Goal: Task Accomplishment & Management: Complete application form

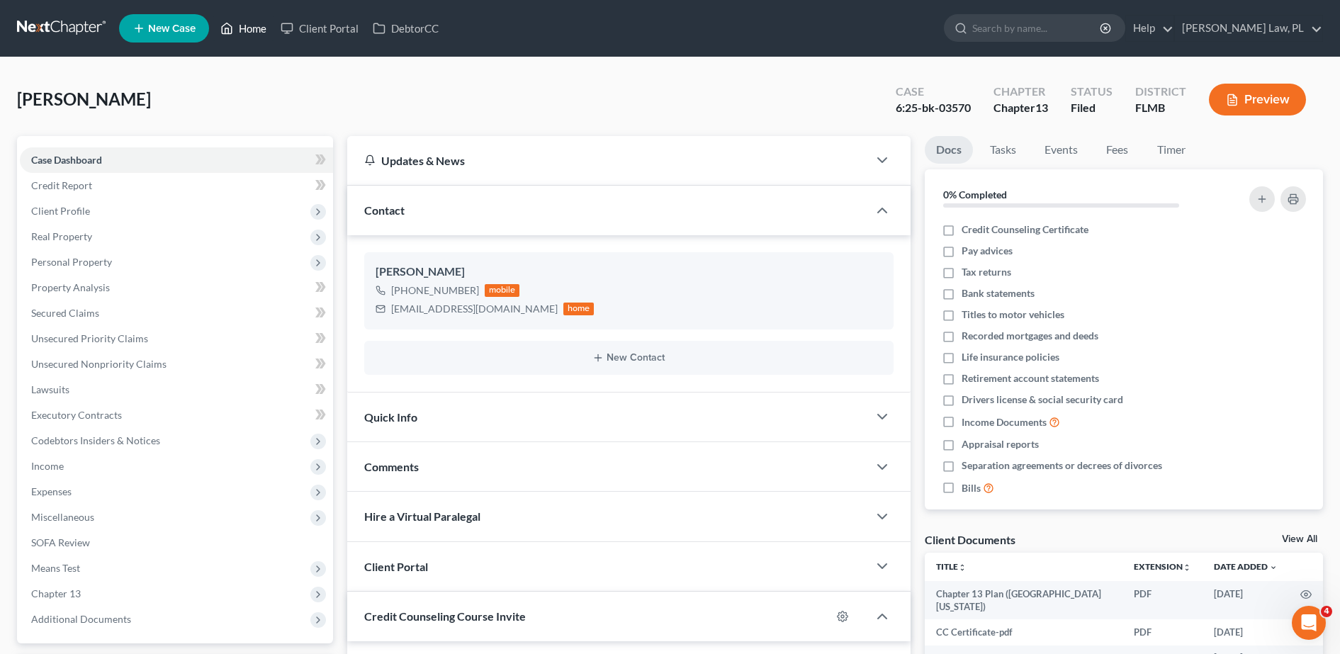
click at [253, 22] on link "Home" at bounding box center [243, 29] width 60 height 26
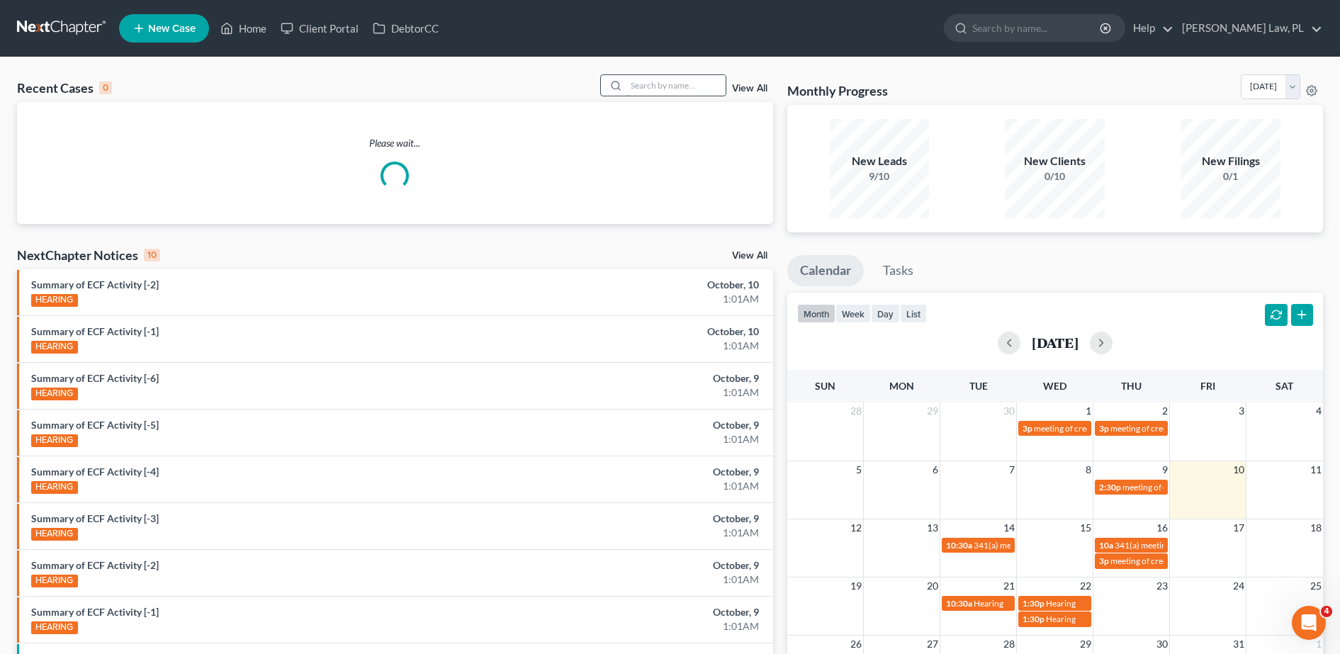
click at [649, 89] on input "search" at bounding box center [675, 85] width 99 height 21
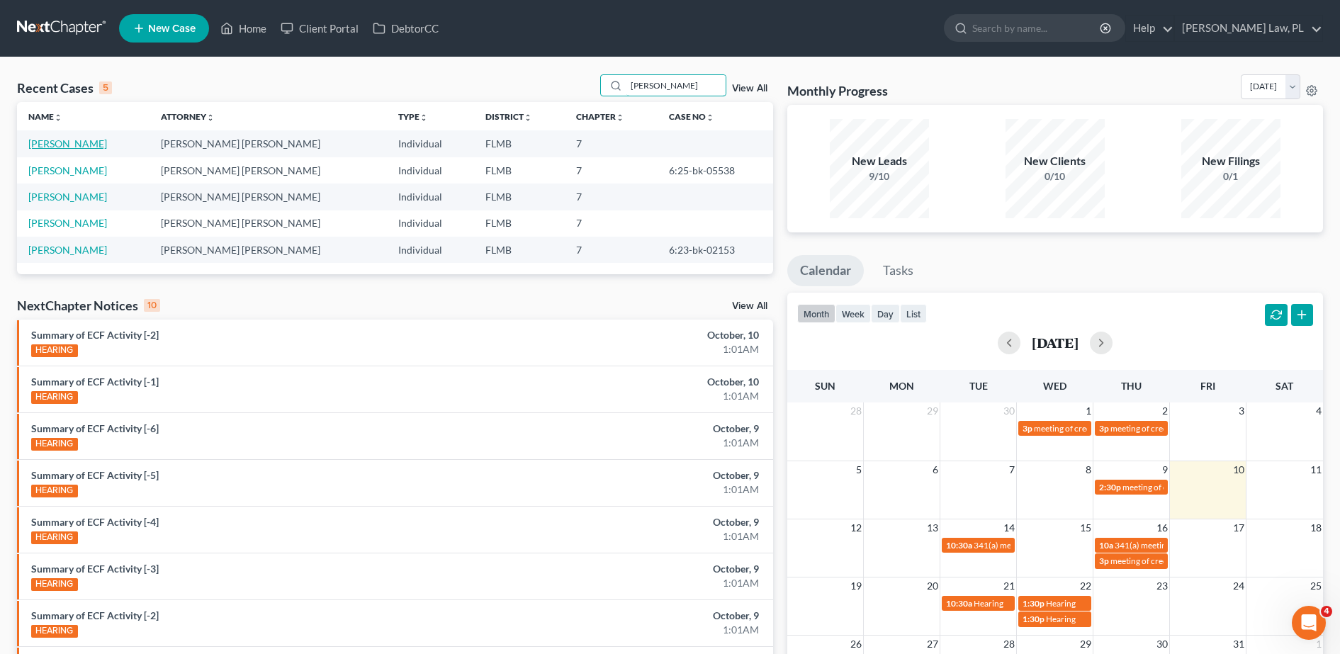
type input "[PERSON_NAME]"
click at [59, 145] on link "[PERSON_NAME]" at bounding box center [67, 143] width 79 height 12
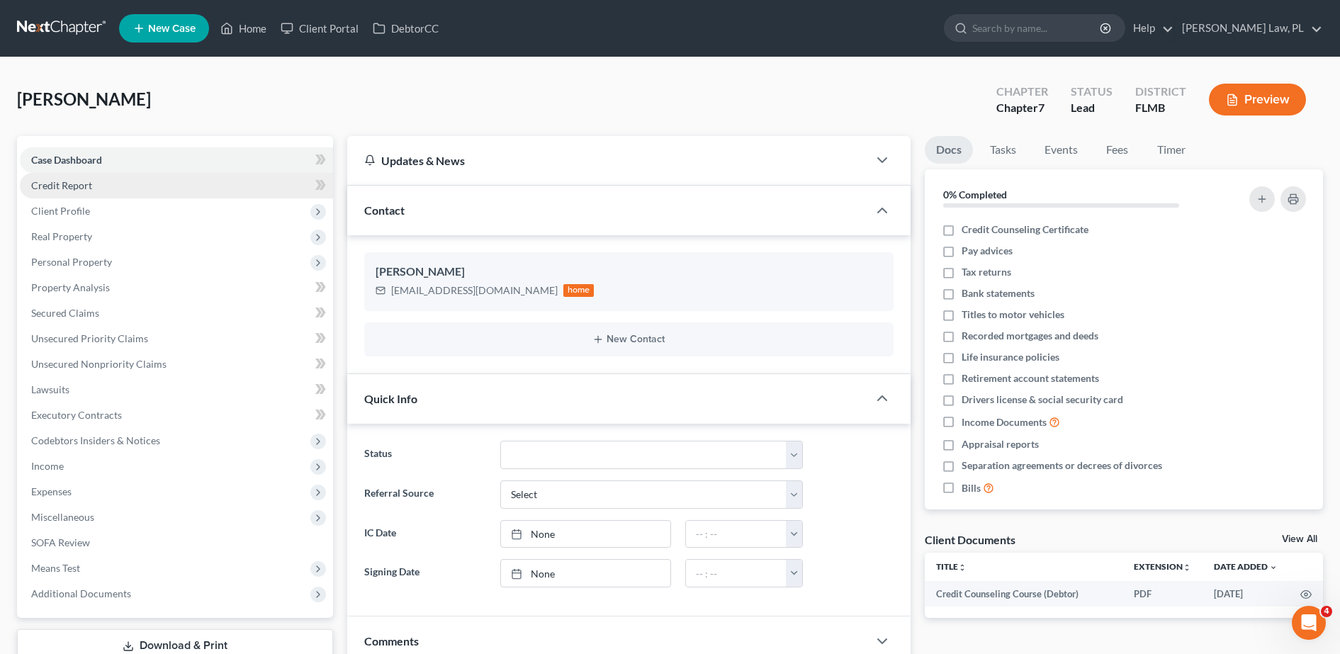
click at [95, 191] on link "Credit Report" at bounding box center [176, 186] width 313 height 26
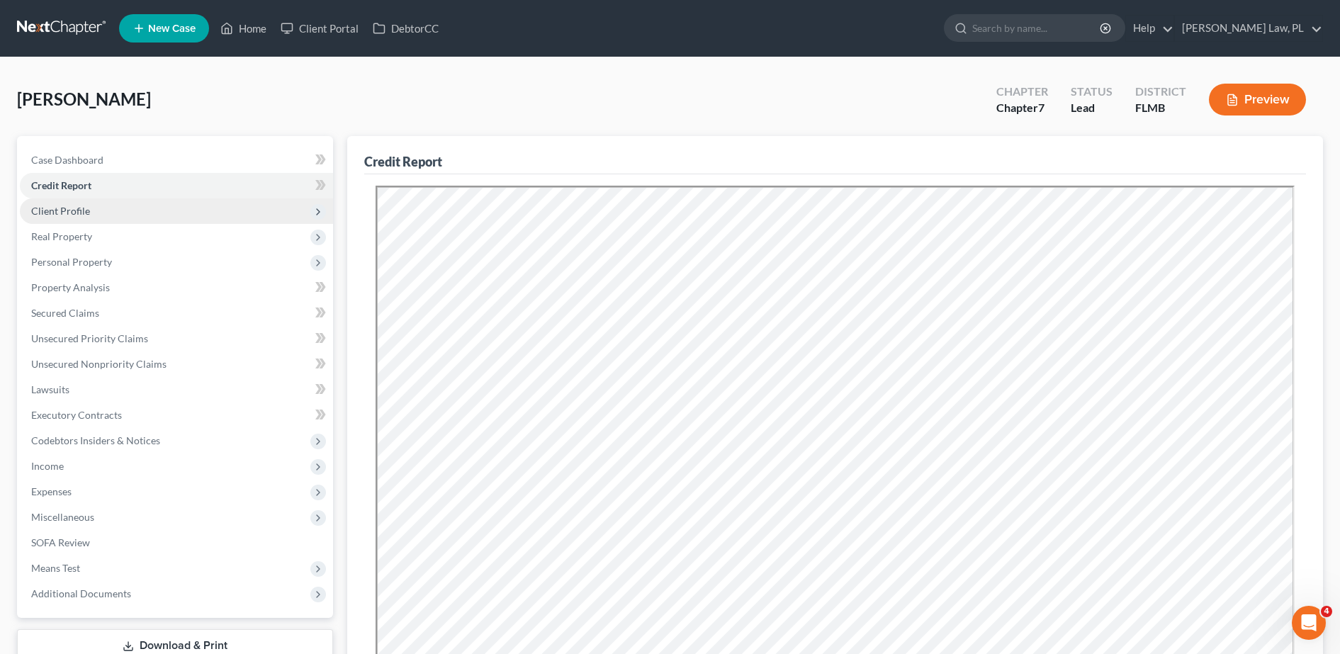
click at [165, 209] on span "Client Profile" at bounding box center [176, 211] width 313 height 26
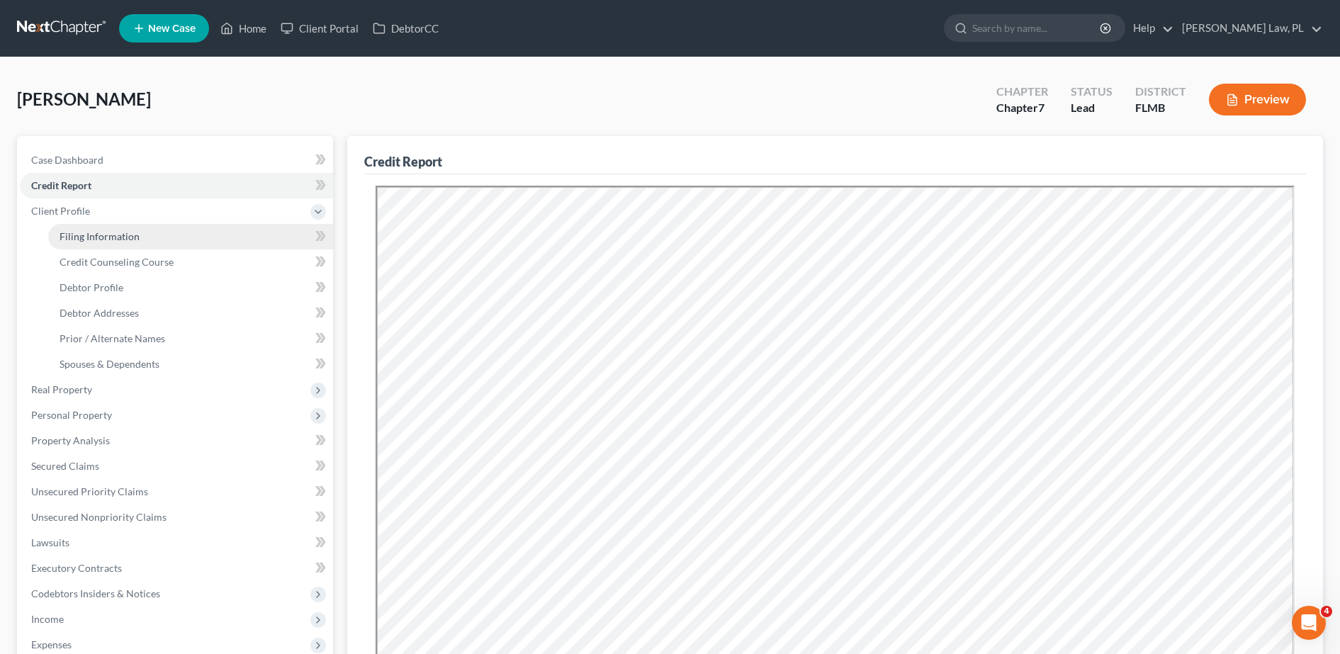
click at [142, 233] on link "Filing Information" at bounding box center [190, 237] width 285 height 26
select select "1"
select select "0"
select select "9"
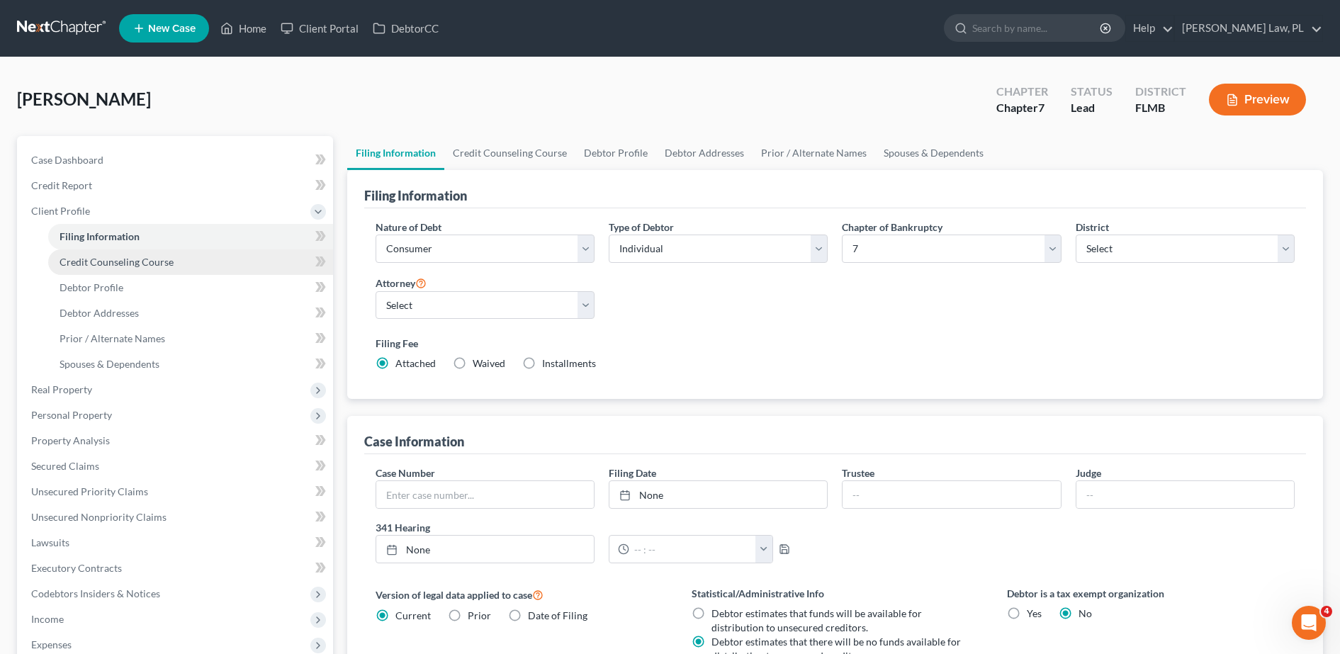
click at [154, 256] on span "Credit Counseling Course" at bounding box center [117, 262] width 114 height 12
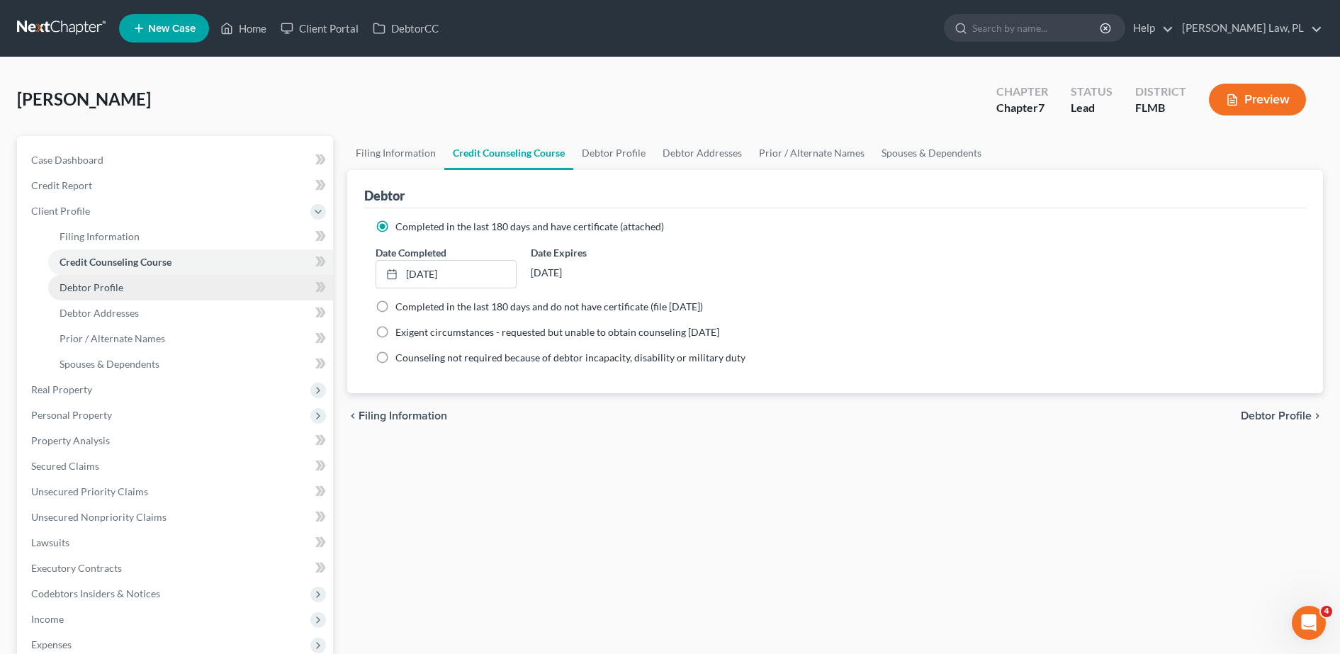
click at [186, 283] on link "Debtor Profile" at bounding box center [190, 288] width 285 height 26
select select "0"
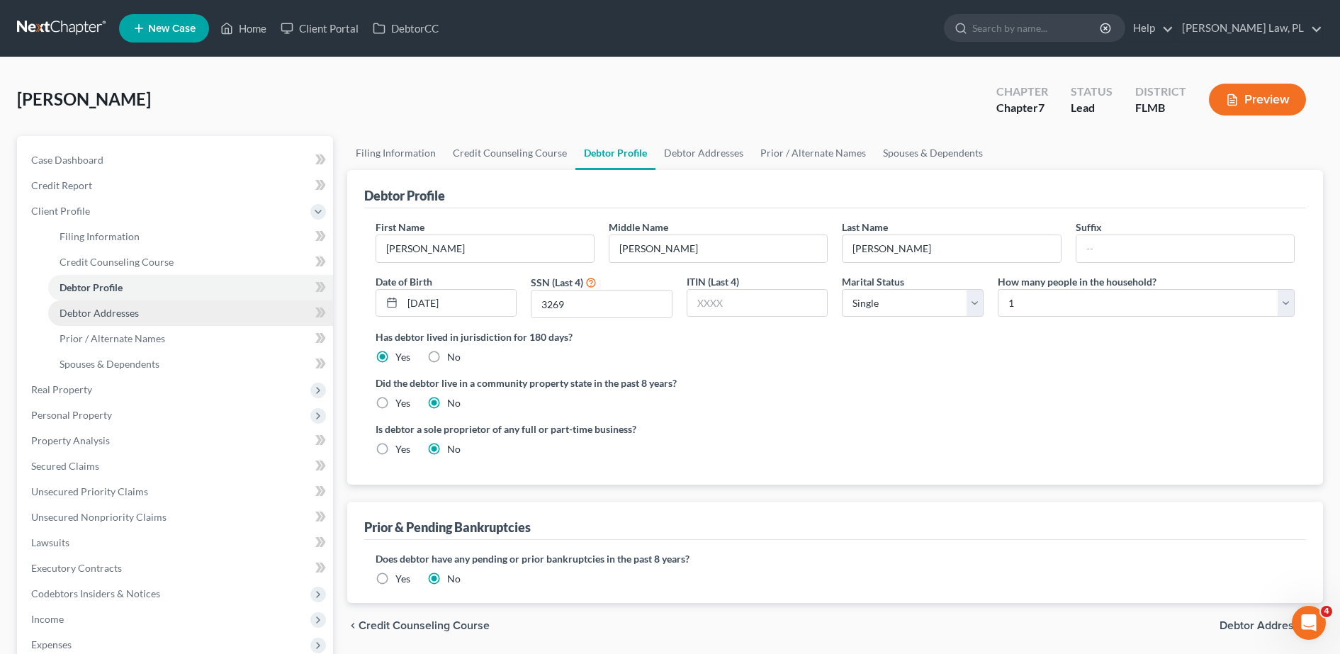
click at [190, 310] on link "Debtor Addresses" at bounding box center [190, 313] width 285 height 26
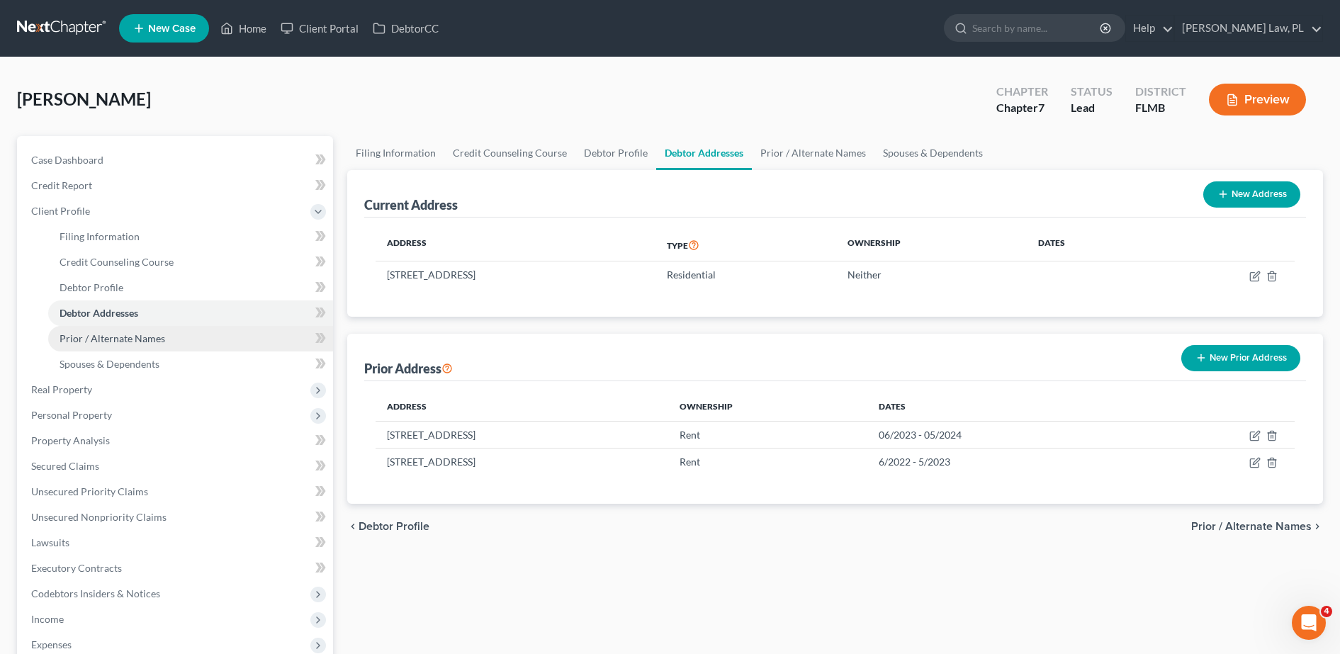
click at [164, 332] on link "Prior / Alternate Names" at bounding box center [190, 339] width 285 height 26
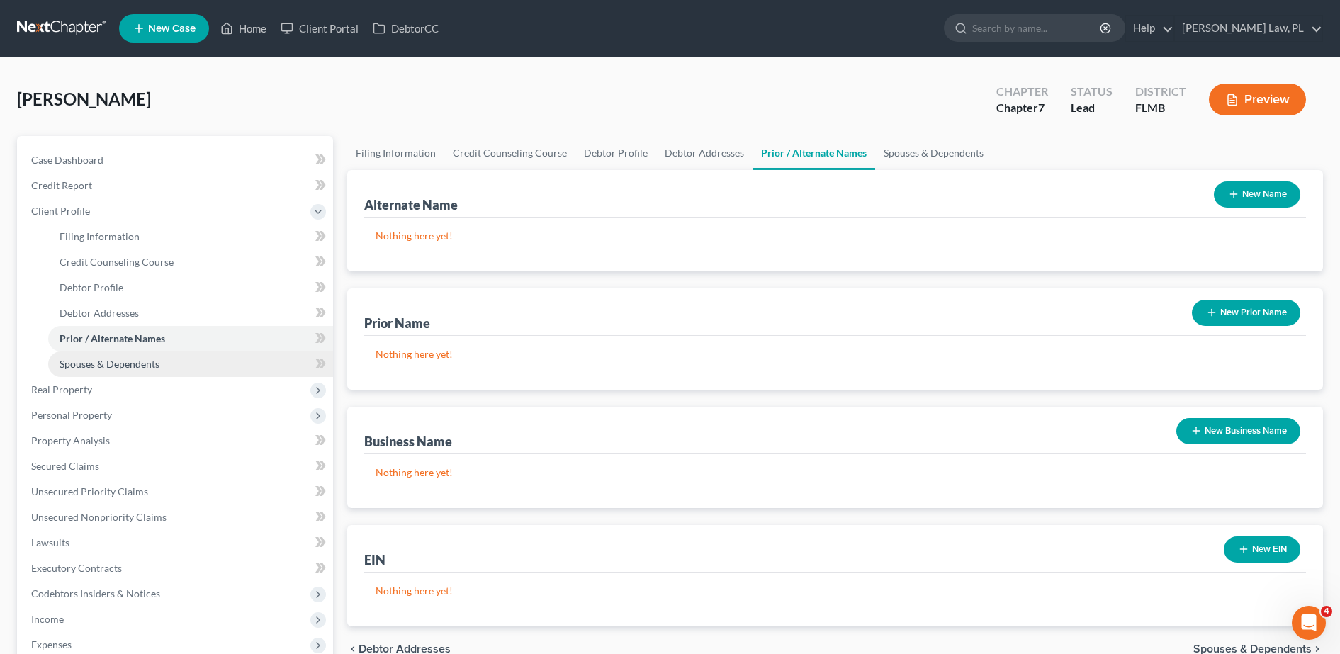
click at [163, 366] on link "Spouses & Dependents" at bounding box center [190, 364] width 285 height 26
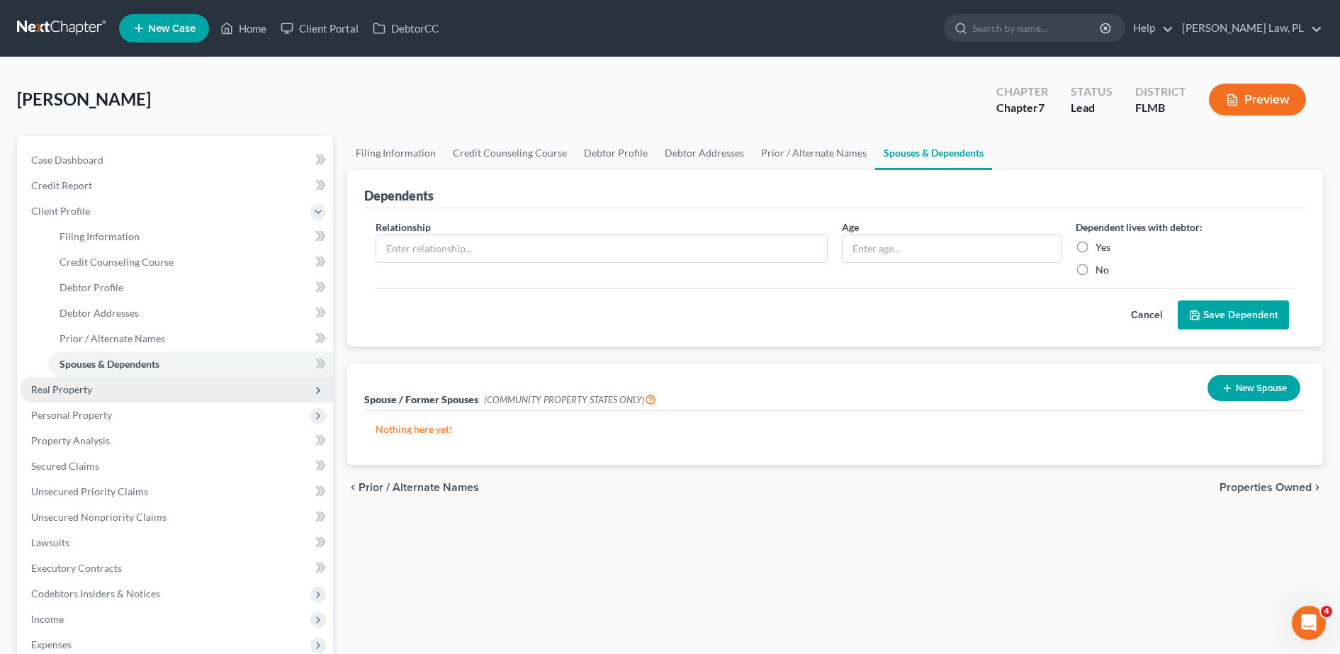
click at [108, 395] on span "Real Property" at bounding box center [176, 390] width 313 height 26
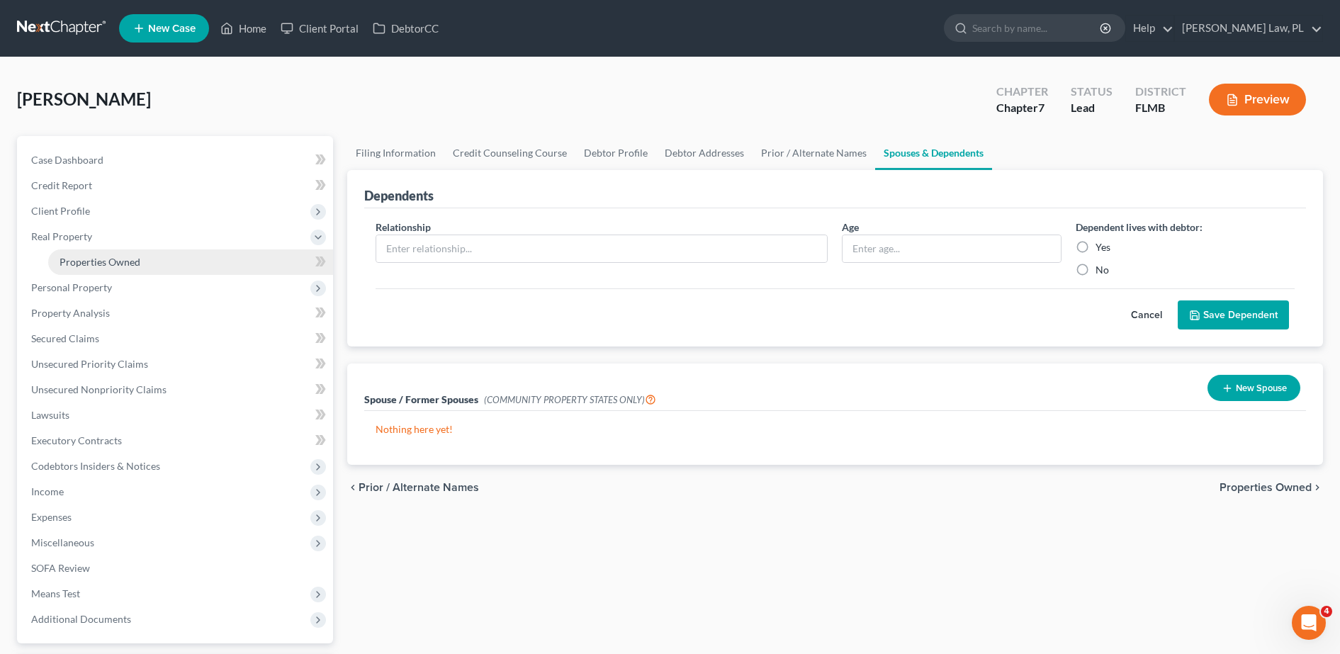
click at [133, 264] on span "Properties Owned" at bounding box center [100, 262] width 81 height 12
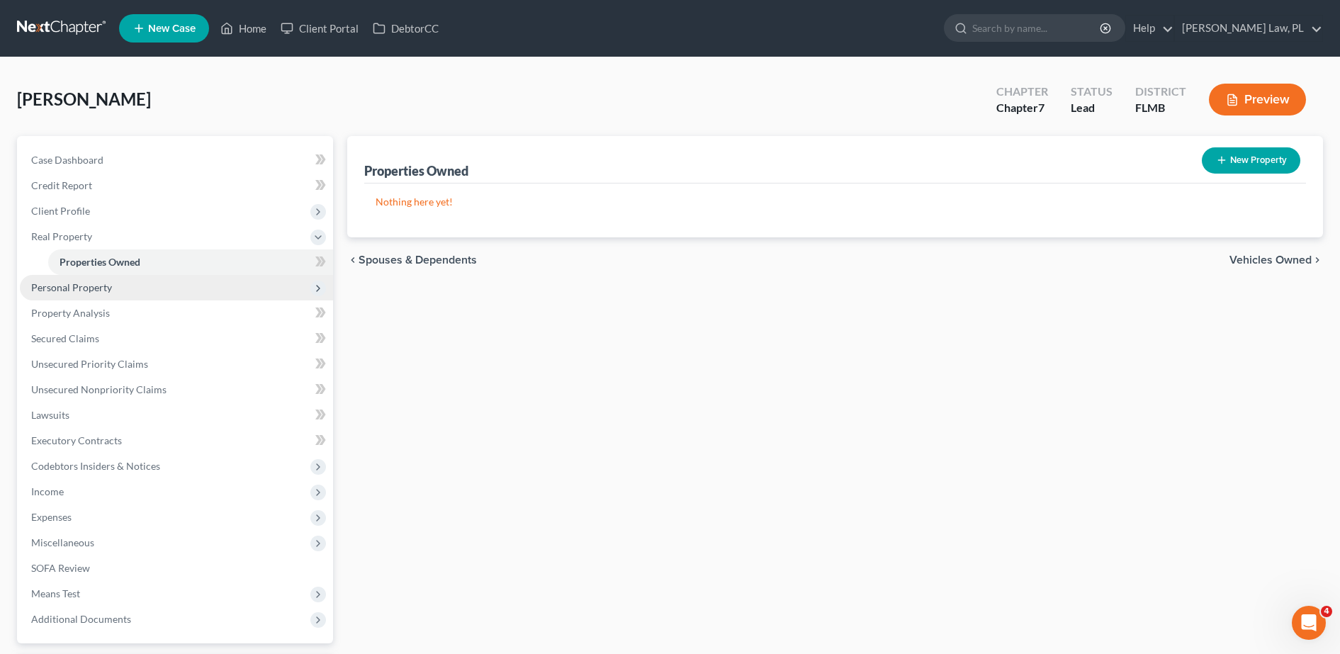
click at [119, 285] on span "Personal Property" at bounding box center [176, 288] width 313 height 26
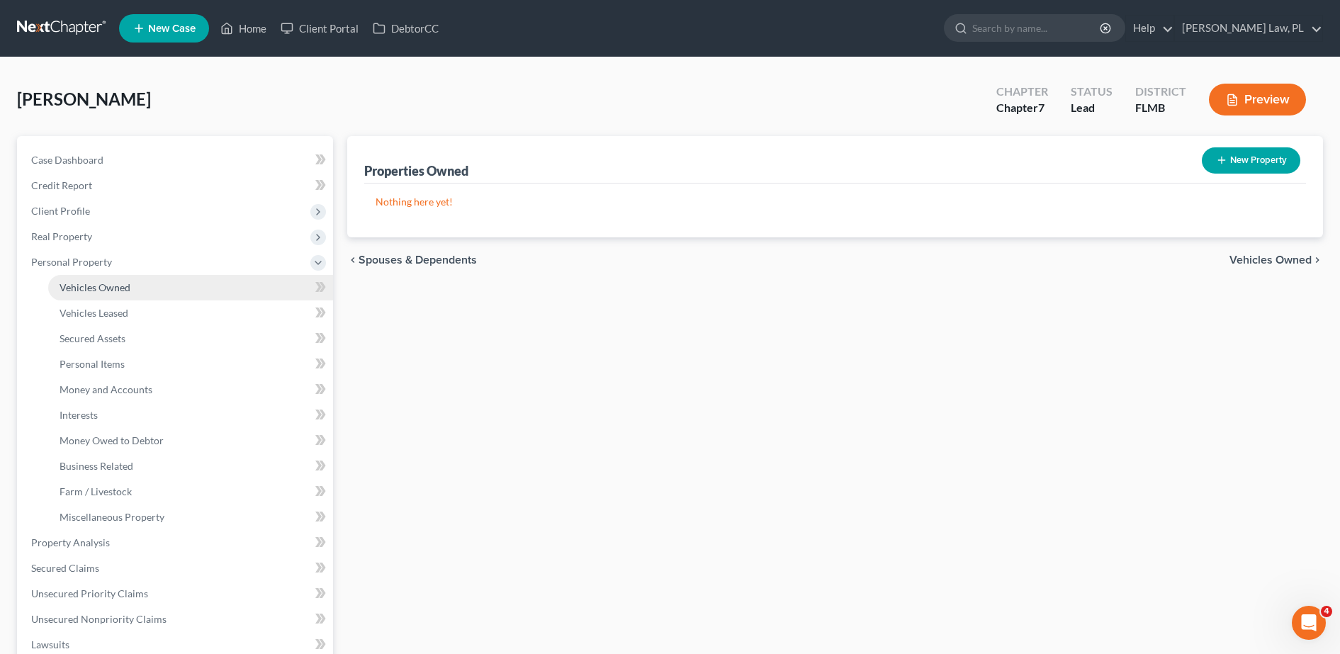
drag, startPoint x: 124, startPoint y: 286, endPoint x: 98, endPoint y: 288, distance: 26.3
click at [98, 288] on span "Vehicles Owned" at bounding box center [95, 287] width 71 height 12
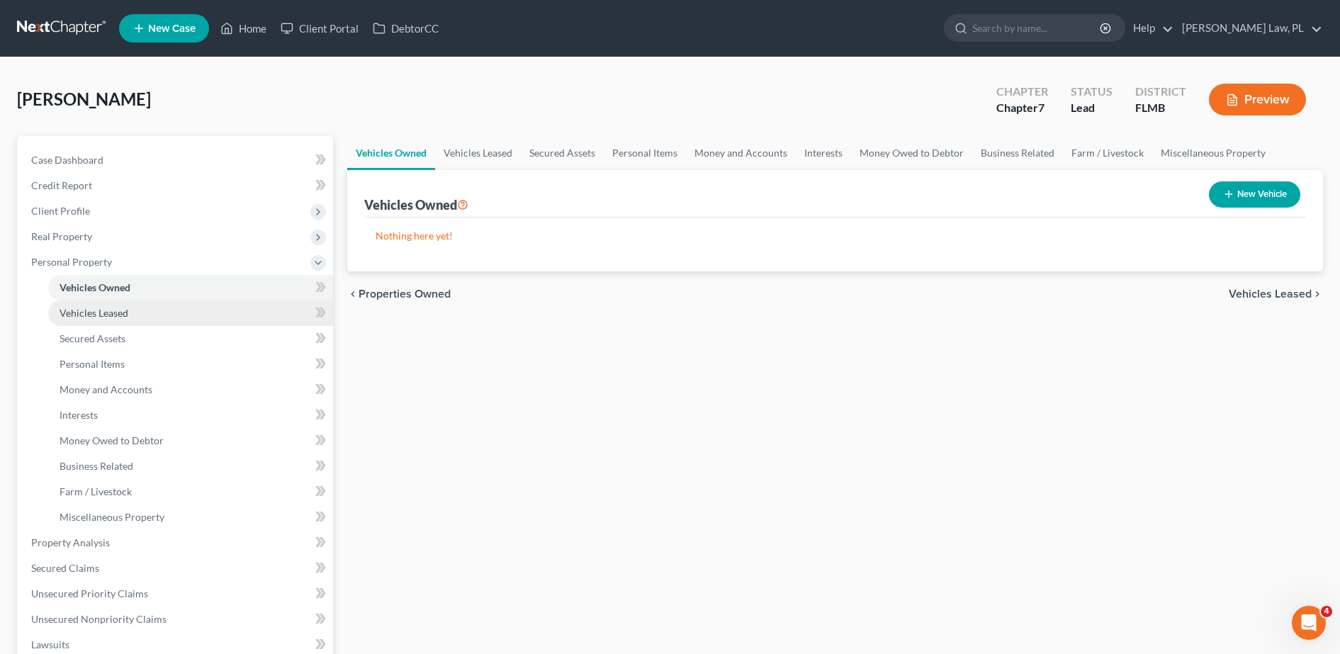
click at [104, 315] on span "Vehicles Leased" at bounding box center [94, 313] width 69 height 12
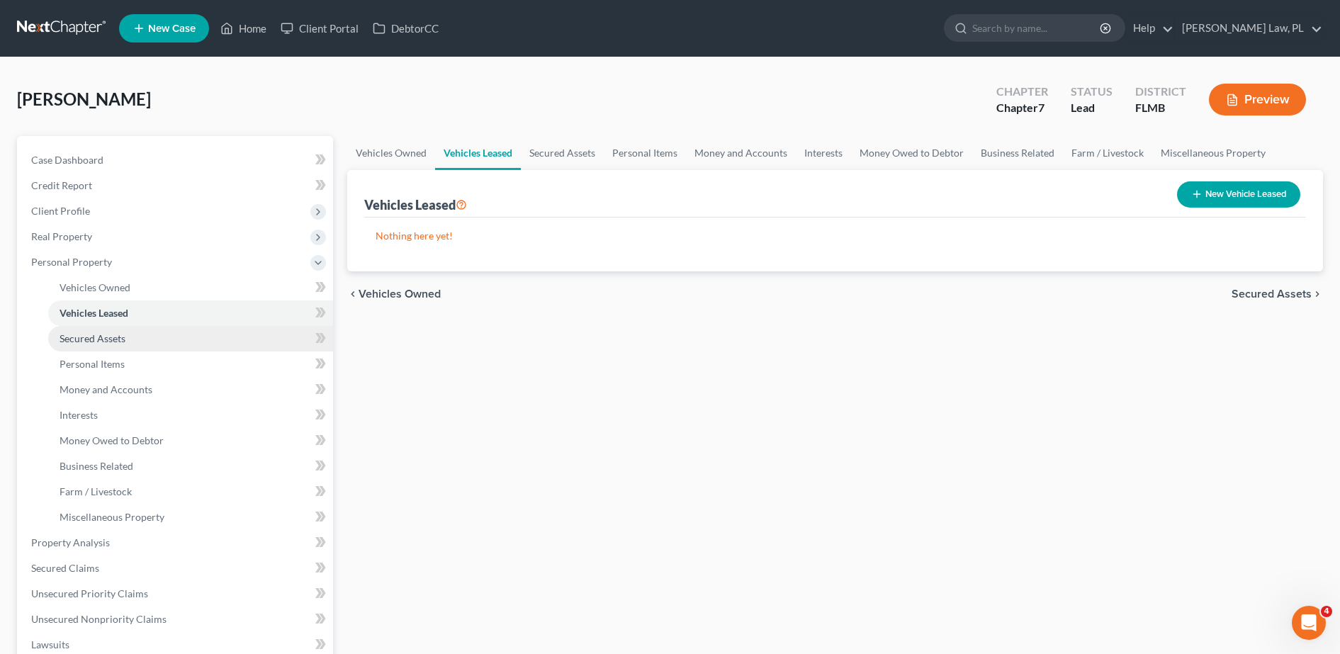
click at [183, 336] on link "Secured Assets" at bounding box center [190, 339] width 285 height 26
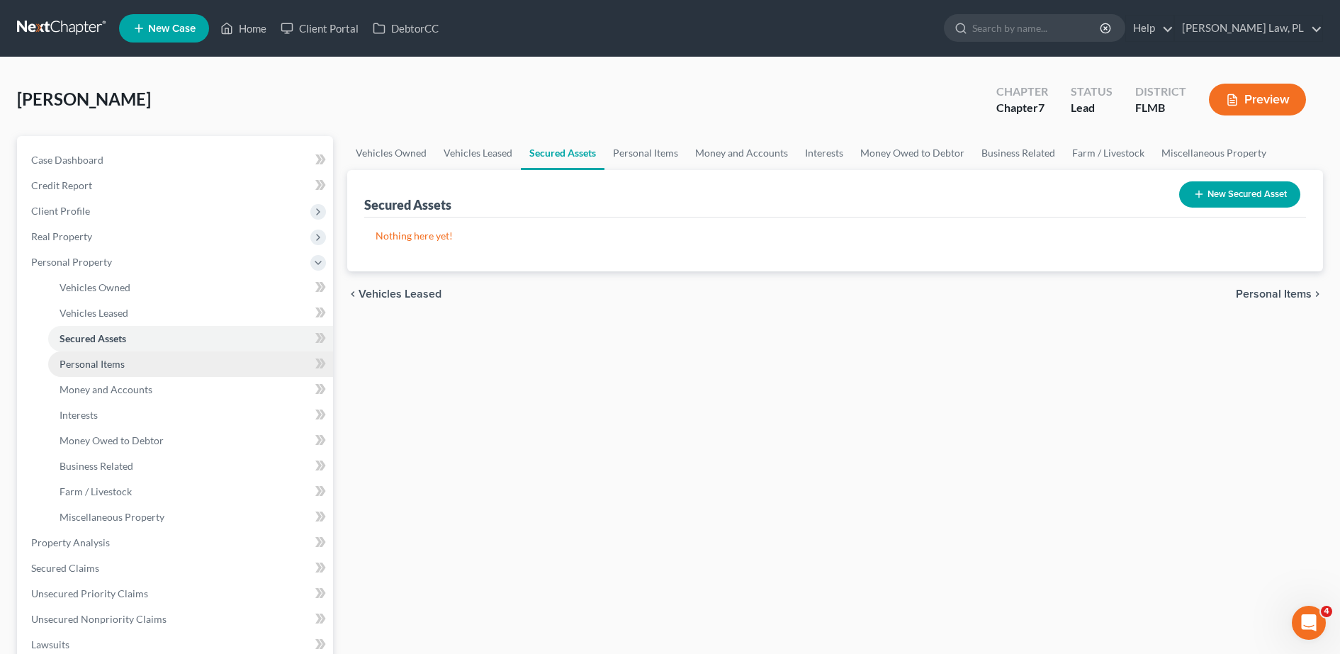
click at [178, 363] on link "Personal Items" at bounding box center [190, 364] width 285 height 26
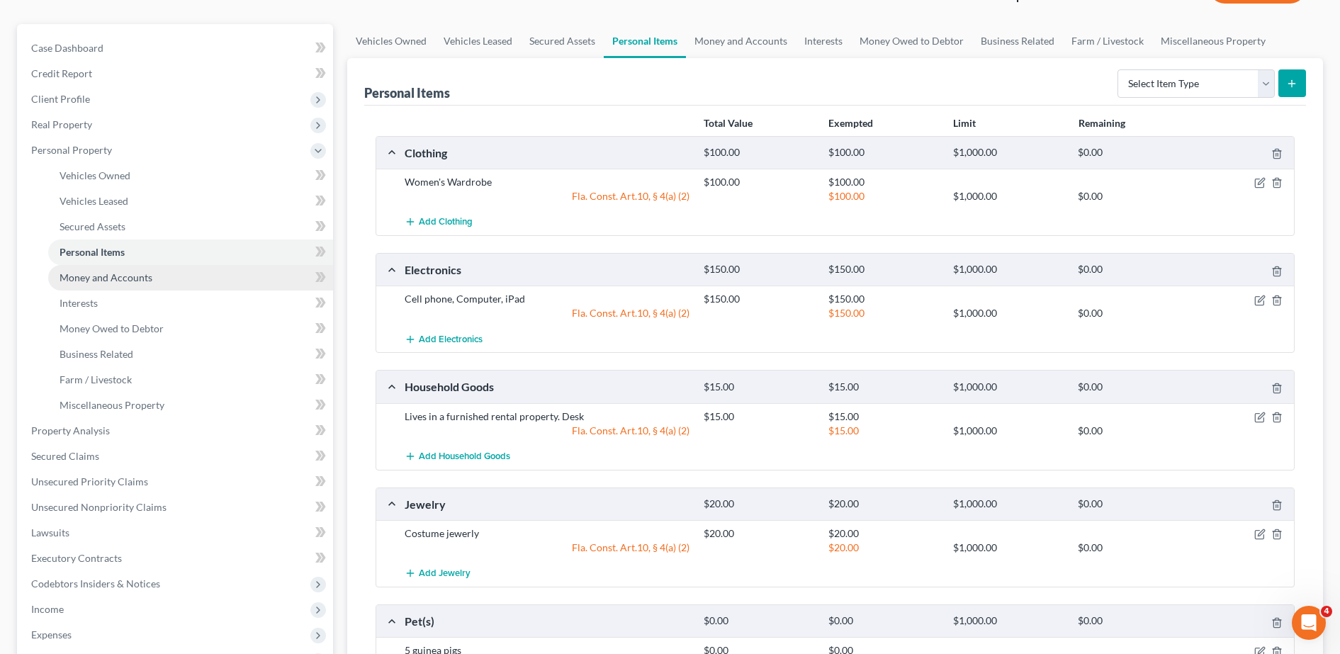
click at [214, 271] on link "Money and Accounts" at bounding box center [190, 278] width 285 height 26
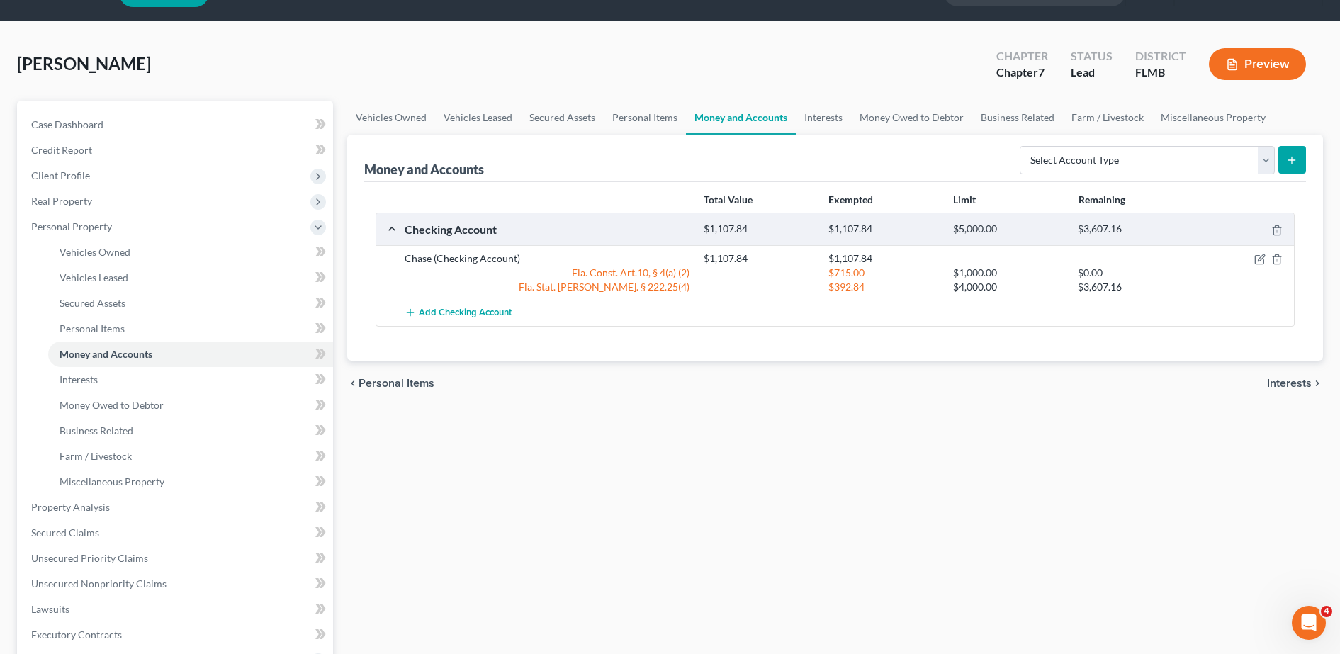
scroll to position [38, 0]
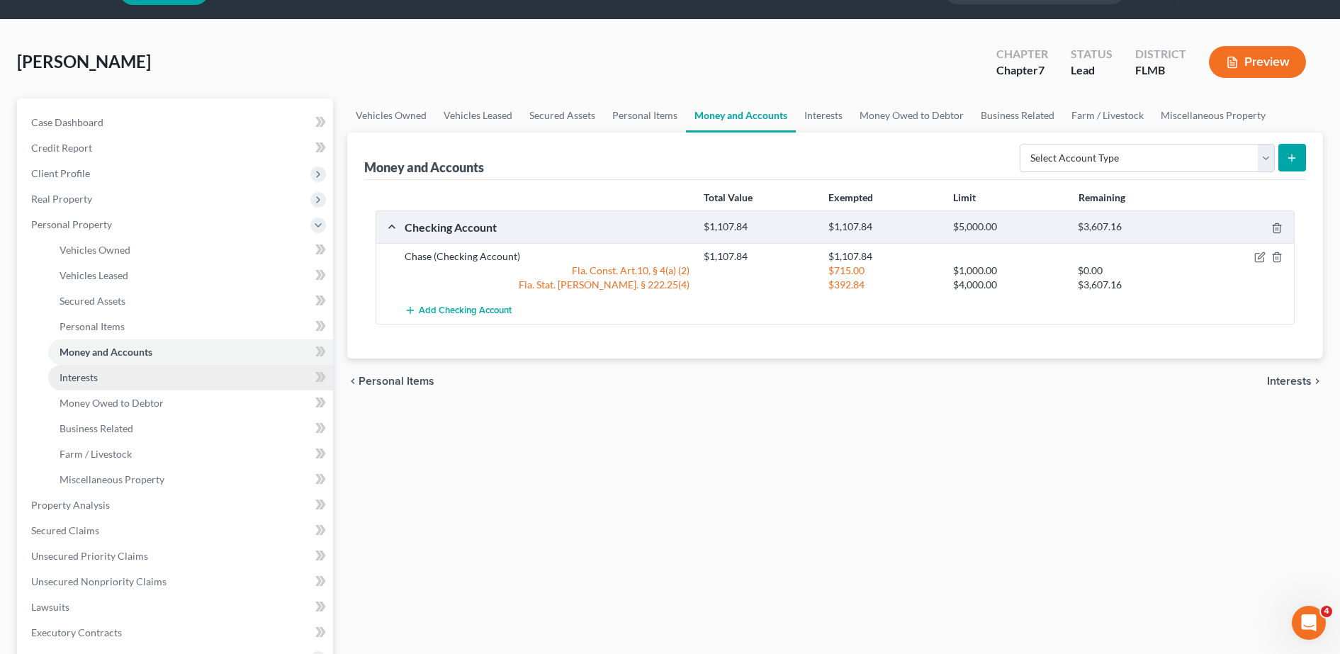
click at [154, 374] on link "Interests" at bounding box center [190, 378] width 285 height 26
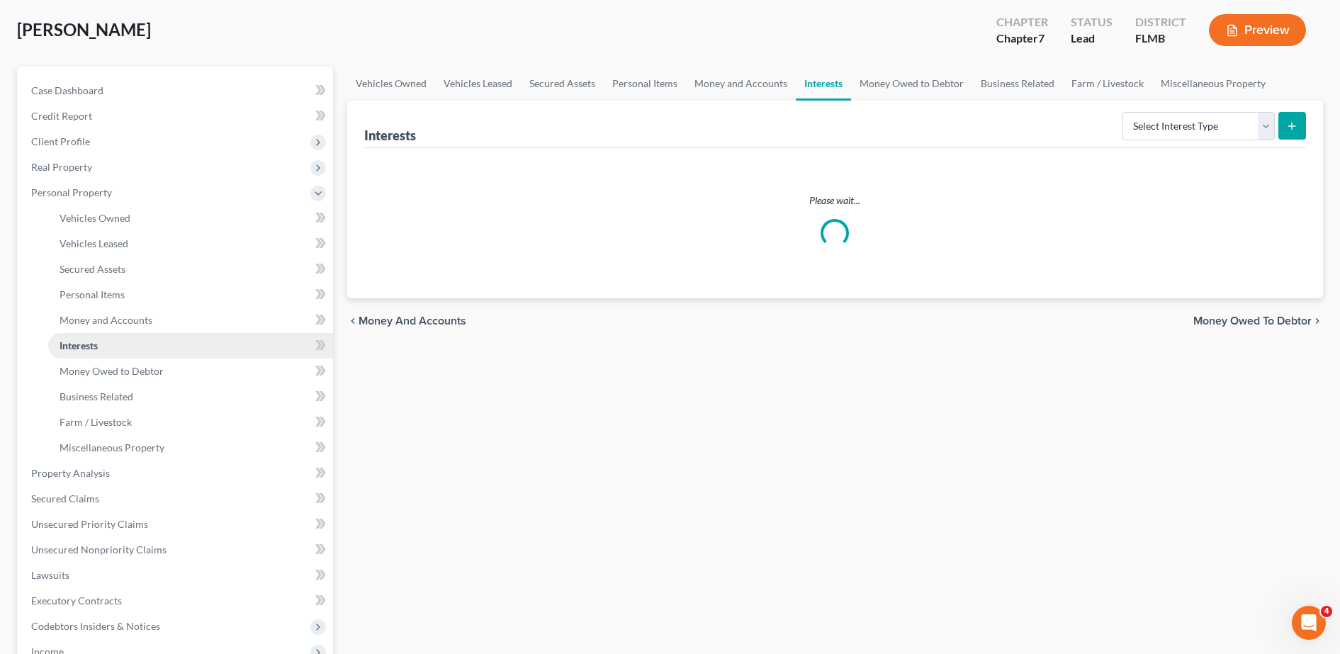
scroll to position [71, 0]
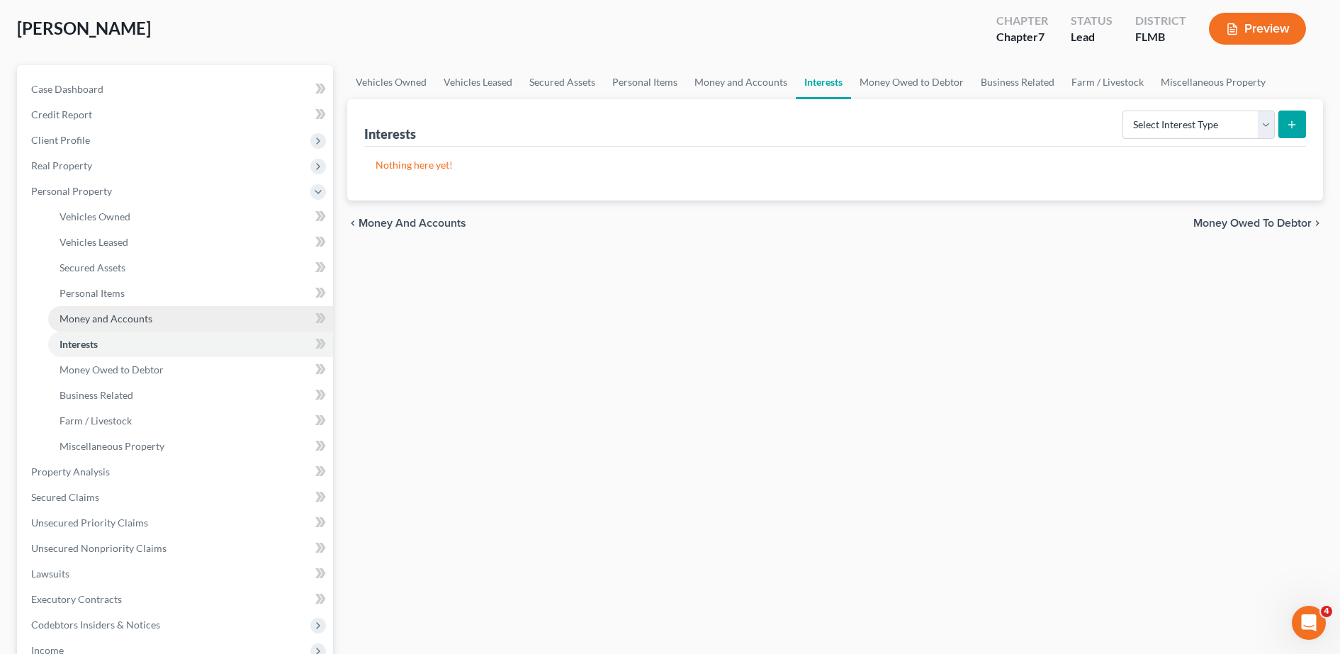
click at [121, 310] on link "Money and Accounts" at bounding box center [190, 319] width 285 height 26
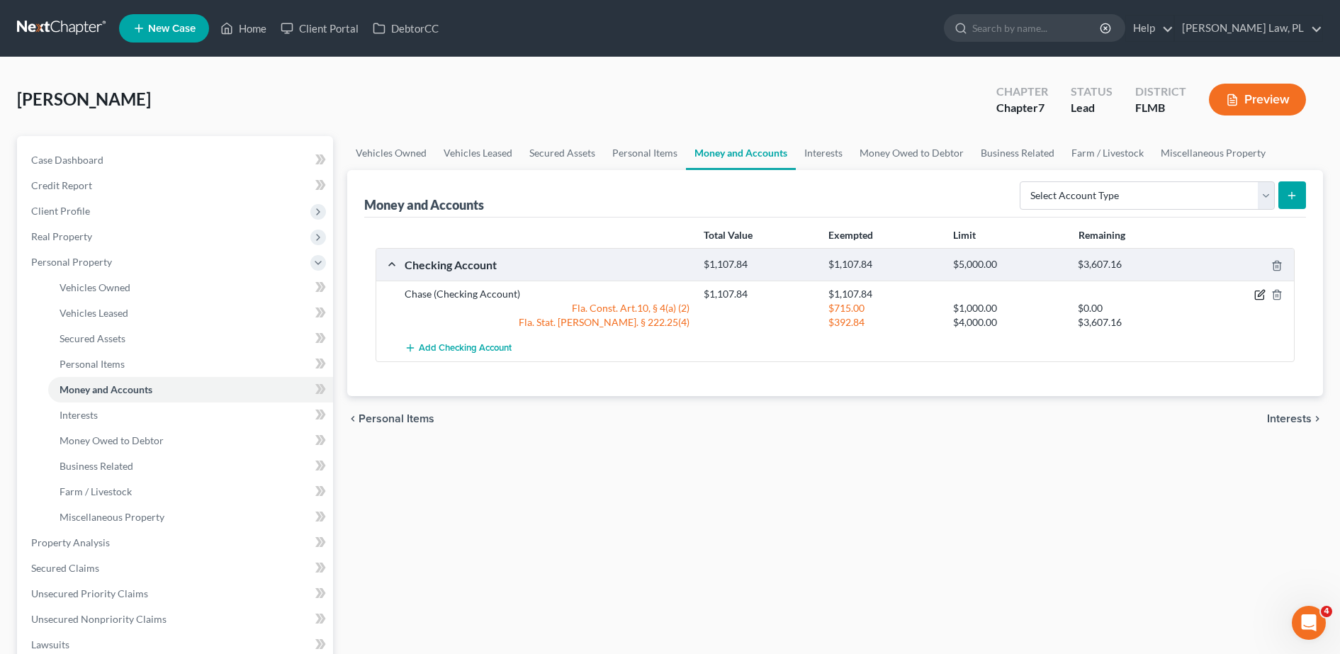
click at [1258, 298] on icon "button" at bounding box center [1259, 294] width 11 height 11
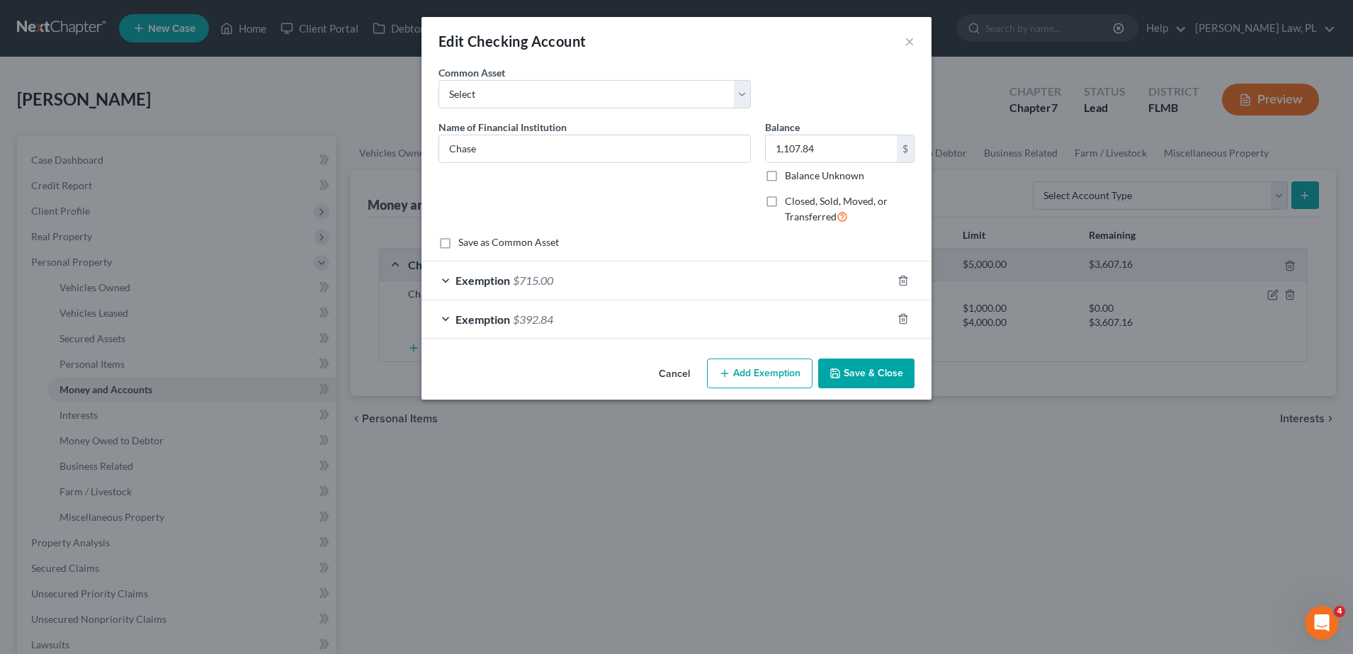
click at [767, 306] on div "Exemption $392.84" at bounding box center [657, 319] width 470 height 38
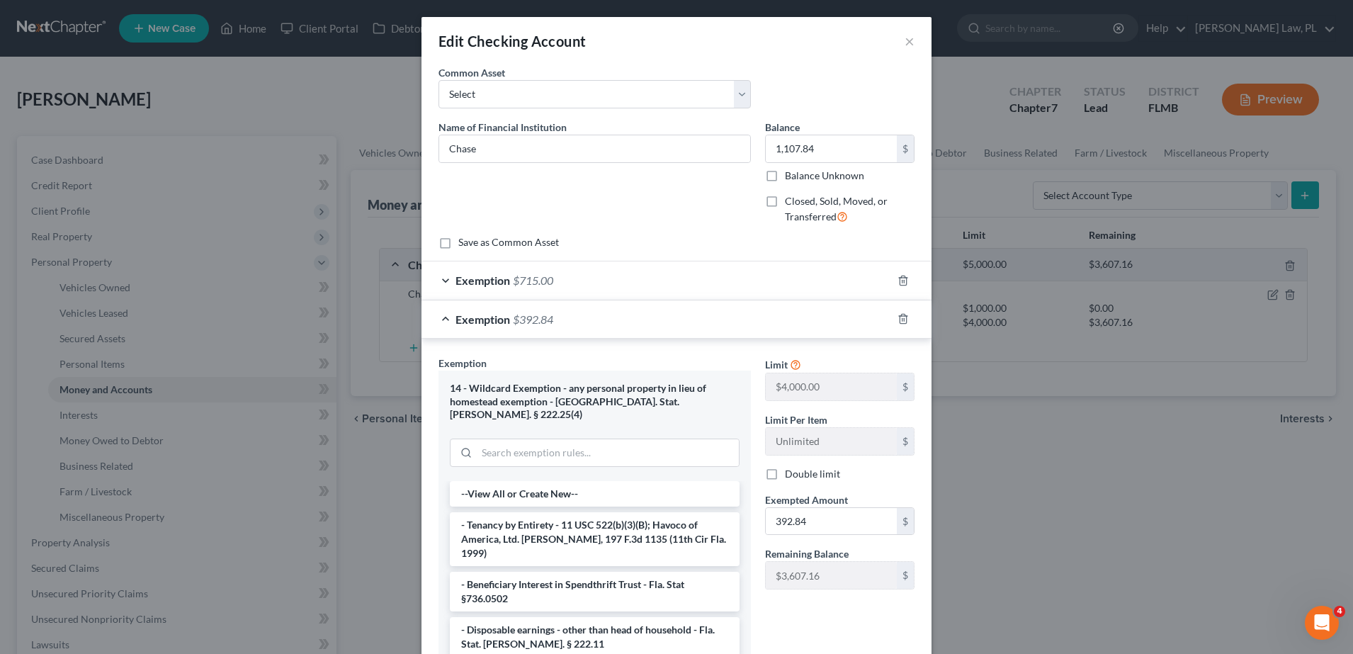
click at [748, 312] on div "Exemption $392.84" at bounding box center [657, 319] width 470 height 38
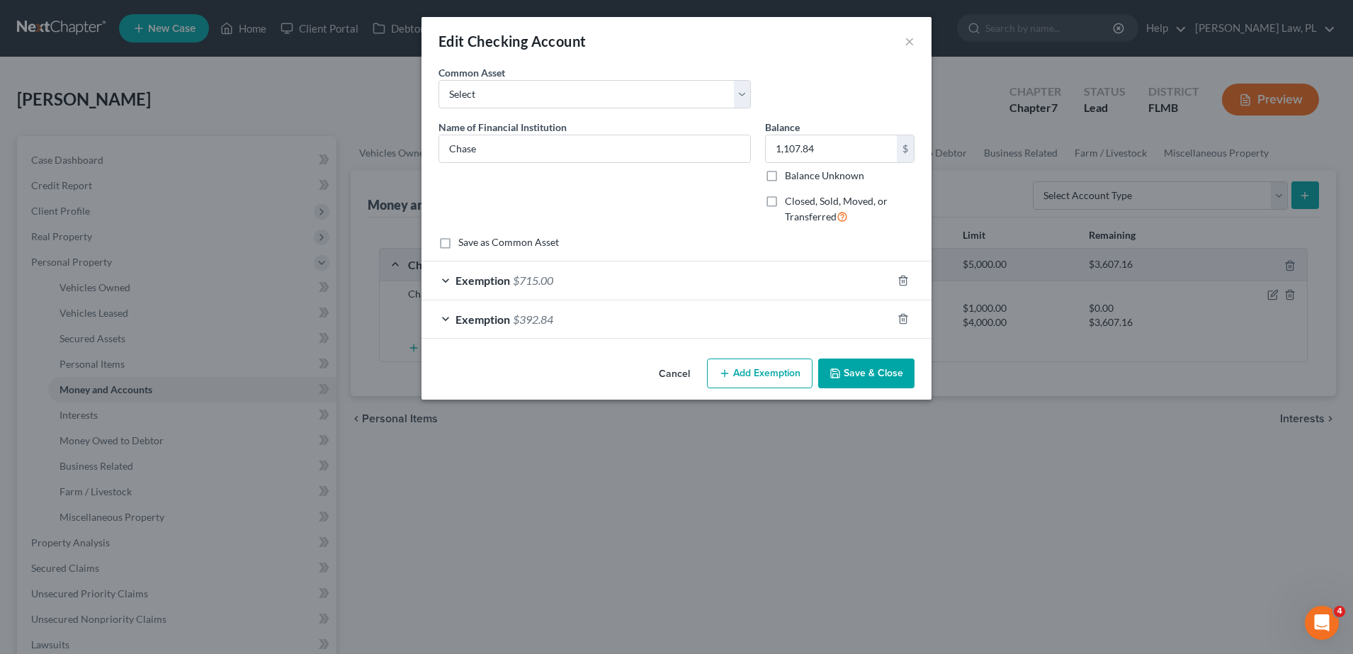
click at [891, 366] on button "Save & Close" at bounding box center [866, 374] width 96 height 30
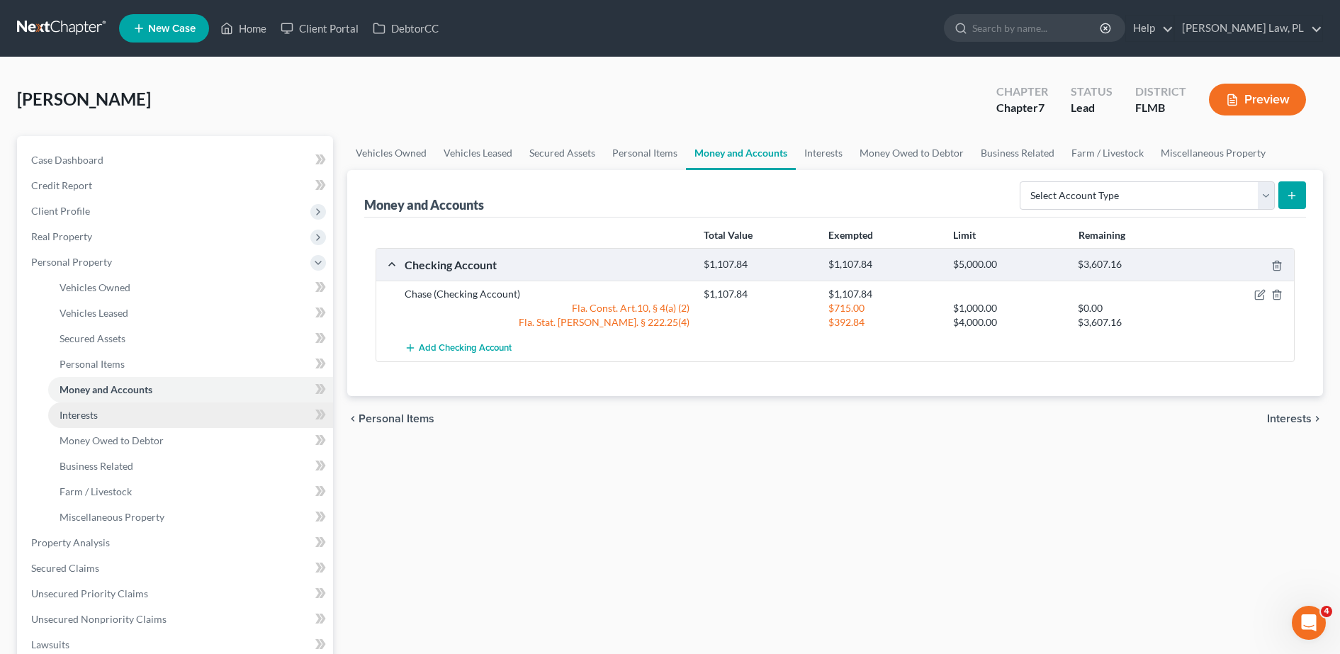
click at [180, 412] on link "Interests" at bounding box center [190, 415] width 285 height 26
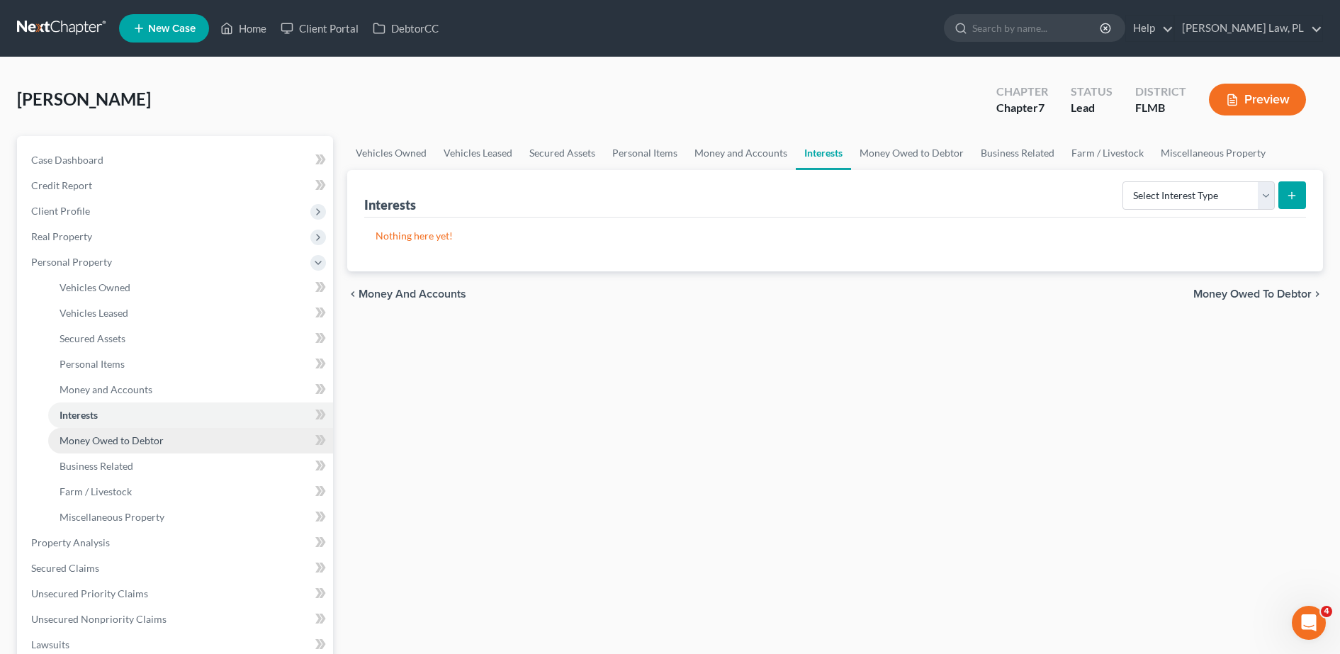
click at [173, 429] on link "Money Owed to Debtor" at bounding box center [190, 441] width 285 height 26
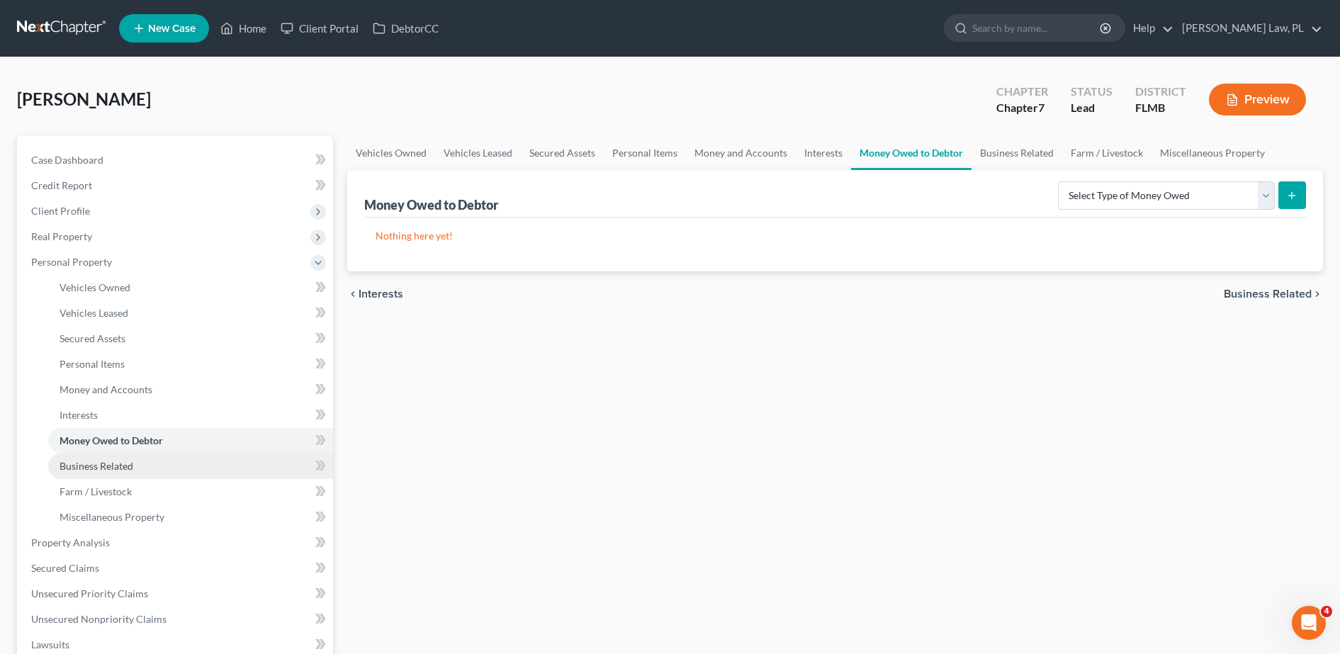
click at [157, 478] on link "Business Related" at bounding box center [190, 466] width 285 height 26
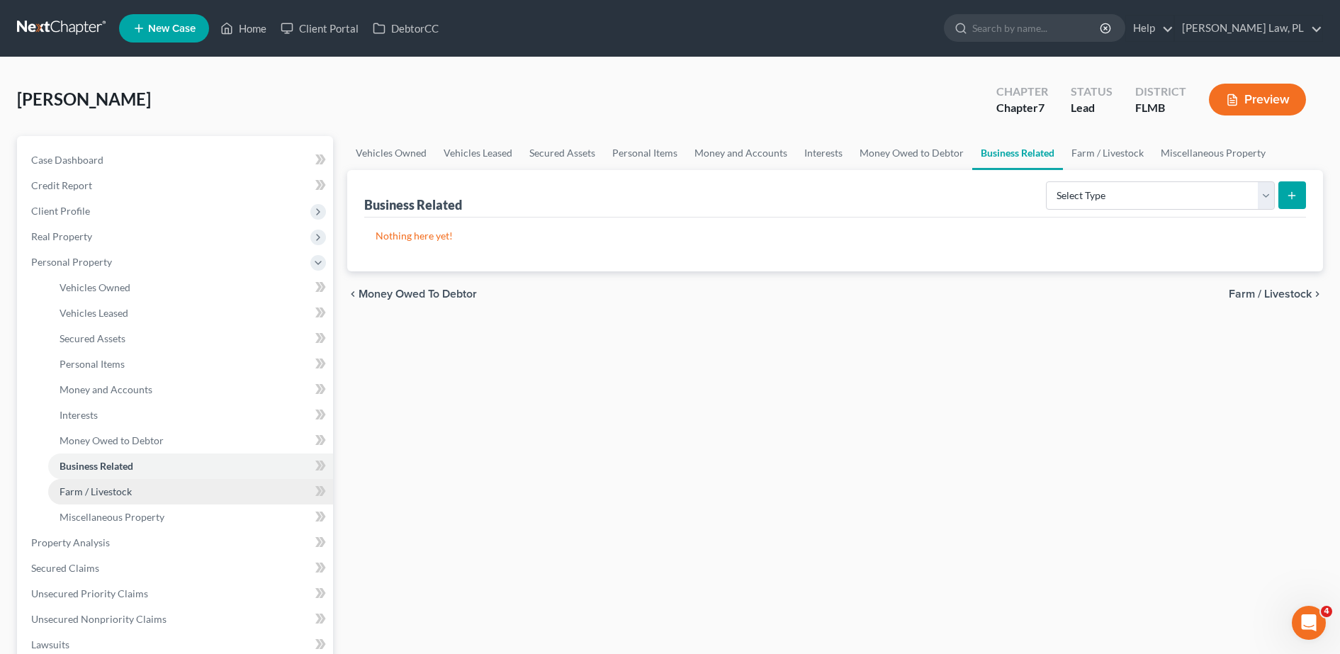
click at [133, 493] on link "Farm / Livestock" at bounding box center [190, 492] width 285 height 26
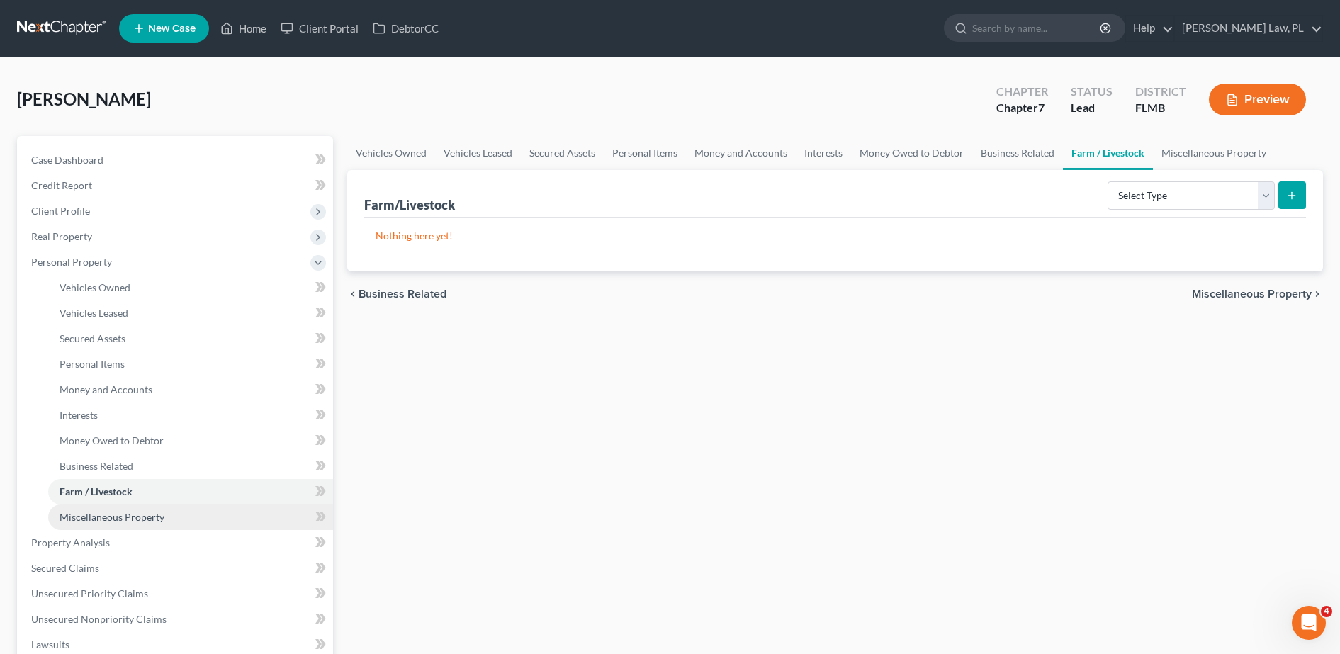
click at [145, 509] on link "Miscellaneous Property" at bounding box center [190, 518] width 285 height 26
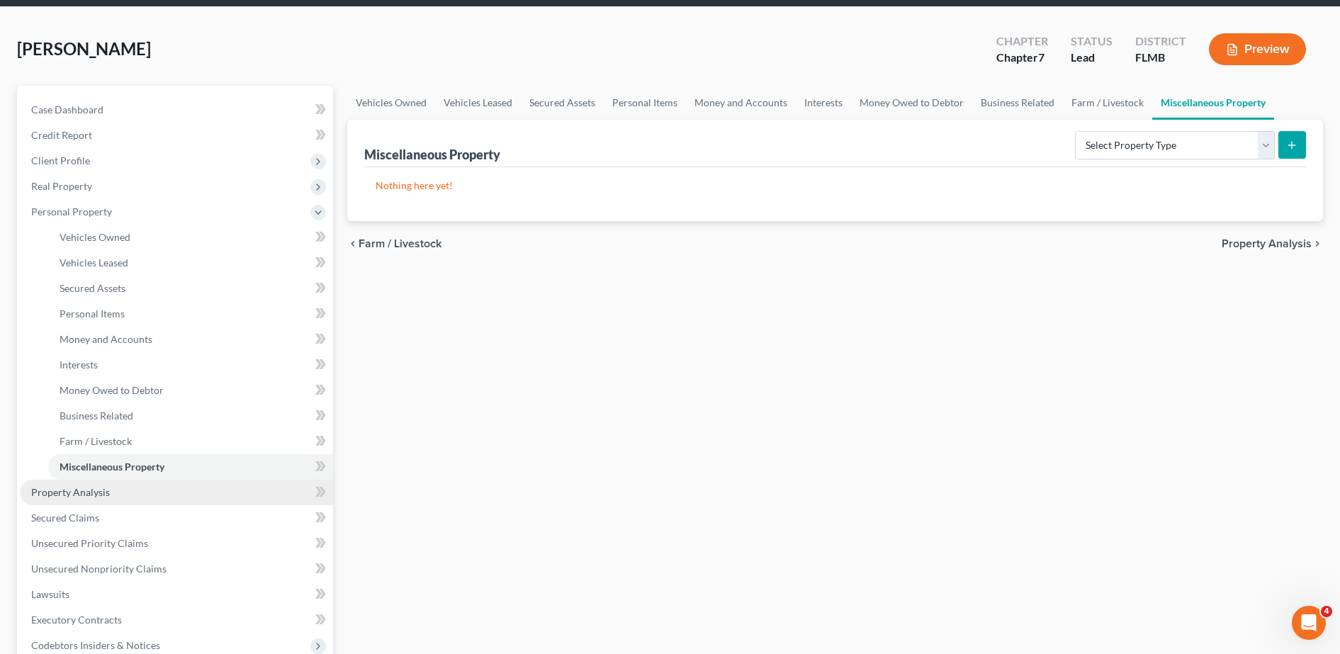
click at [104, 485] on link "Property Analysis" at bounding box center [176, 493] width 313 height 26
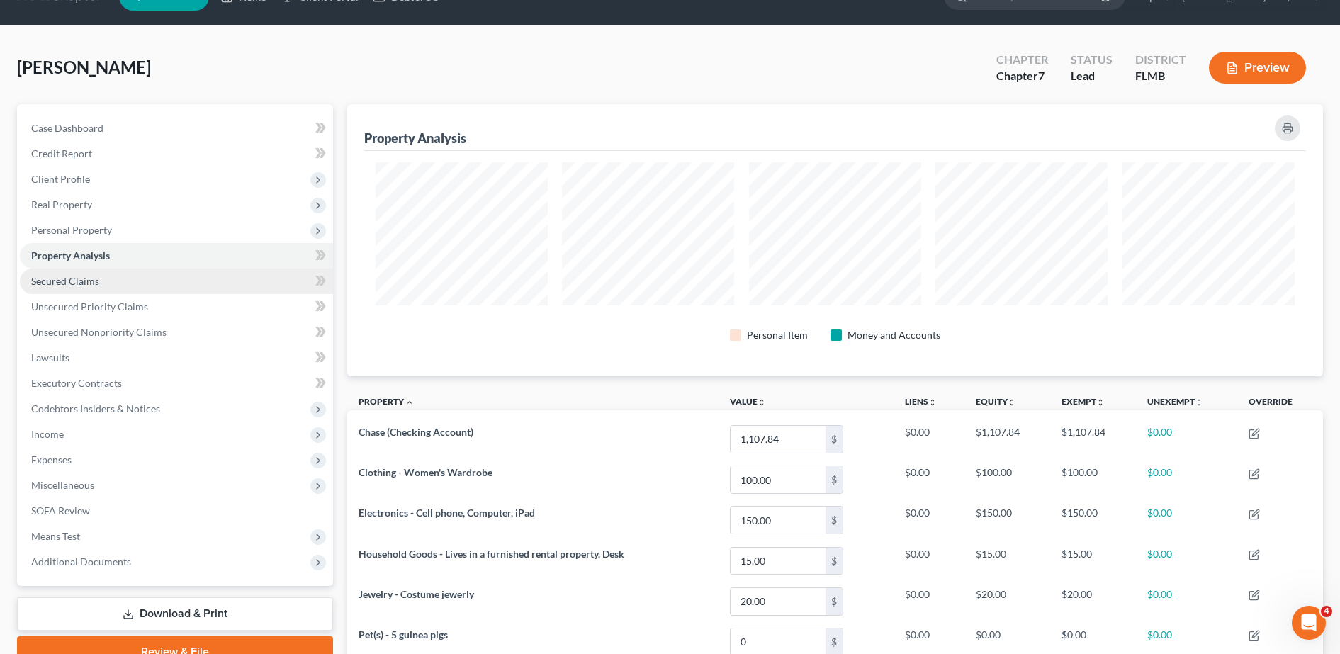
click at [67, 282] on span "Secured Claims" at bounding box center [65, 281] width 68 height 12
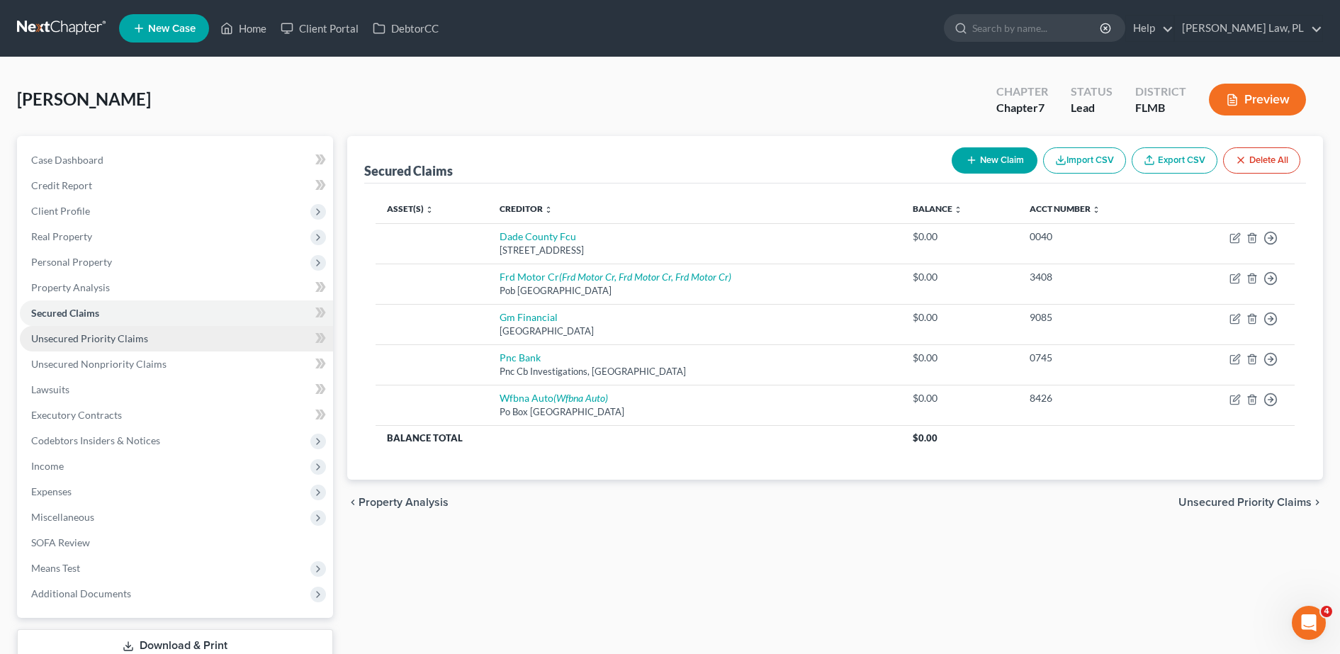
click at [109, 338] on span "Unsecured Priority Claims" at bounding box center [89, 338] width 117 height 12
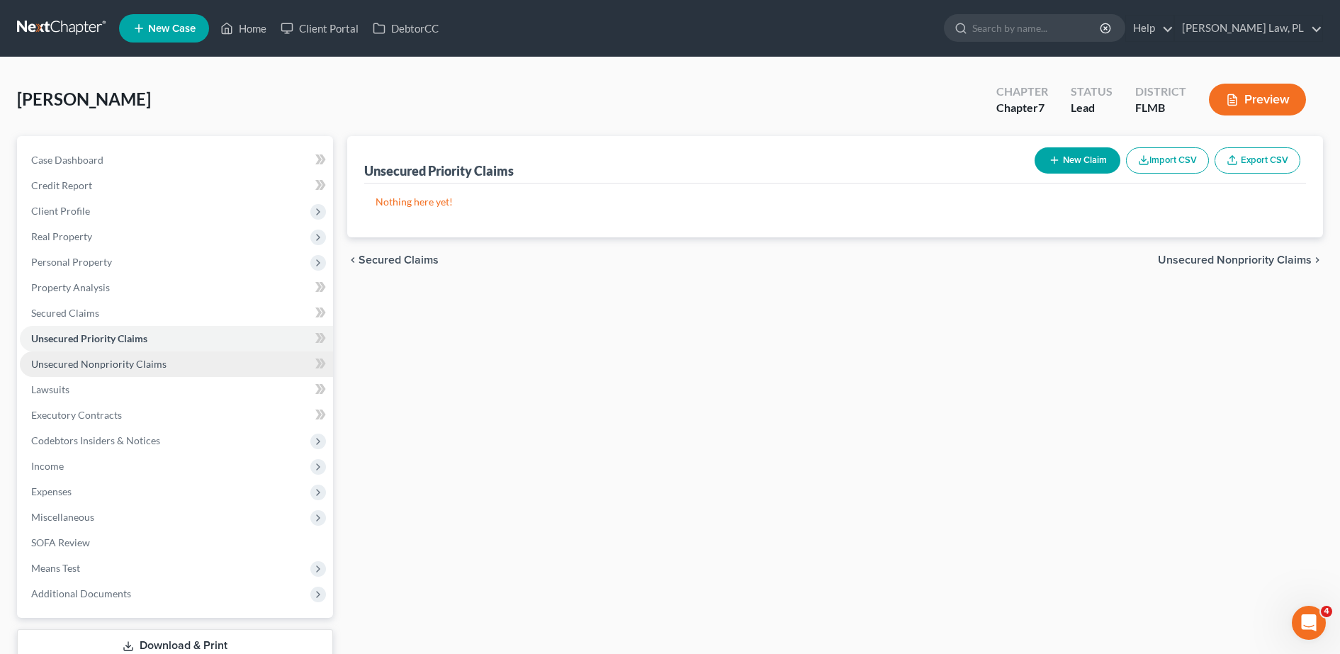
click at [172, 363] on link "Unsecured Nonpriority Claims" at bounding box center [176, 364] width 313 height 26
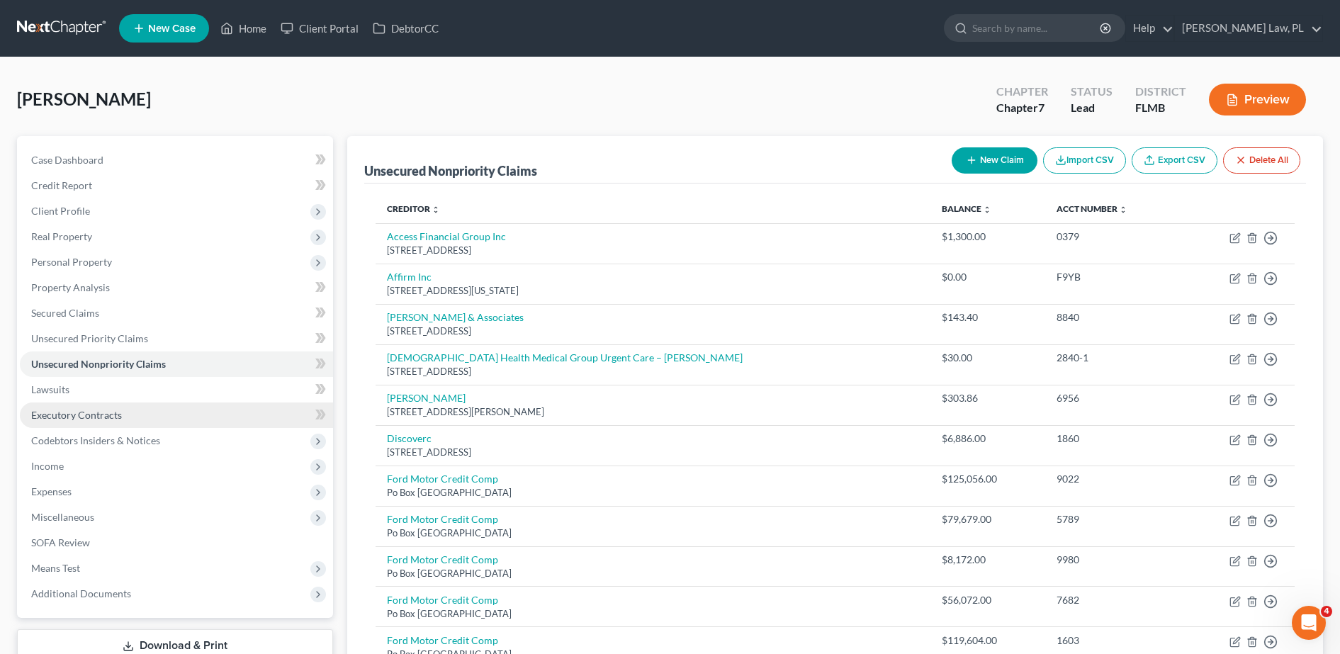
click at [154, 402] on link "Executory Contracts" at bounding box center [176, 415] width 313 height 26
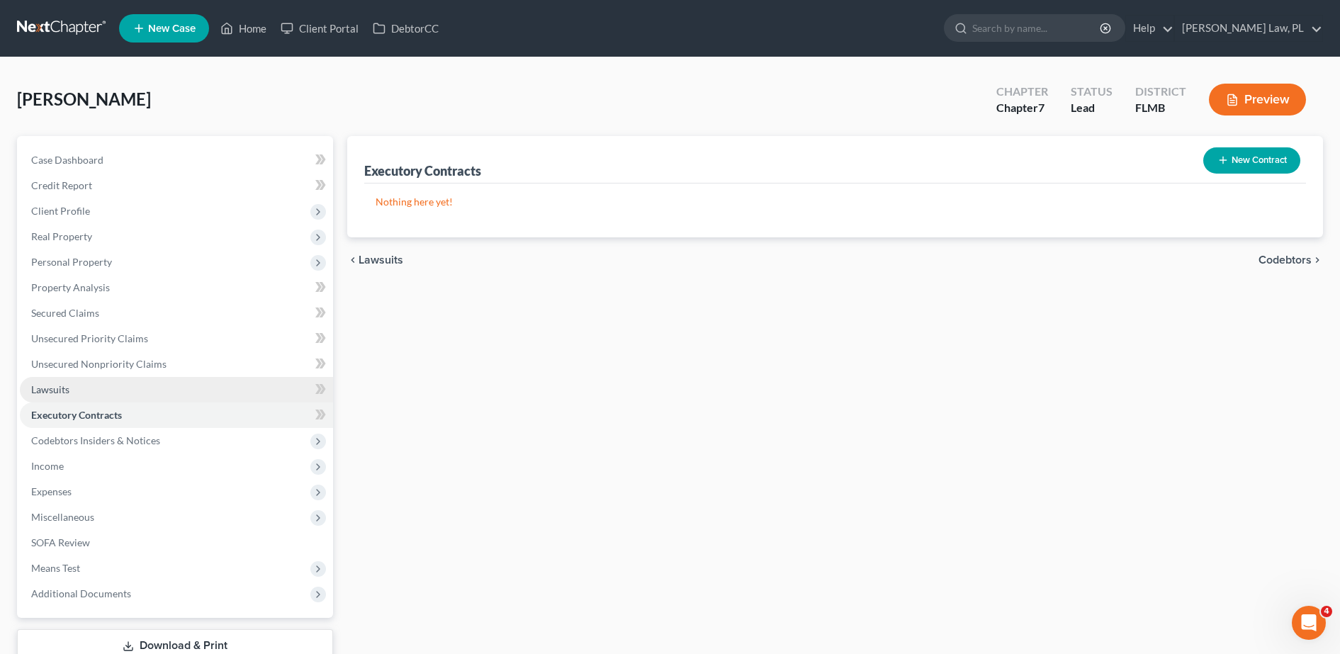
click at [137, 395] on link "Lawsuits" at bounding box center [176, 390] width 313 height 26
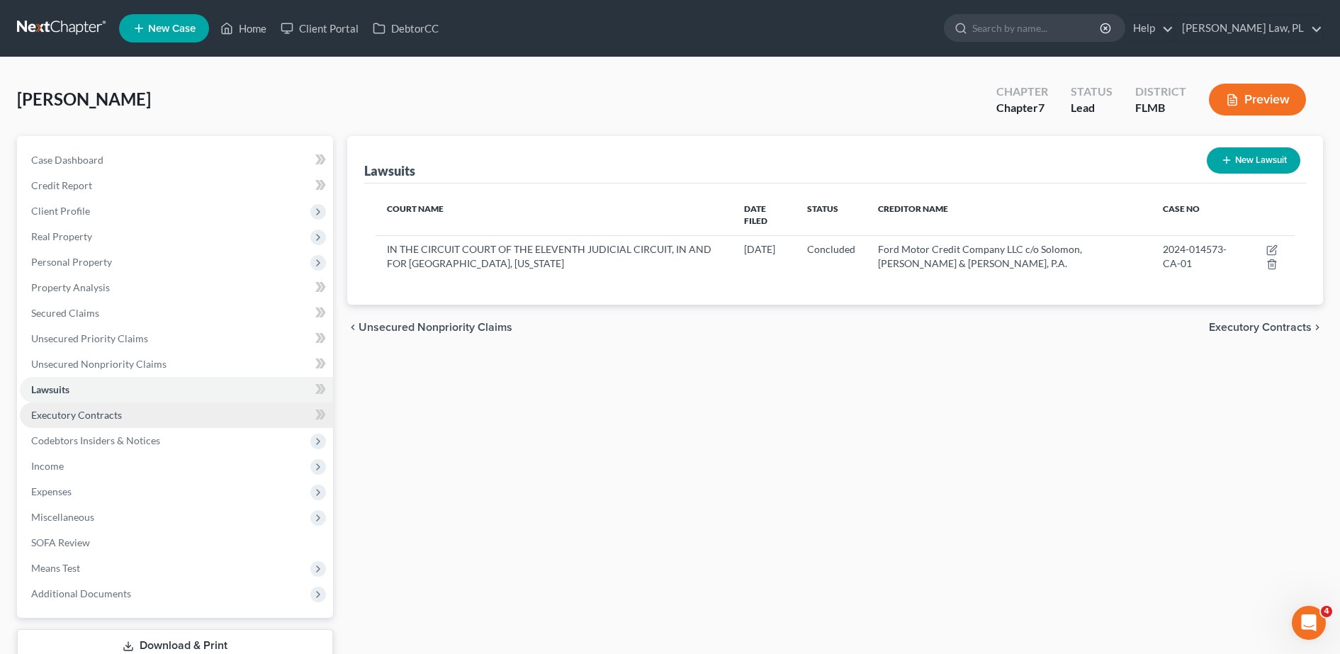
click at [144, 413] on link "Executory Contracts" at bounding box center [176, 415] width 313 height 26
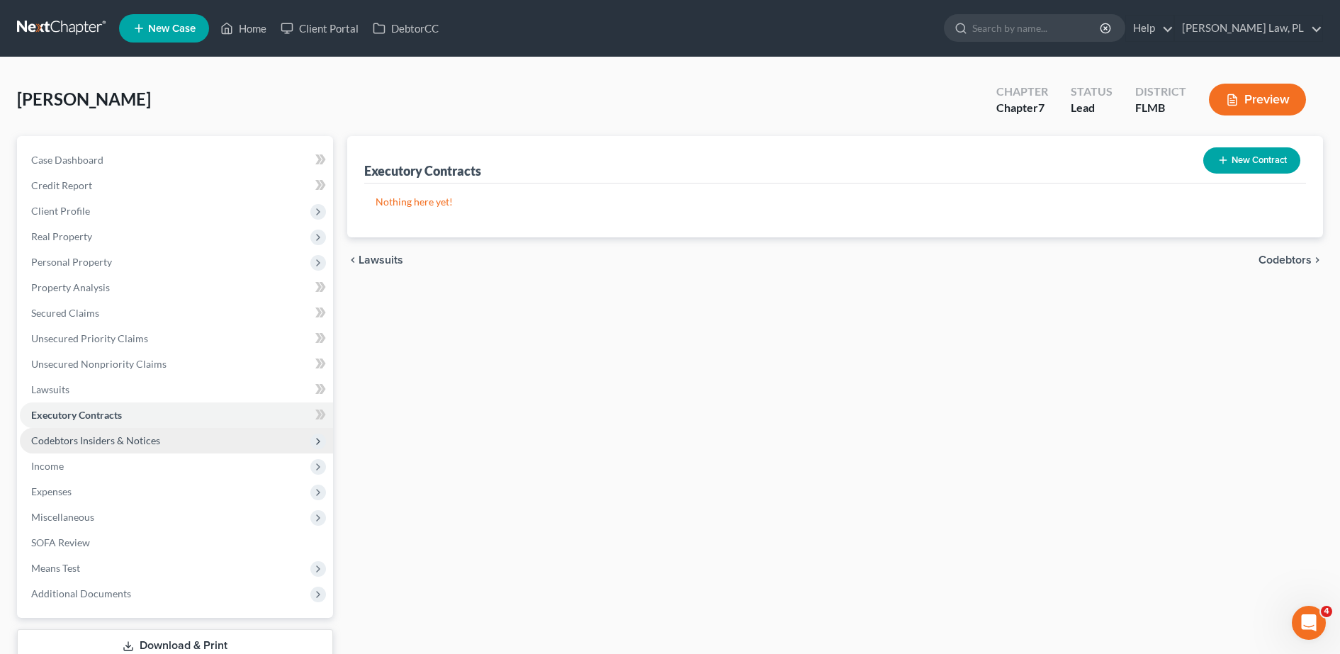
click at [152, 434] on span "Codebtors Insiders & Notices" at bounding box center [95, 440] width 129 height 12
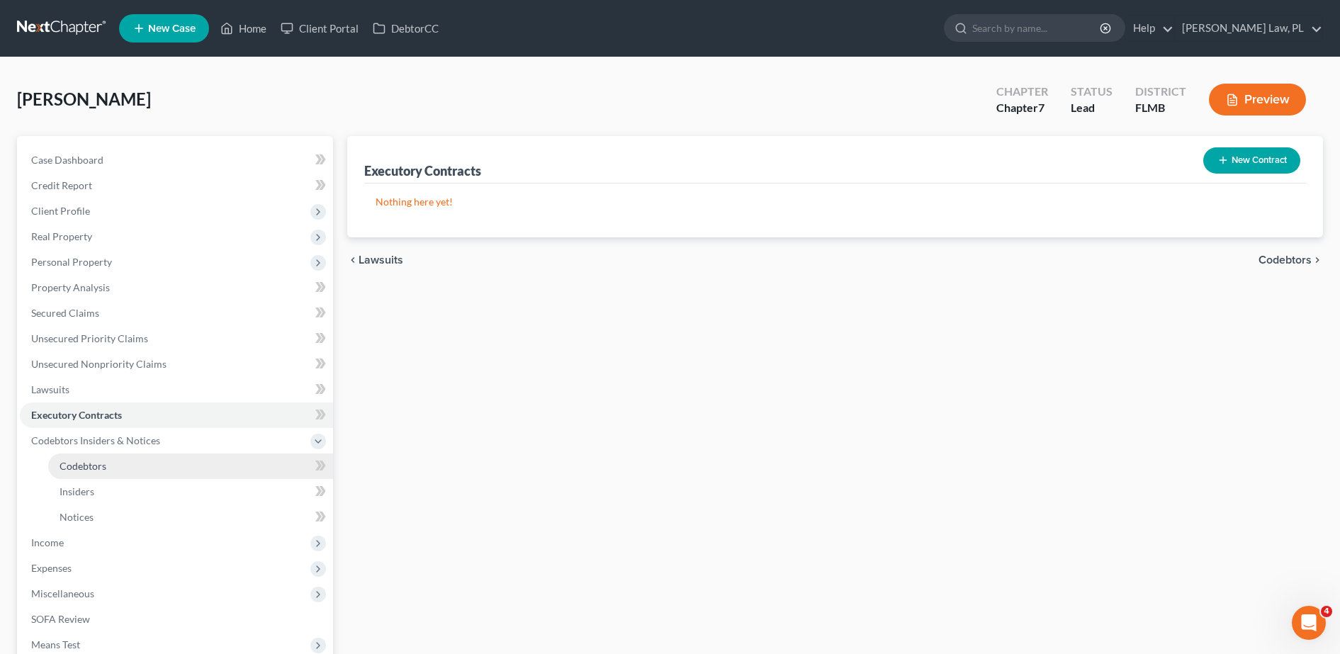
click at [126, 463] on link "Codebtors" at bounding box center [190, 466] width 285 height 26
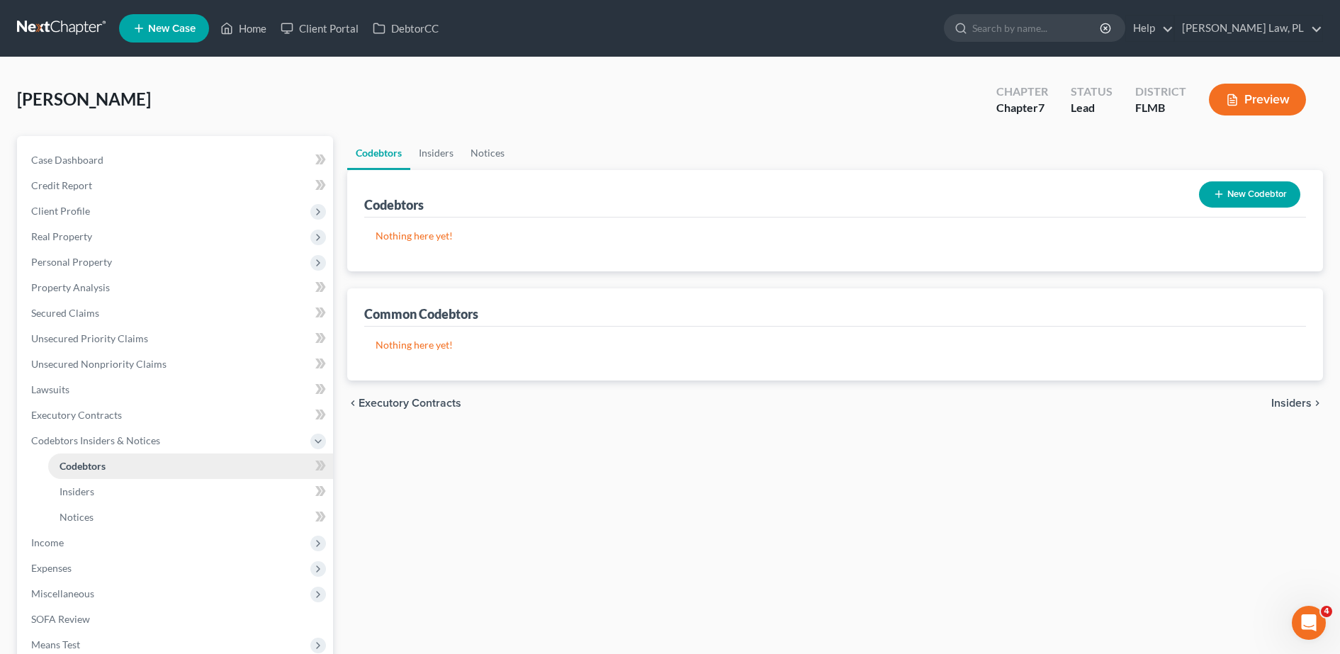
click at [123, 473] on link "Codebtors" at bounding box center [190, 466] width 285 height 26
click at [123, 501] on link "Insiders" at bounding box center [190, 492] width 285 height 26
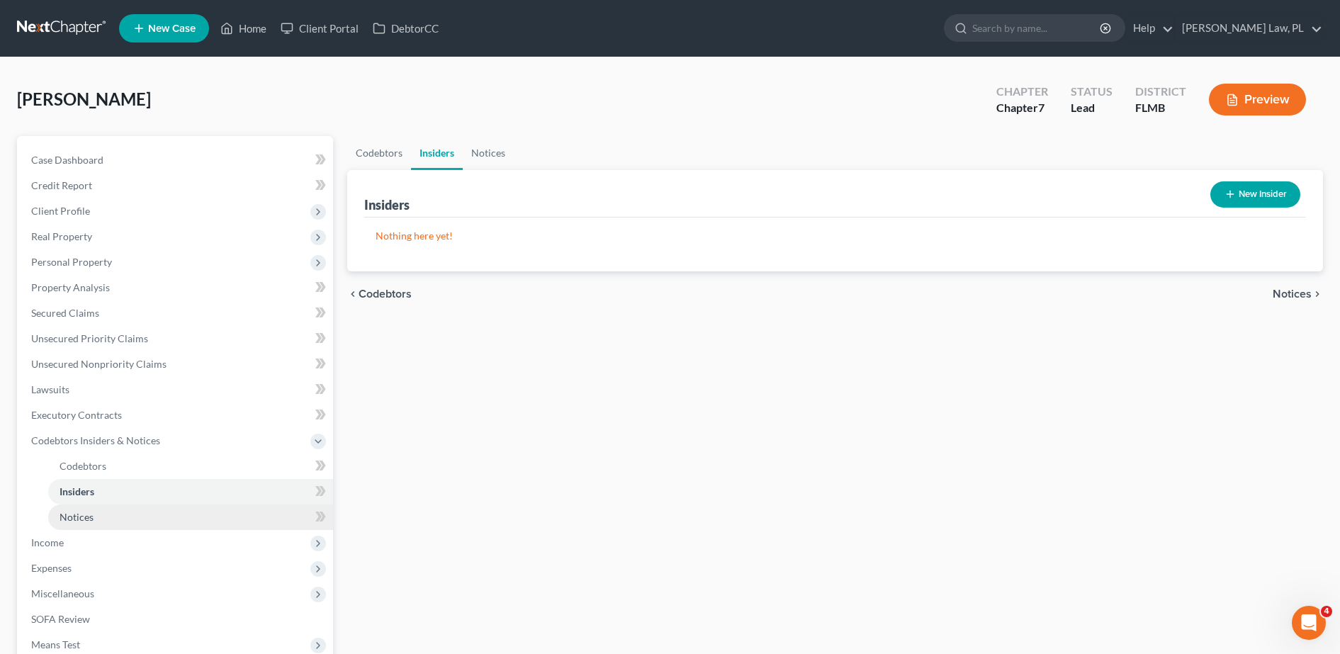
click at [104, 512] on link "Notices" at bounding box center [190, 518] width 285 height 26
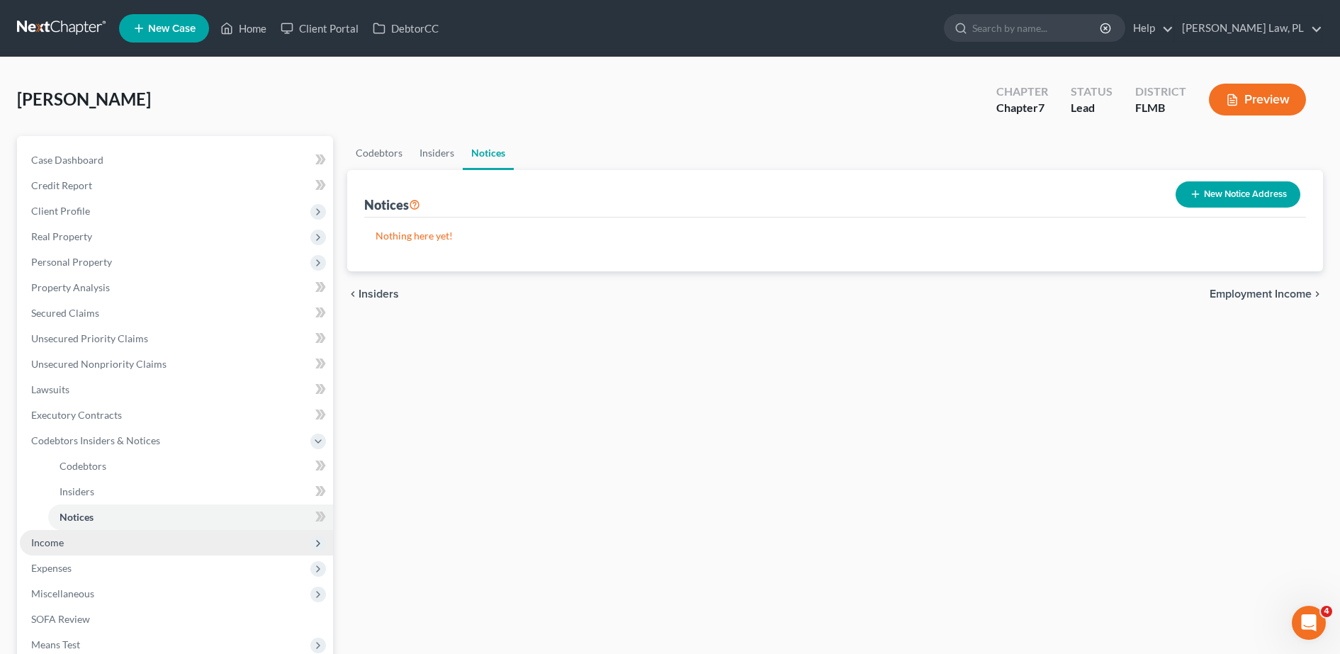
click at [69, 544] on span "Income" at bounding box center [176, 543] width 313 height 26
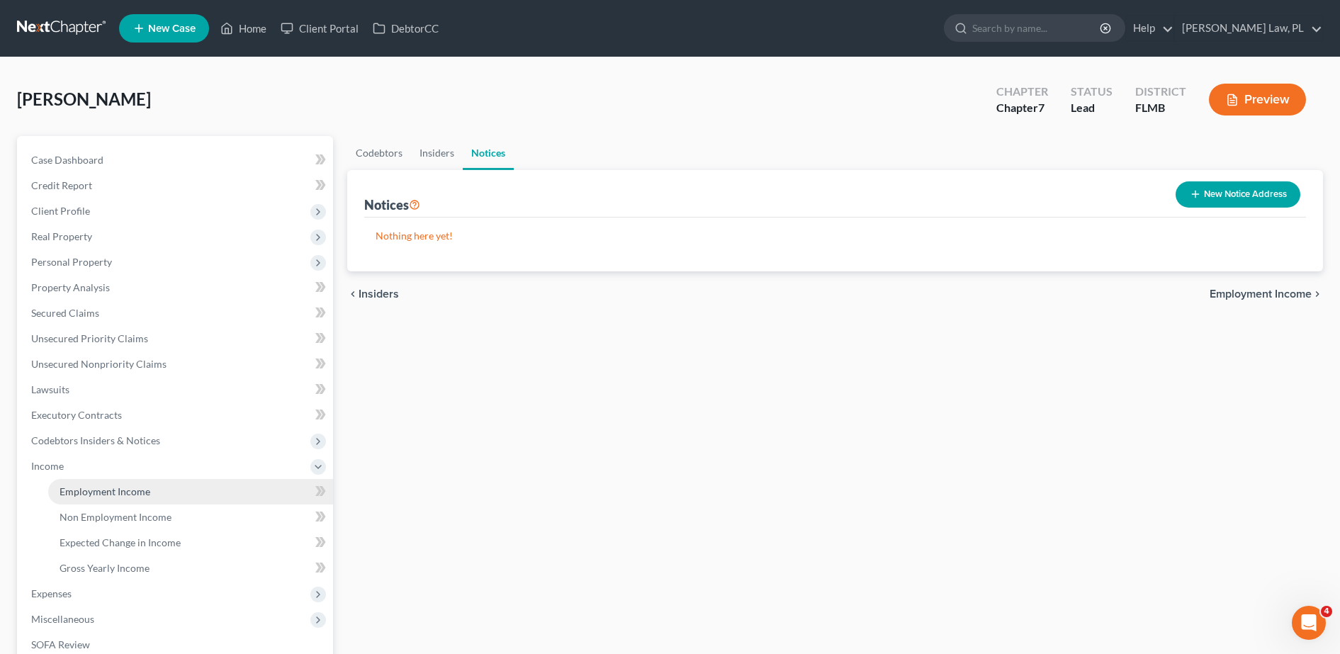
click at [111, 483] on link "Employment Income" at bounding box center [190, 492] width 285 height 26
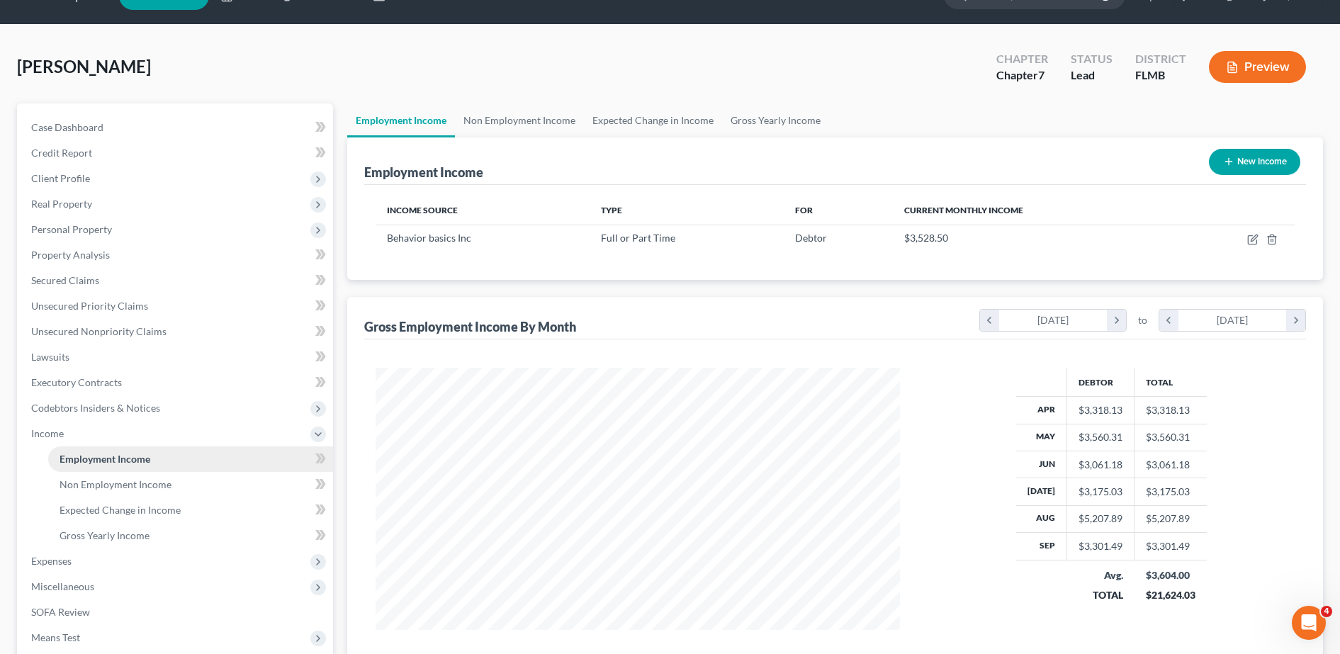
scroll to position [28, 0]
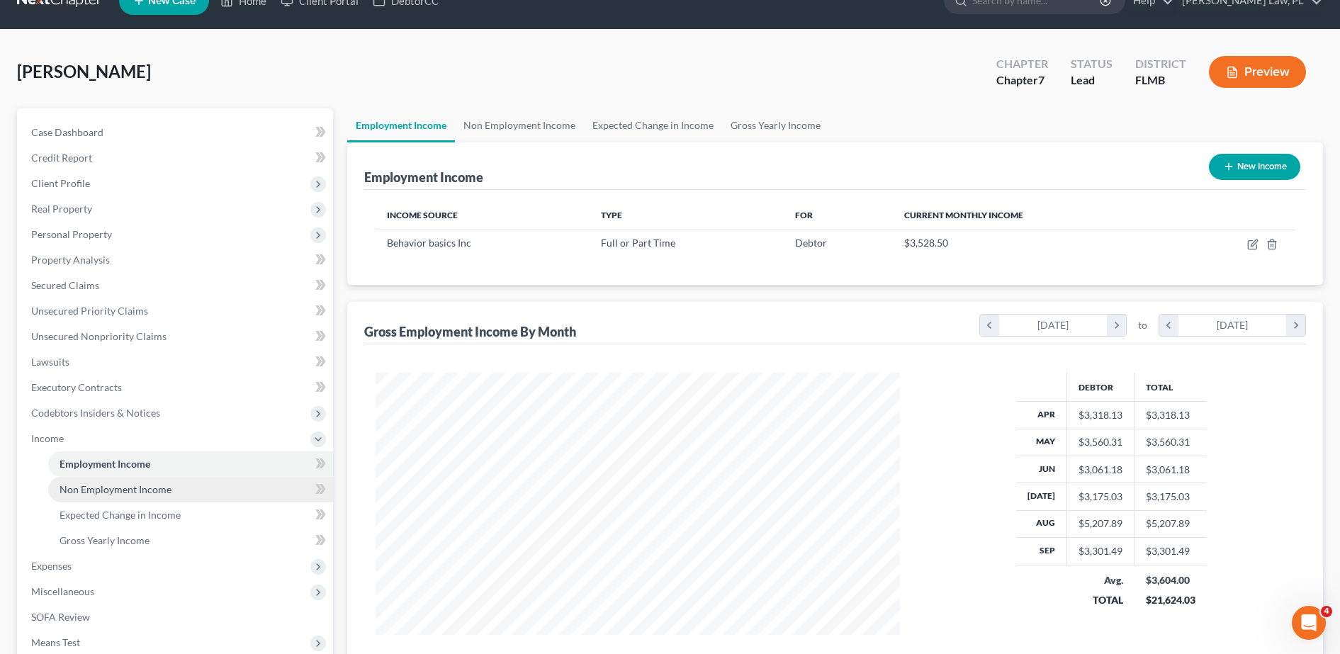
click at [108, 493] on span "Non Employment Income" at bounding box center [116, 489] width 112 height 12
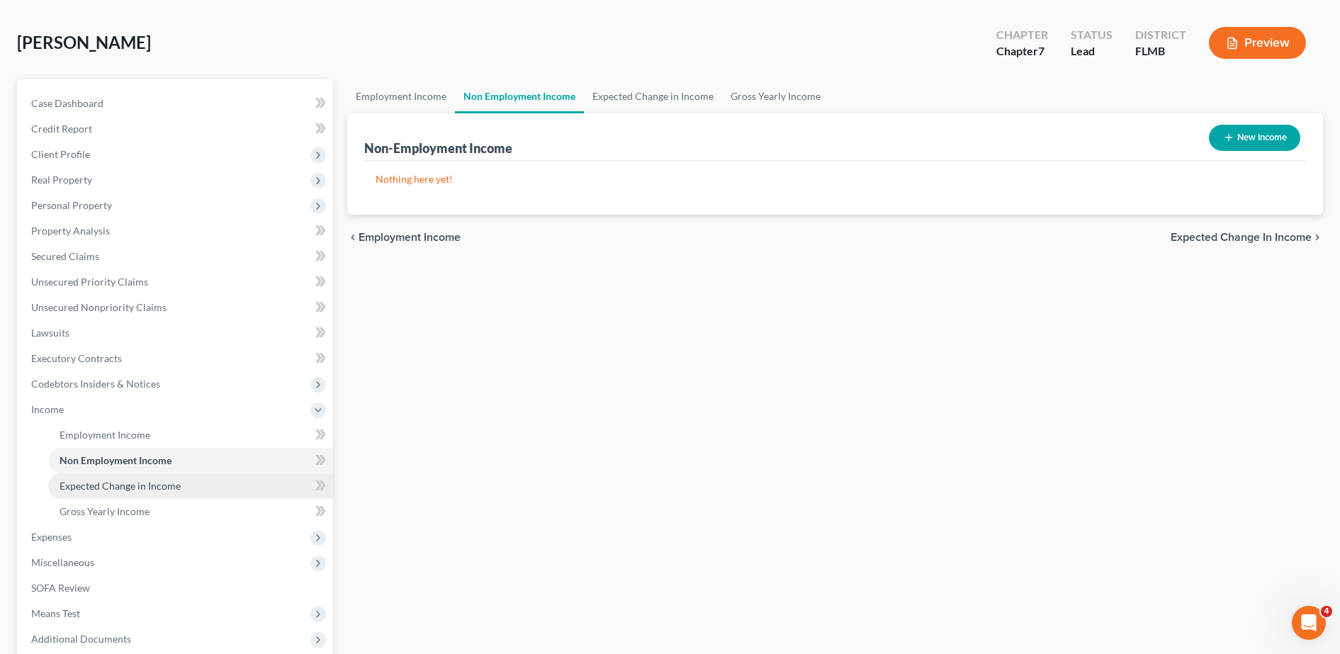
click at [99, 491] on span "Expected Change in Income" at bounding box center [120, 486] width 121 height 12
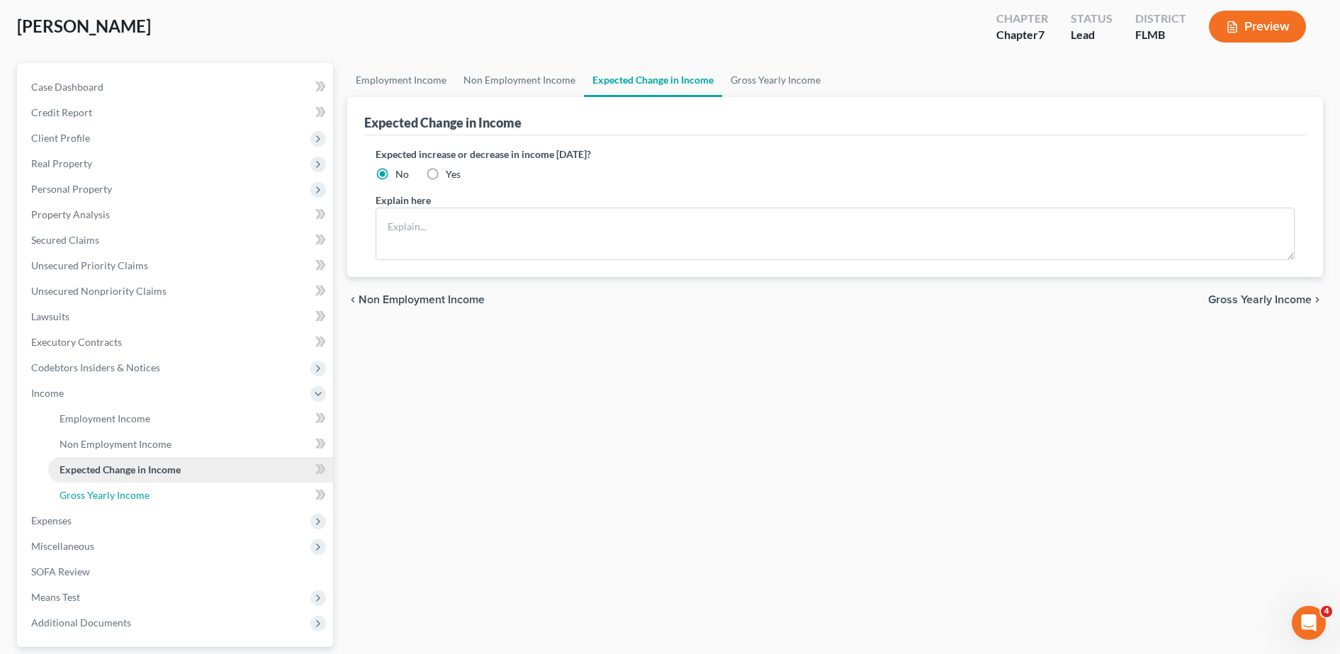
click at [99, 491] on span "Gross Yearly Income" at bounding box center [105, 495] width 90 height 12
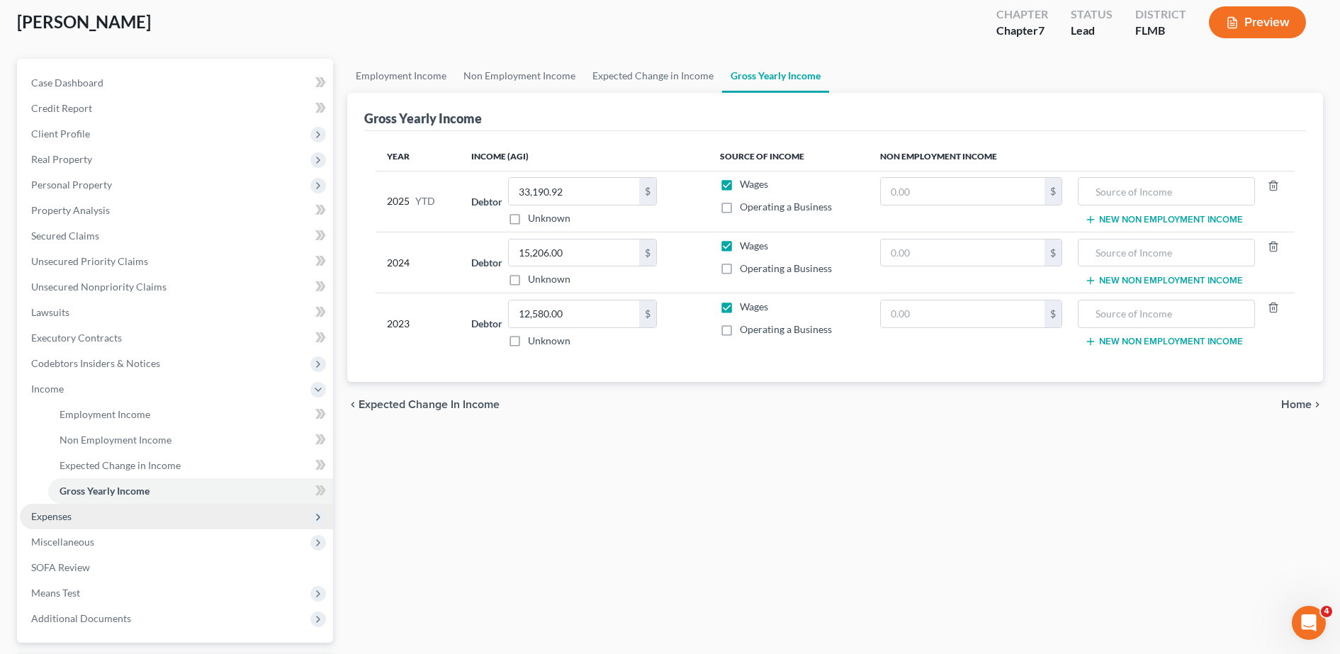
click at [74, 508] on span "Expenses" at bounding box center [176, 517] width 313 height 26
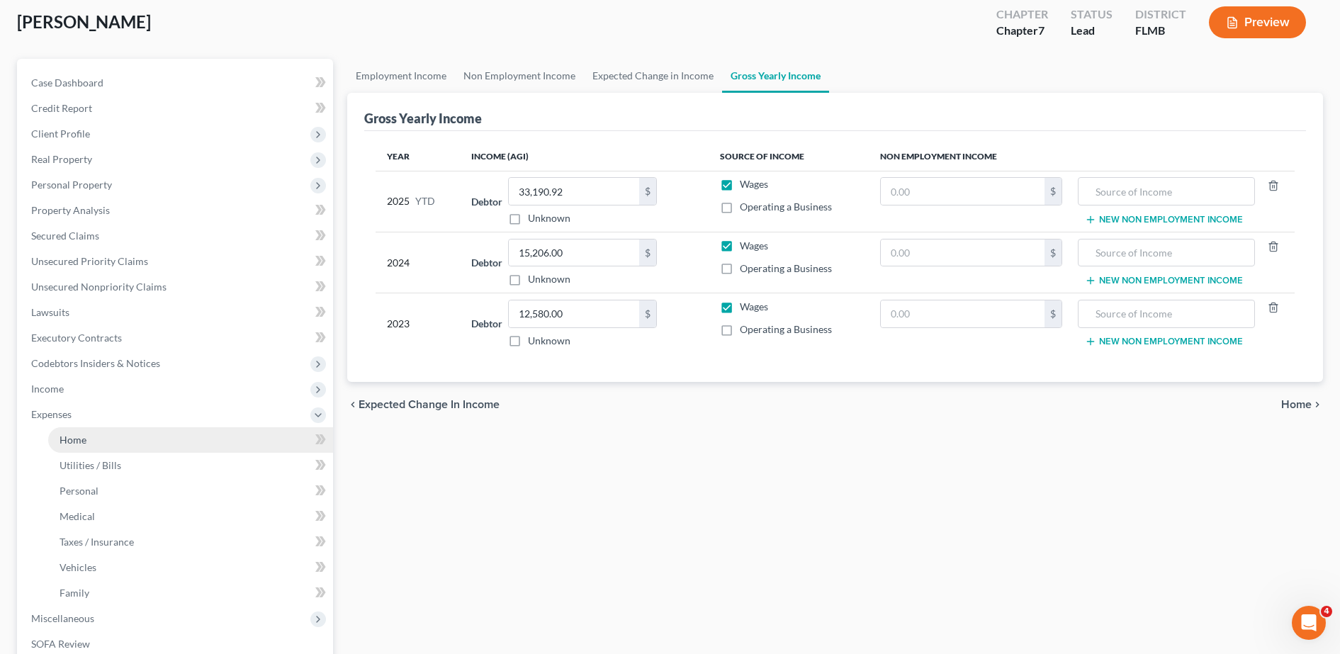
click at [106, 444] on link "Home" at bounding box center [190, 440] width 285 height 26
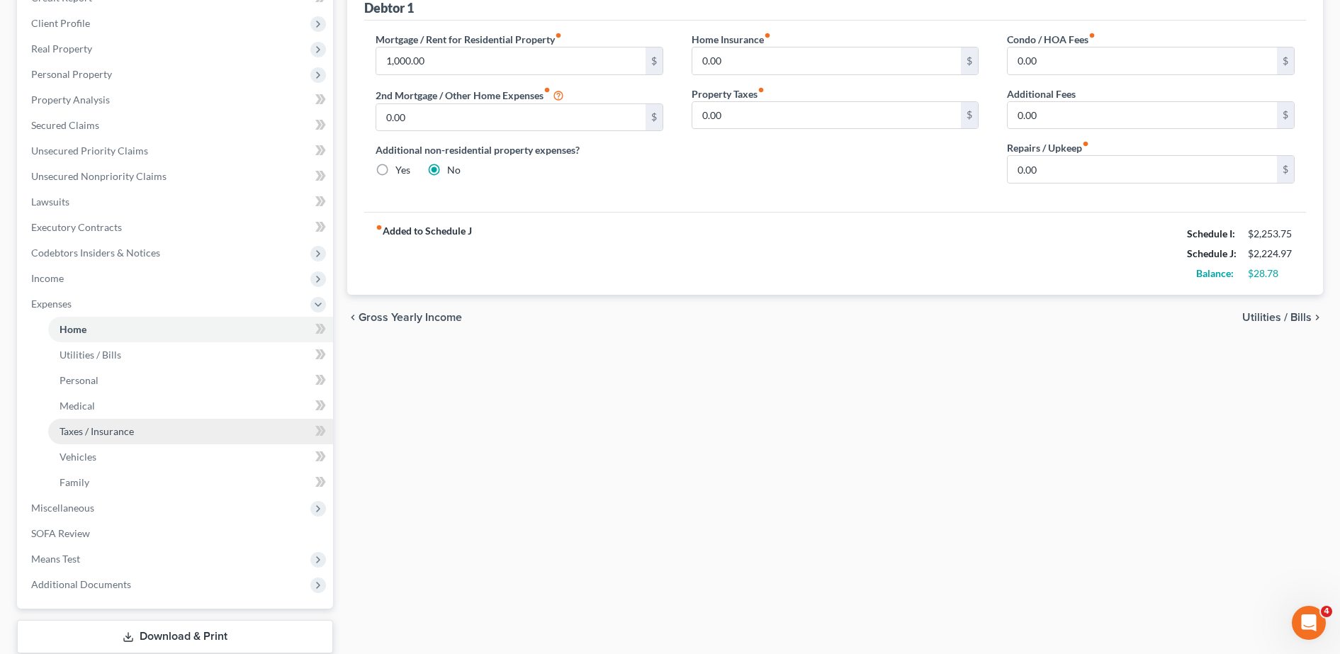
click at [82, 422] on link "Taxes / Insurance" at bounding box center [190, 432] width 285 height 26
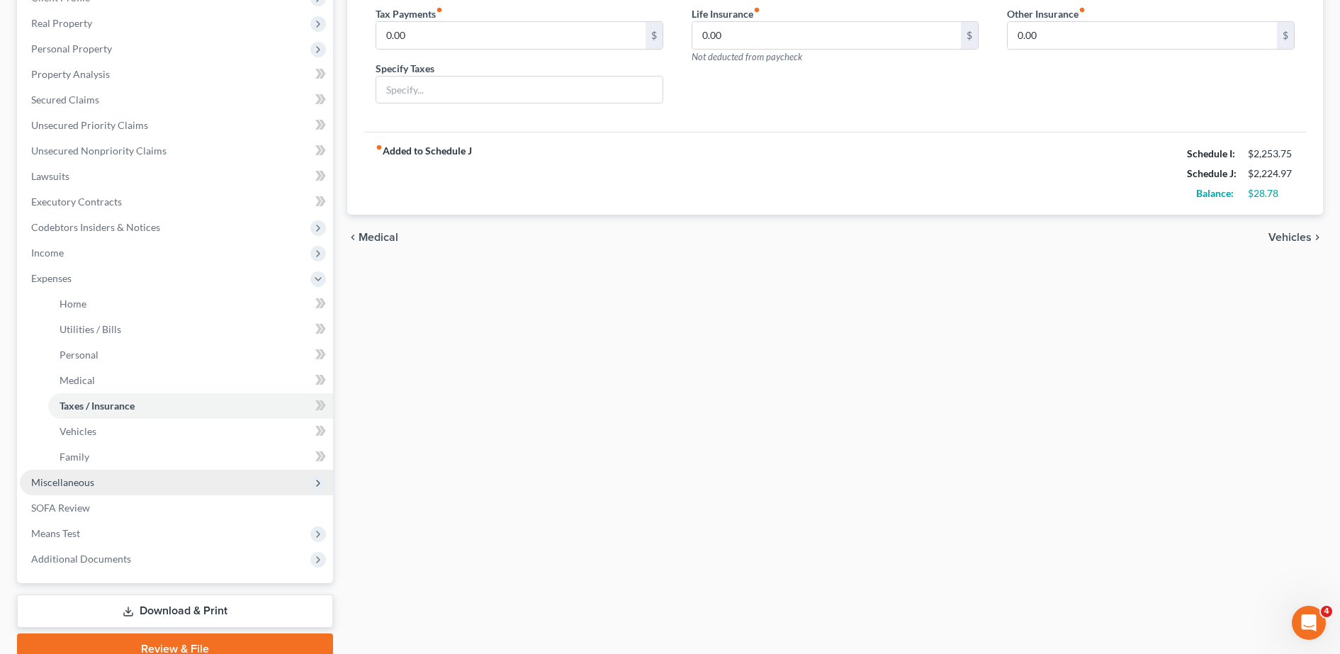
click at [98, 475] on span "Miscellaneous" at bounding box center [176, 483] width 313 height 26
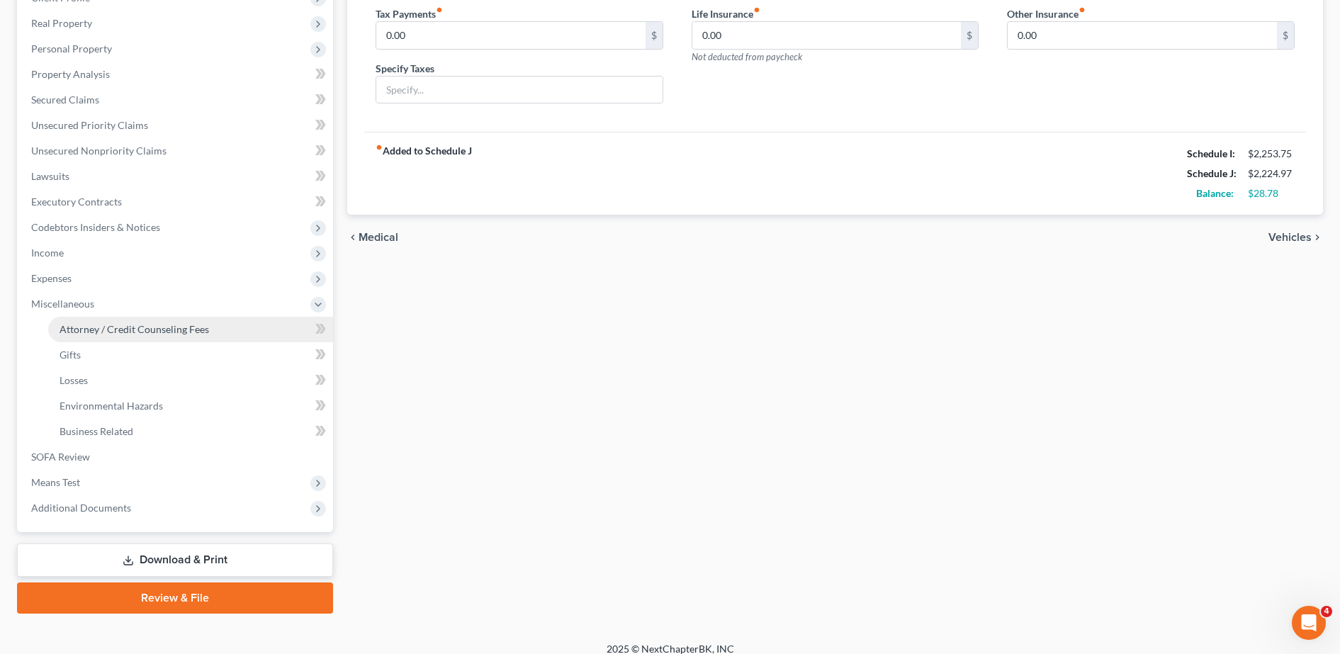
click at [129, 337] on link "Attorney / Credit Counseling Fees" at bounding box center [190, 330] width 285 height 26
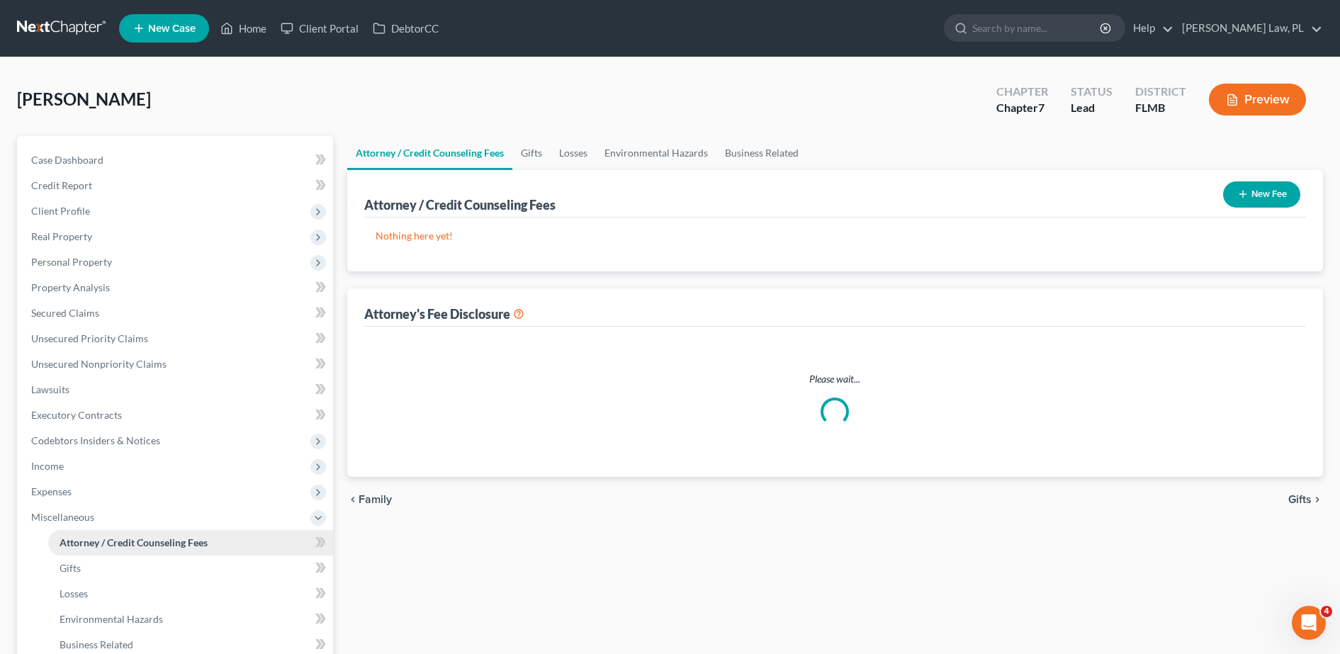
select select "0"
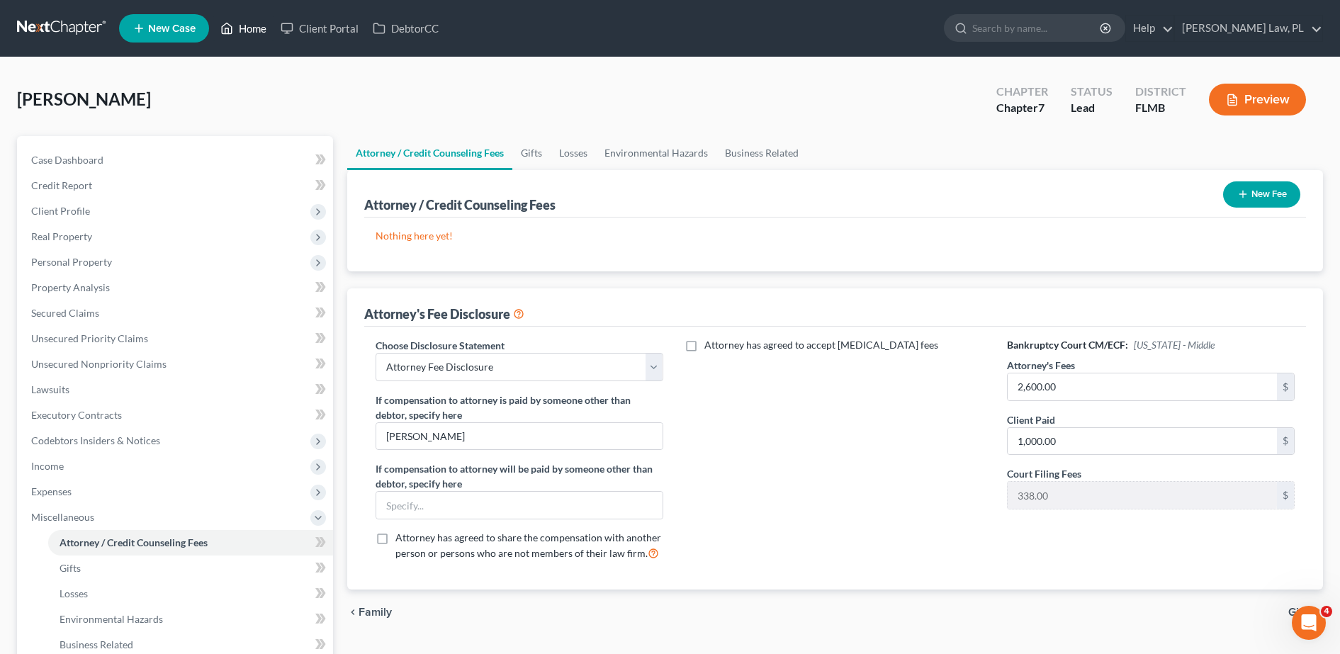
click at [255, 33] on link "Home" at bounding box center [243, 29] width 60 height 26
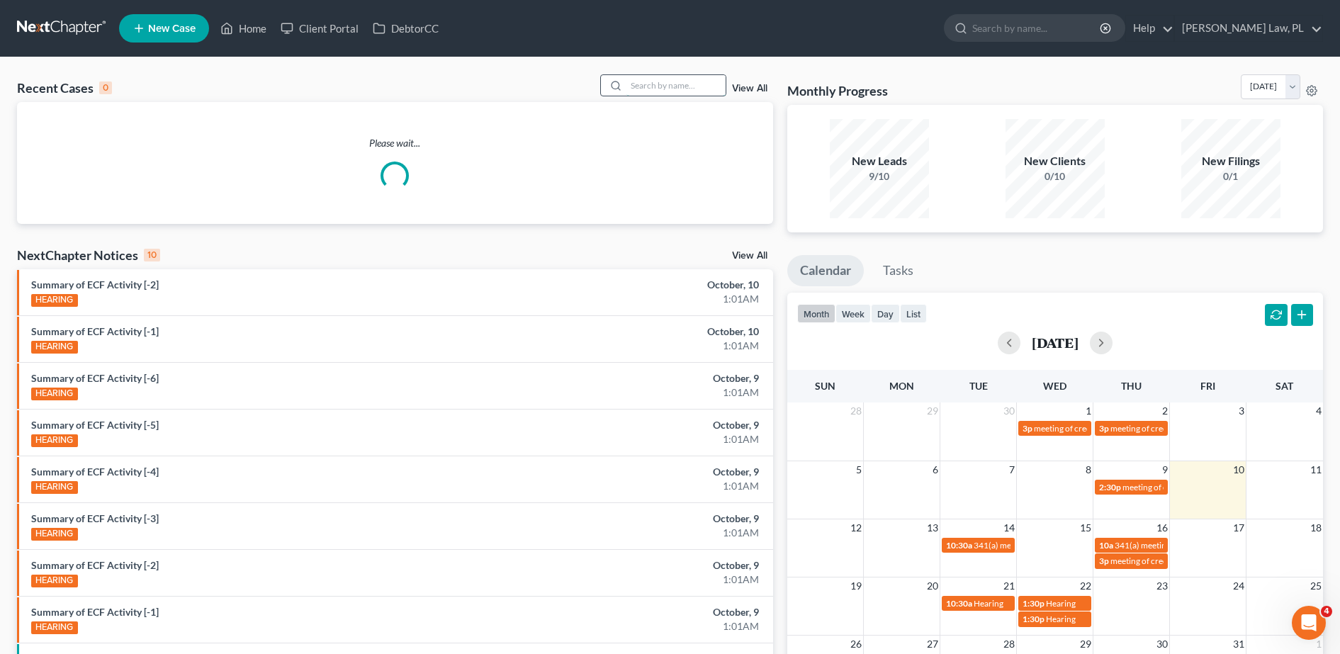
click at [644, 84] on input "search" at bounding box center [675, 85] width 99 height 21
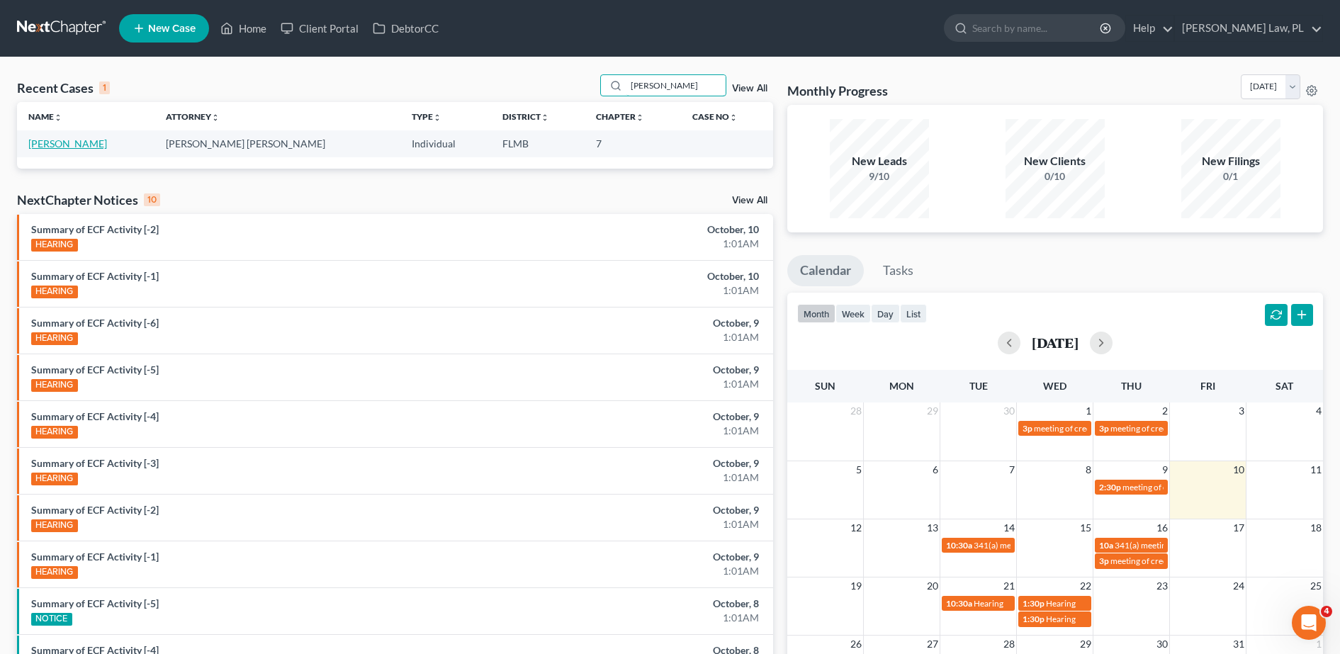
type input "[PERSON_NAME]"
click at [66, 142] on link "[PERSON_NAME]" at bounding box center [67, 143] width 79 height 12
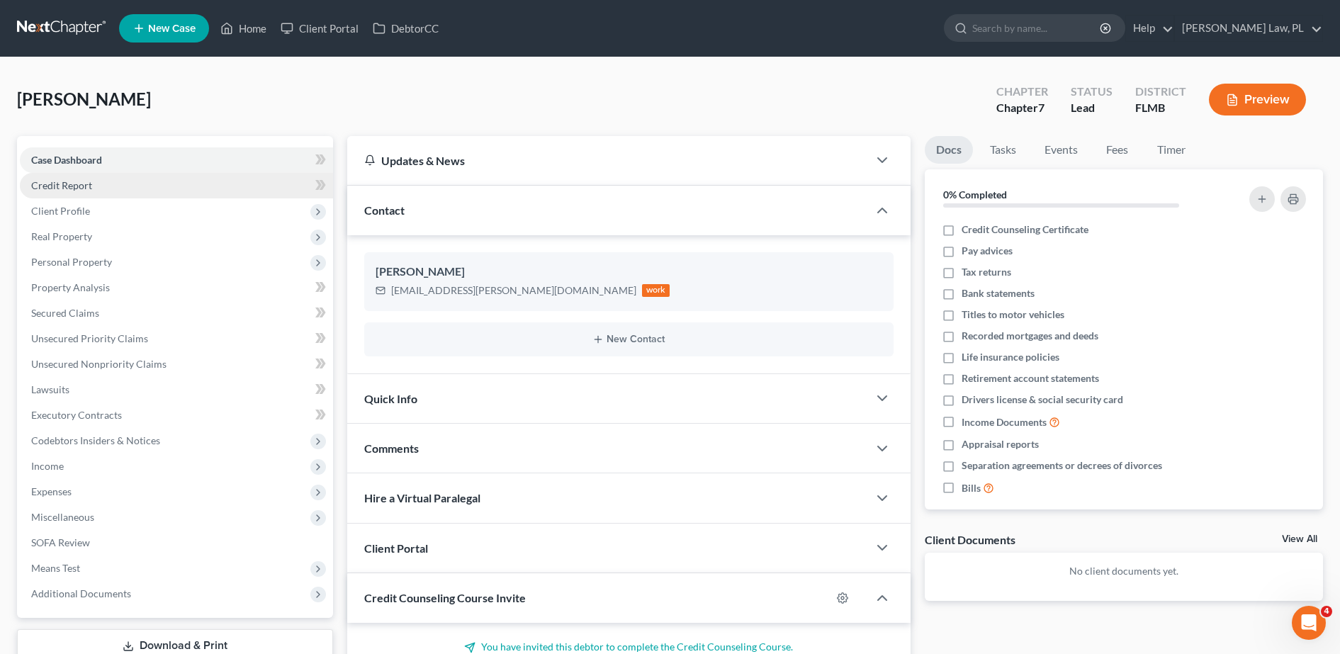
click at [97, 185] on link "Credit Report" at bounding box center [176, 186] width 313 height 26
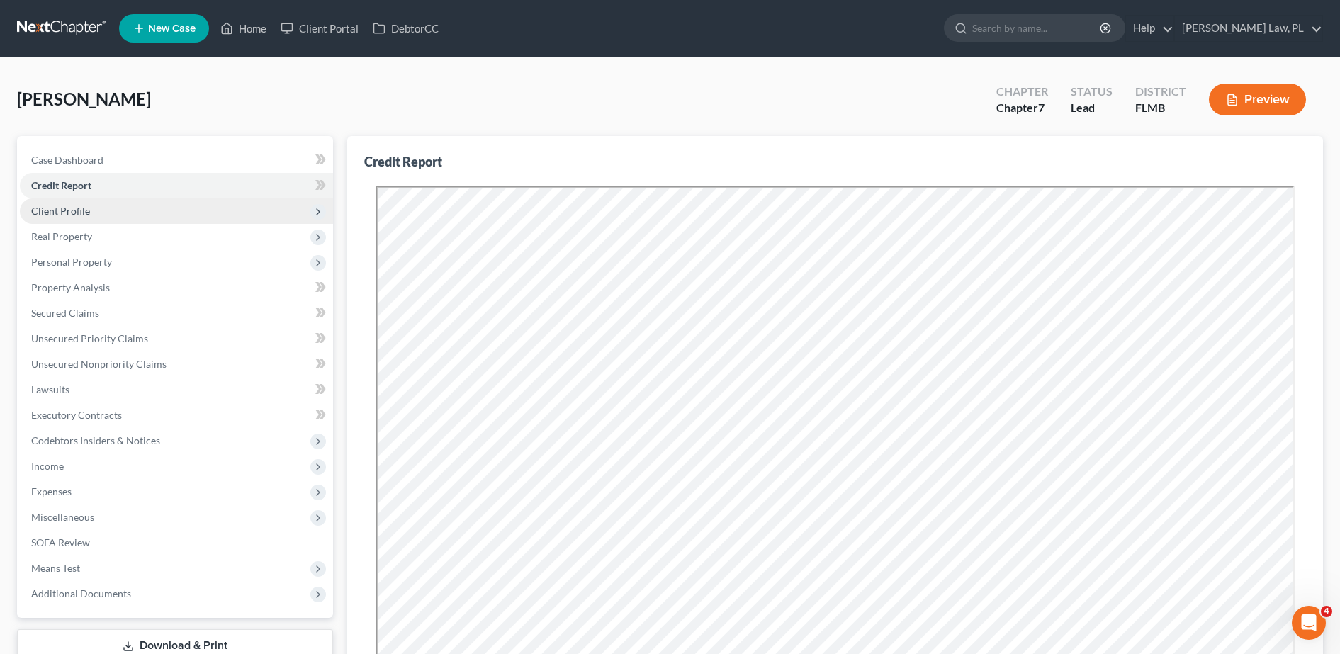
click at [144, 198] on span "Client Profile" at bounding box center [176, 211] width 313 height 26
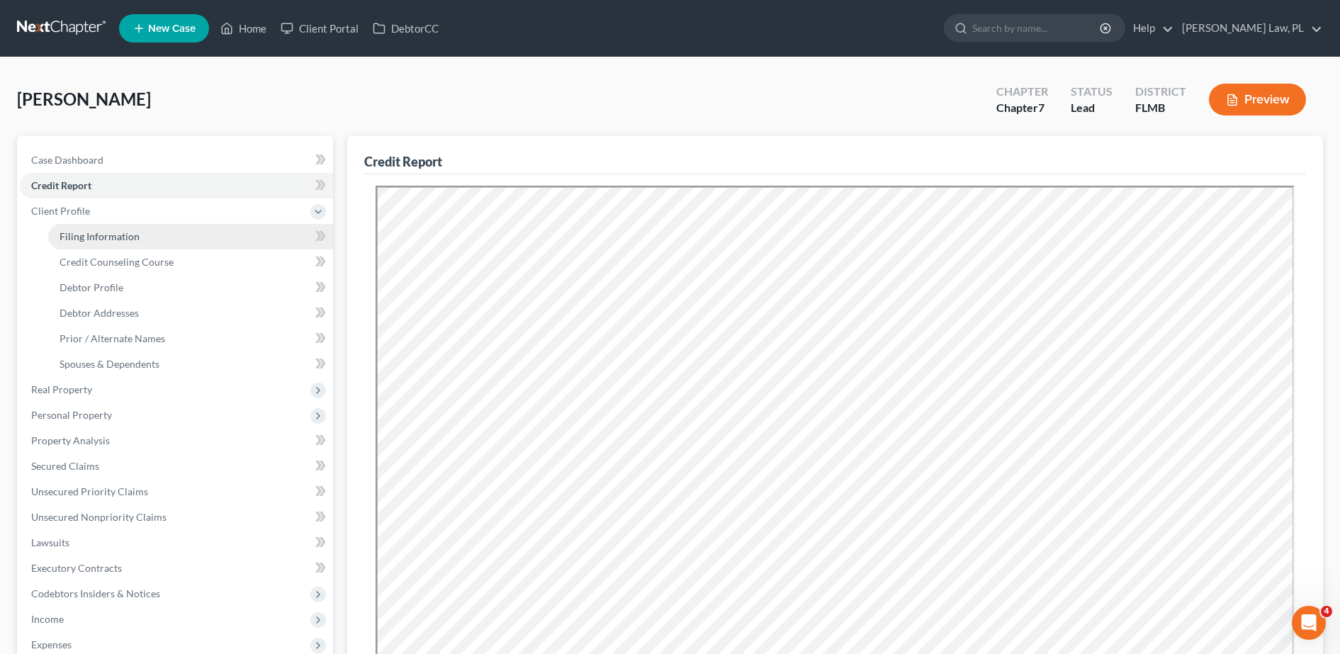
click at [125, 232] on span "Filing Information" at bounding box center [100, 236] width 80 height 12
select select "1"
select select "0"
select select "15"
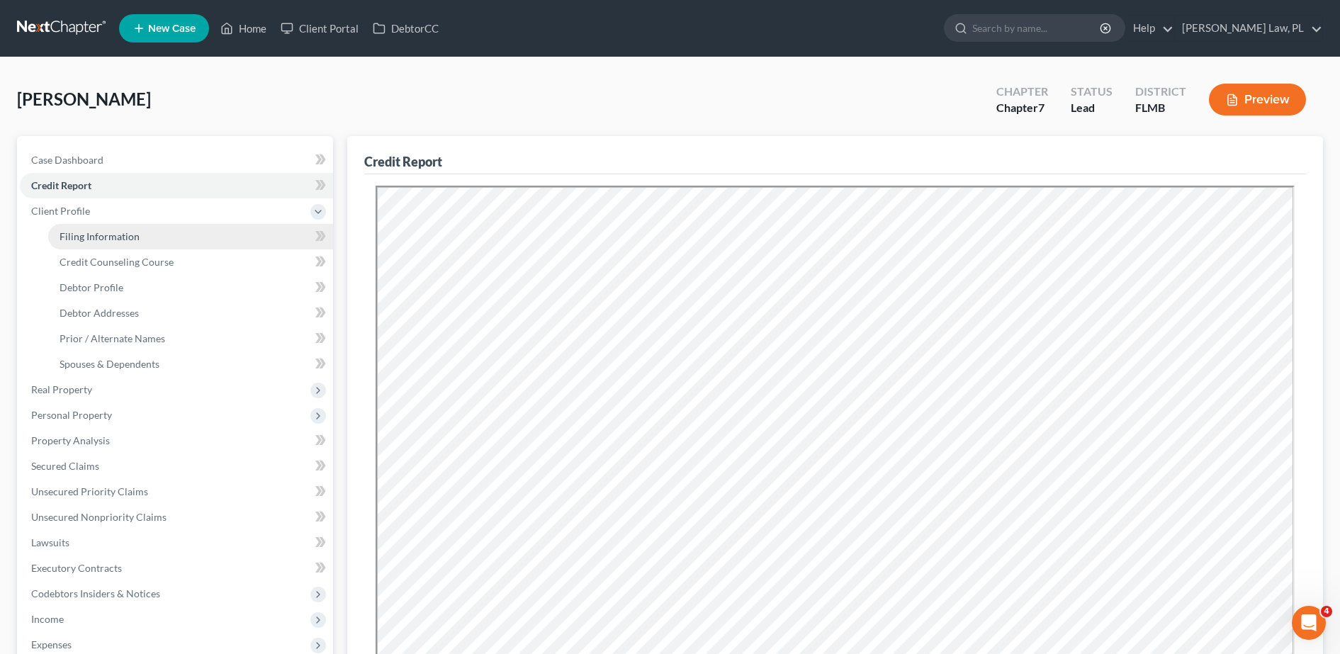
select select "0"
select select "9"
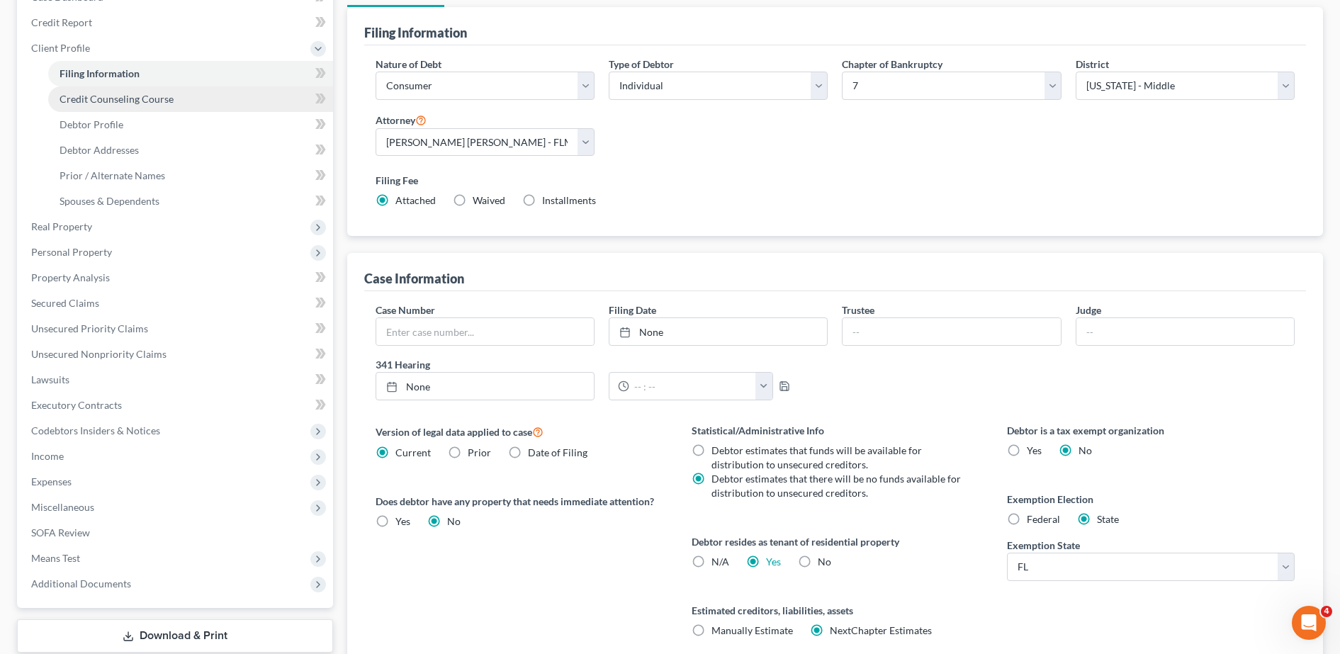
click at [157, 103] on span "Credit Counseling Course" at bounding box center [117, 99] width 114 height 12
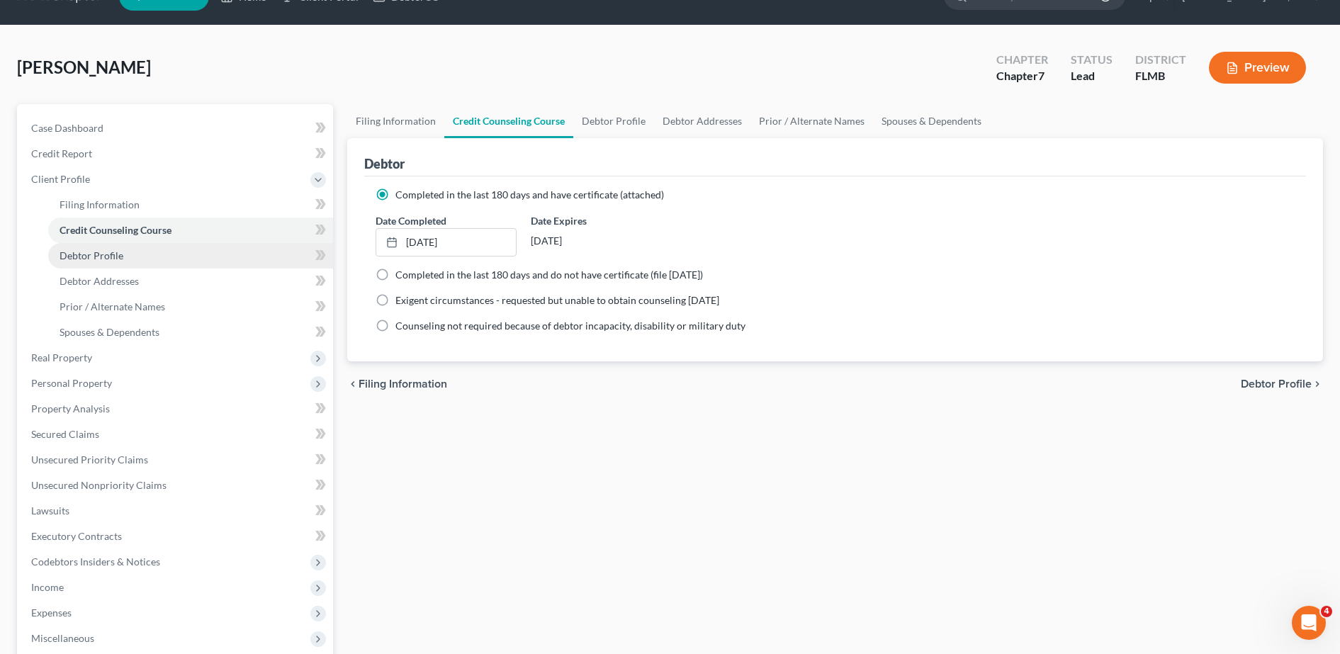
click at [137, 245] on link "Debtor Profile" at bounding box center [190, 256] width 285 height 26
select select "0"
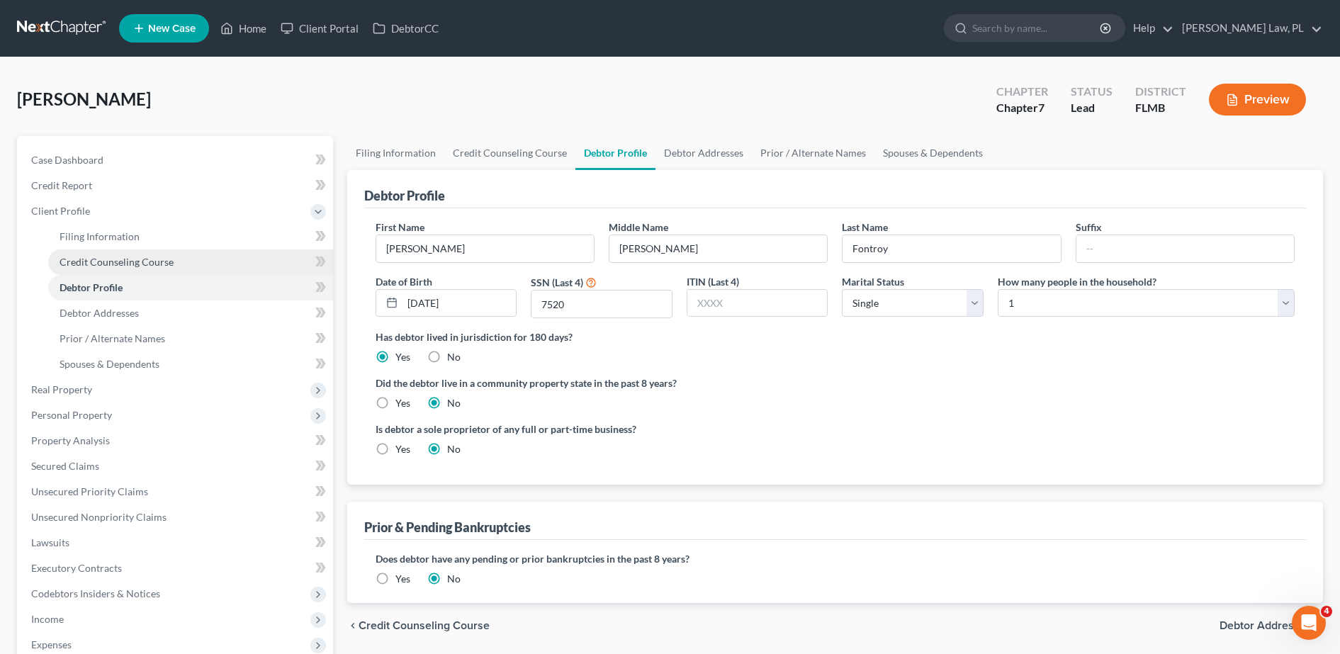
scroll to position [43, 0]
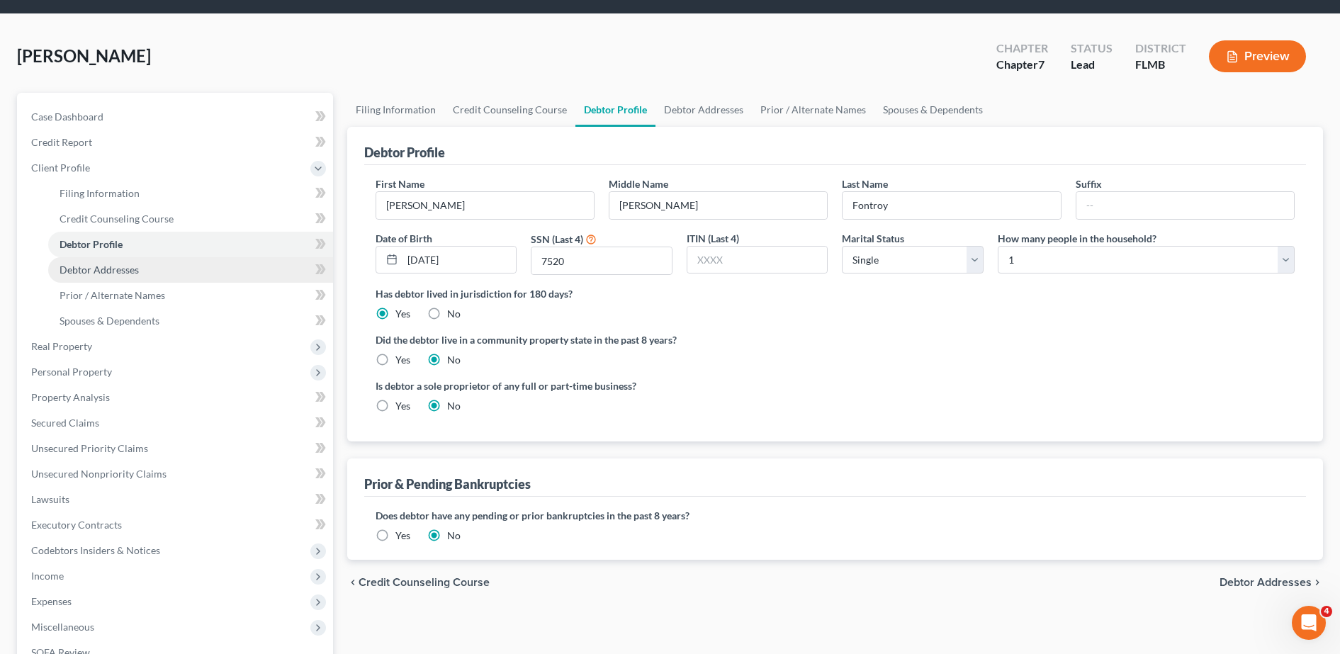
click at [150, 271] on link "Debtor Addresses" at bounding box center [190, 270] width 285 height 26
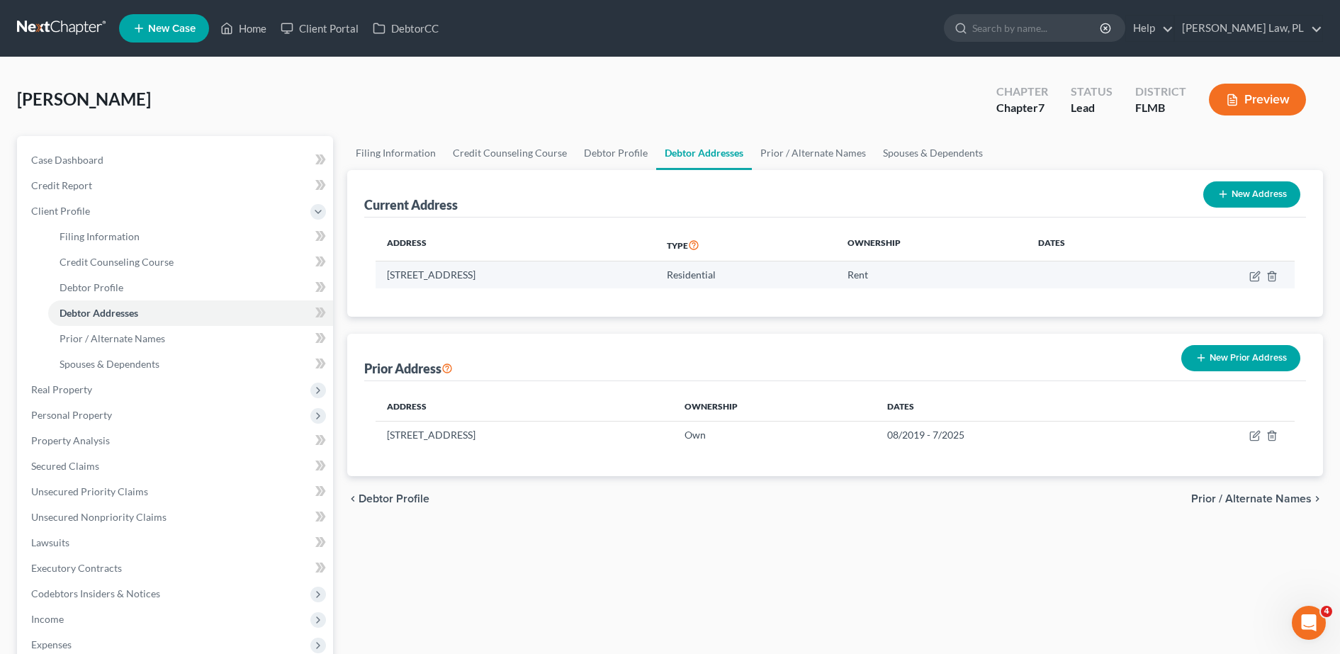
drag, startPoint x: 578, startPoint y: 278, endPoint x: 379, endPoint y: 271, distance: 199.2
click at [379, 271] on td "[STREET_ADDRESS]" at bounding box center [516, 274] width 280 height 27
copy td "[STREET_ADDRESS]"
click at [1256, 276] on icon "button" at bounding box center [1256, 274] width 6 height 6
select select "9"
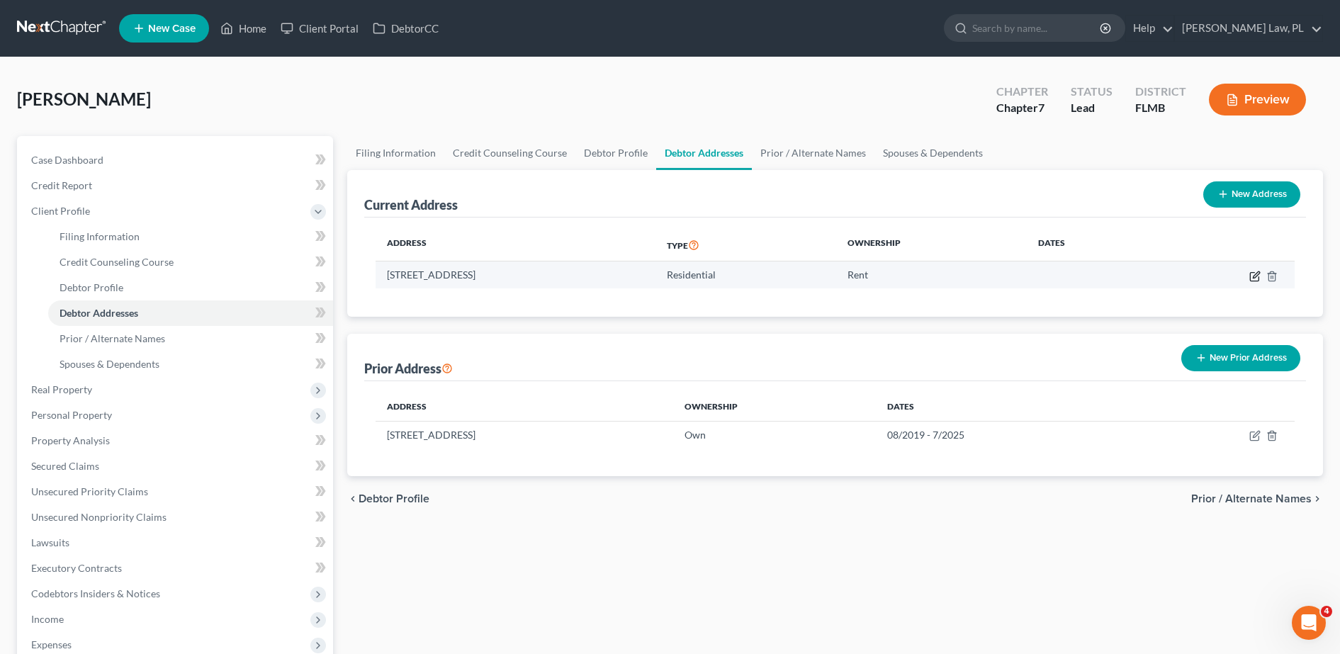
select select "0"
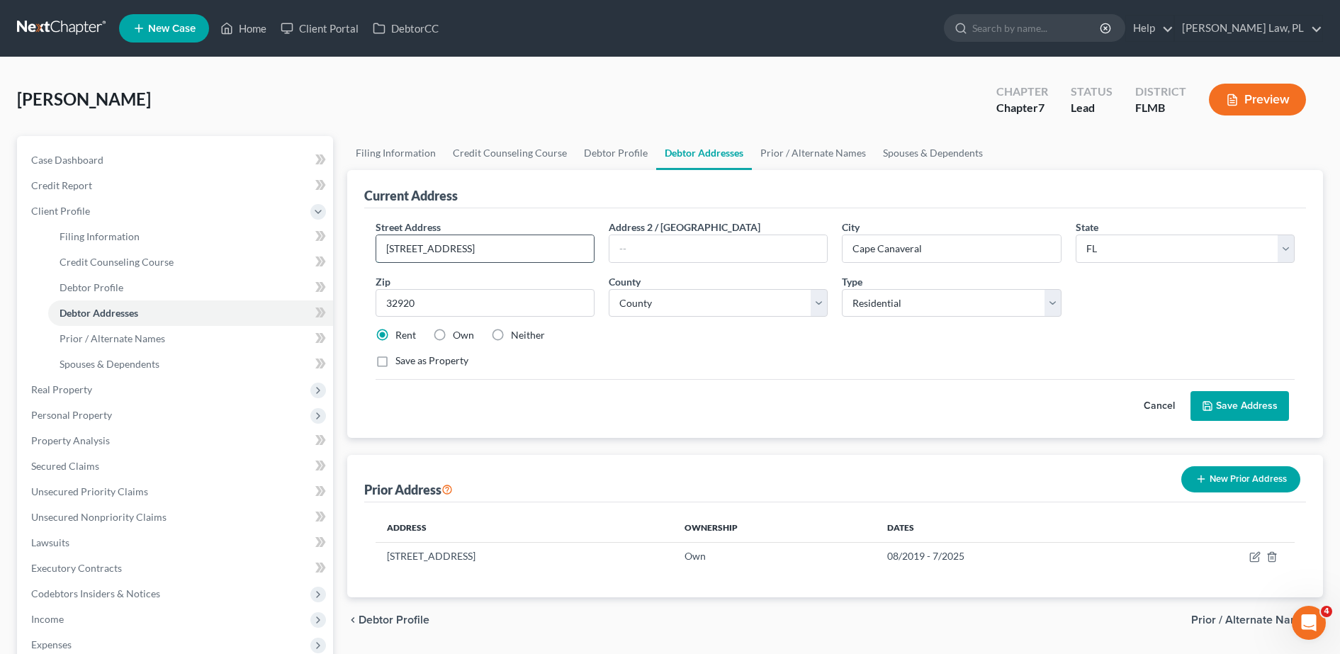
click at [440, 248] on input "[STREET_ADDRESS]" at bounding box center [485, 248] width 218 height 27
type input "[STREET_ADDRESS][PERSON_NAME]"
click at [1245, 406] on button "Save Address" at bounding box center [1239, 406] width 98 height 30
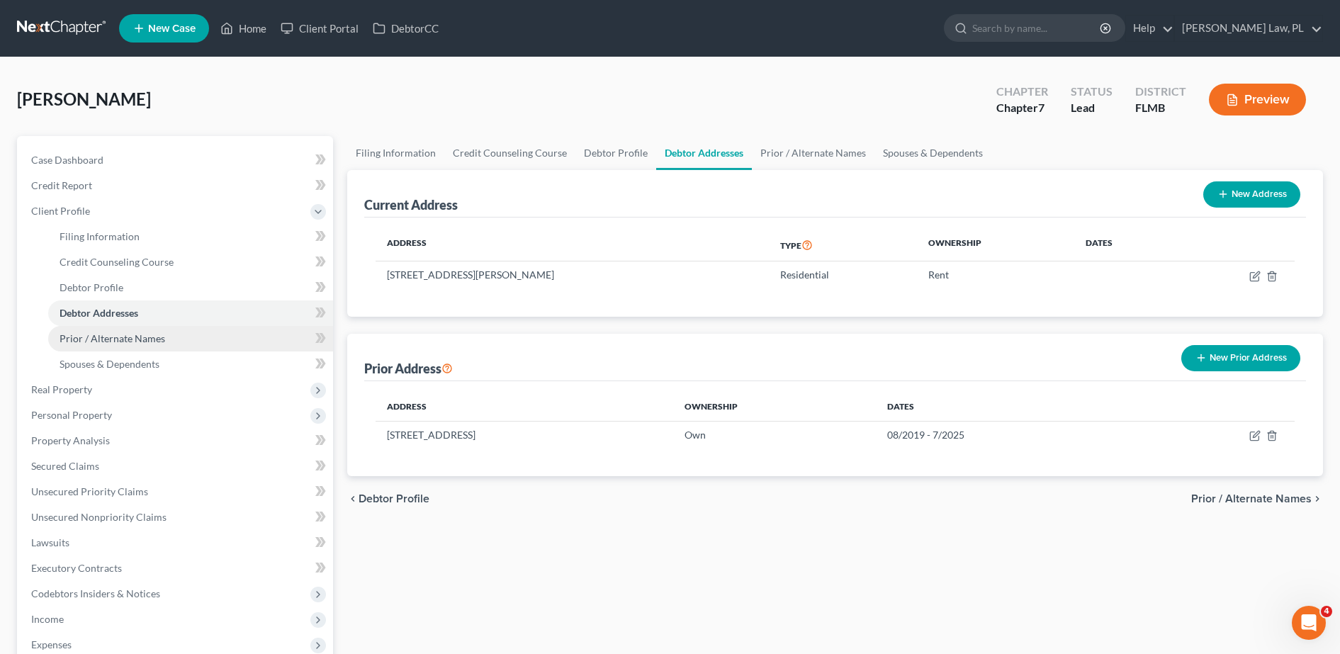
click at [202, 341] on link "Prior / Alternate Names" at bounding box center [190, 339] width 285 height 26
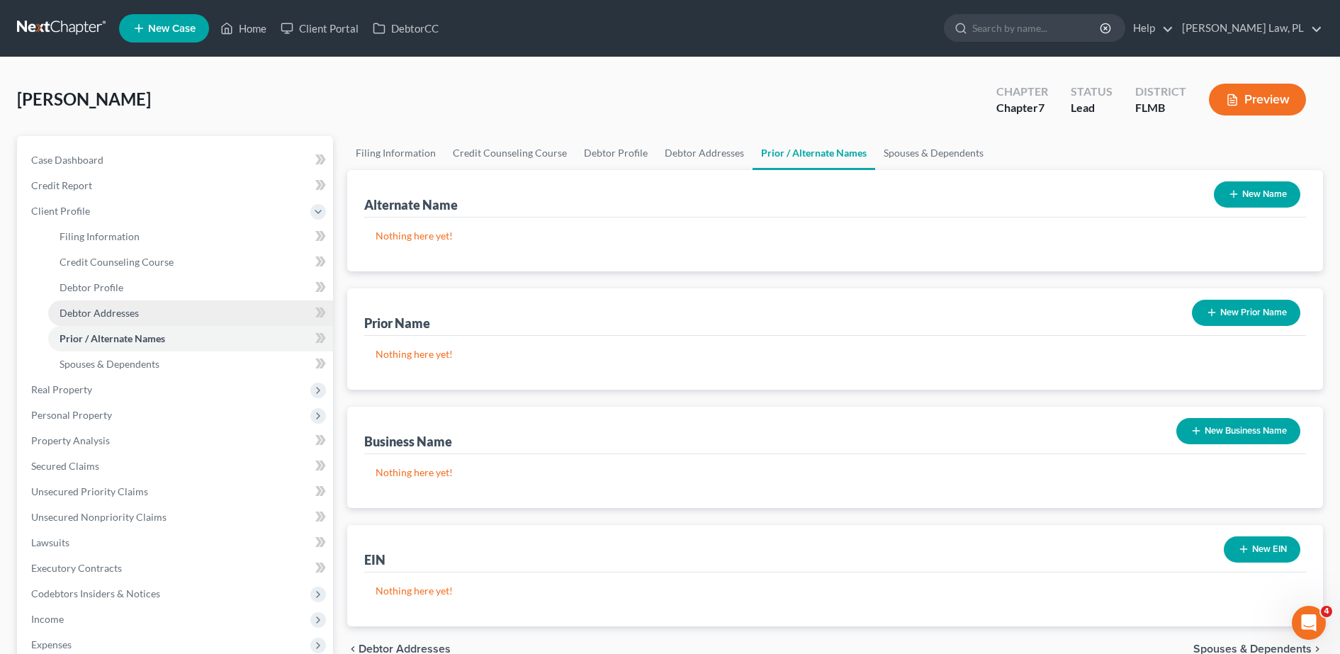
click at [176, 317] on link "Debtor Addresses" at bounding box center [190, 313] width 285 height 26
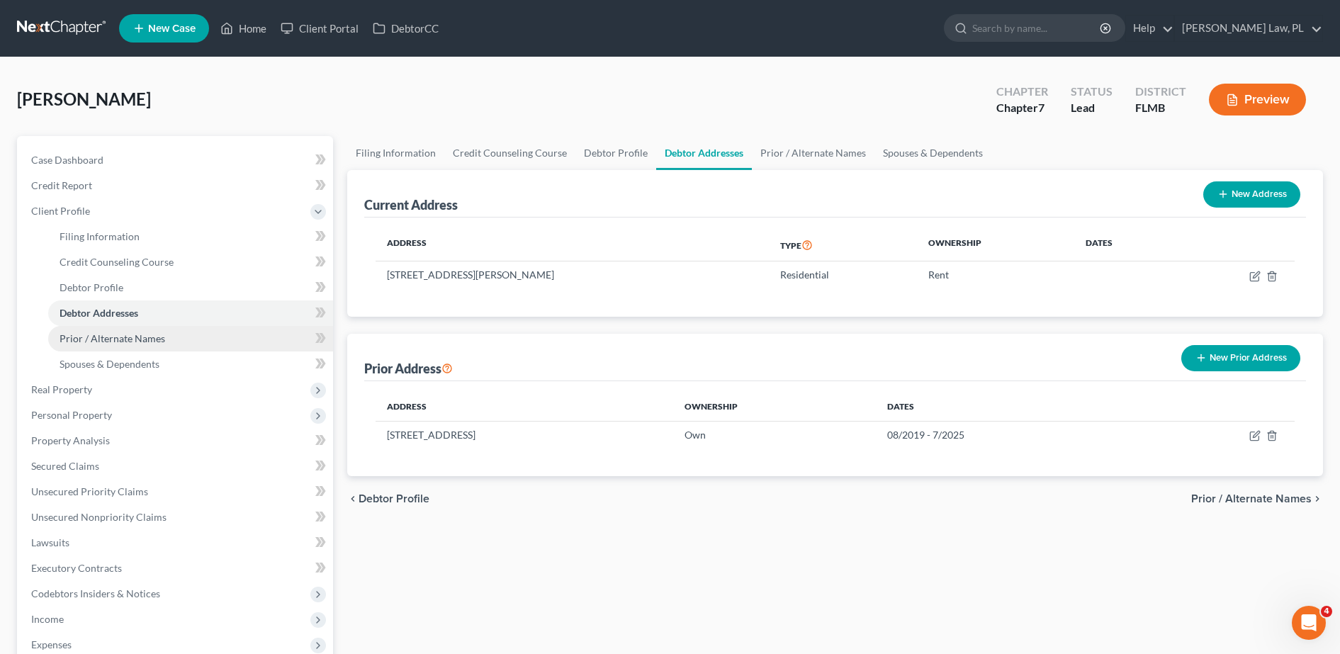
click at [178, 342] on link "Prior / Alternate Names" at bounding box center [190, 339] width 285 height 26
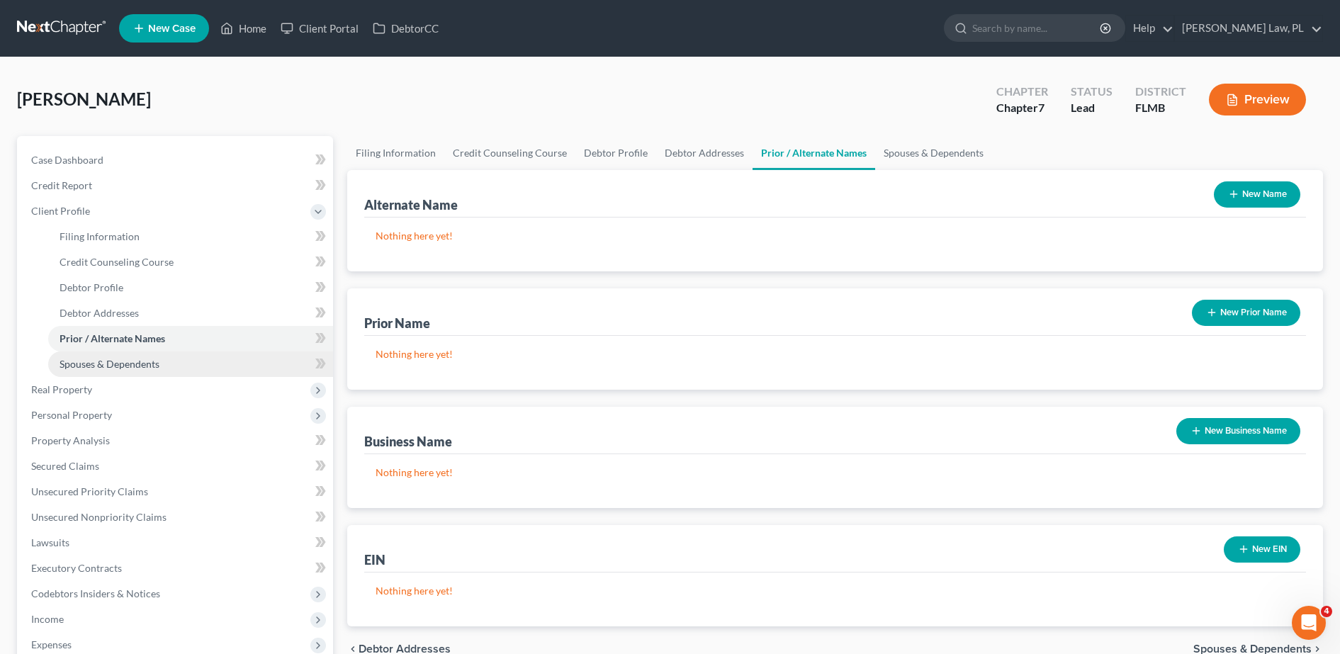
click at [167, 361] on link "Spouses & Dependents" at bounding box center [190, 364] width 285 height 26
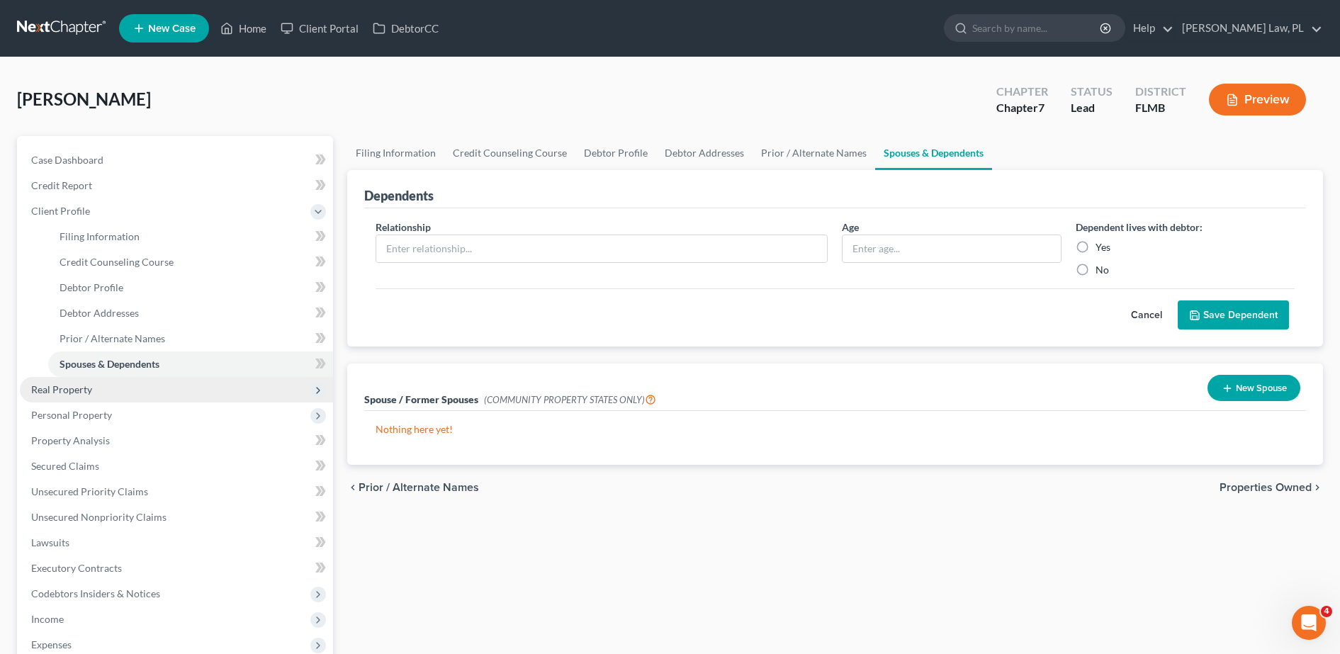
click at [111, 384] on span "Real Property" at bounding box center [176, 390] width 313 height 26
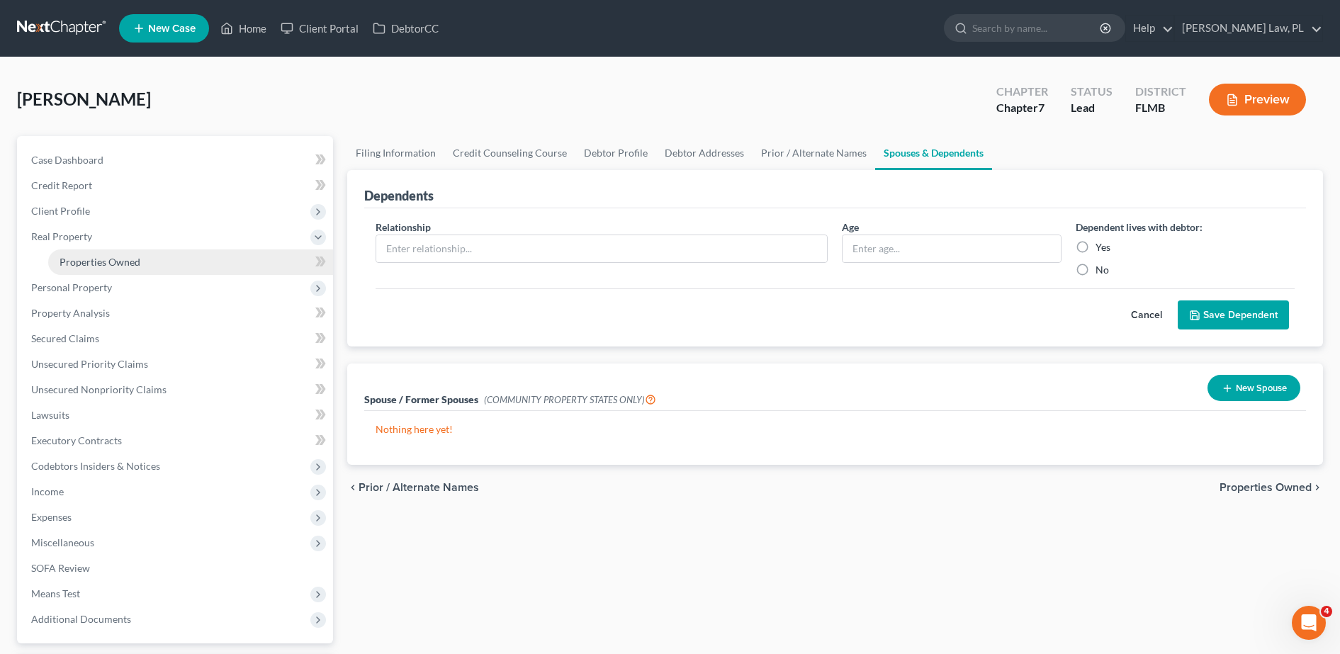
click at [98, 258] on span "Properties Owned" at bounding box center [100, 262] width 81 height 12
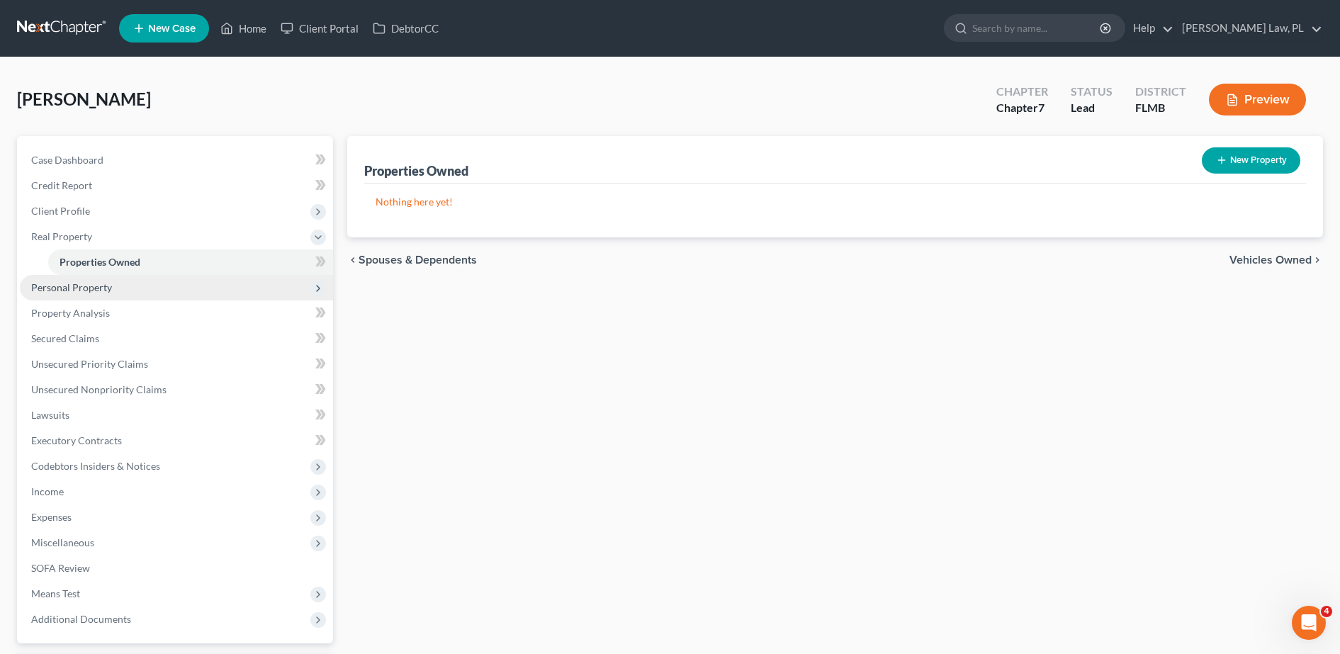
click at [99, 278] on span "Personal Property" at bounding box center [176, 288] width 313 height 26
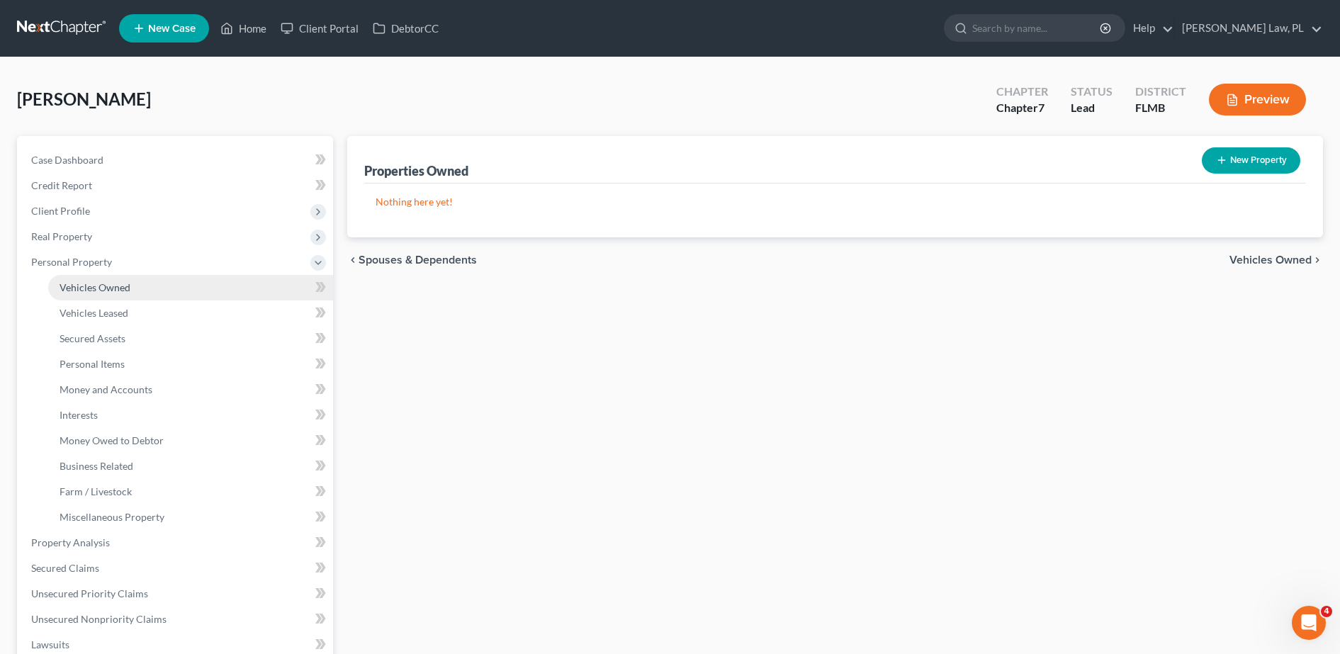
click at [116, 295] on link "Vehicles Owned" at bounding box center [190, 288] width 285 height 26
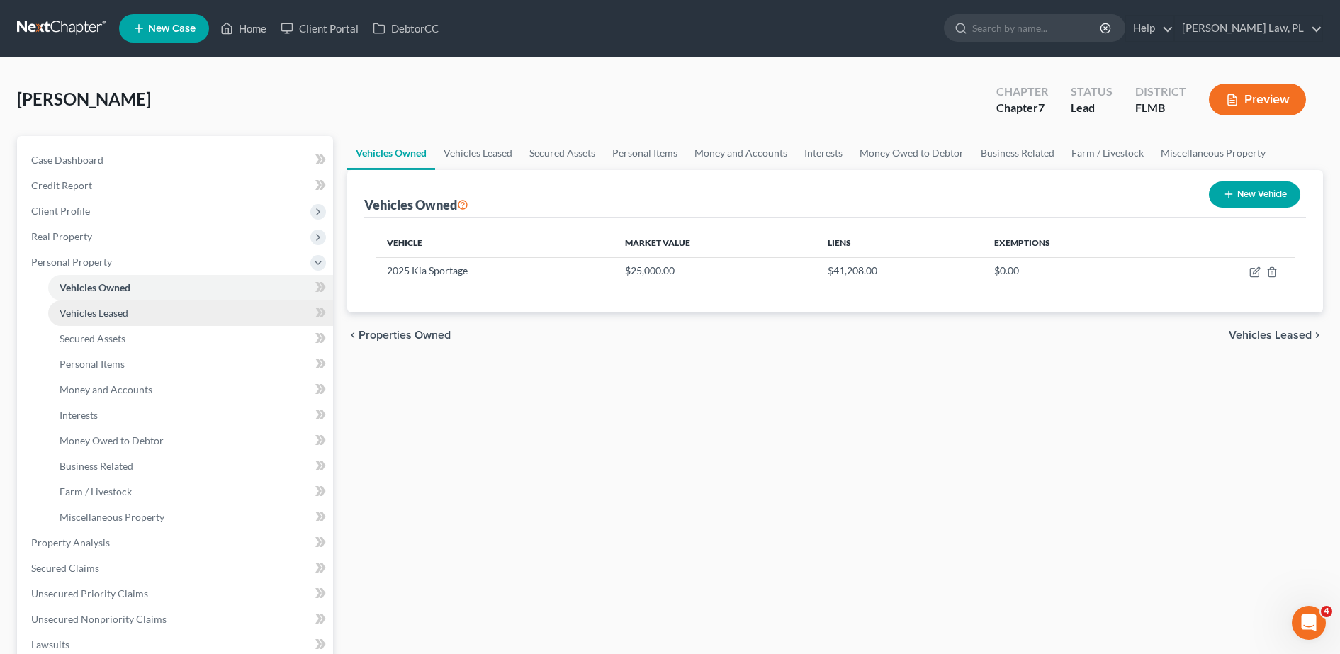
click at [121, 321] on link "Vehicles Leased" at bounding box center [190, 313] width 285 height 26
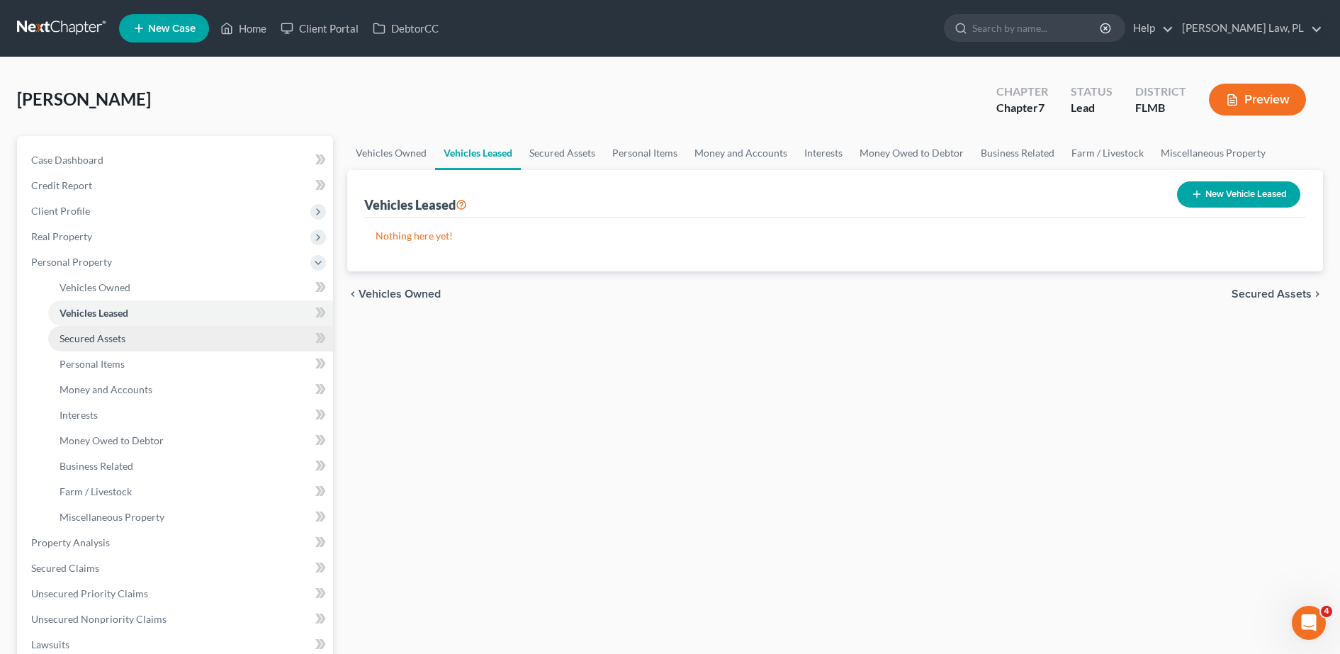
click at [123, 341] on span "Secured Assets" at bounding box center [93, 338] width 66 height 12
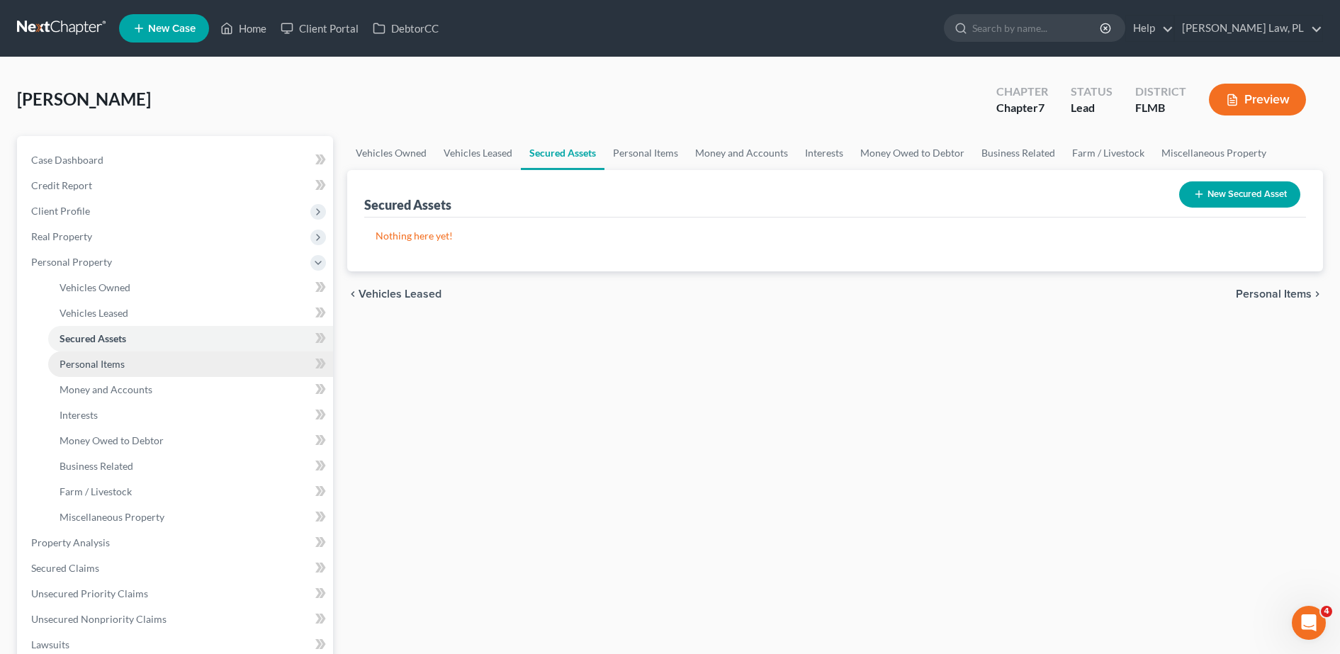
click at [127, 355] on link "Personal Items" at bounding box center [190, 364] width 285 height 26
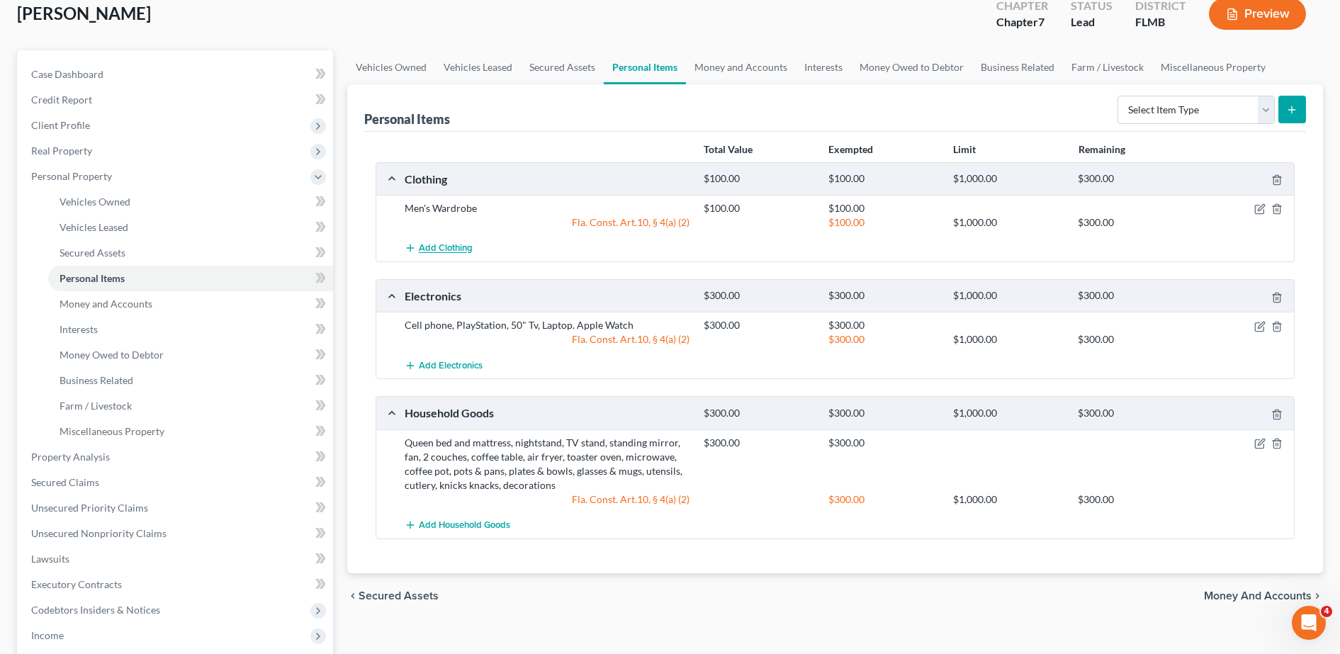
scroll to position [92, 0]
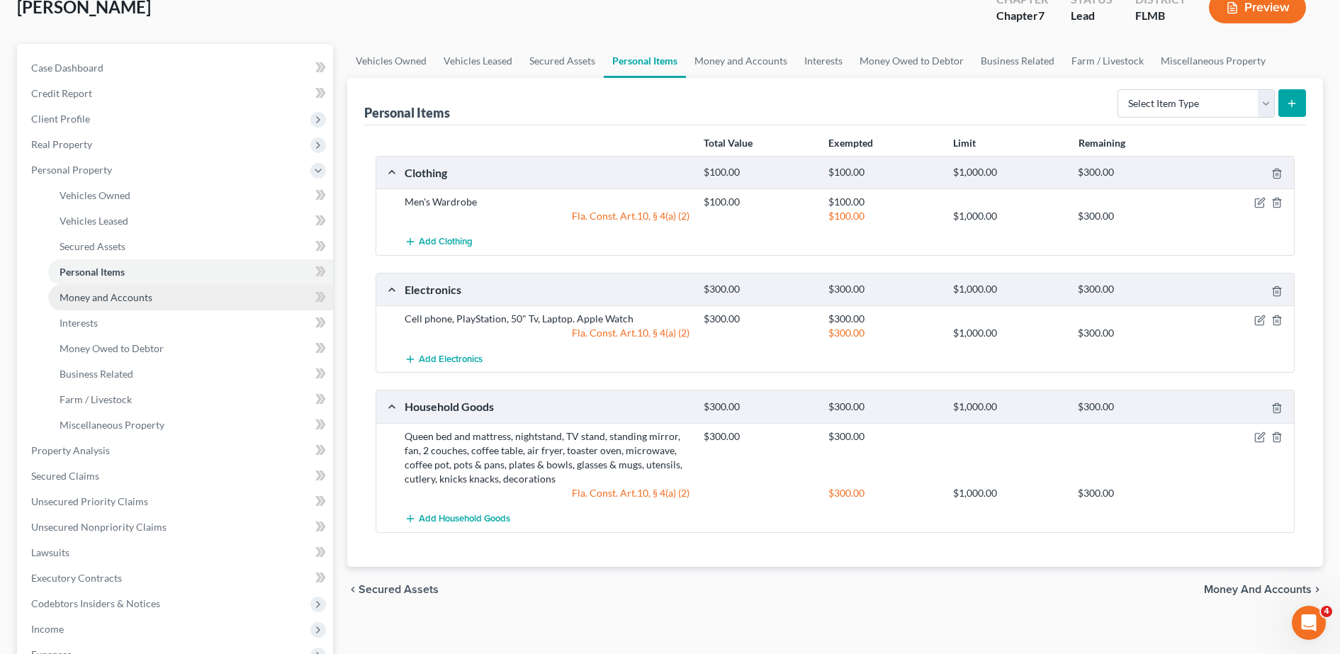
click at [231, 294] on link "Money and Accounts" at bounding box center [190, 298] width 285 height 26
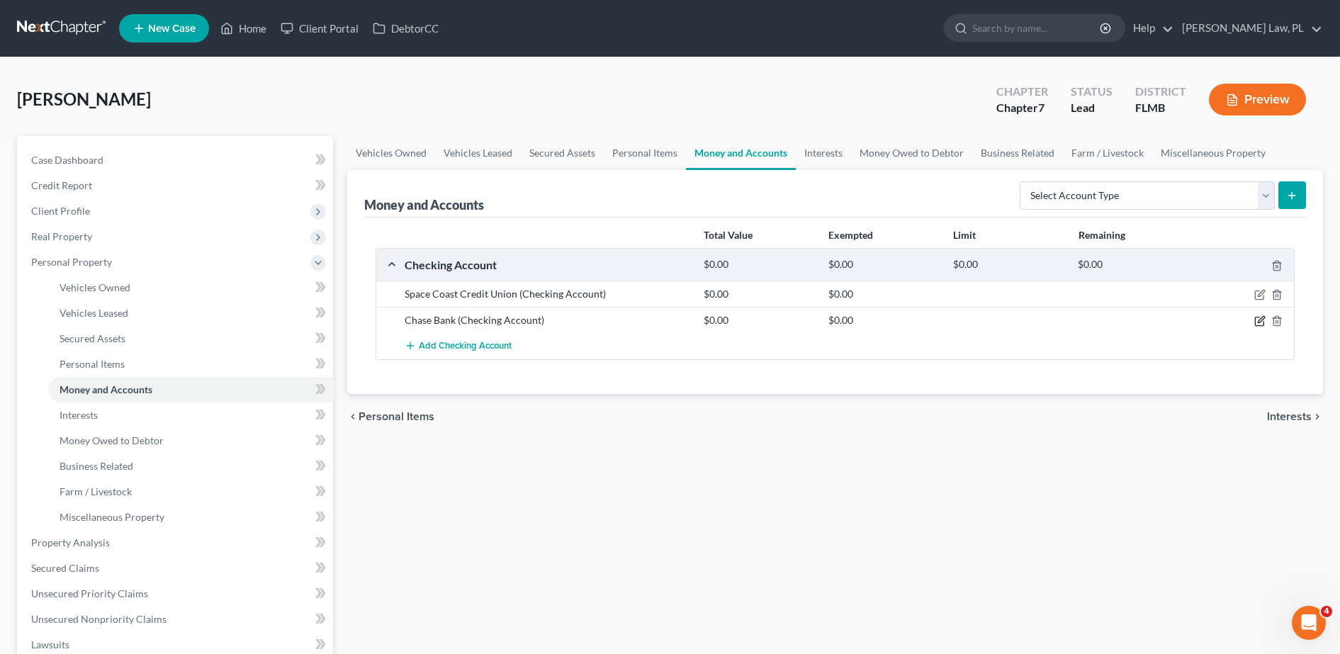
click at [1261, 323] on icon "button" at bounding box center [1259, 320] width 11 height 11
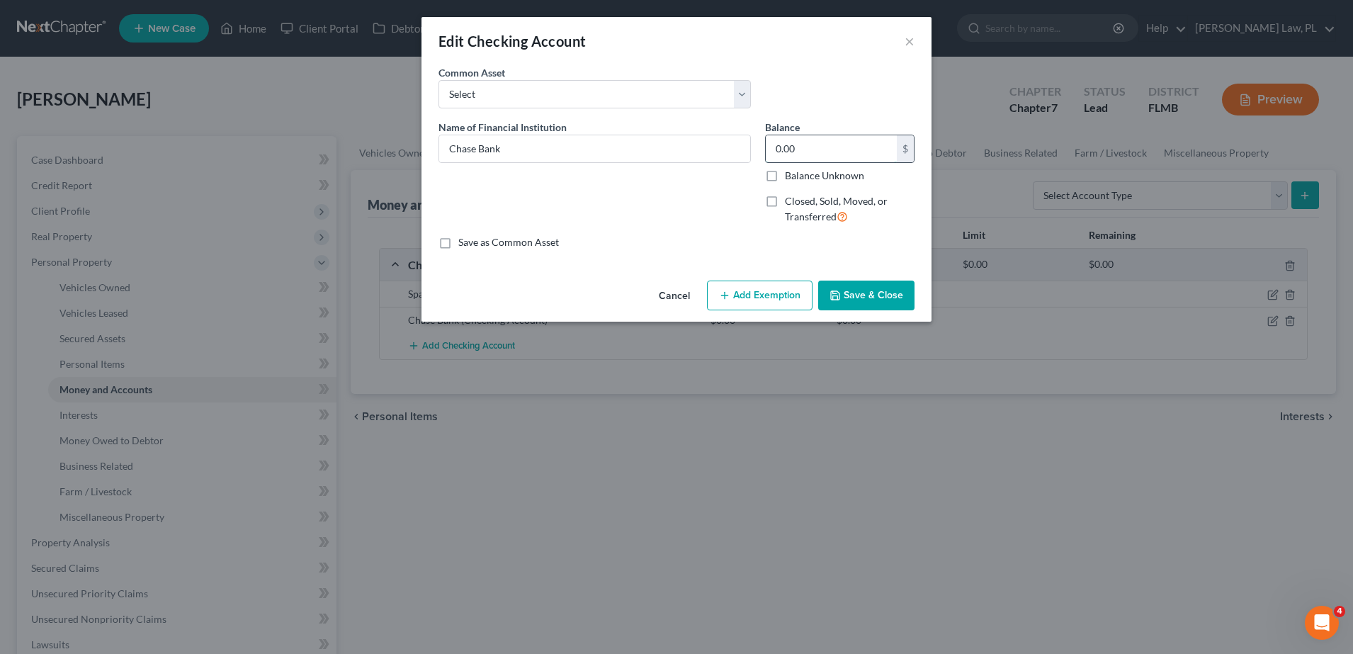
click at [816, 137] on input "0.00" at bounding box center [831, 148] width 131 height 27
type input "5"
type input "25.00"
click at [796, 286] on button "Add Exemption" at bounding box center [760, 296] width 106 height 30
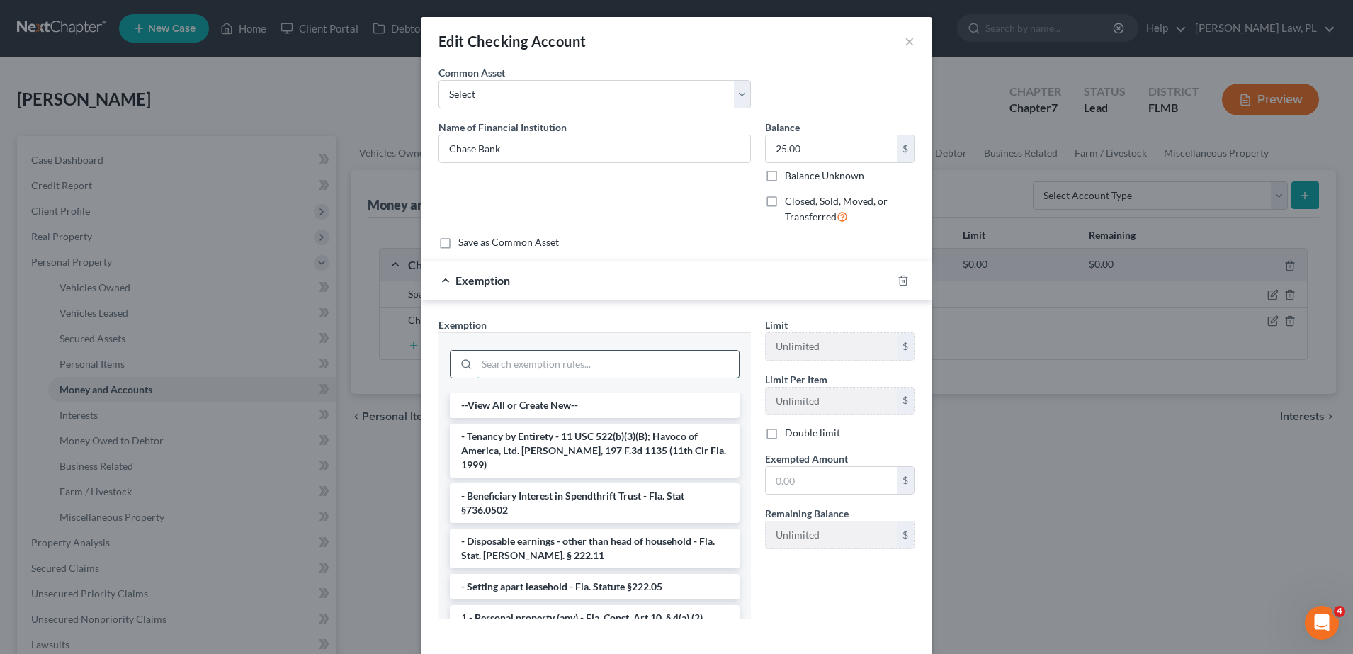
click at [567, 351] on input "search" at bounding box center [608, 364] width 262 height 27
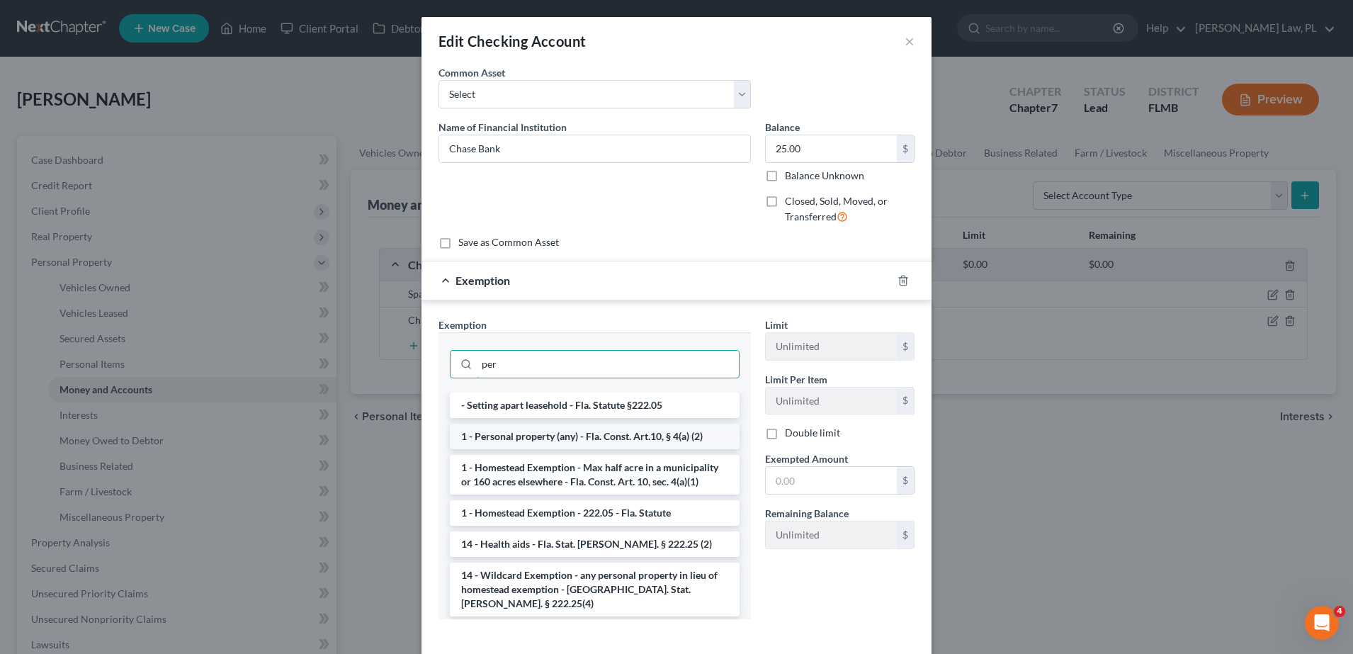
type input "per"
click at [601, 432] on li "1 - Personal property (any) - Fla. Const. Art.10, § 4(a) (2)" at bounding box center [595, 437] width 290 height 26
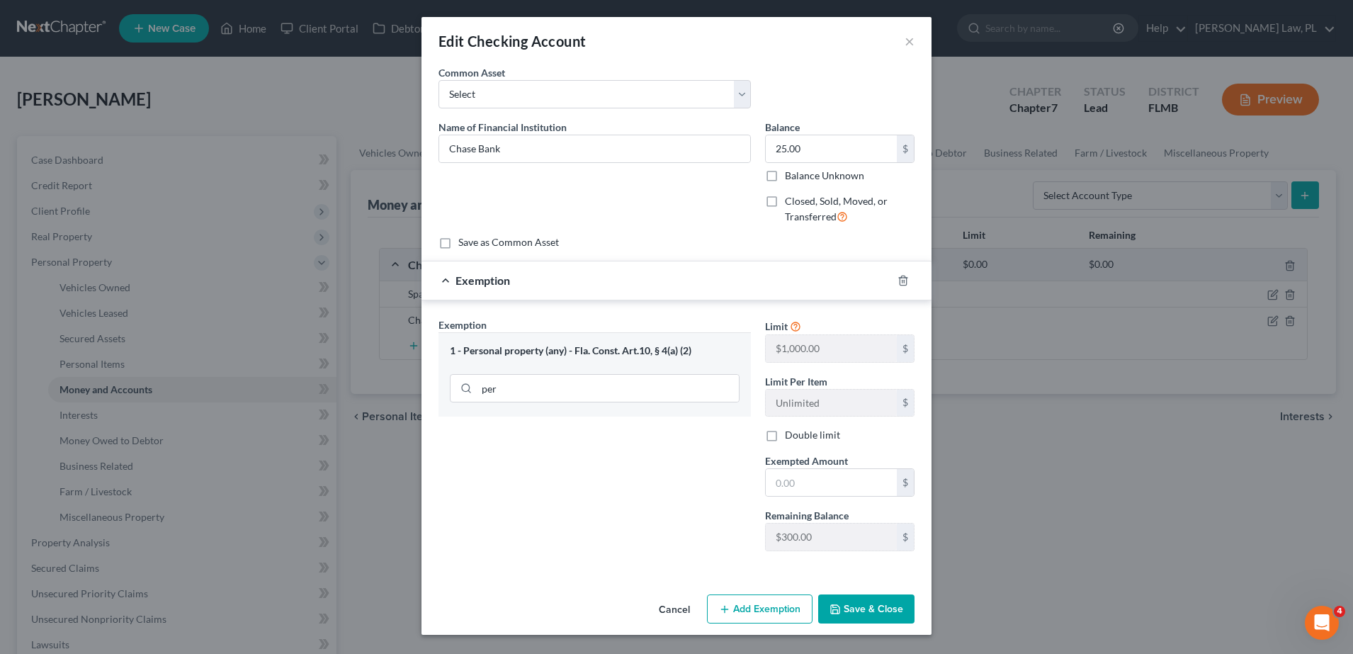
click at [813, 466] on span "Exempted Amount" at bounding box center [806, 461] width 83 height 12
click at [818, 486] on input "text" at bounding box center [831, 482] width 131 height 27
click at [825, 147] on input "25.00" at bounding box center [831, 148] width 131 height 27
type input "250.00"
click at [822, 480] on input "text" at bounding box center [831, 482] width 131 height 27
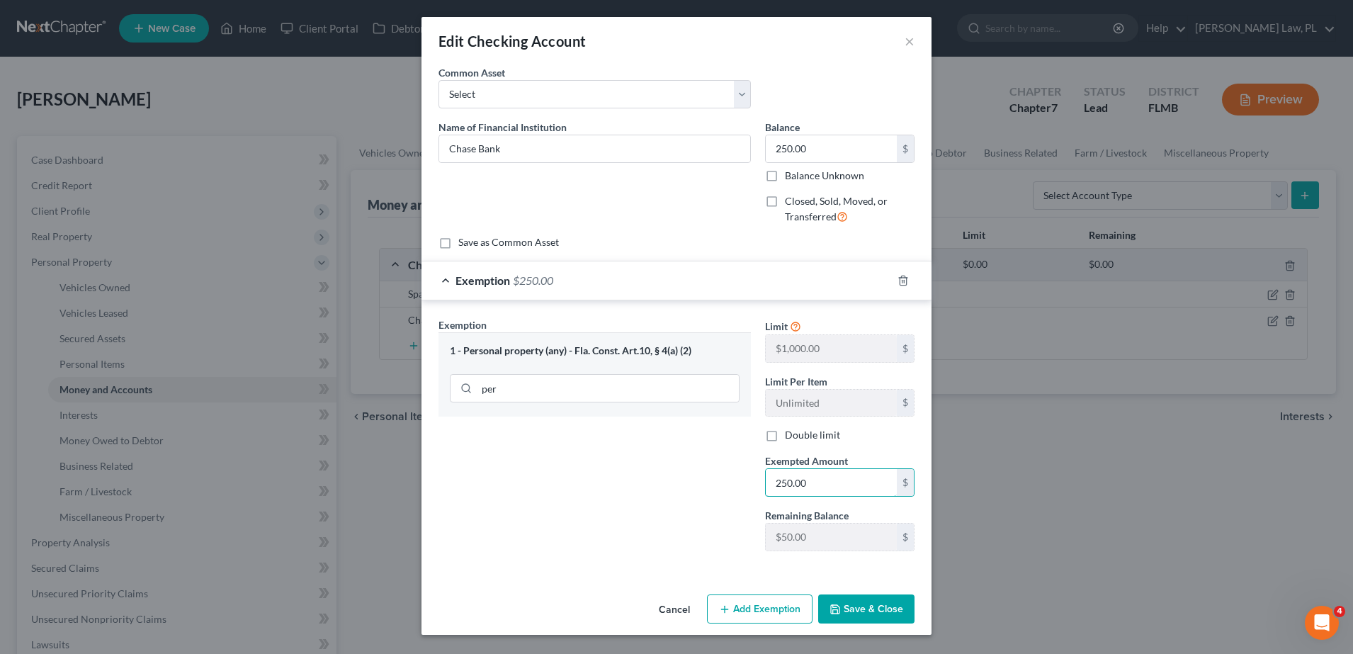
type input "250.00"
click at [879, 608] on button "Save & Close" at bounding box center [866, 609] width 96 height 30
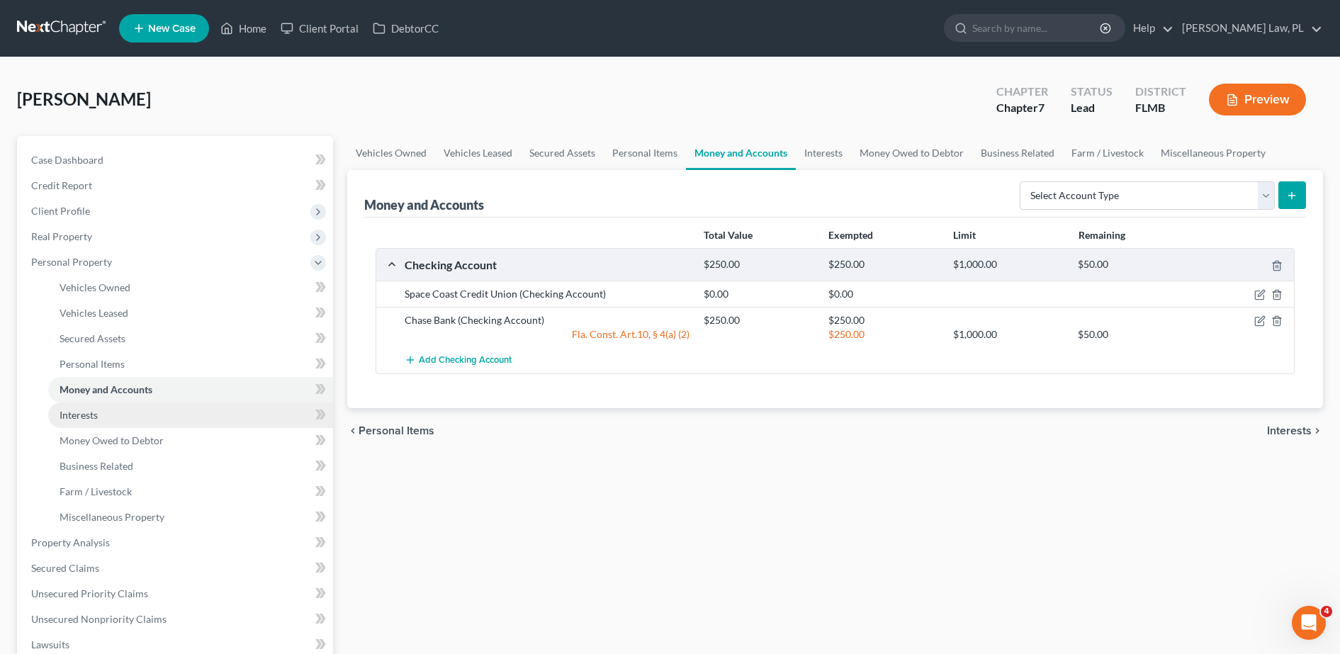
click at [181, 419] on link "Interests" at bounding box center [190, 415] width 285 height 26
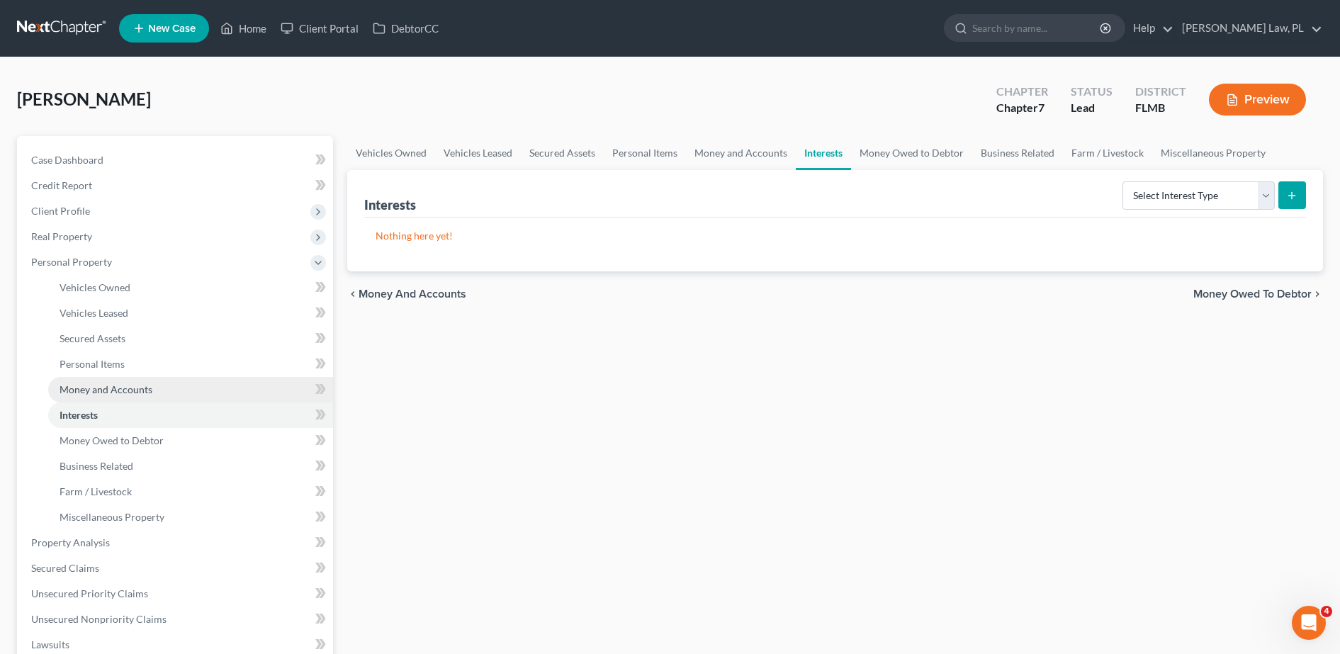
click at [135, 392] on span "Money and Accounts" at bounding box center [106, 389] width 93 height 12
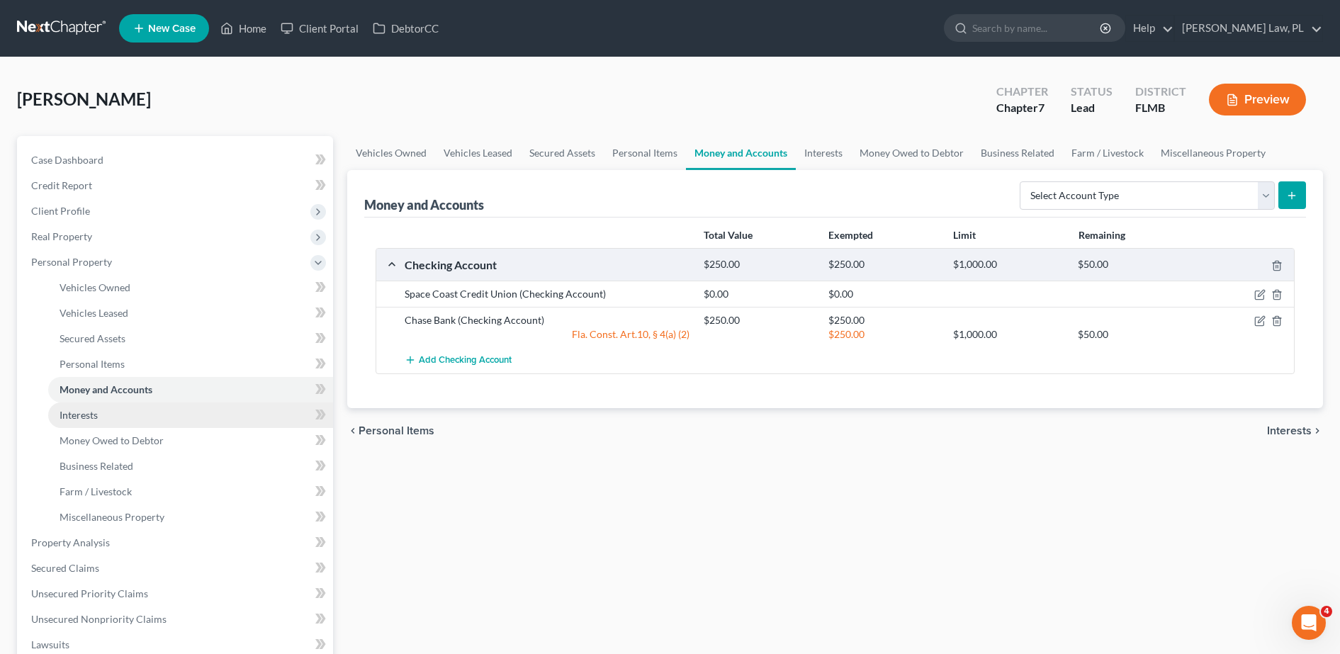
click at [133, 412] on link "Interests" at bounding box center [190, 415] width 285 height 26
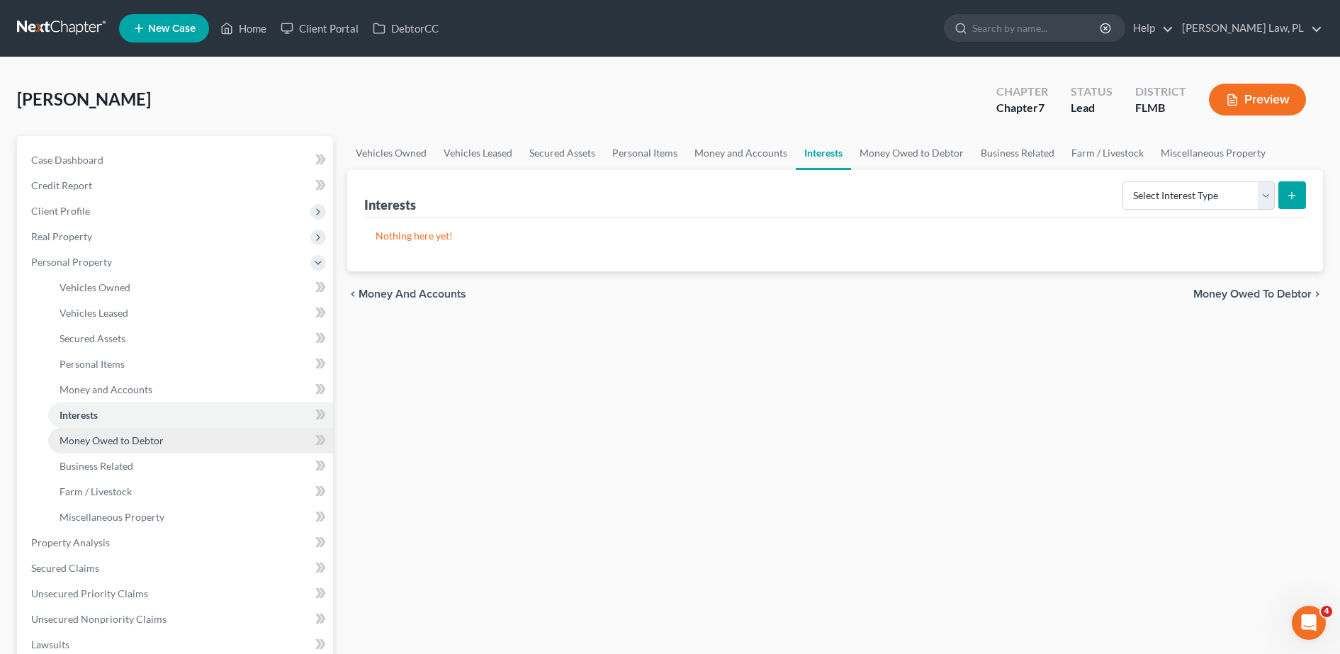
click at [138, 433] on link "Money Owed to Debtor" at bounding box center [190, 441] width 285 height 26
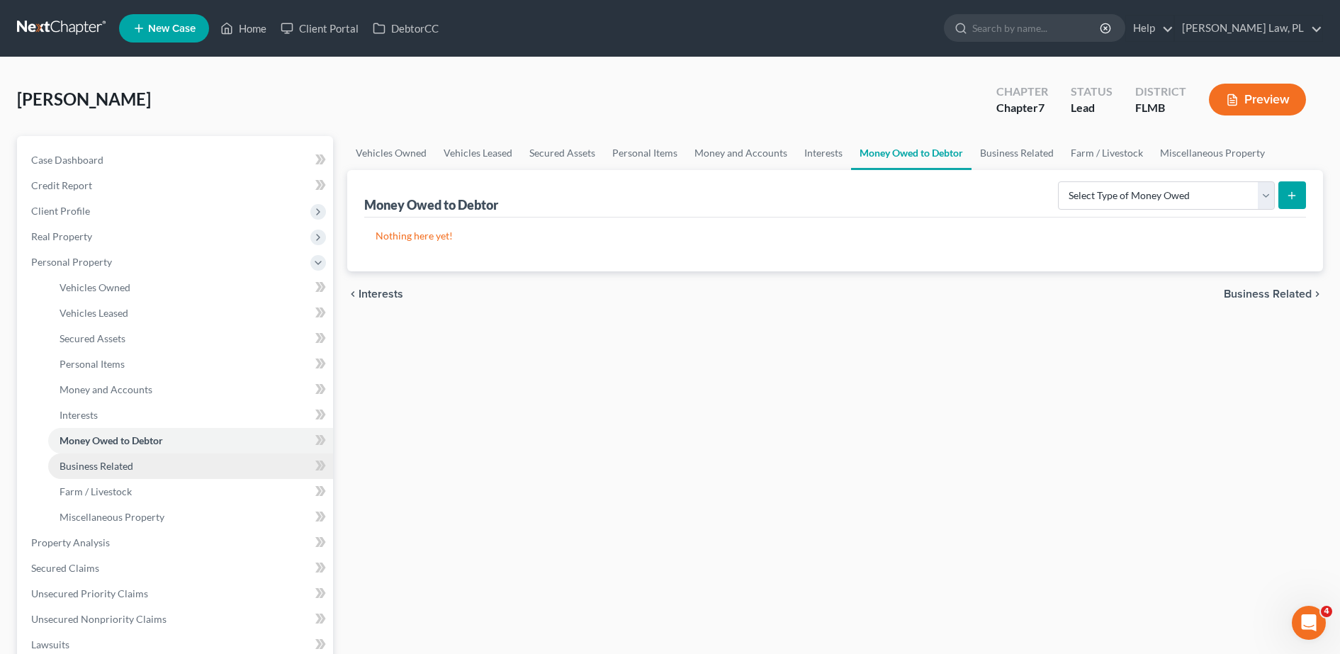
click at [137, 456] on link "Business Related" at bounding box center [190, 466] width 285 height 26
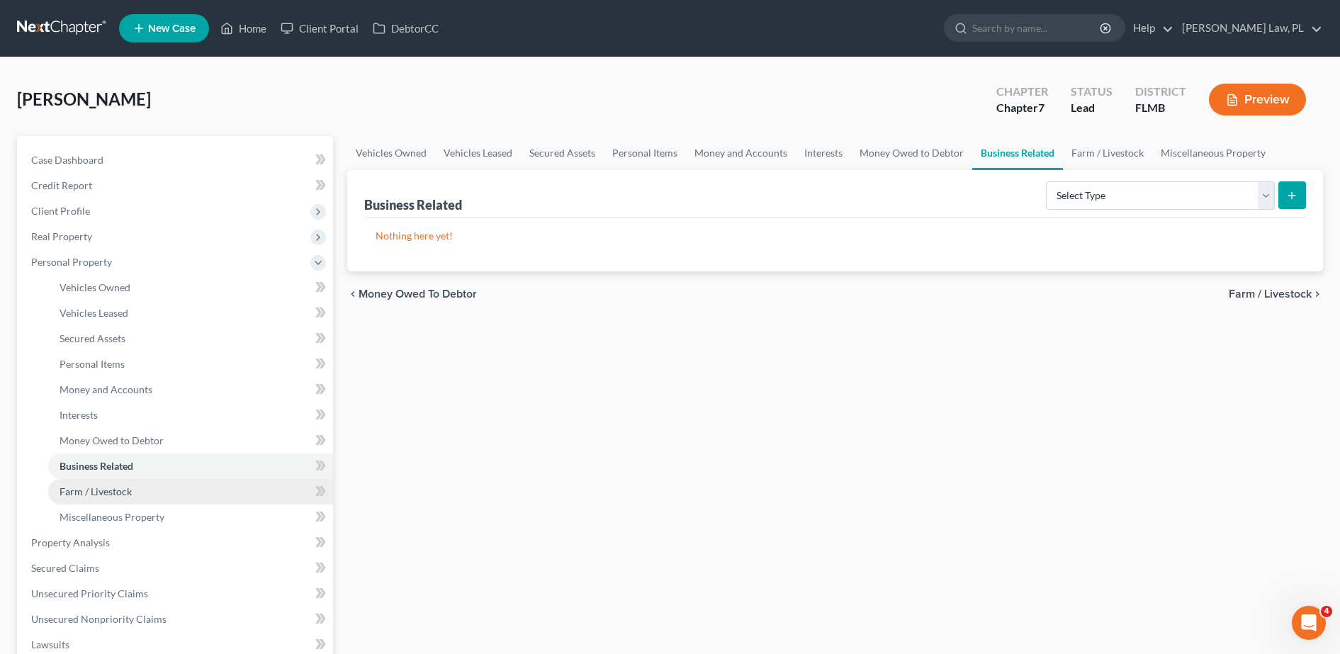
click at [134, 490] on link "Farm / Livestock" at bounding box center [190, 492] width 285 height 26
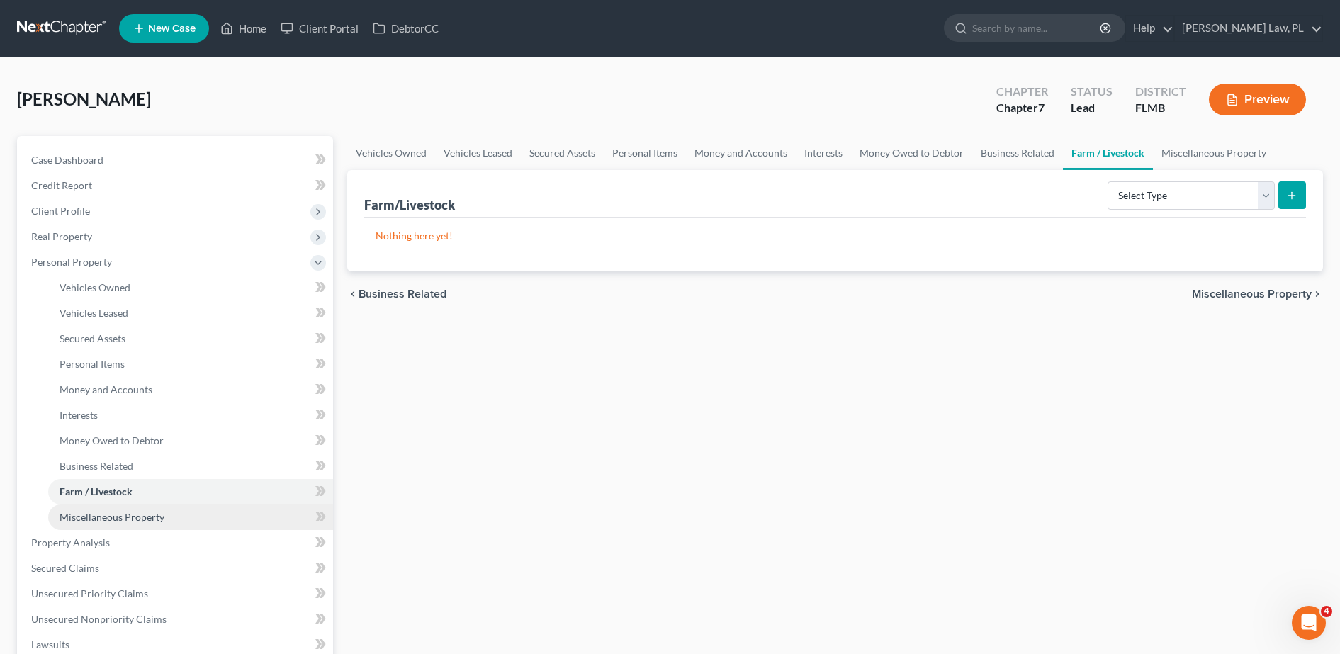
click at [139, 512] on span "Miscellaneous Property" at bounding box center [112, 517] width 105 height 12
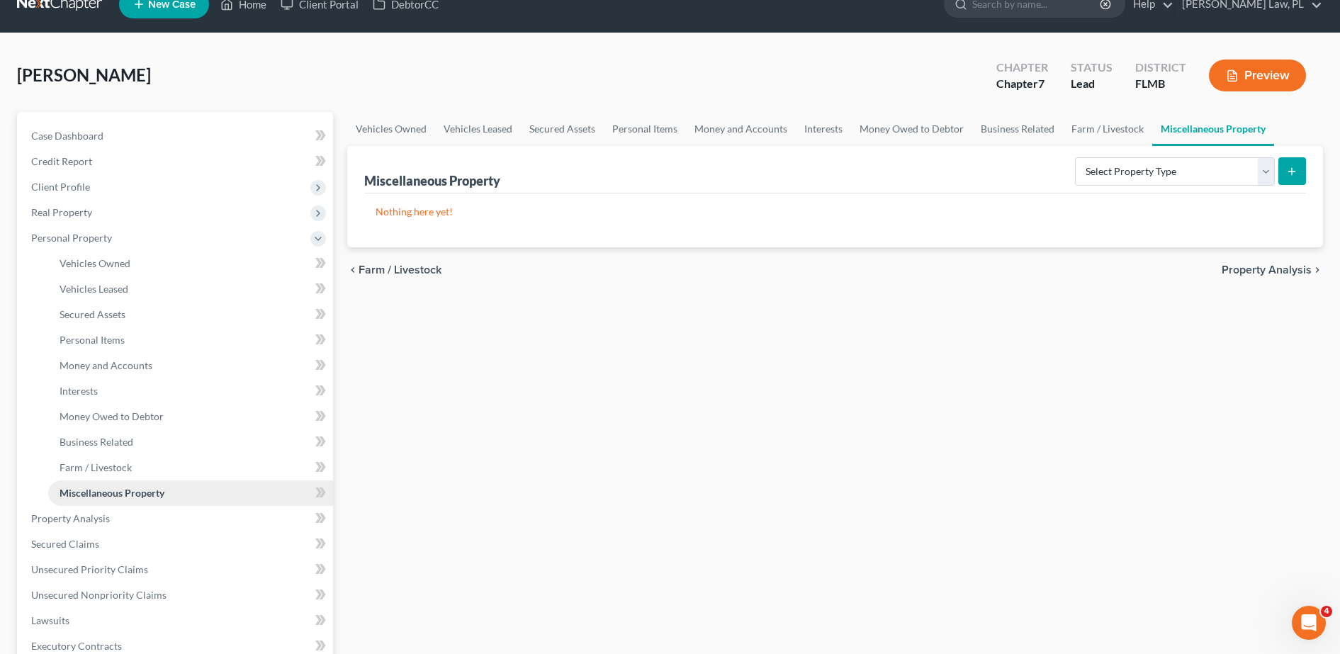
scroll to position [27, 0]
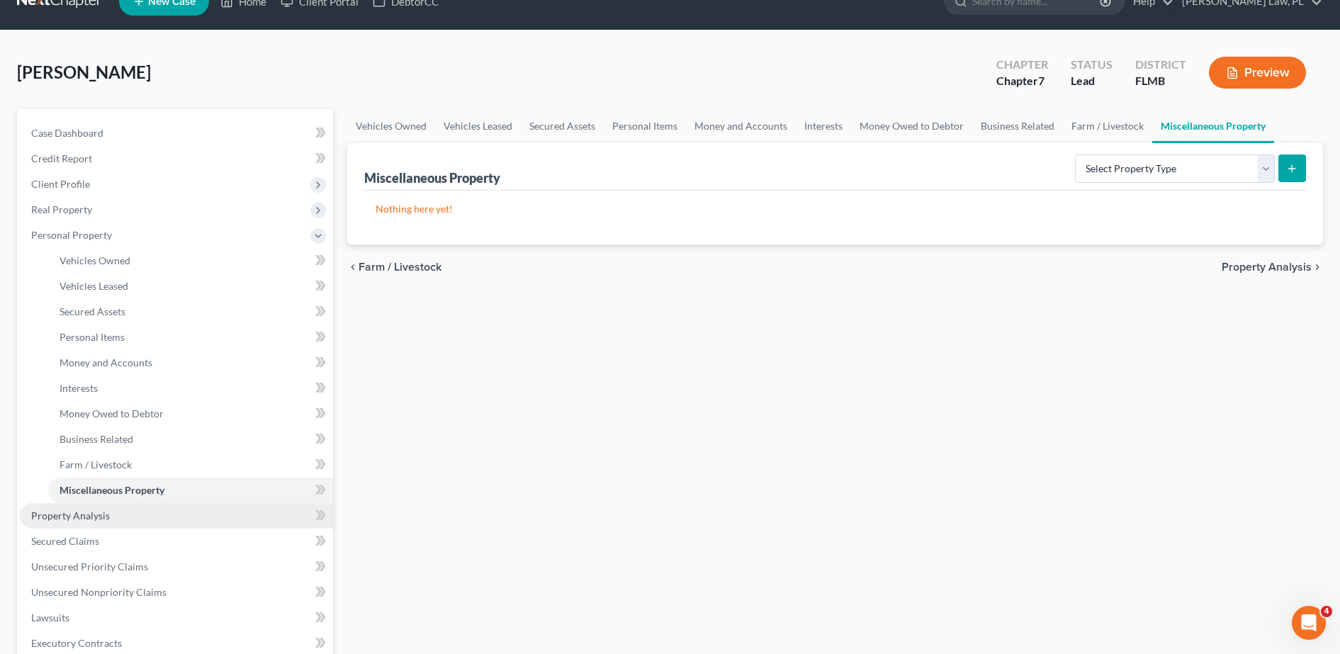
click at [115, 521] on link "Property Analysis" at bounding box center [176, 516] width 313 height 26
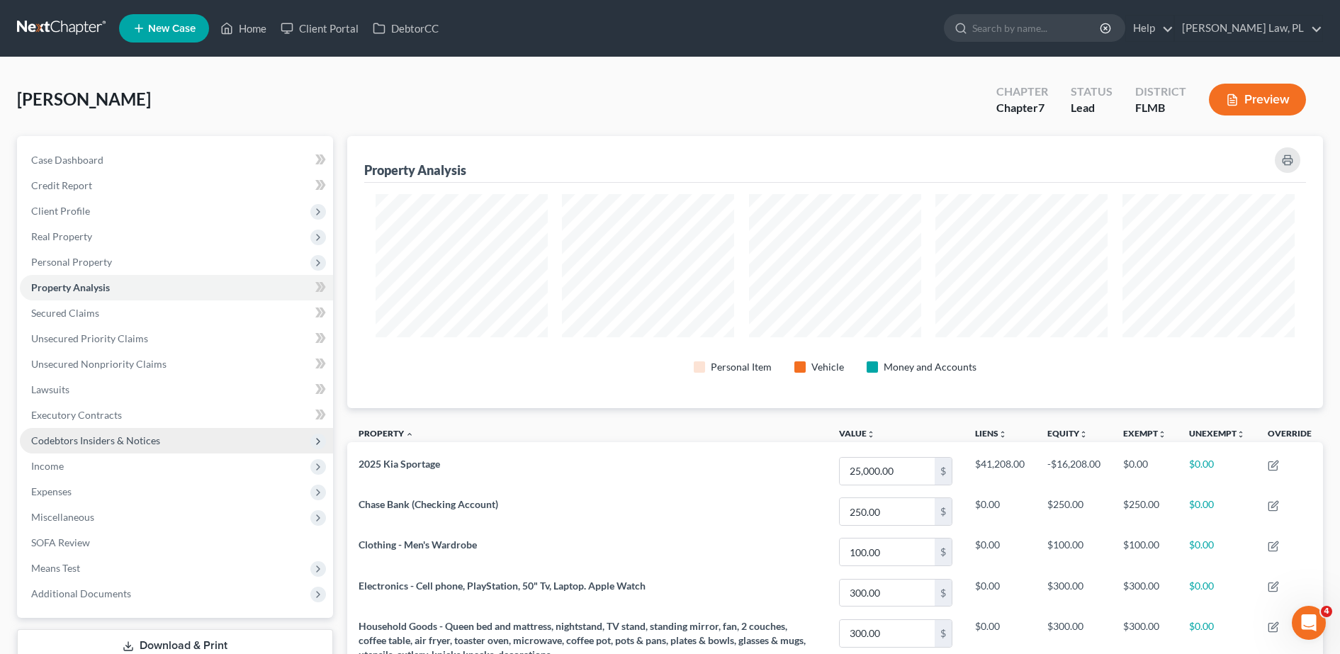
scroll to position [708300, 707596]
click at [114, 305] on link "Secured Claims" at bounding box center [176, 313] width 313 height 26
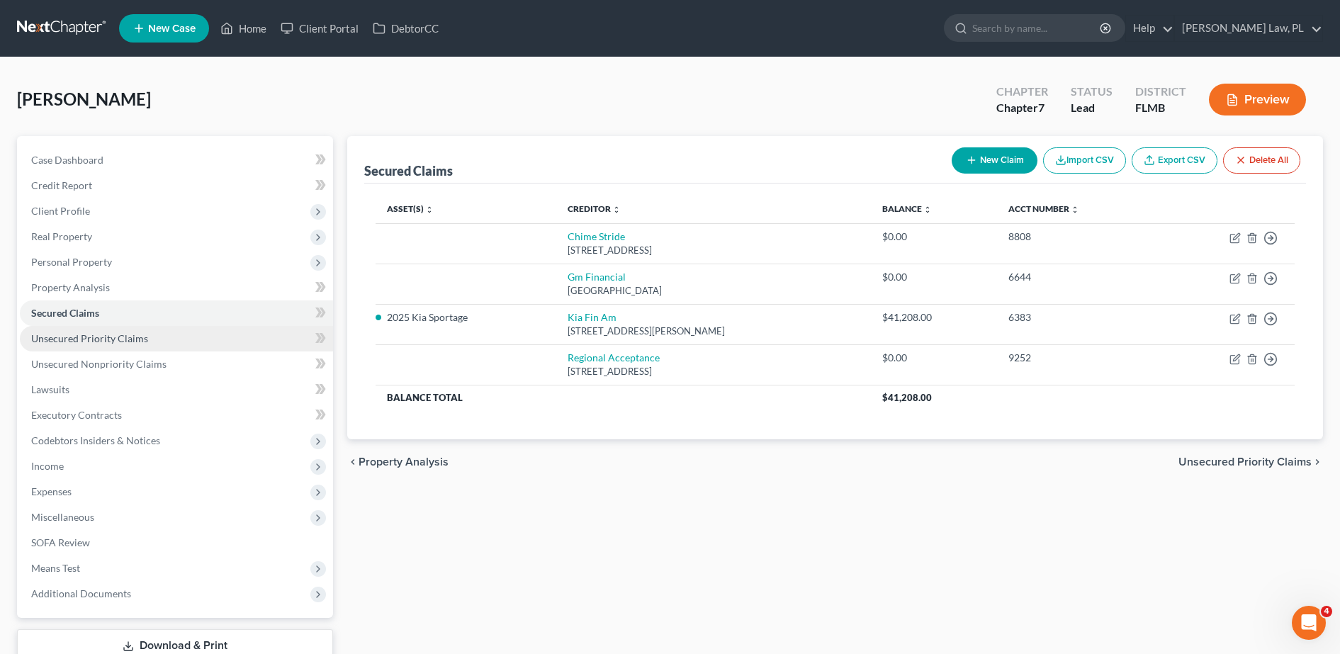
click at [114, 337] on span "Unsecured Priority Claims" at bounding box center [89, 338] width 117 height 12
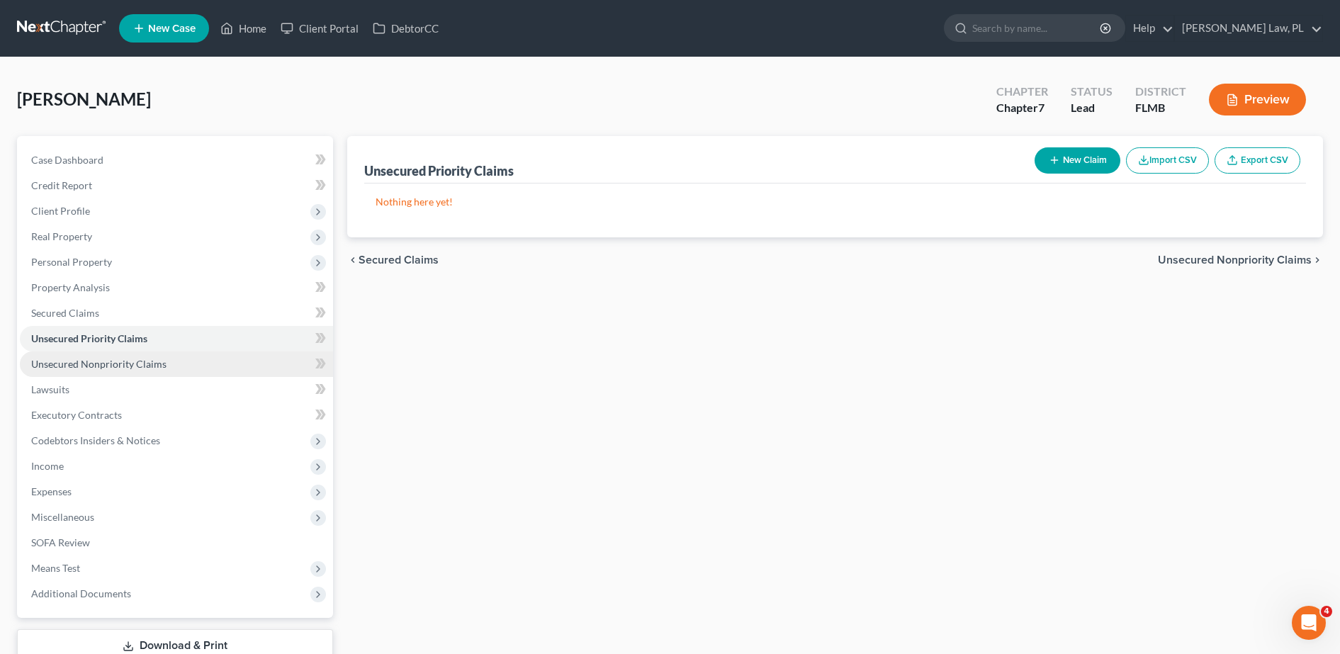
click at [110, 368] on span "Unsecured Nonpriority Claims" at bounding box center [98, 364] width 135 height 12
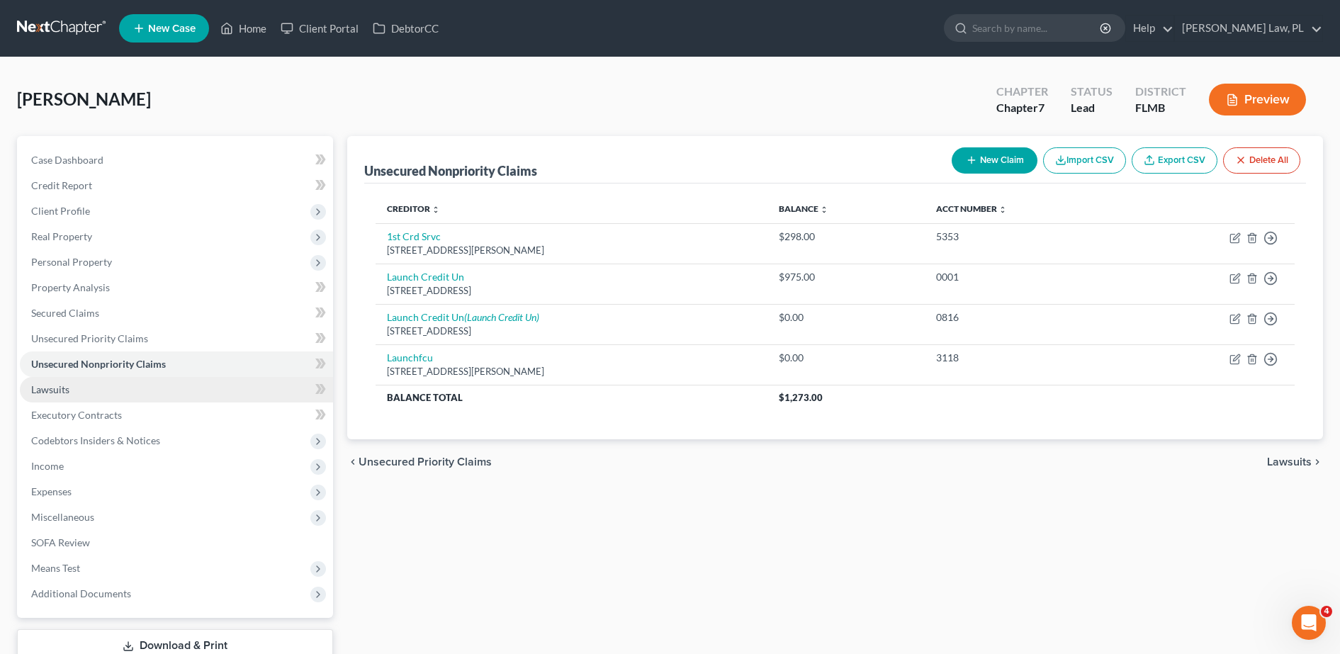
click at [79, 389] on link "Lawsuits" at bounding box center [176, 390] width 313 height 26
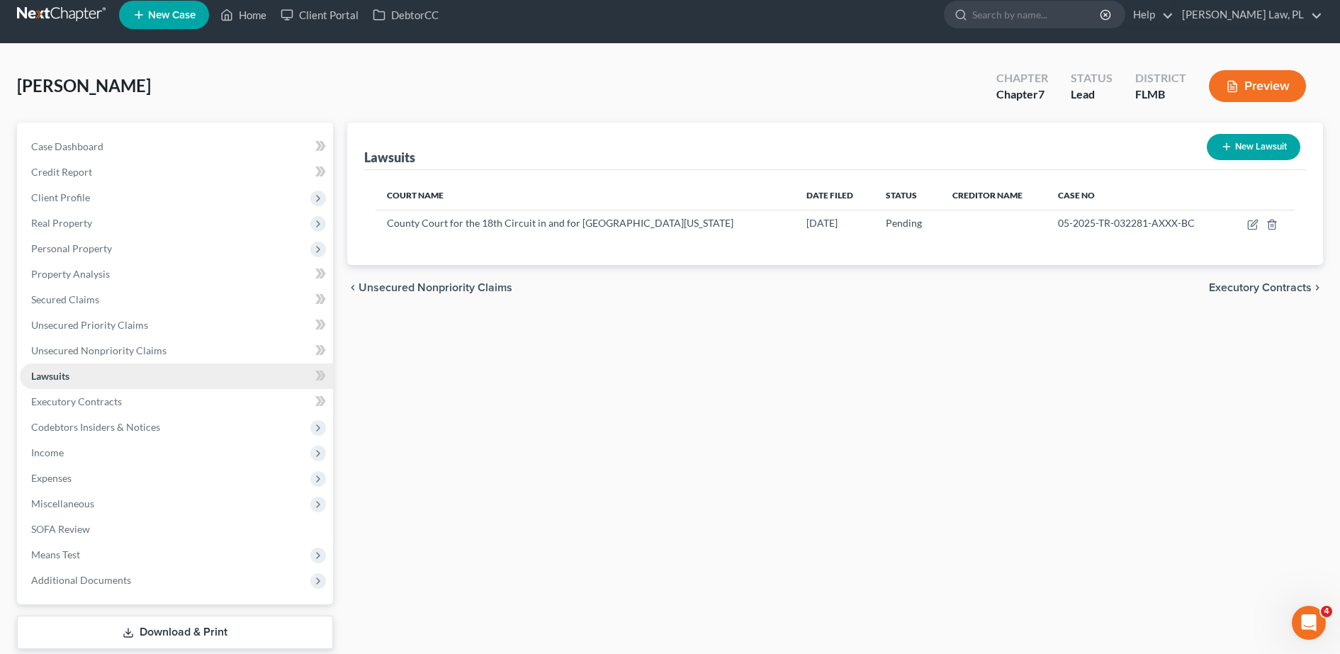
scroll to position [14, 0]
click at [91, 404] on span "Executory Contracts" at bounding box center [76, 401] width 91 height 12
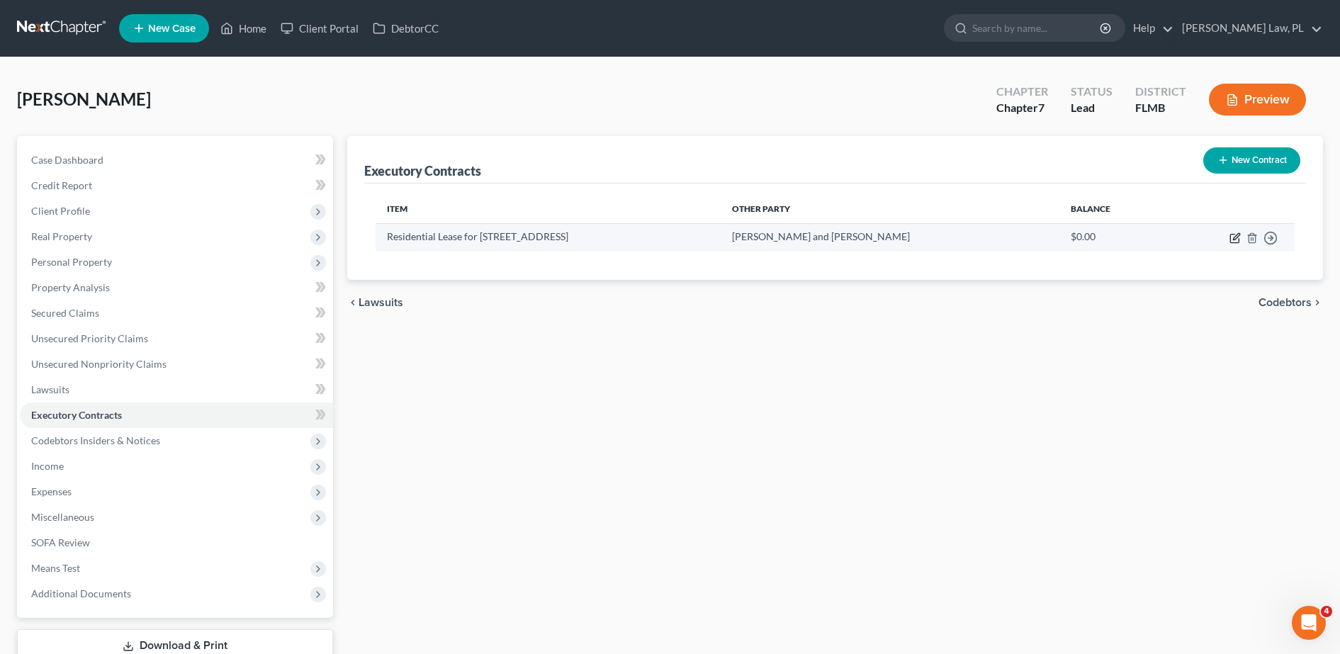
click at [1234, 241] on icon "button" at bounding box center [1234, 237] width 11 height 11
select select "3"
select select "0"
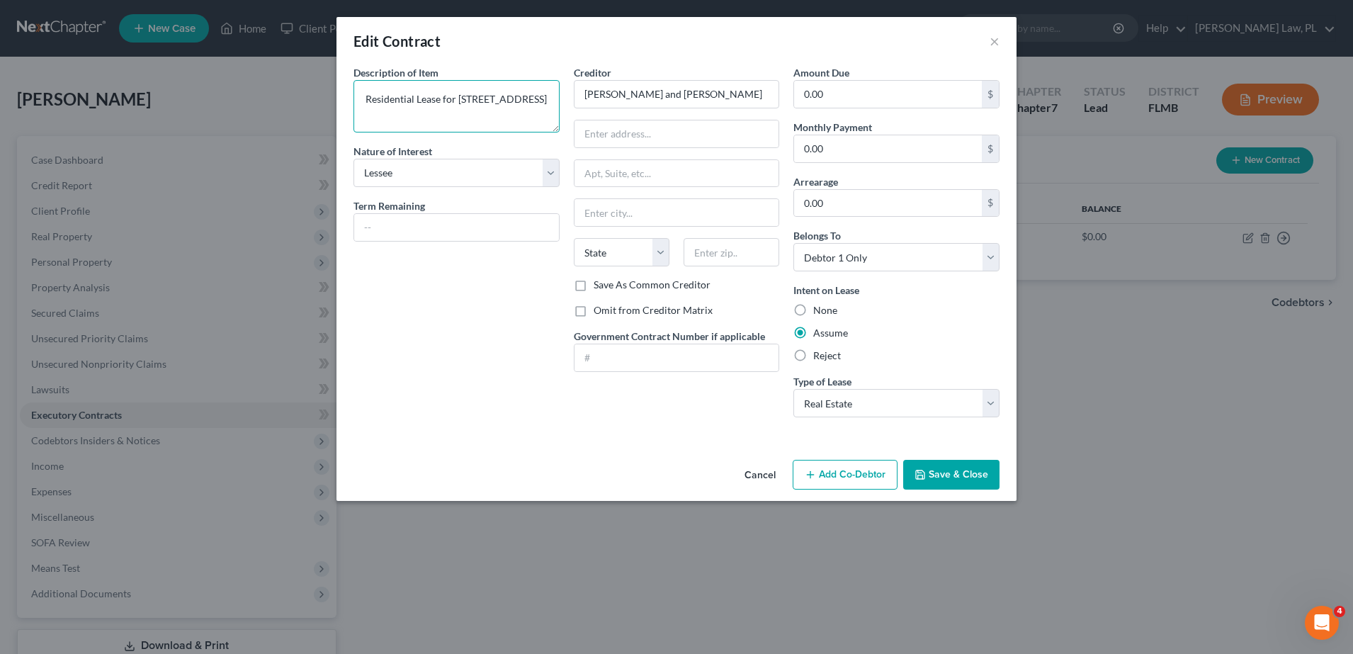
click at [517, 102] on textarea "Residential Lease for [STREET_ADDRESS]" at bounding box center [457, 106] width 206 height 52
type textarea "Residential Lease for [STREET_ADDRESS][PERSON_NAME]"
click at [670, 89] on input "[PERSON_NAME] and [PERSON_NAME]" at bounding box center [677, 94] width 206 height 28
drag, startPoint x: 670, startPoint y: 89, endPoint x: 668, endPoint y: 79, distance: 10.1
click at [668, 79] on div "Creditor * [PERSON_NAME]" at bounding box center [677, 86] width 206 height 43
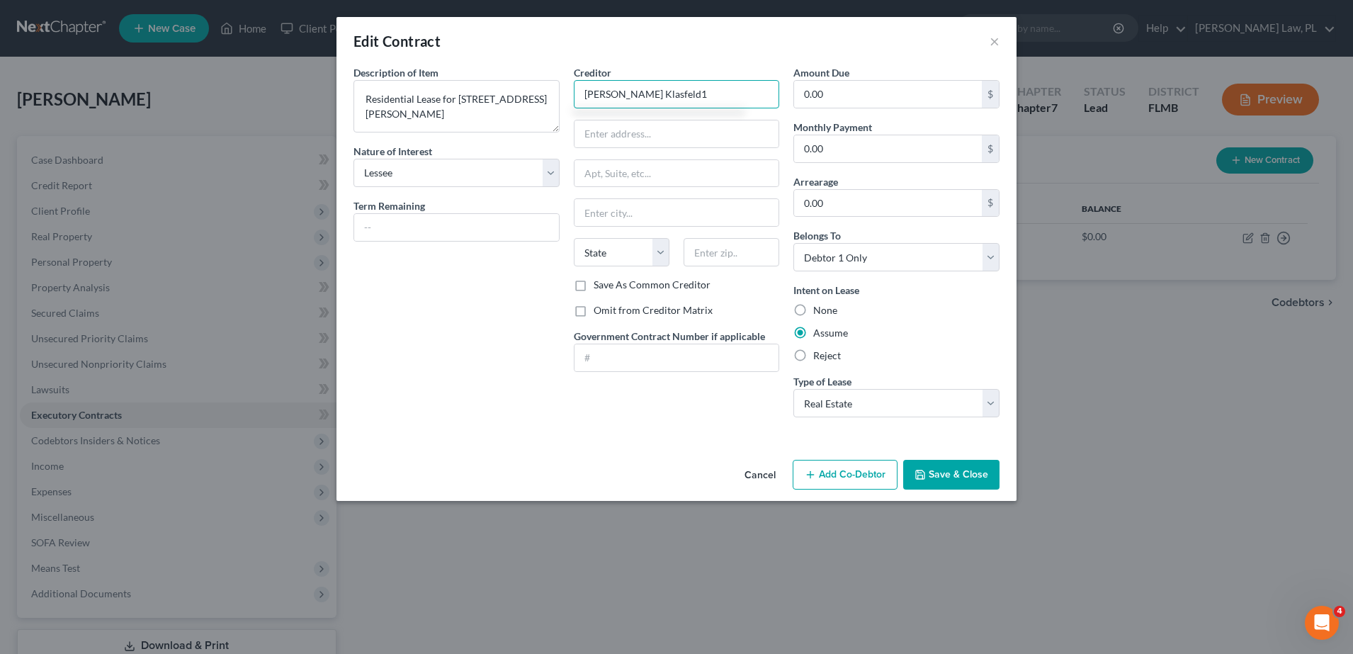
type input "[PERSON_NAME]"
type input "[STREET_ADDRESS]"
type input "33432"
click at [659, 402] on div "Creditor * [PERSON_NAME] 1908 [GEOGRAPHIC_DATA][US_STATE] AZ CA CO CT DE DC [GE…" at bounding box center [677, 246] width 220 height 363
type input "Boca Raton"
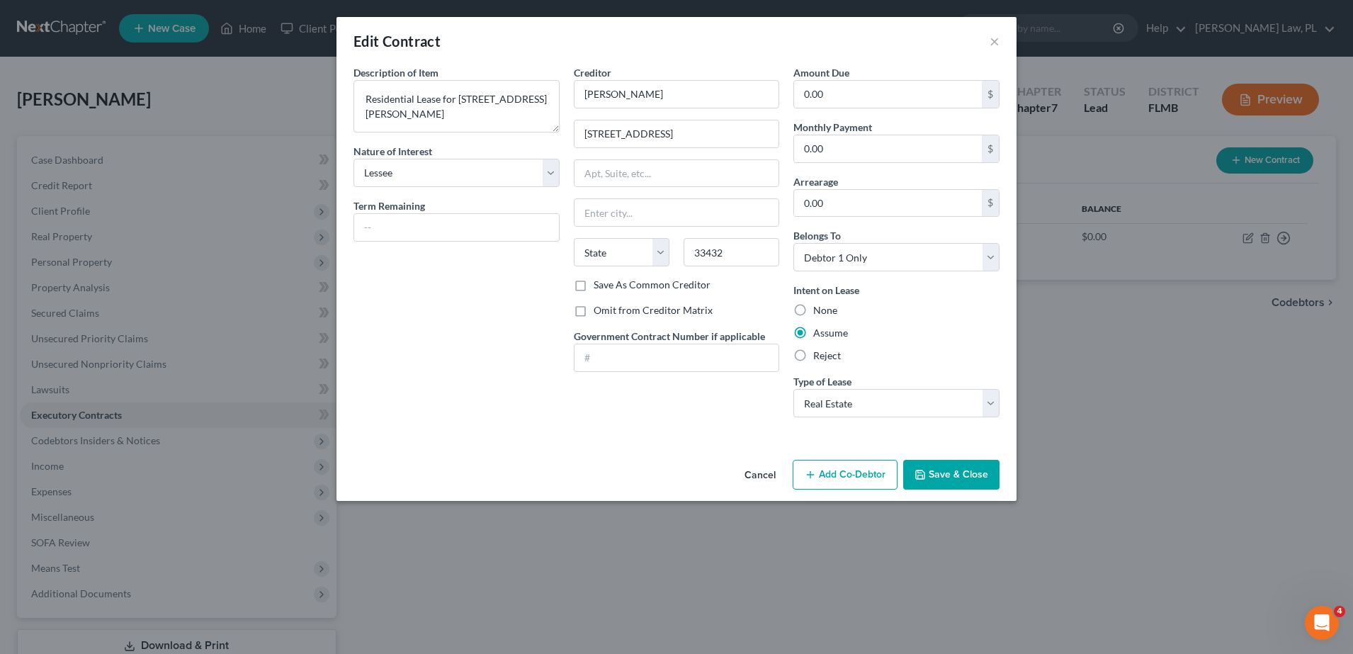
select select "9"
click at [911, 259] on select "Select Debtor 1 Only Debtor 2 Only Debtor 1 And Debtor 2 Only At Least One Of T…" at bounding box center [897, 257] width 206 height 28
click at [967, 475] on button "Save & Close" at bounding box center [951, 475] width 96 height 30
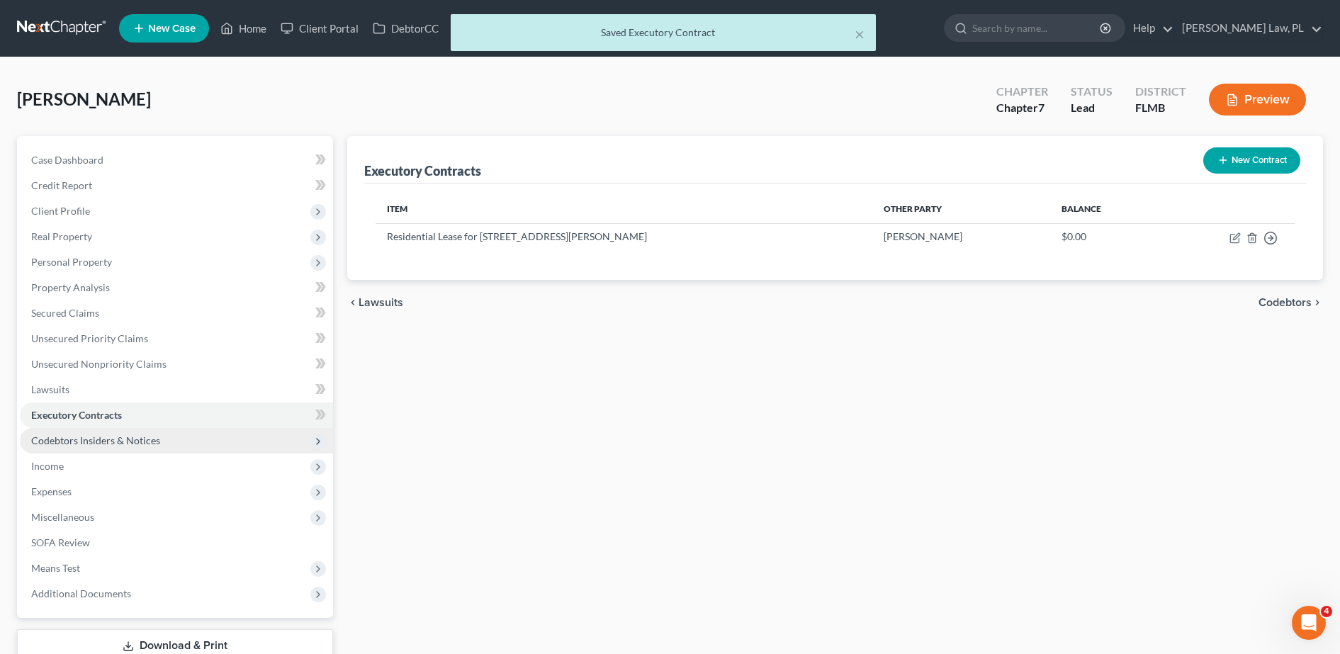
click at [113, 442] on span "Codebtors Insiders & Notices" at bounding box center [95, 440] width 129 height 12
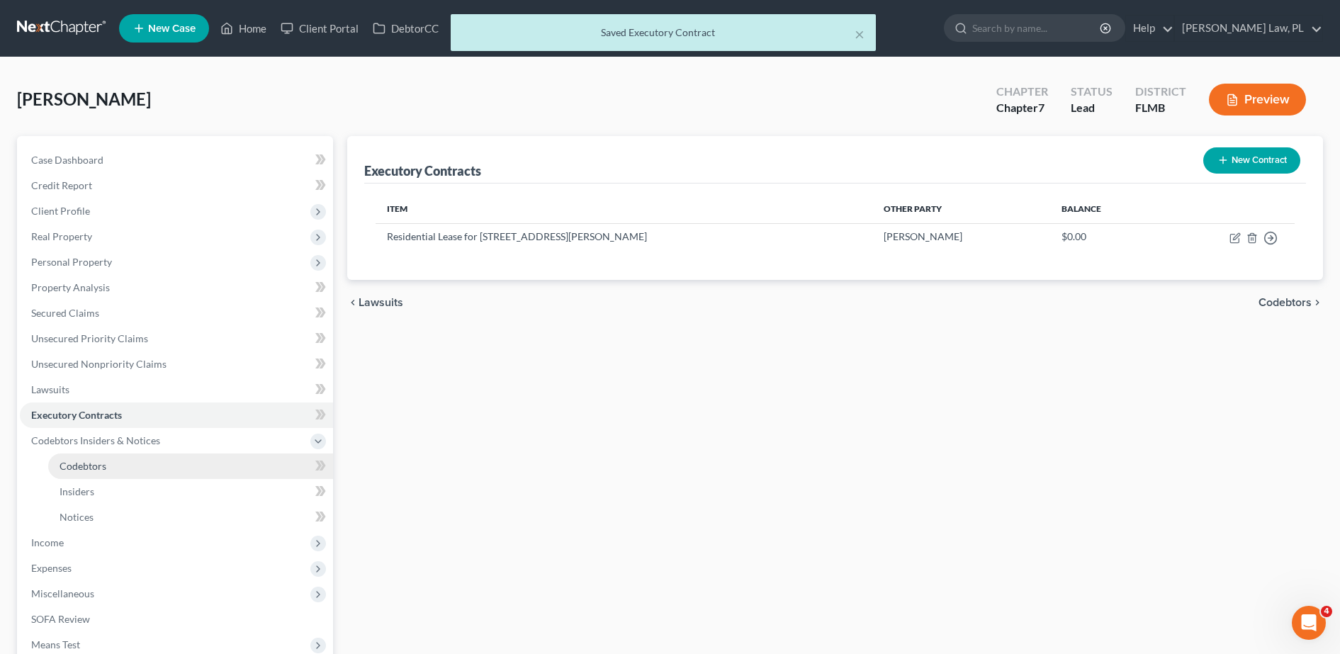
click at [64, 468] on span "Codebtors" at bounding box center [83, 466] width 47 height 12
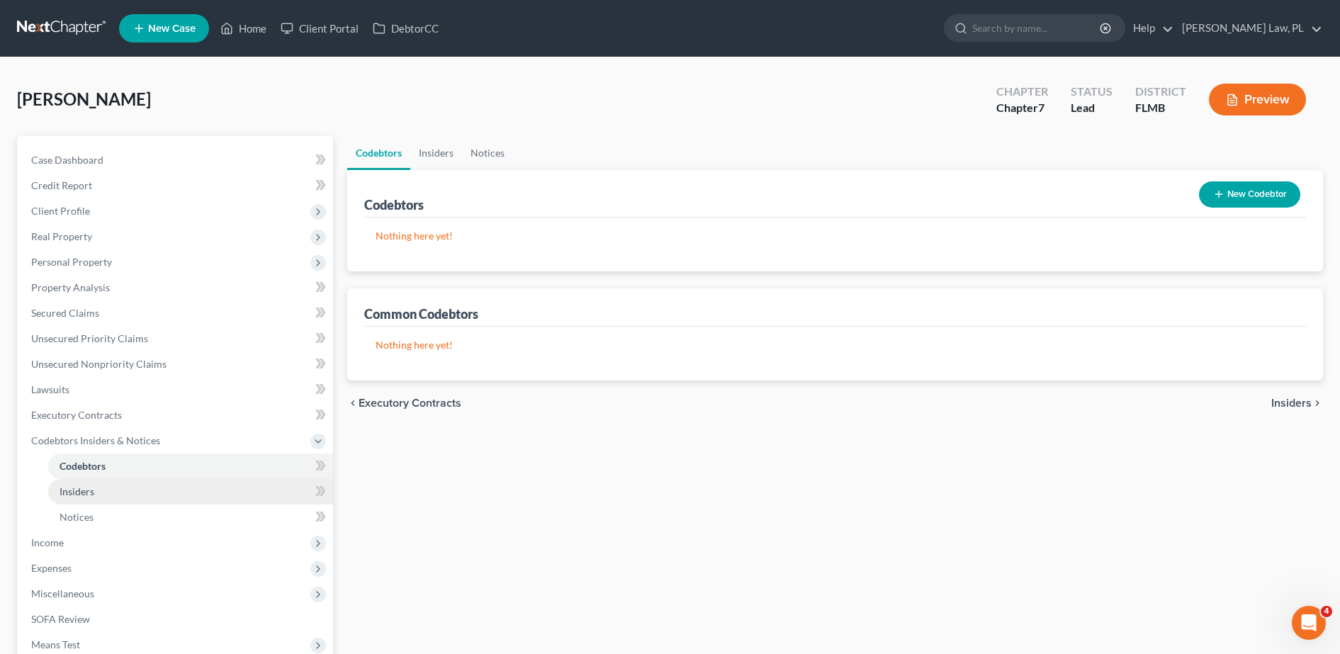
click at [83, 492] on span "Insiders" at bounding box center [77, 491] width 35 height 12
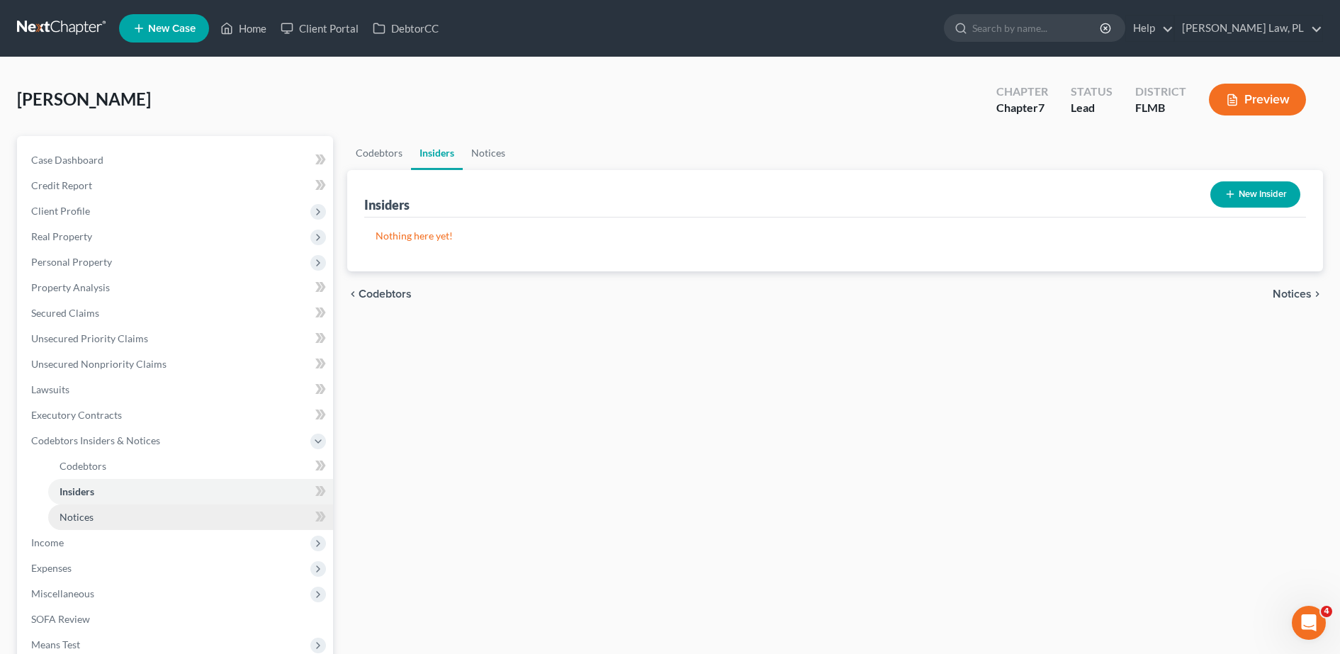
click at [86, 505] on link "Notices" at bounding box center [190, 518] width 285 height 26
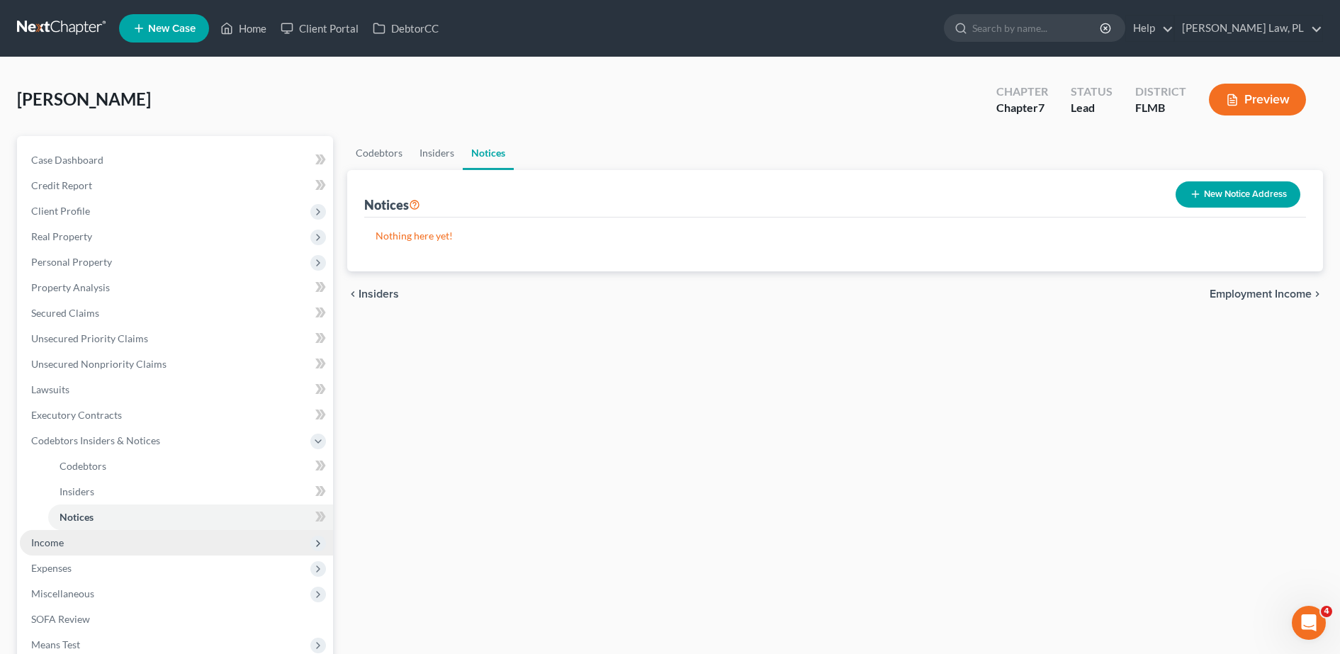
click at [61, 541] on span "Income" at bounding box center [47, 542] width 33 height 12
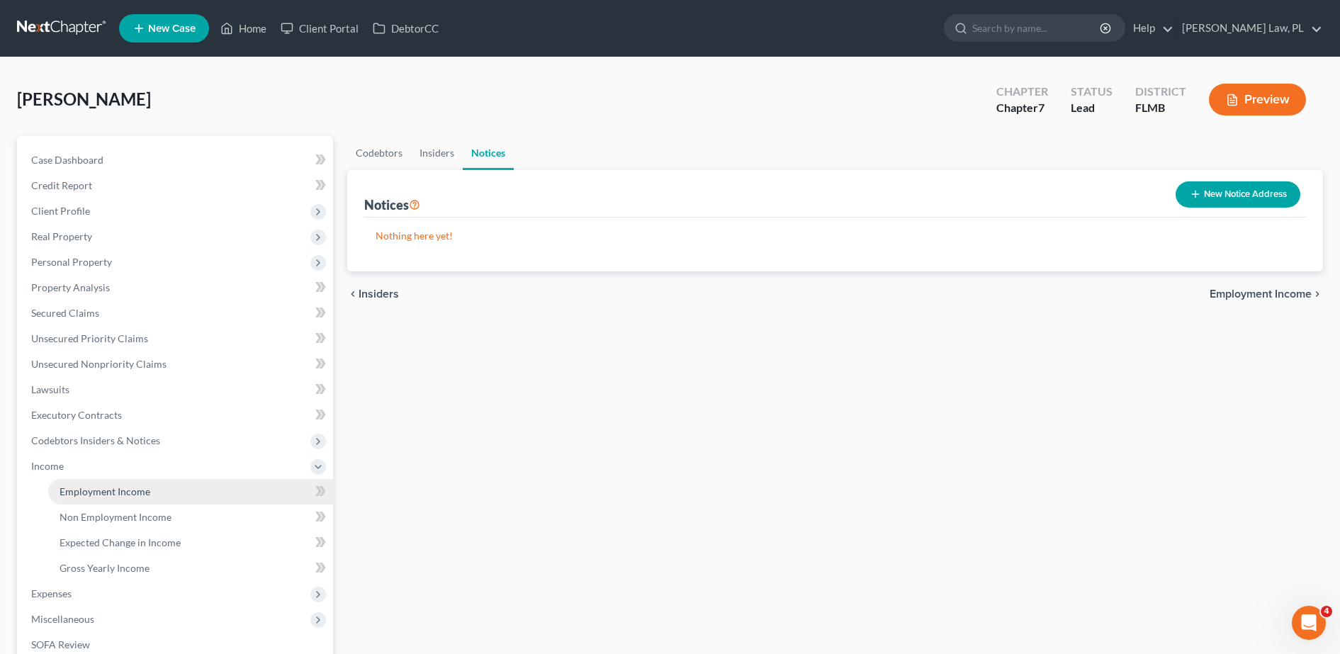
click at [137, 502] on link "Employment Income" at bounding box center [190, 492] width 285 height 26
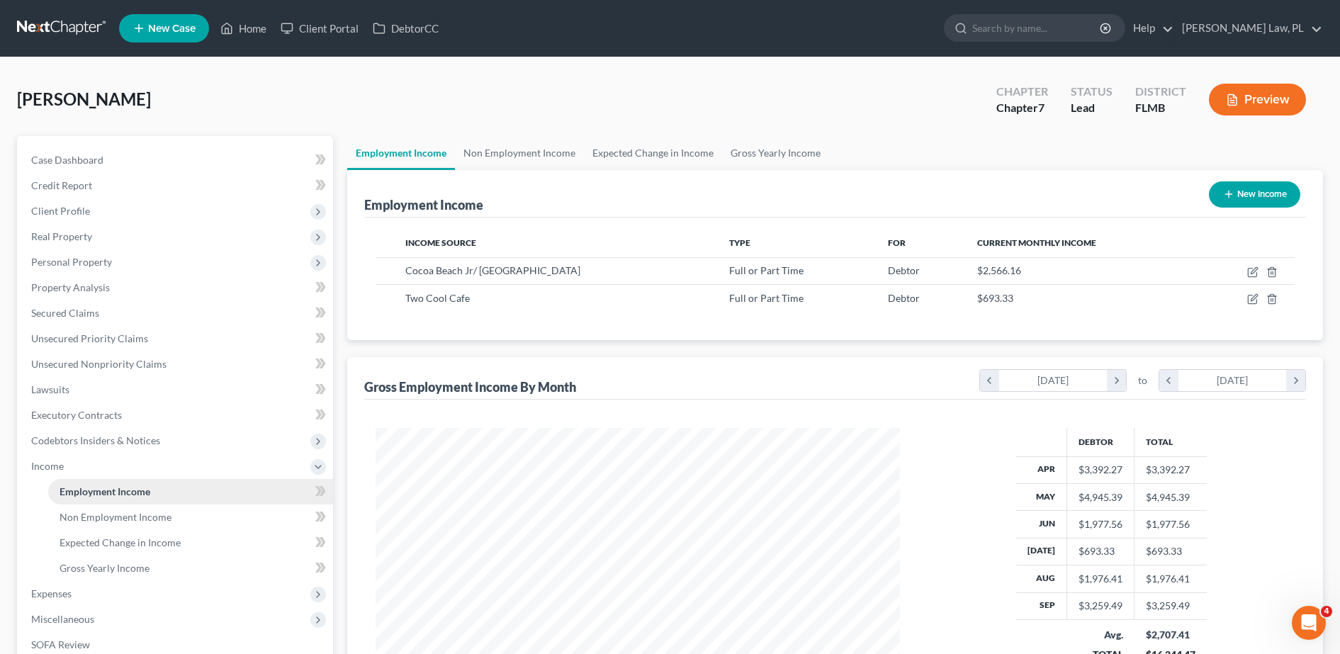
scroll to position [60, 0]
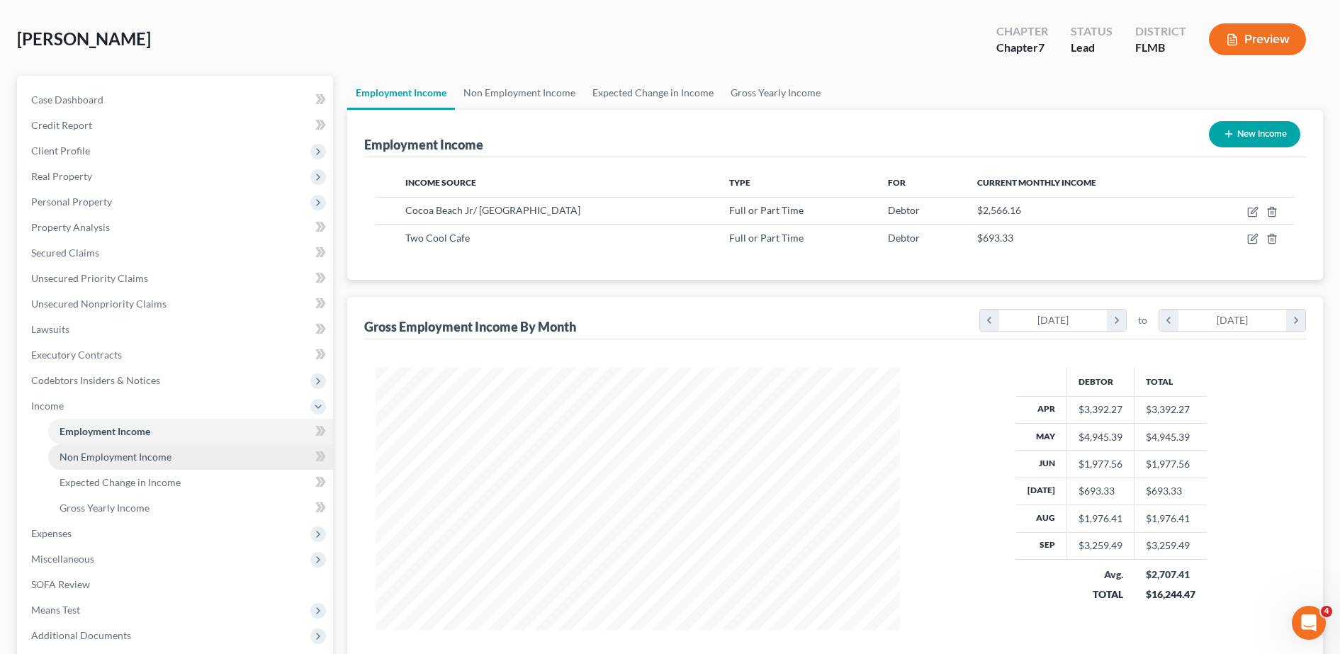
click at [86, 458] on span "Non Employment Income" at bounding box center [116, 457] width 112 height 12
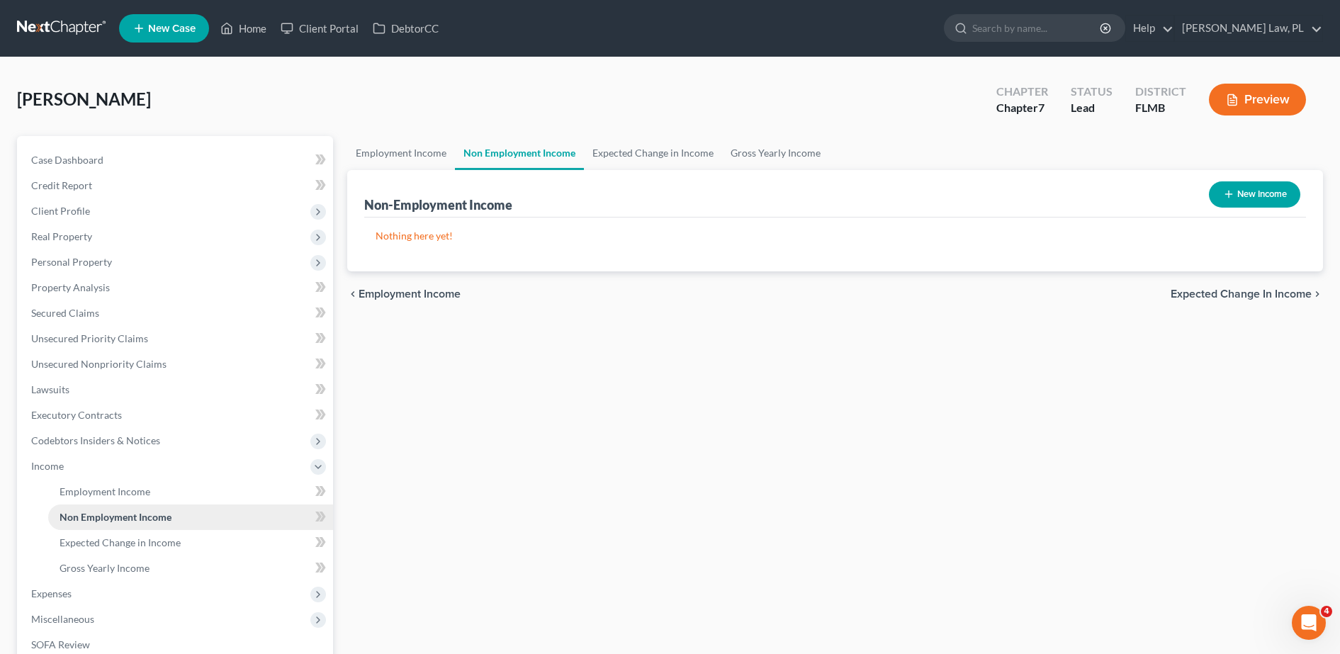
click at [96, 511] on span "Non Employment Income" at bounding box center [116, 517] width 112 height 12
click at [79, 490] on span "Employment Income" at bounding box center [105, 491] width 91 height 12
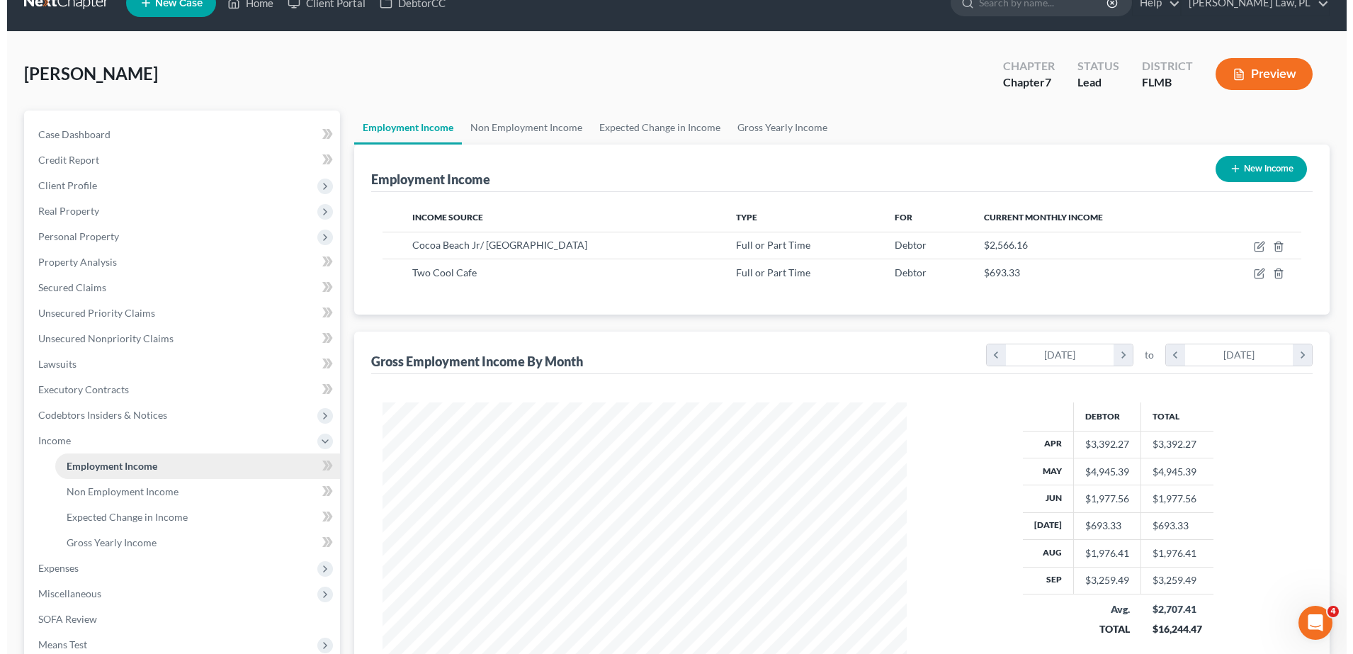
scroll to position [28, 0]
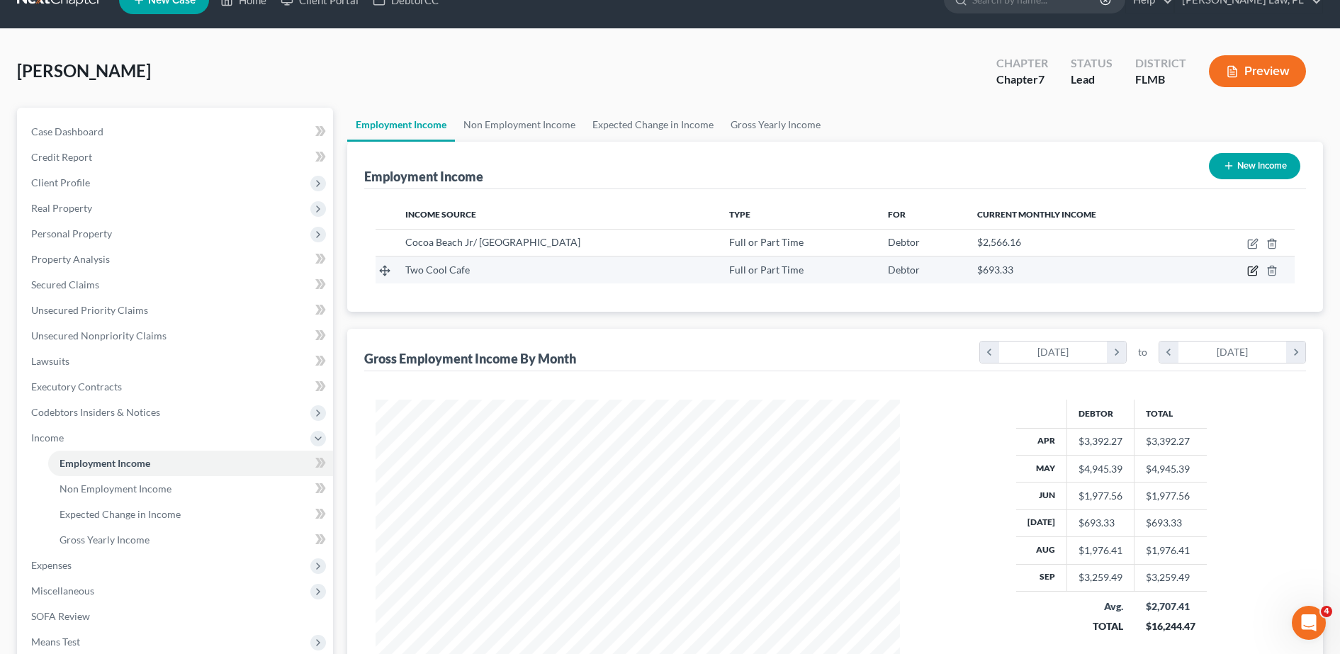
click at [1254, 268] on icon "button" at bounding box center [1254, 269] width 6 height 6
select select "0"
select select "9"
select select "3"
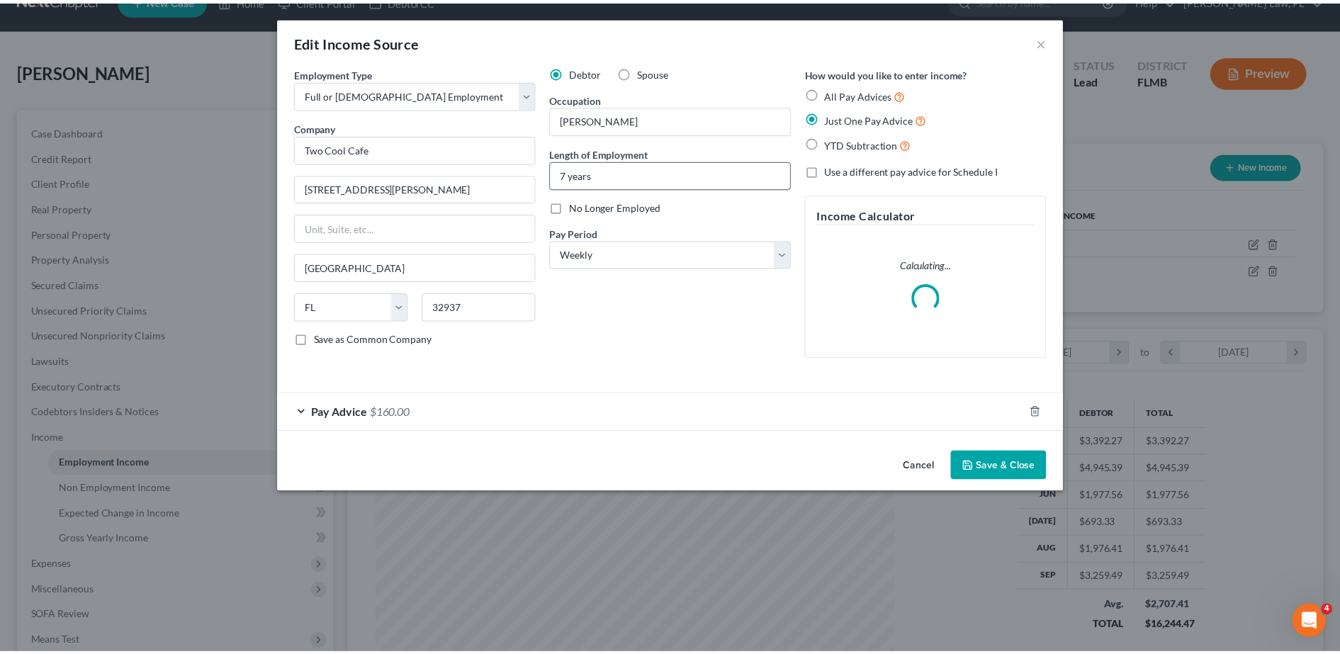
scroll to position [265, 559]
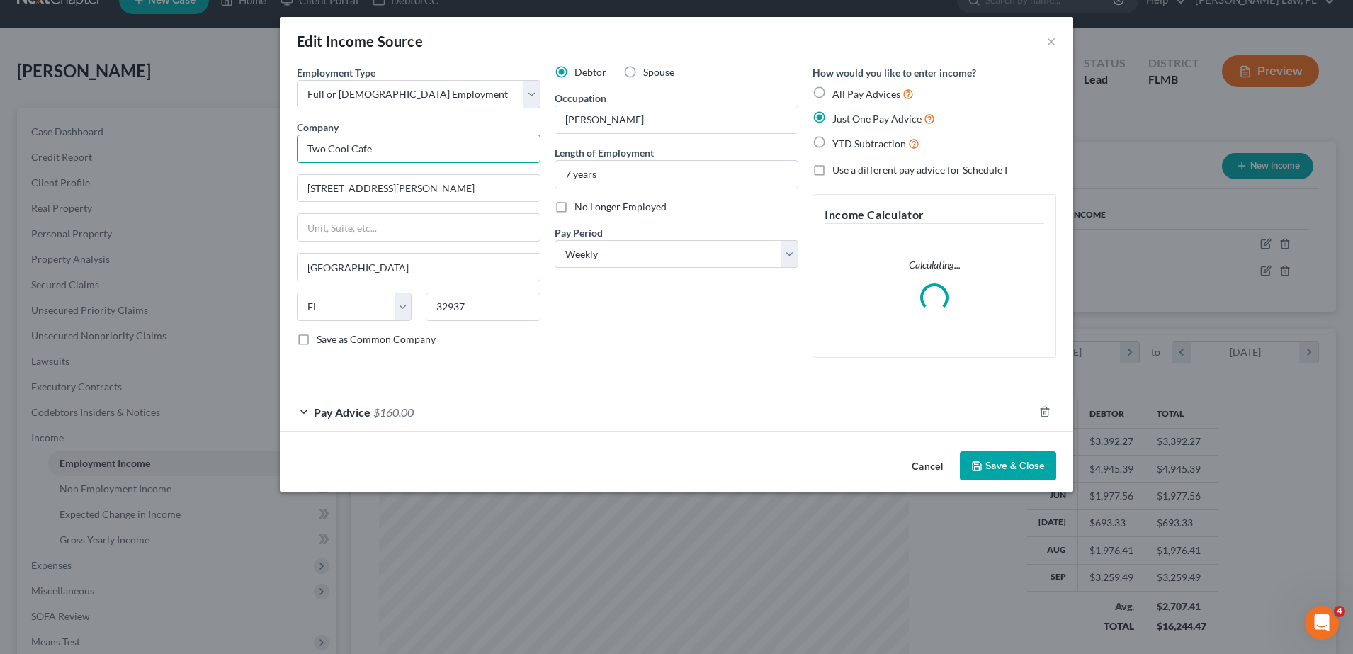
click at [325, 146] on input "Two Cool Cafe" at bounding box center [419, 149] width 244 height 28
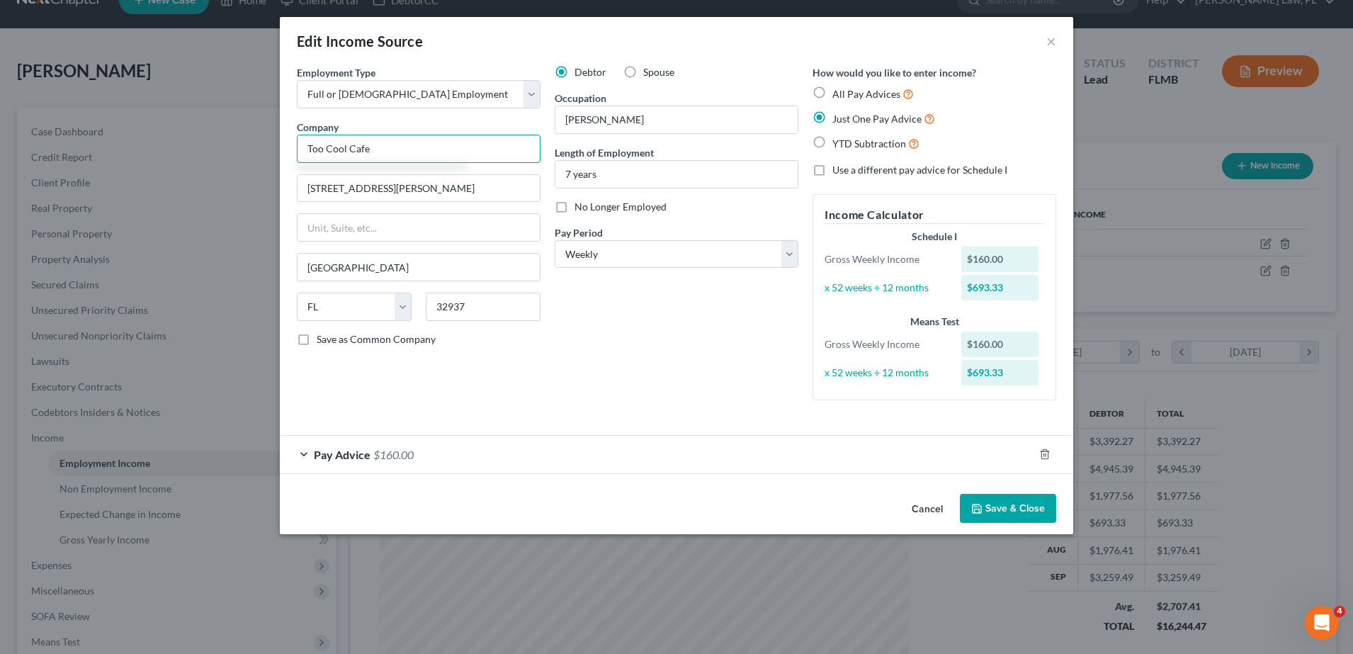
type input "Too Cool Cafe"
click at [986, 502] on button "Save & Close" at bounding box center [1008, 509] width 96 height 30
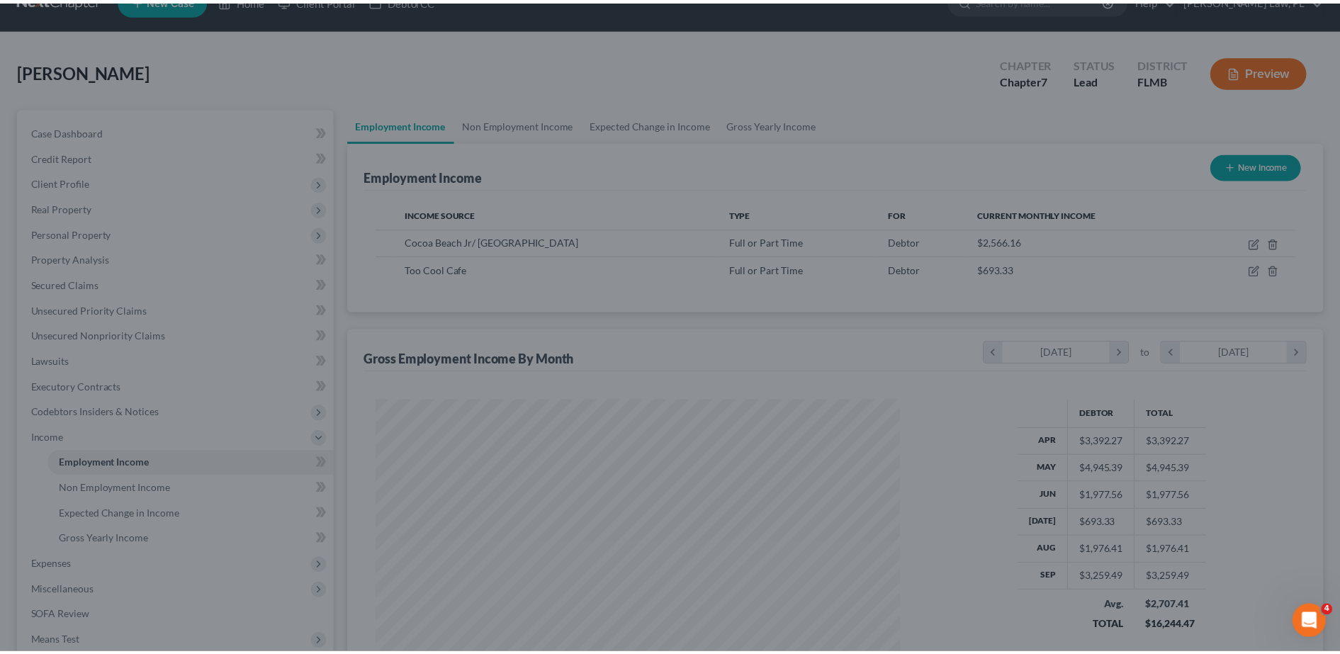
scroll to position [708310, 708019]
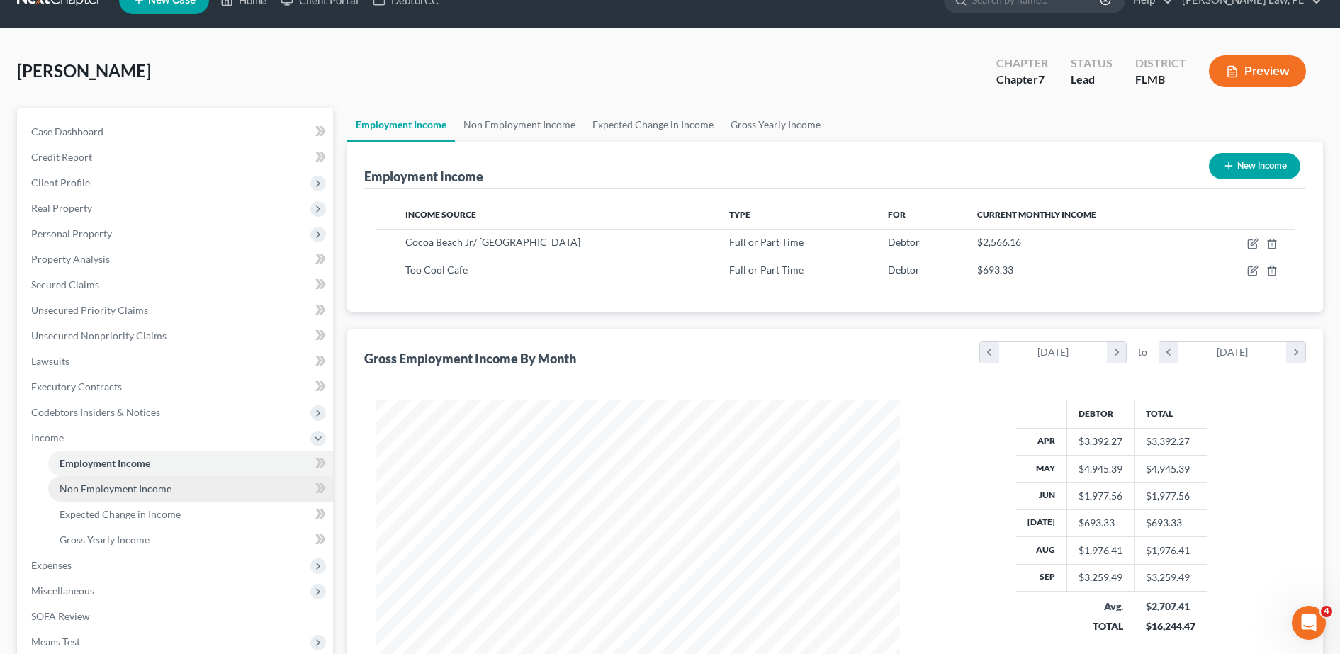
click at [98, 496] on link "Non Employment Income" at bounding box center [190, 489] width 285 height 26
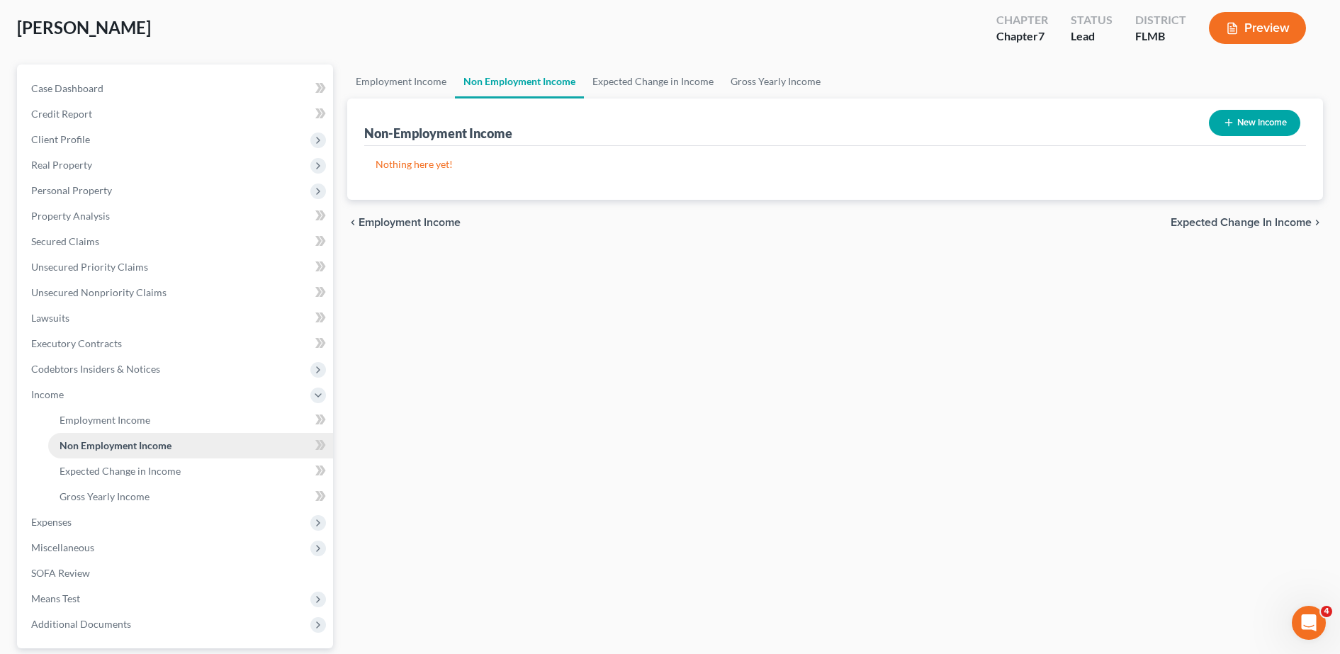
scroll to position [74, 0]
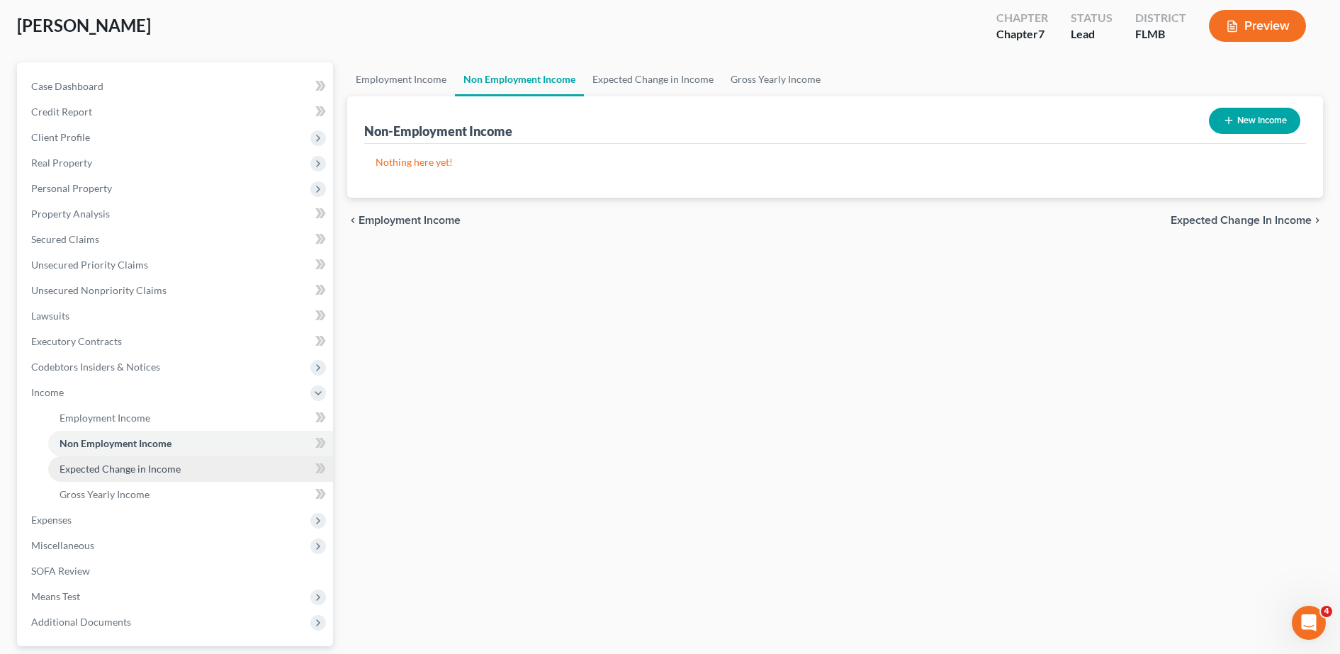
click at [74, 466] on span "Expected Change in Income" at bounding box center [120, 469] width 121 height 12
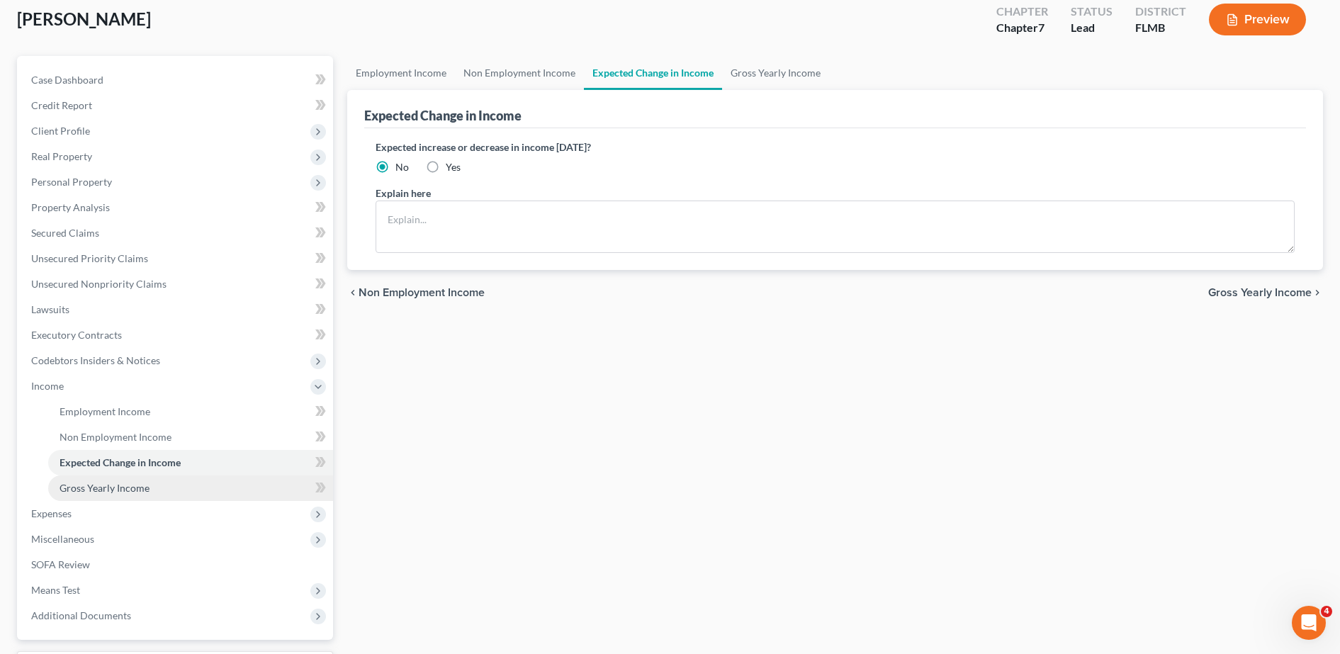
click at [87, 489] on span "Gross Yearly Income" at bounding box center [105, 488] width 90 height 12
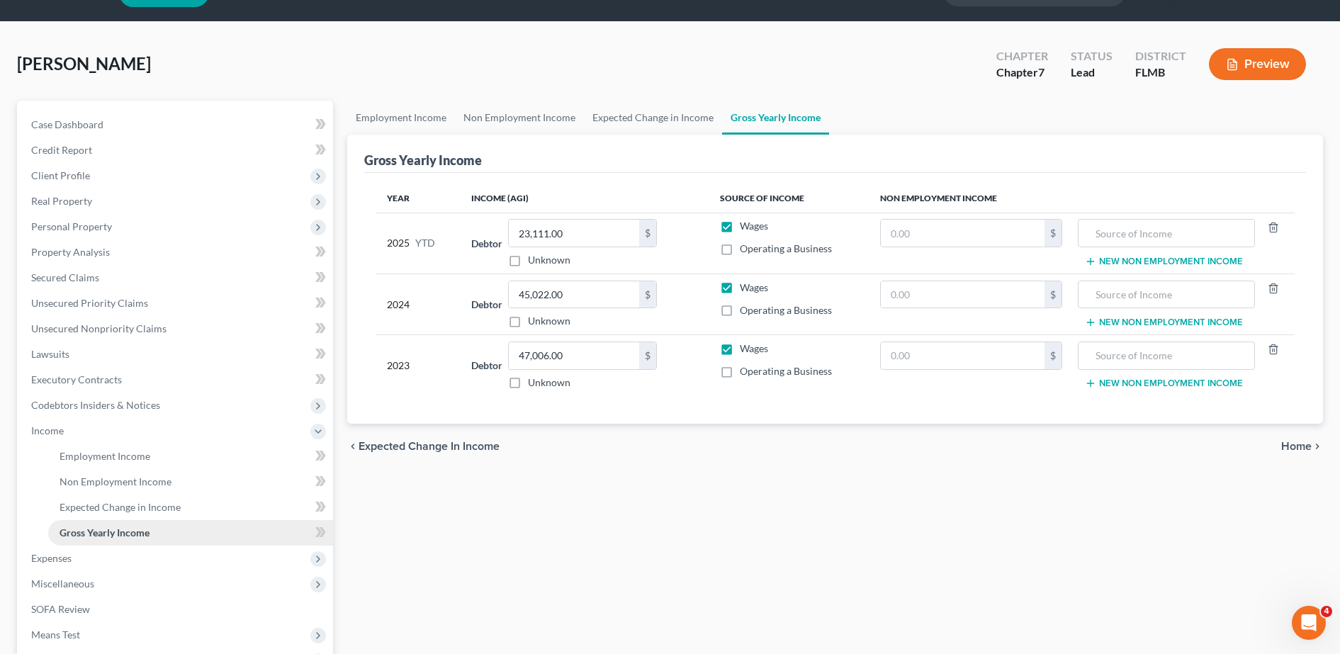
scroll to position [60, 0]
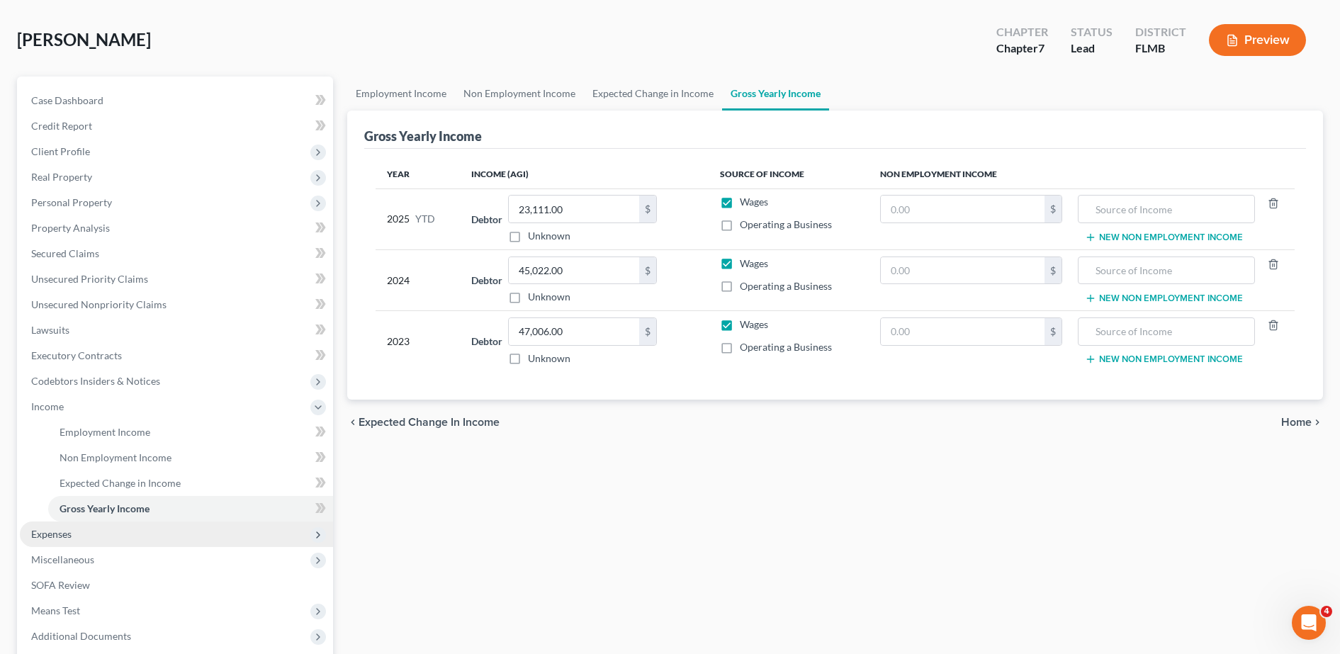
click at [91, 524] on span "Expenses" at bounding box center [176, 535] width 313 height 26
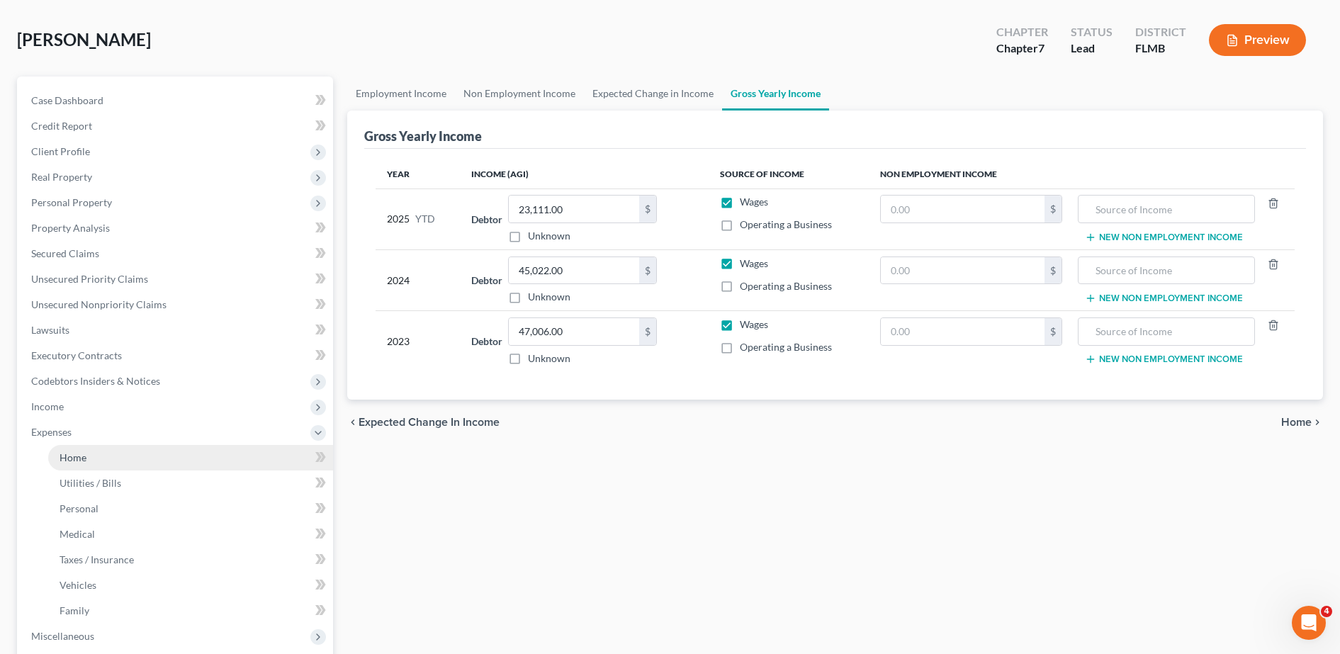
click at [103, 459] on link "Home" at bounding box center [190, 458] width 285 height 26
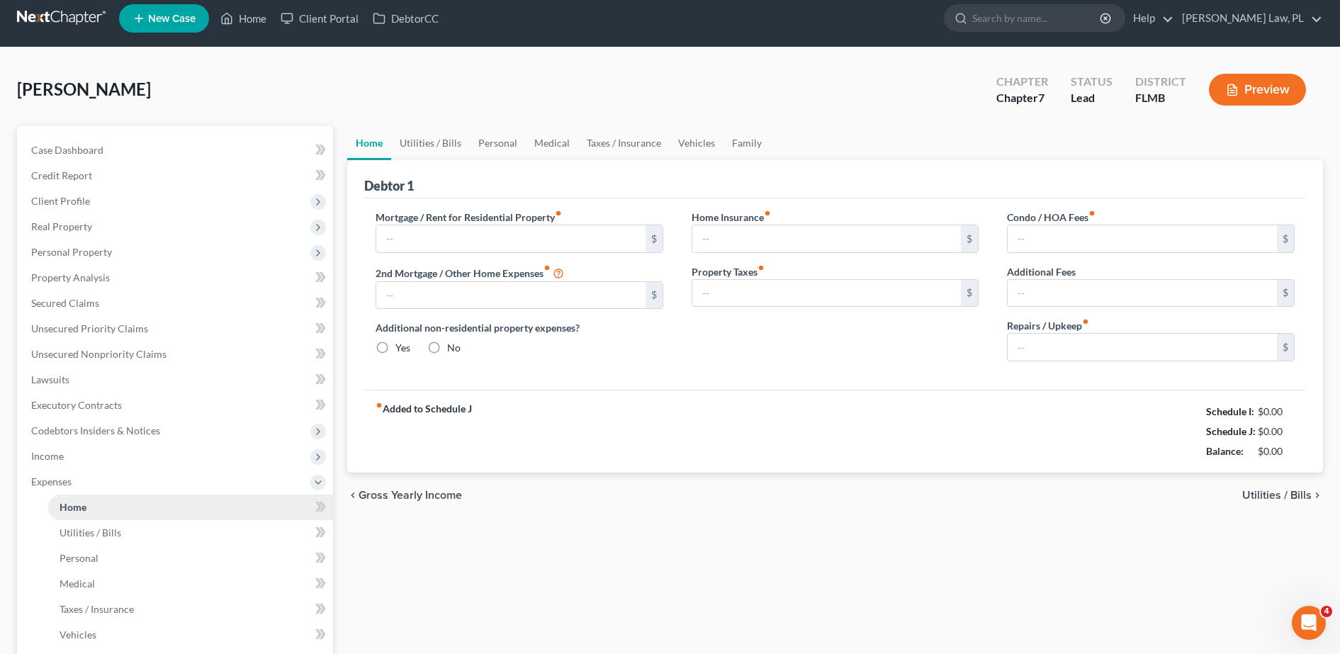
type input "1,150.00"
type input "0.00"
radio input "true"
type input "0.00"
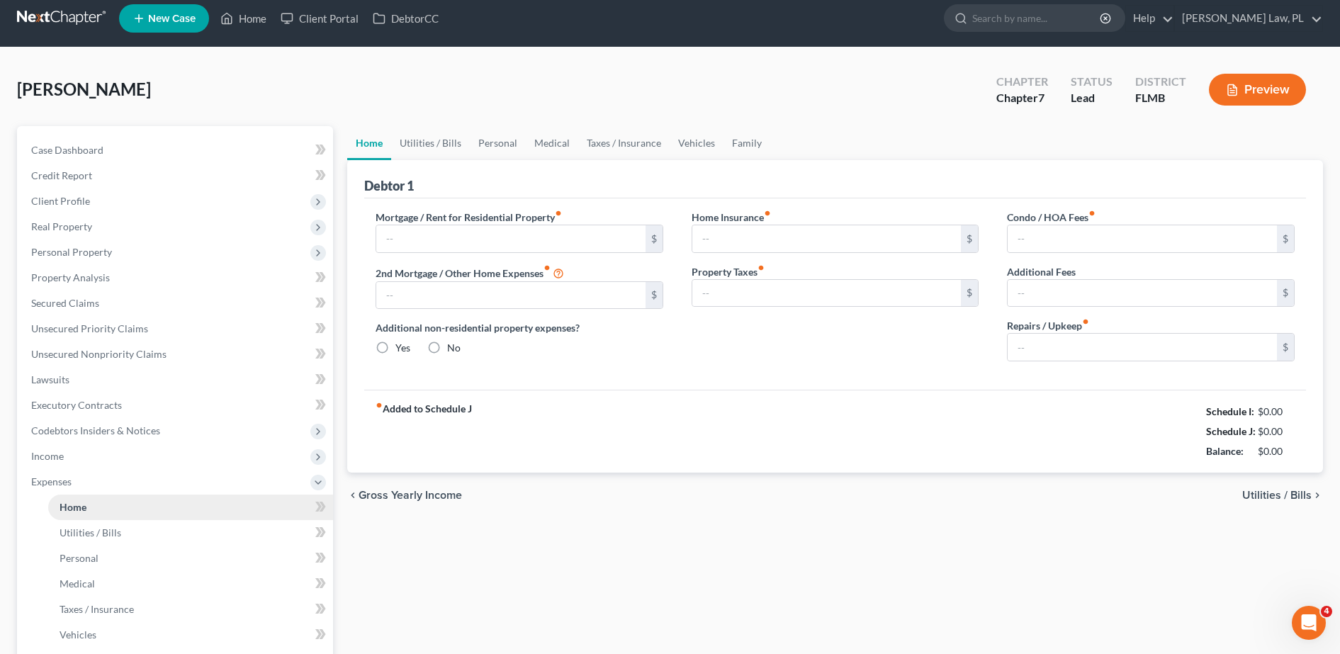
type input "0.00"
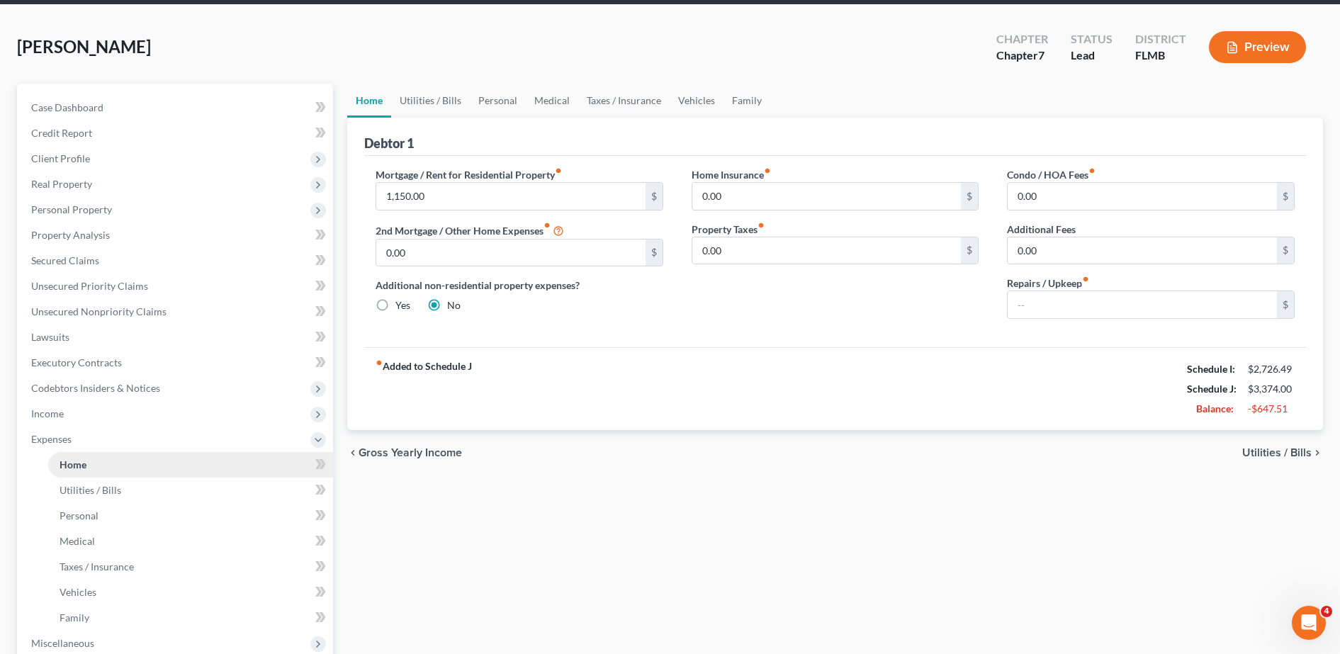
scroll to position [68, 0]
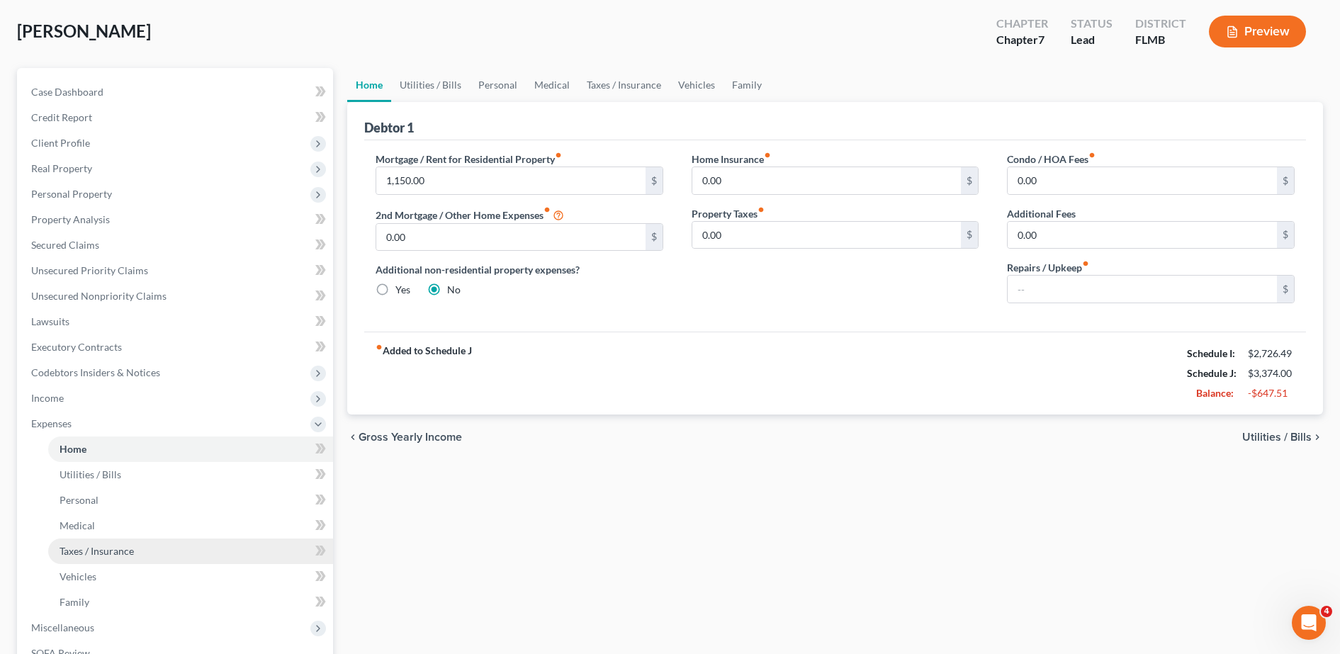
click at [125, 550] on span "Taxes / Insurance" at bounding box center [97, 551] width 74 height 12
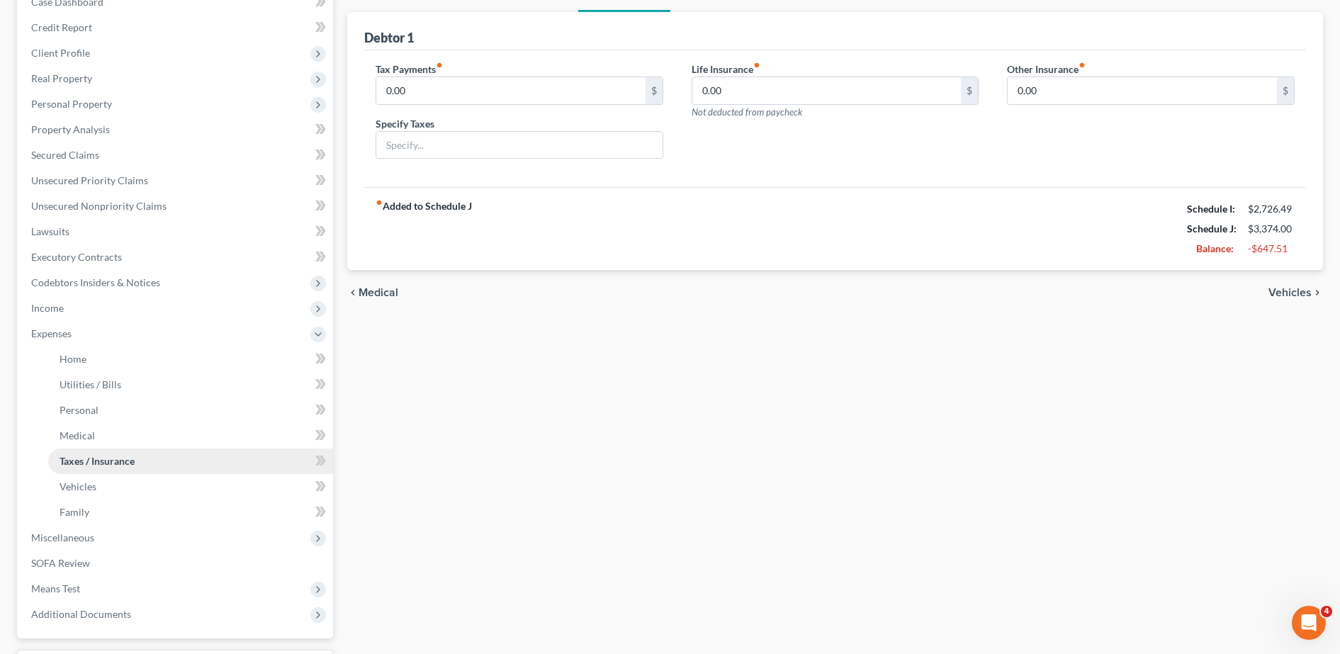
scroll to position [163, 0]
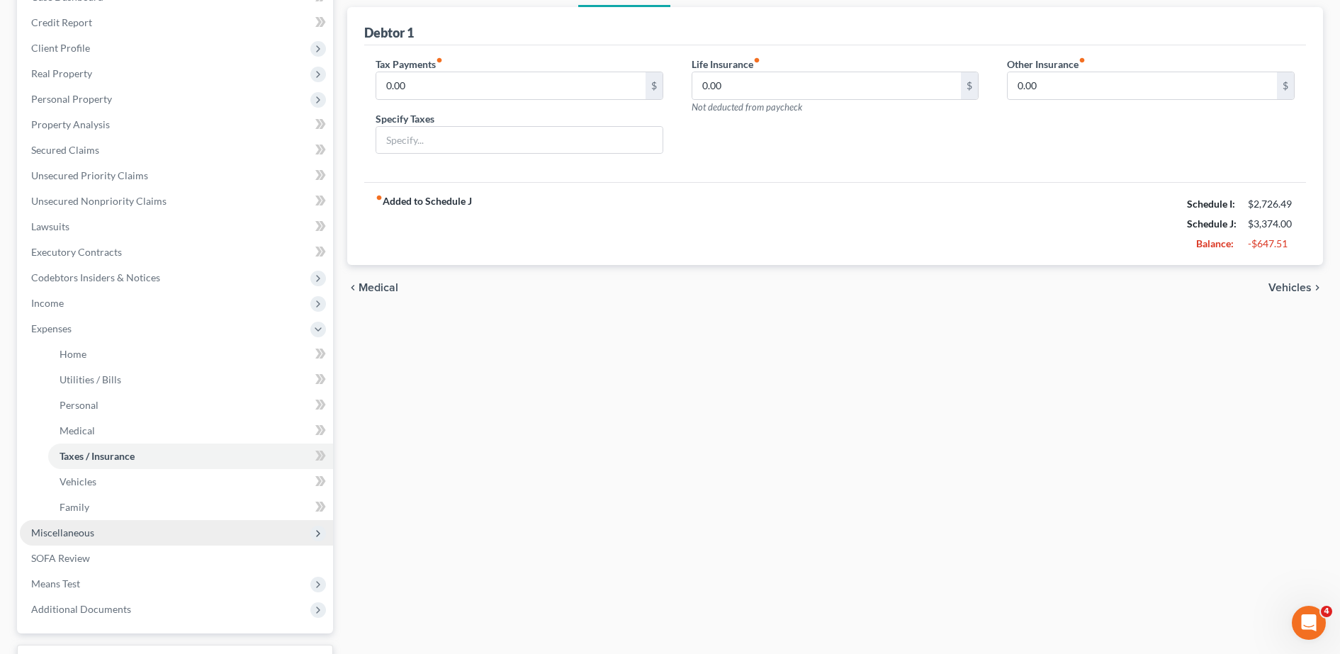
click at [108, 540] on span "Miscellaneous" at bounding box center [176, 533] width 313 height 26
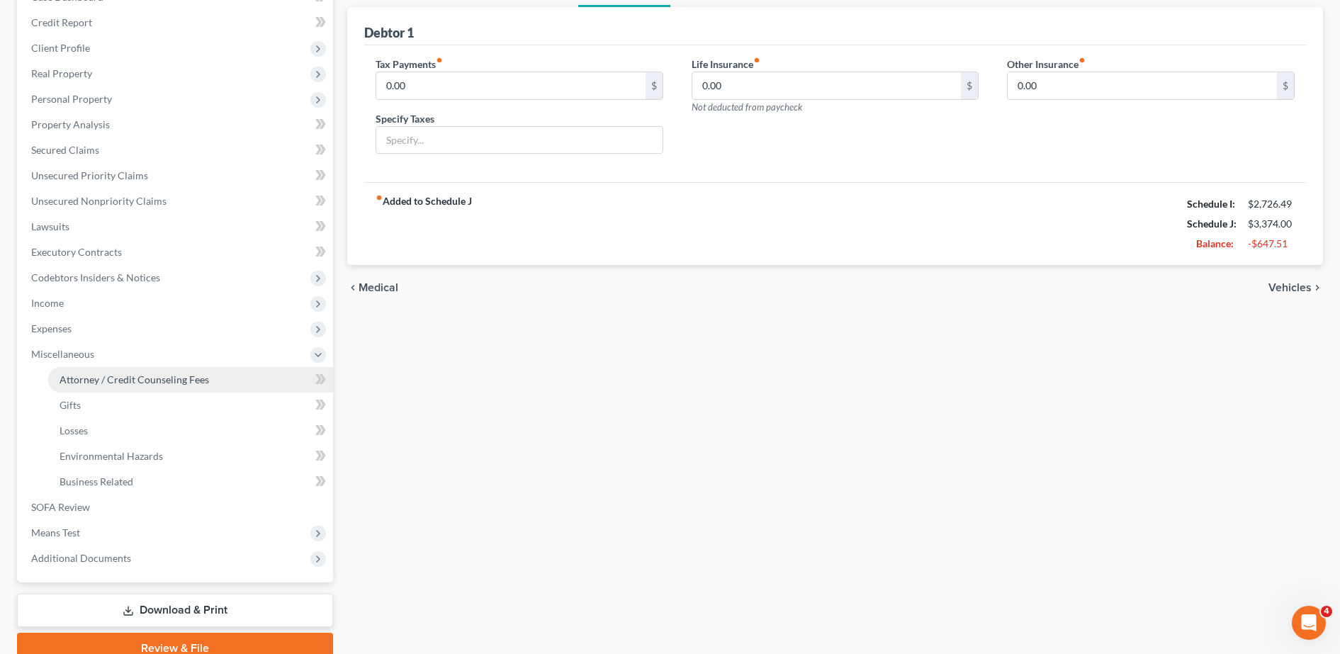
click at [97, 382] on span "Attorney / Credit Counseling Fees" at bounding box center [135, 379] width 150 height 12
select select "0"
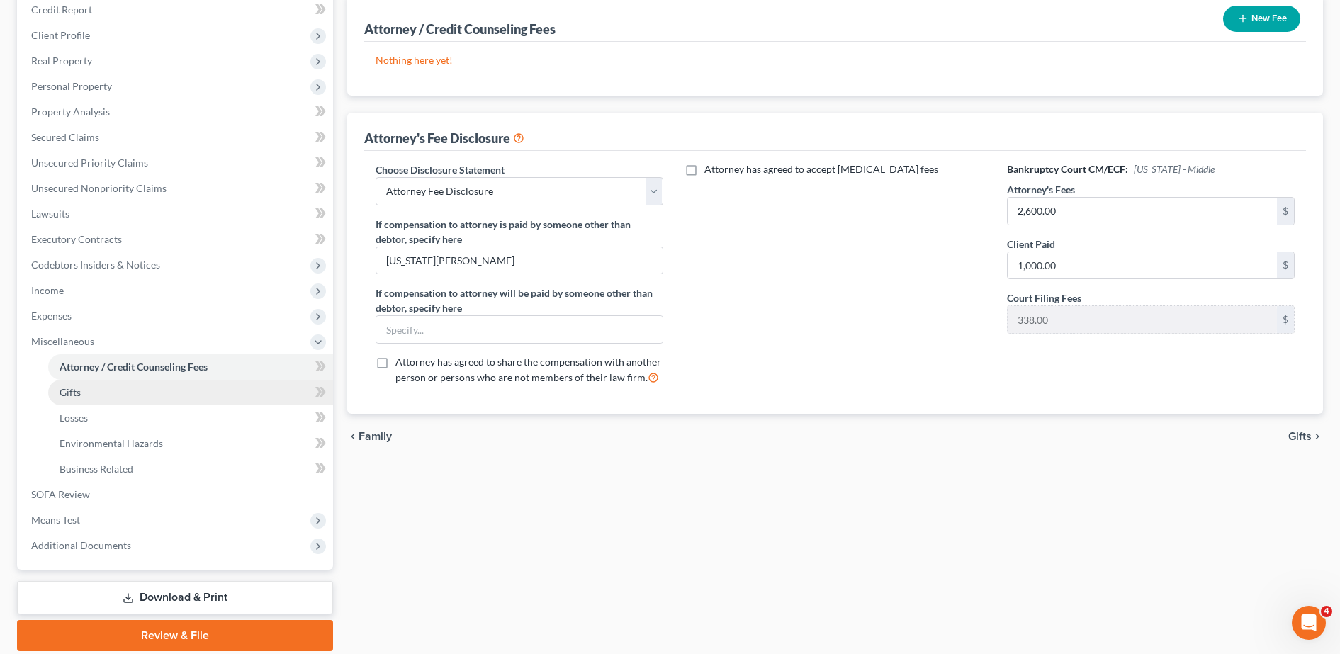
click at [224, 391] on link "Gifts" at bounding box center [190, 393] width 285 height 26
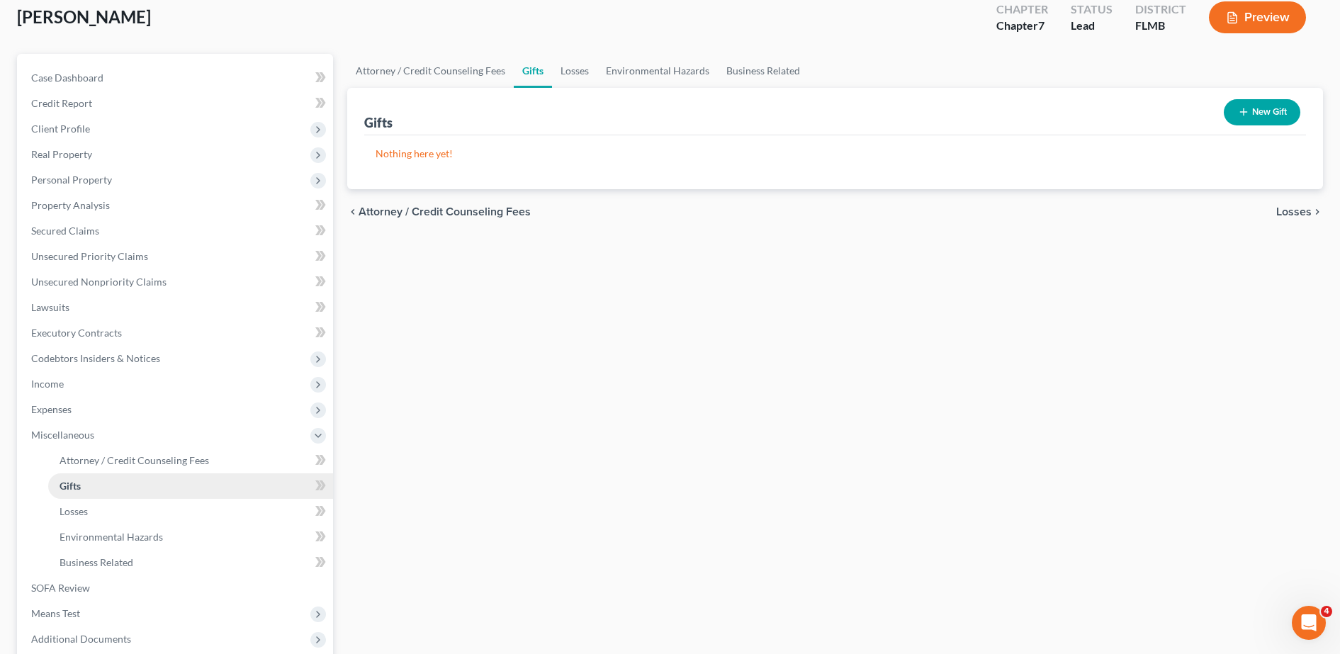
scroll to position [84, 0]
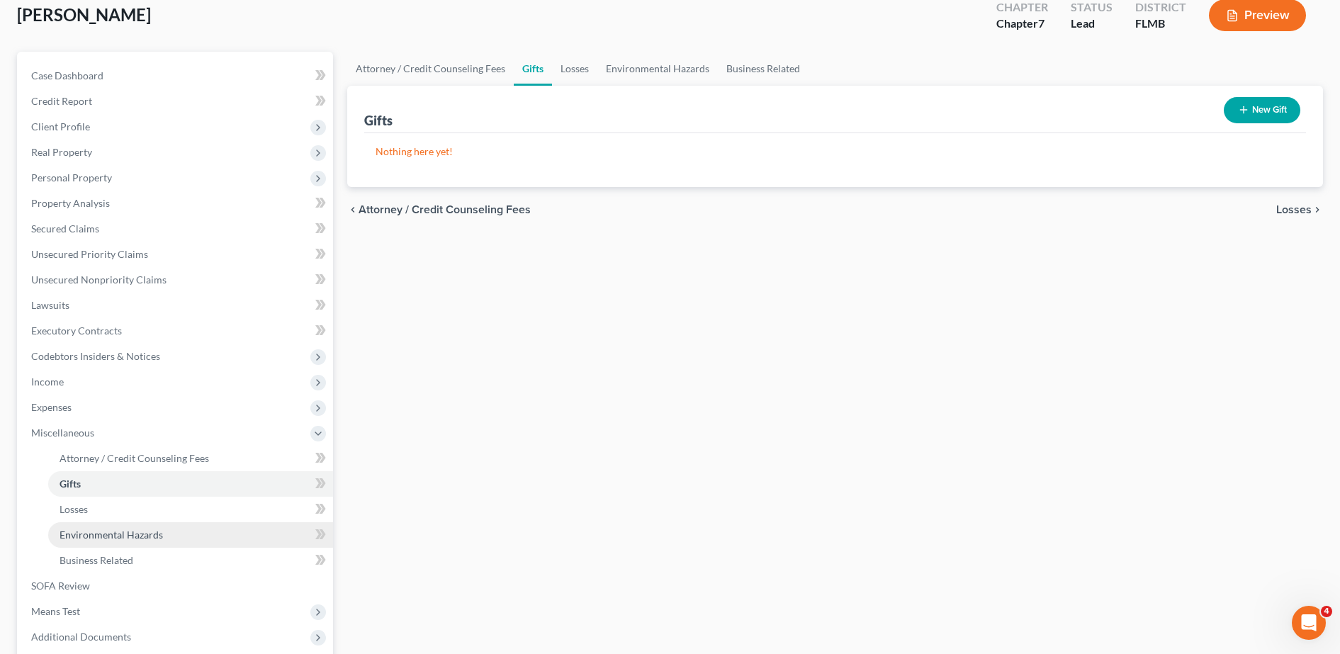
click at [181, 522] on link "Environmental Hazards" at bounding box center [190, 535] width 285 height 26
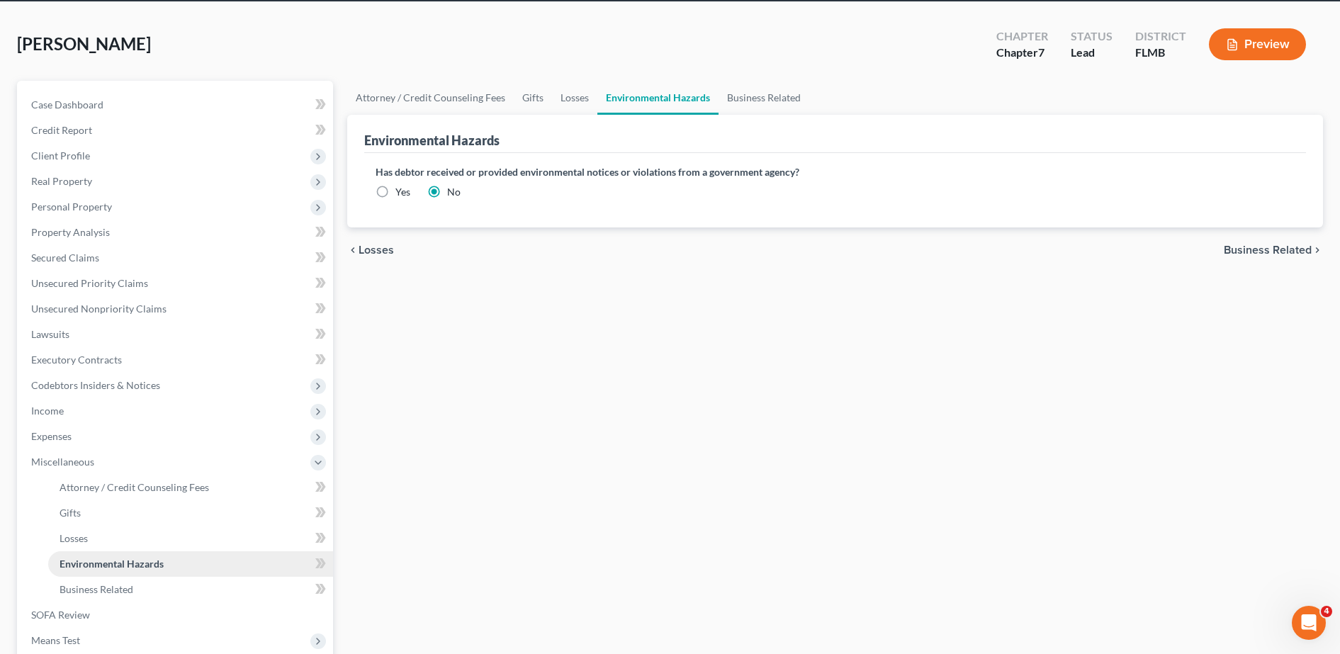
scroll to position [130, 0]
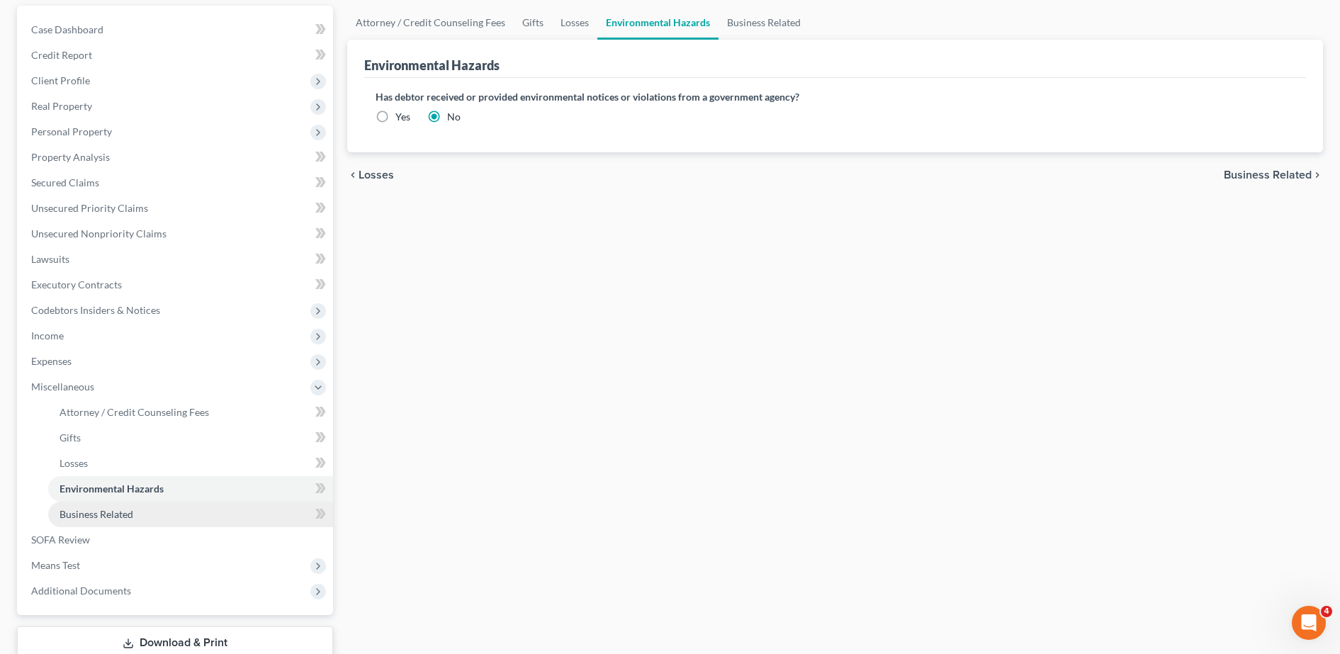
click at [96, 514] on span "Business Related" at bounding box center [97, 514] width 74 height 12
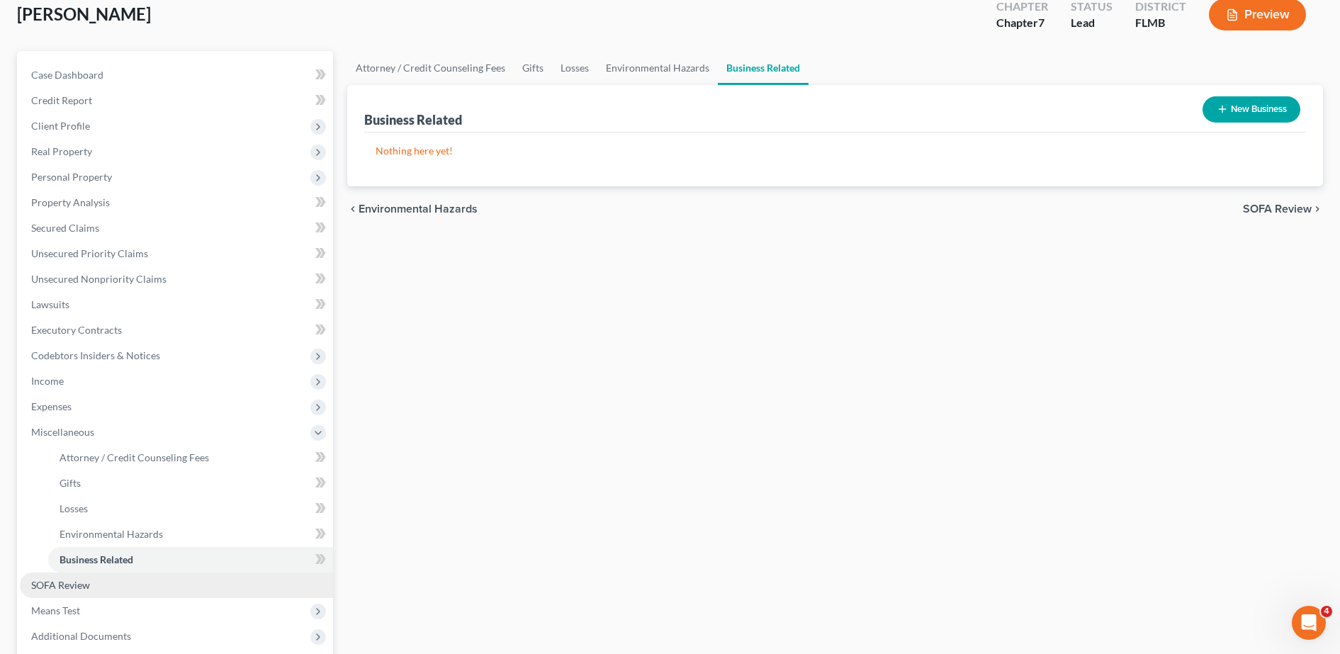
click at [120, 580] on link "SOFA Review" at bounding box center [176, 586] width 313 height 26
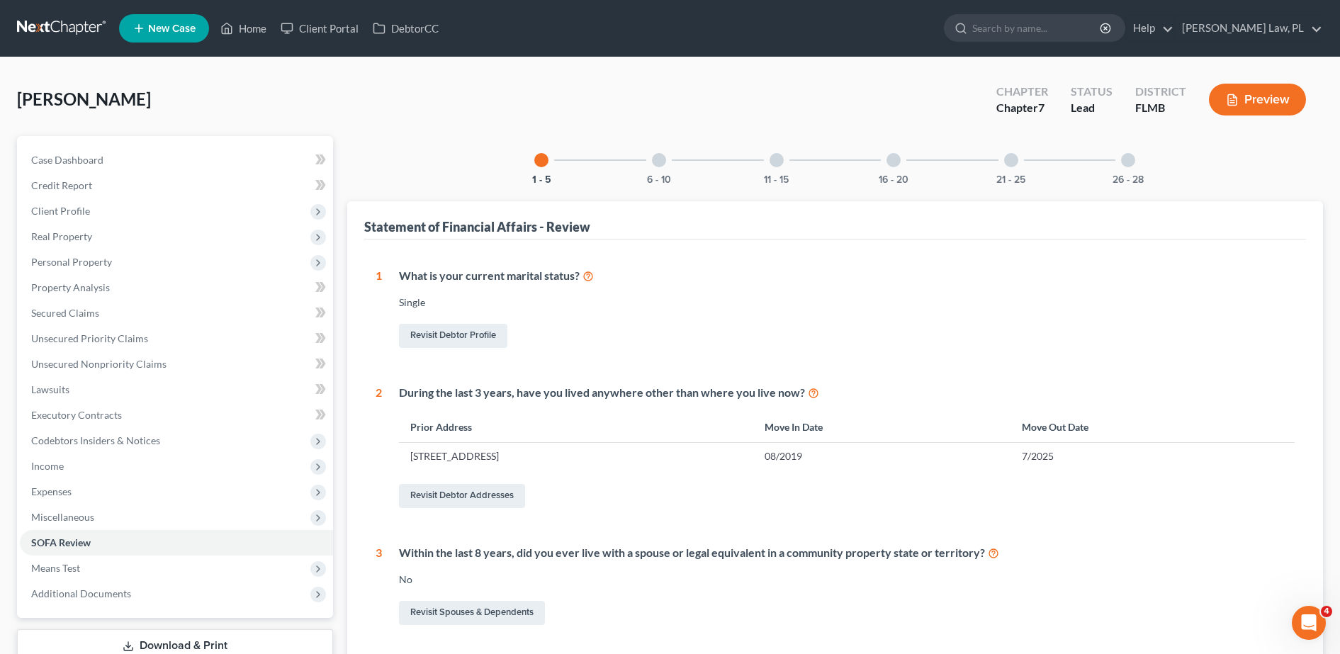
click at [657, 166] on div at bounding box center [659, 160] width 14 height 14
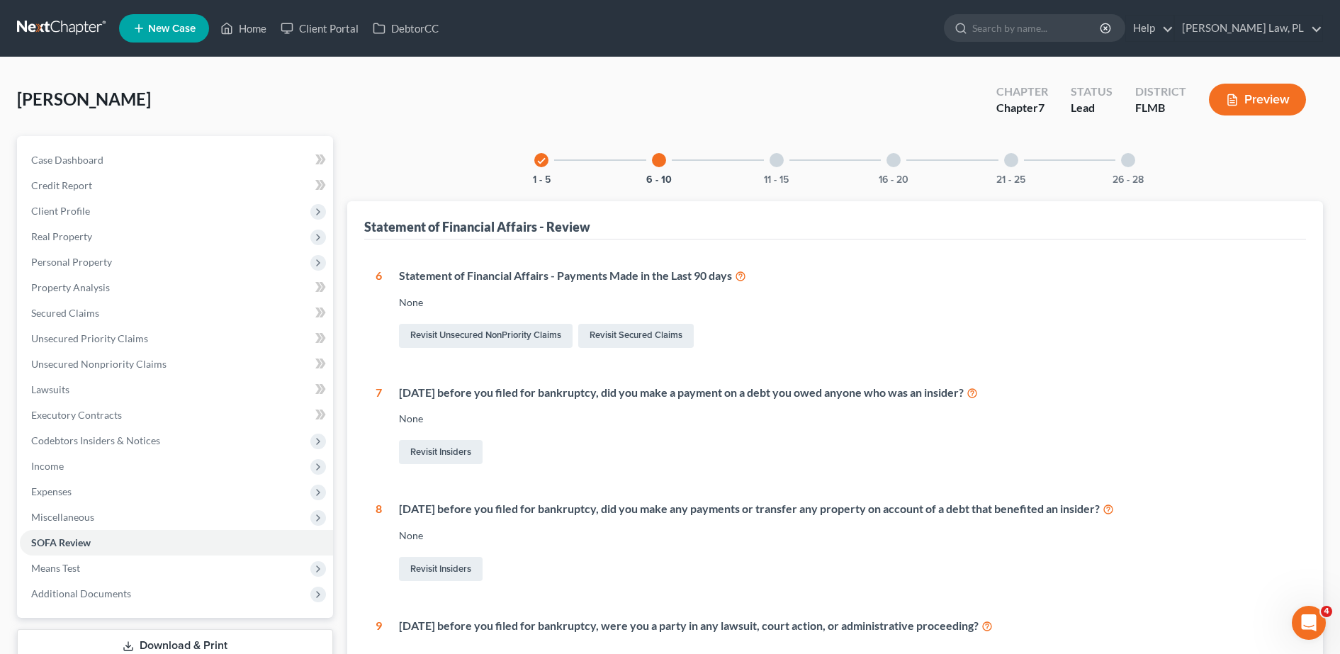
click at [777, 156] on div at bounding box center [777, 160] width 14 height 14
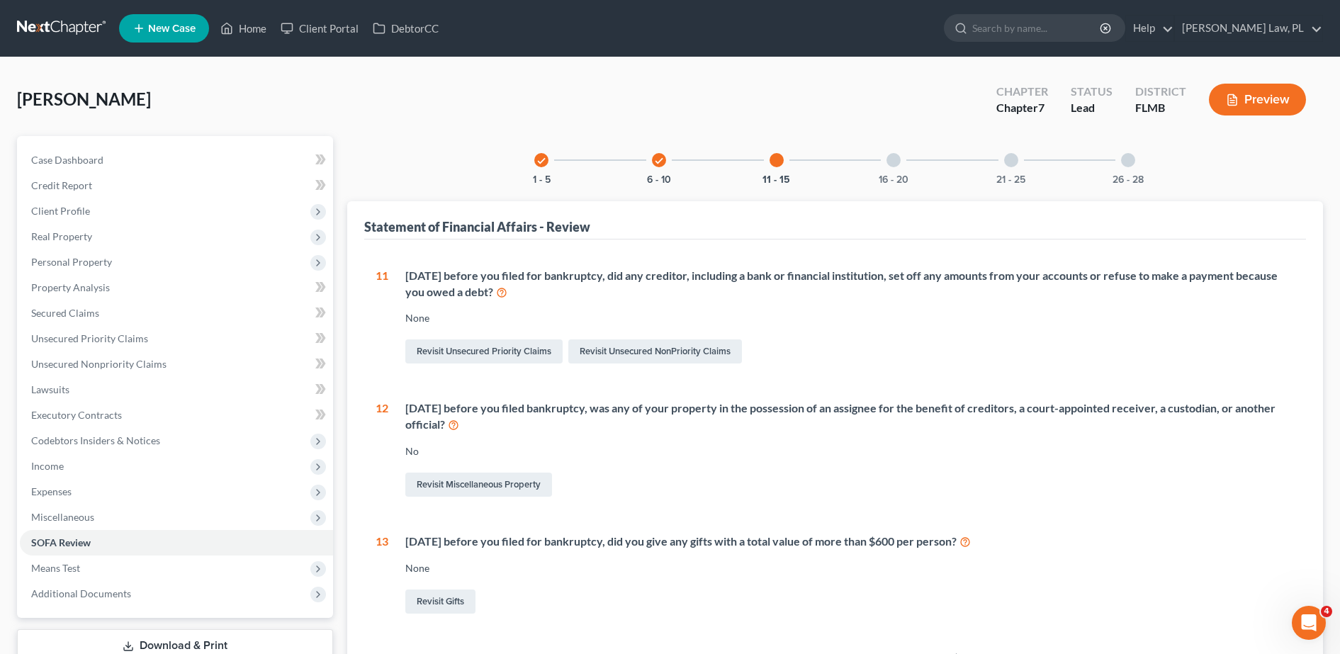
click at [884, 165] on div "16 - 20" at bounding box center [893, 160] width 48 height 48
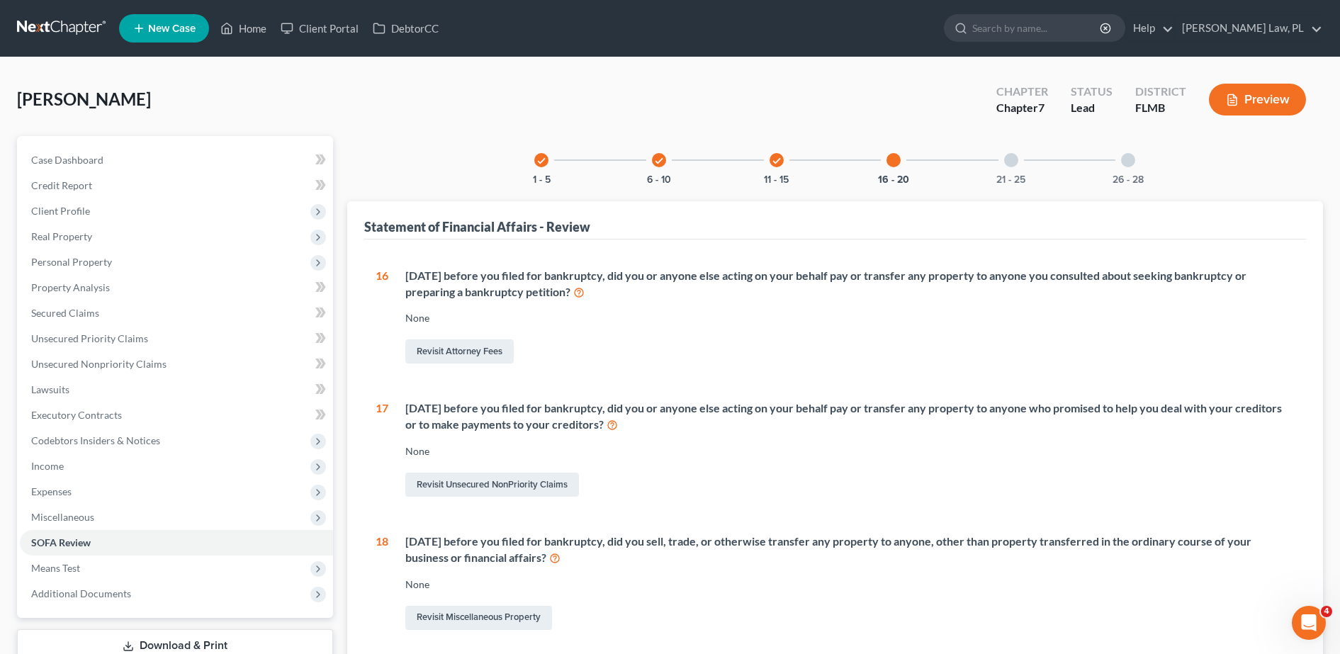
click at [1002, 169] on div "21 - 25" at bounding box center [1011, 160] width 48 height 48
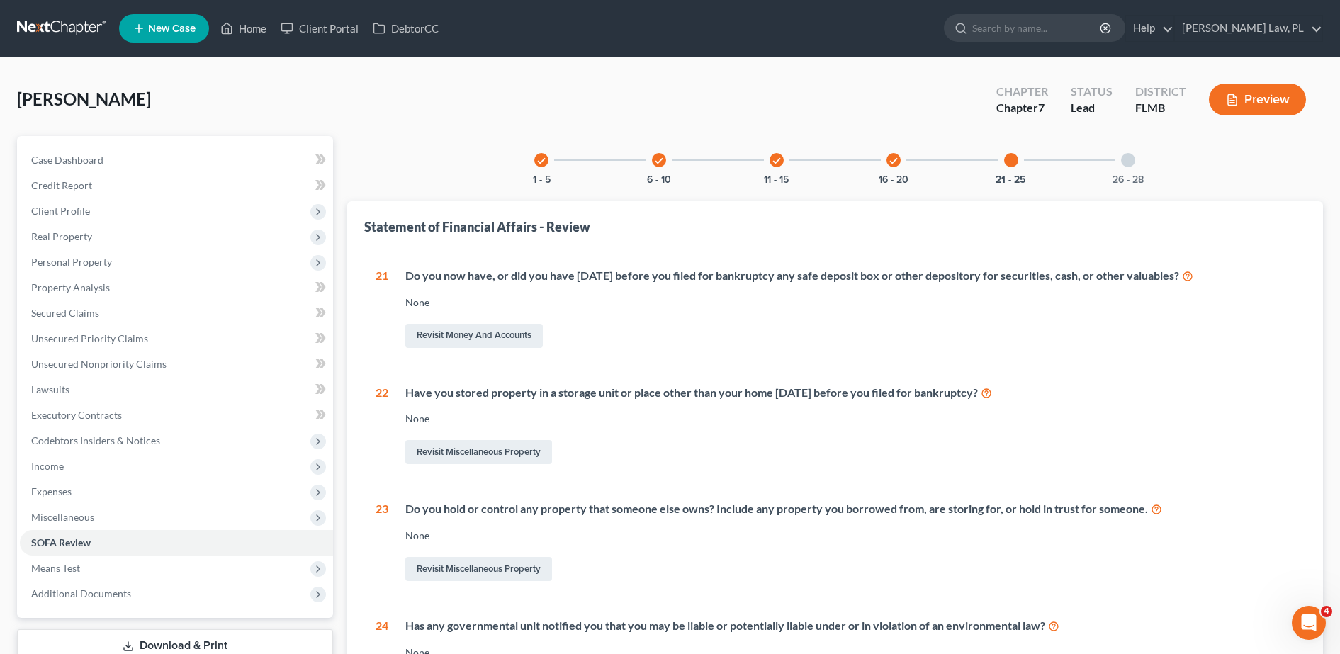
click at [1139, 157] on div "26 - 28" at bounding box center [1128, 160] width 48 height 48
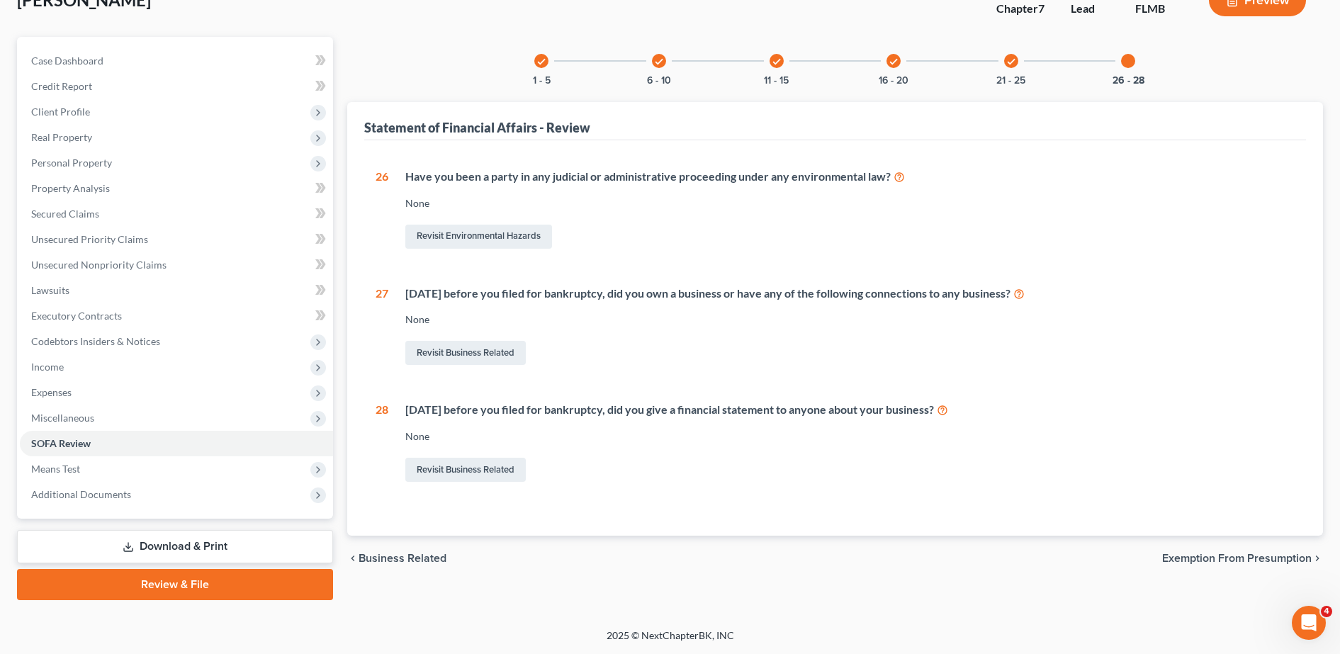
click at [160, 590] on link "Review & File" at bounding box center [175, 584] width 316 height 31
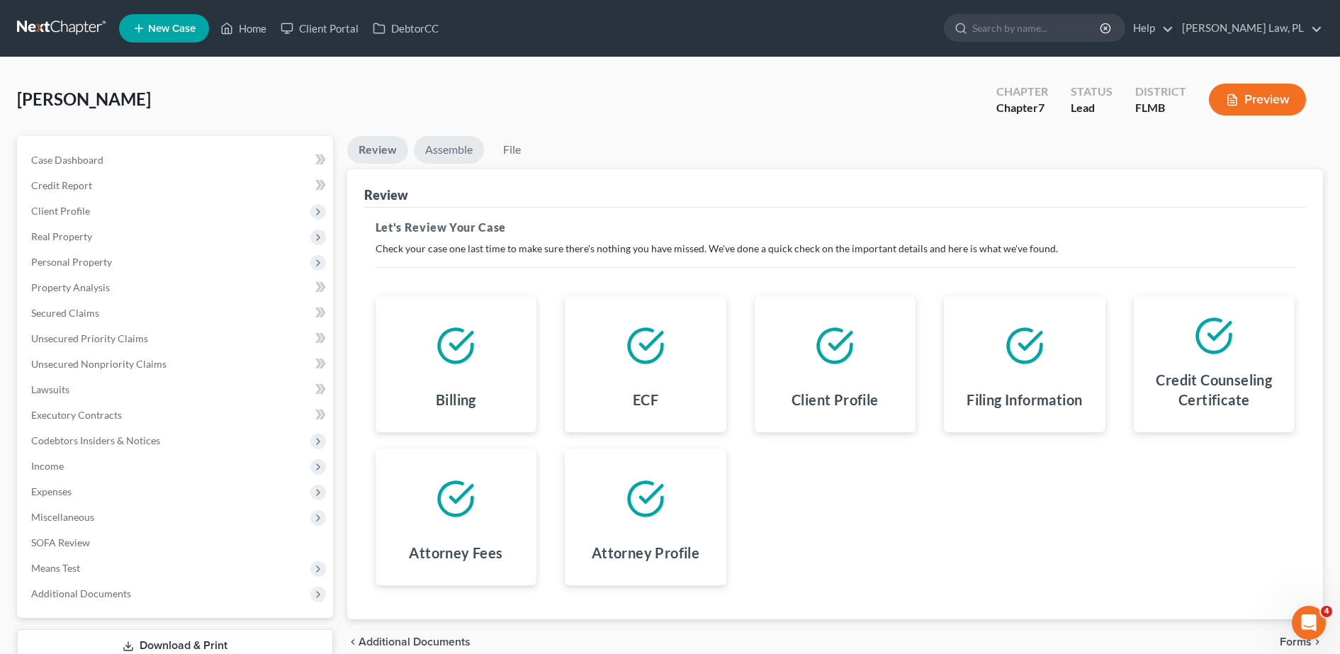
click at [450, 150] on link "Assemble" at bounding box center [449, 150] width 70 height 28
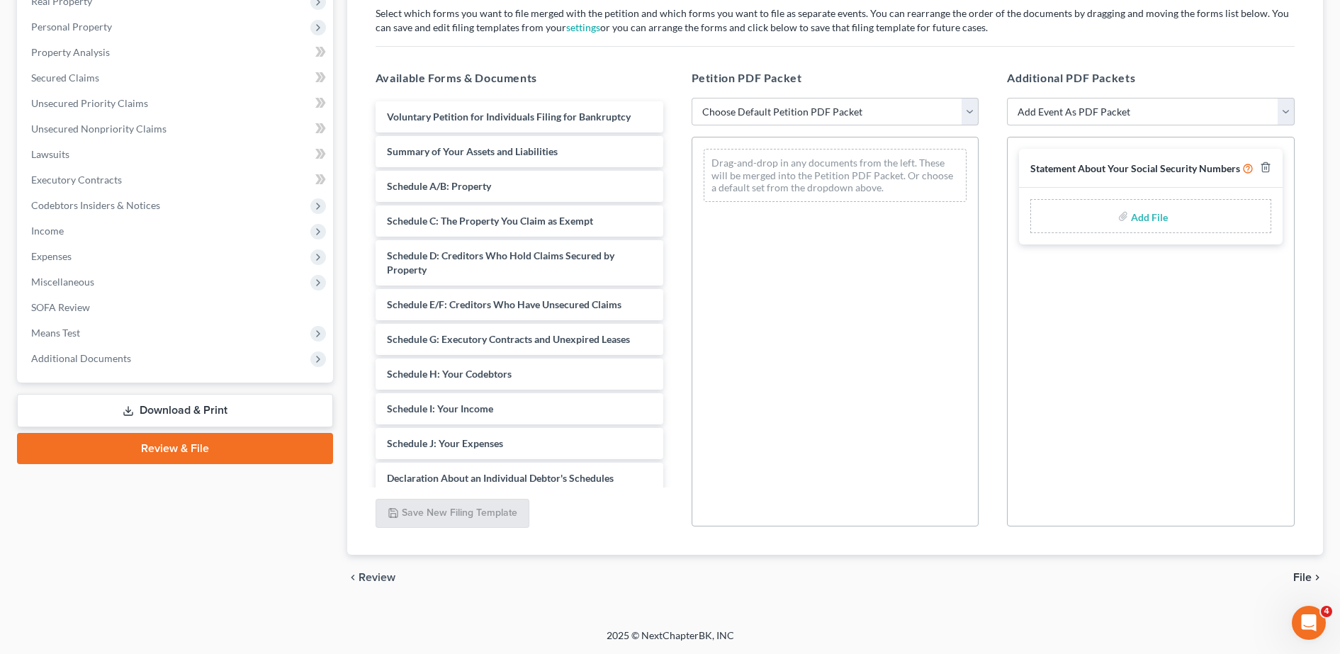
click at [184, 415] on link "Download & Print" at bounding box center [175, 410] width 316 height 33
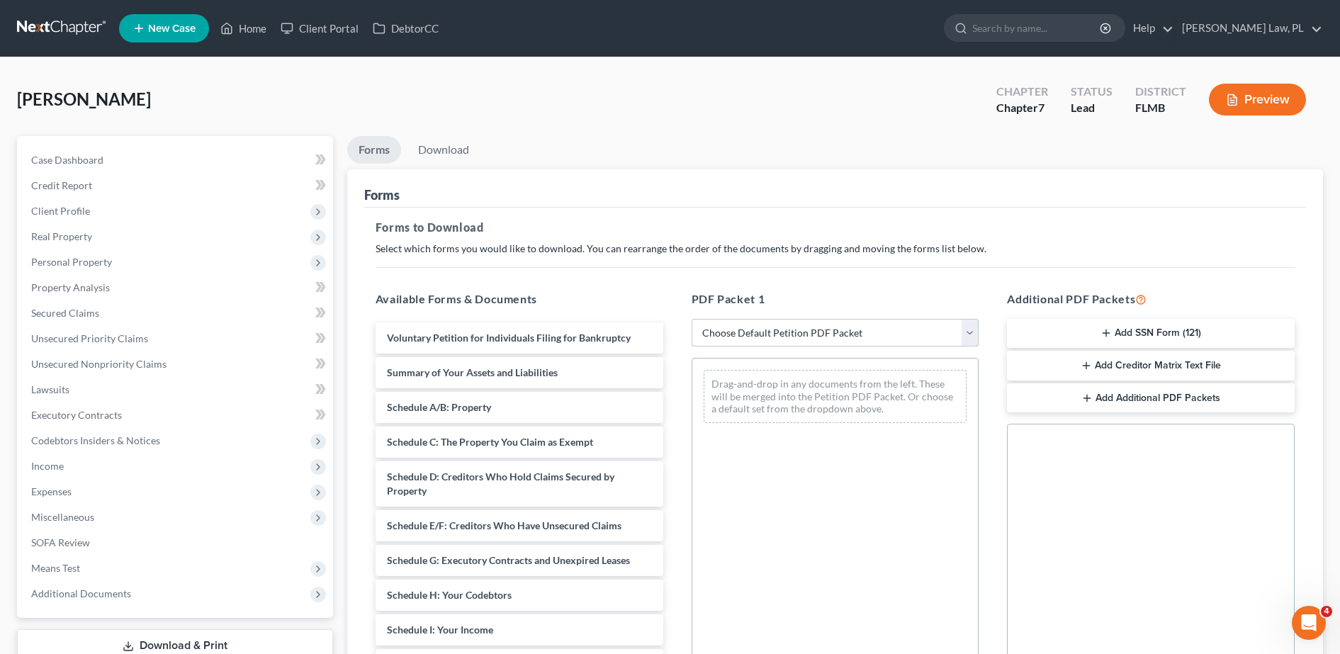
click at [854, 345] on select "Choose Default Petition PDF Packet Complete Bankruptcy Petition (all forms and …" at bounding box center [836, 333] width 288 height 28
click at [1180, 329] on button "Add SSN Form (121)" at bounding box center [1151, 334] width 288 height 30
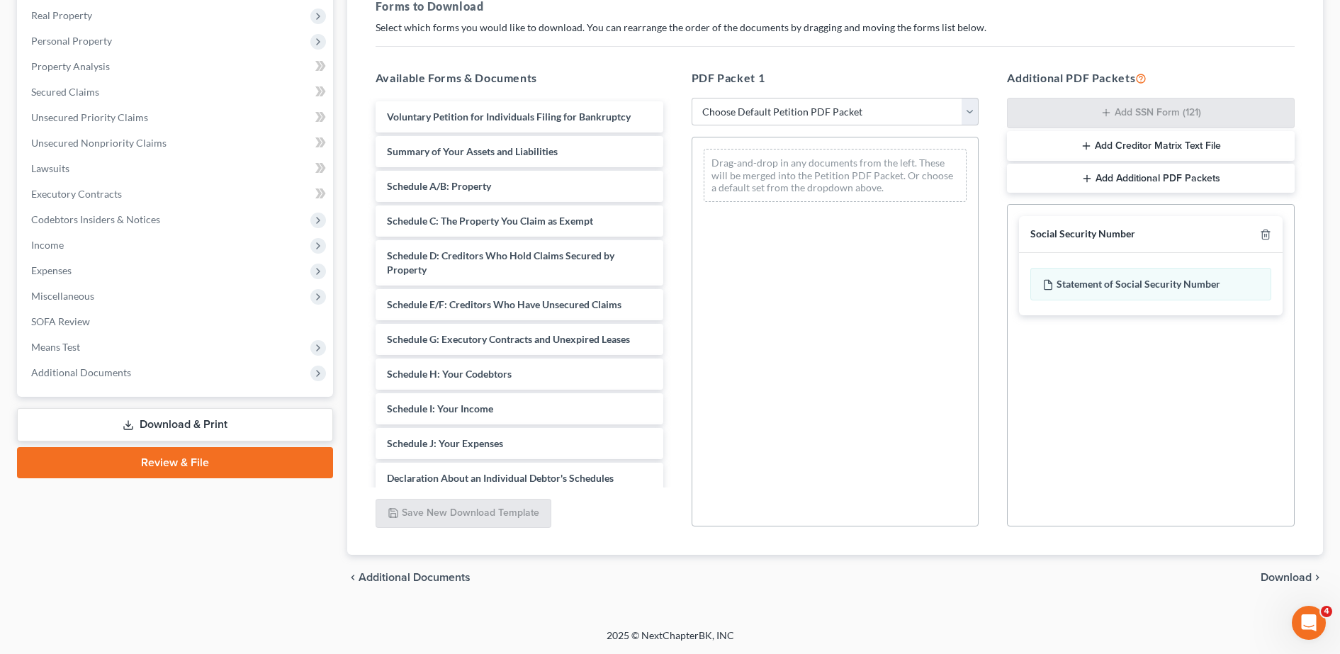
click at [1301, 576] on span "Download" at bounding box center [1286, 577] width 51 height 11
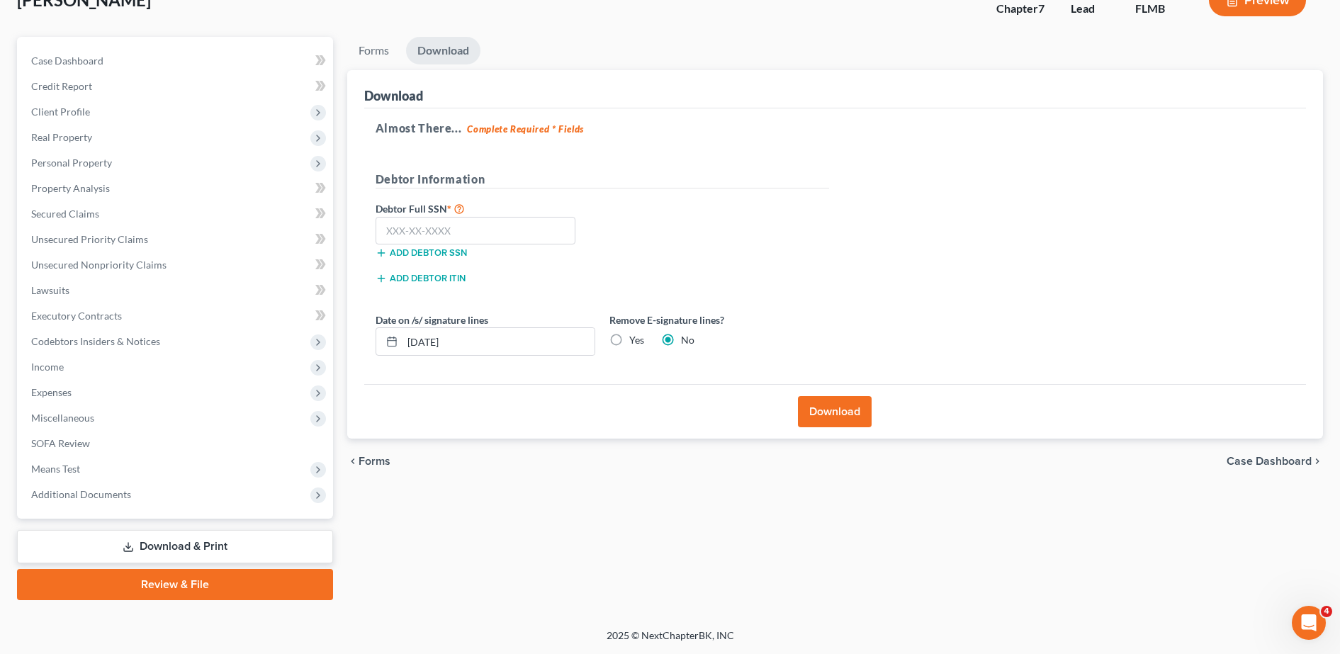
click at [1336, 577] on div "[PERSON_NAME] Upgraded Chapter Chapter 7 Status Lead District [GEOGRAPHIC_DATA]…" at bounding box center [670, 293] width 1340 height 670
click at [493, 236] on input "text" at bounding box center [476, 231] width 201 height 28
type input "281-02-7520"
click at [836, 420] on button "Download" at bounding box center [835, 411] width 74 height 31
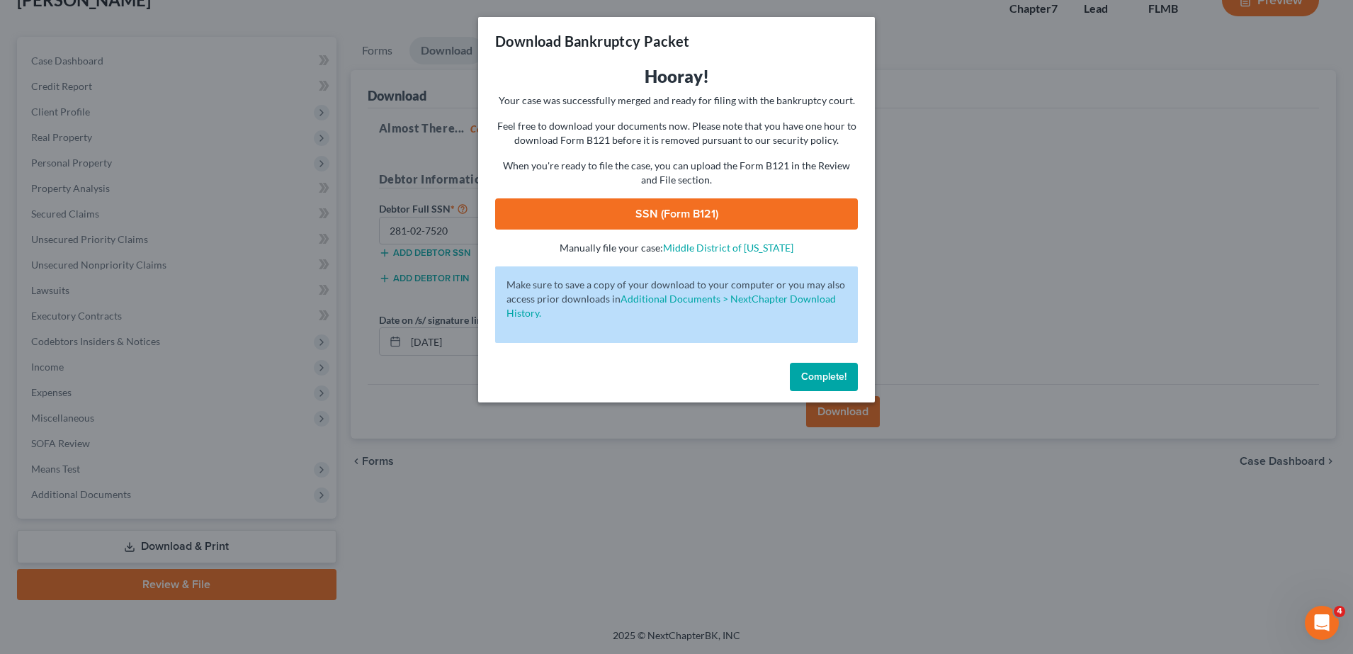
click at [635, 193] on div "Hooray! Your case was successfully merged and ready for filing with the bankrup…" at bounding box center [676, 160] width 363 height 190
click at [641, 210] on link "SSN (Form B121)" at bounding box center [676, 213] width 363 height 31
click at [972, 255] on div "Download Bankruptcy Packet Hooray! Your case was successfully merged and ready …" at bounding box center [676, 327] width 1353 height 654
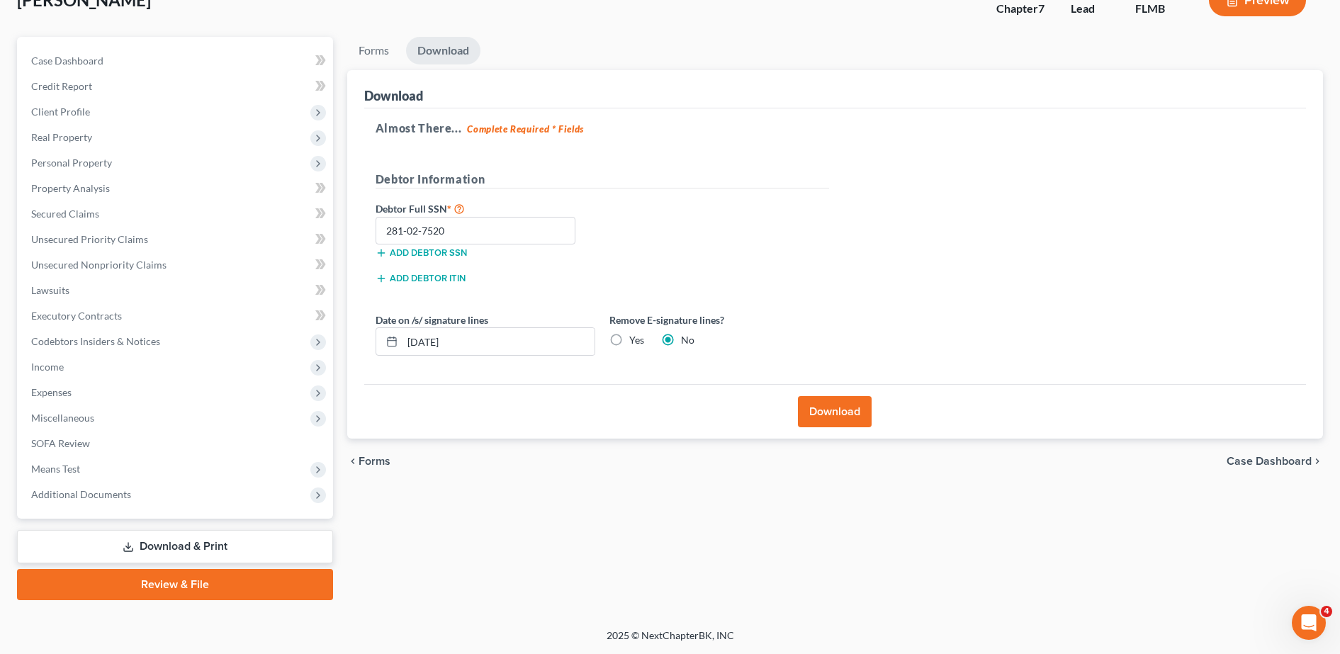
click at [193, 583] on link "Review & File" at bounding box center [175, 584] width 316 height 31
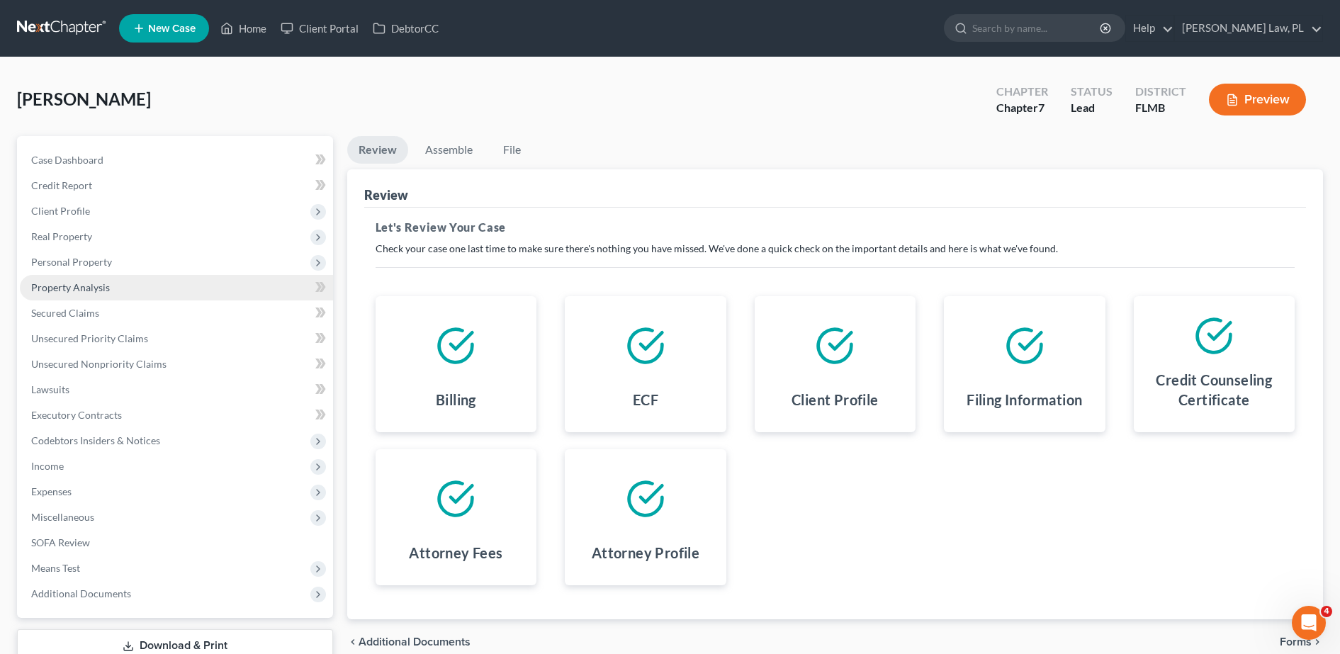
scroll to position [99, 0]
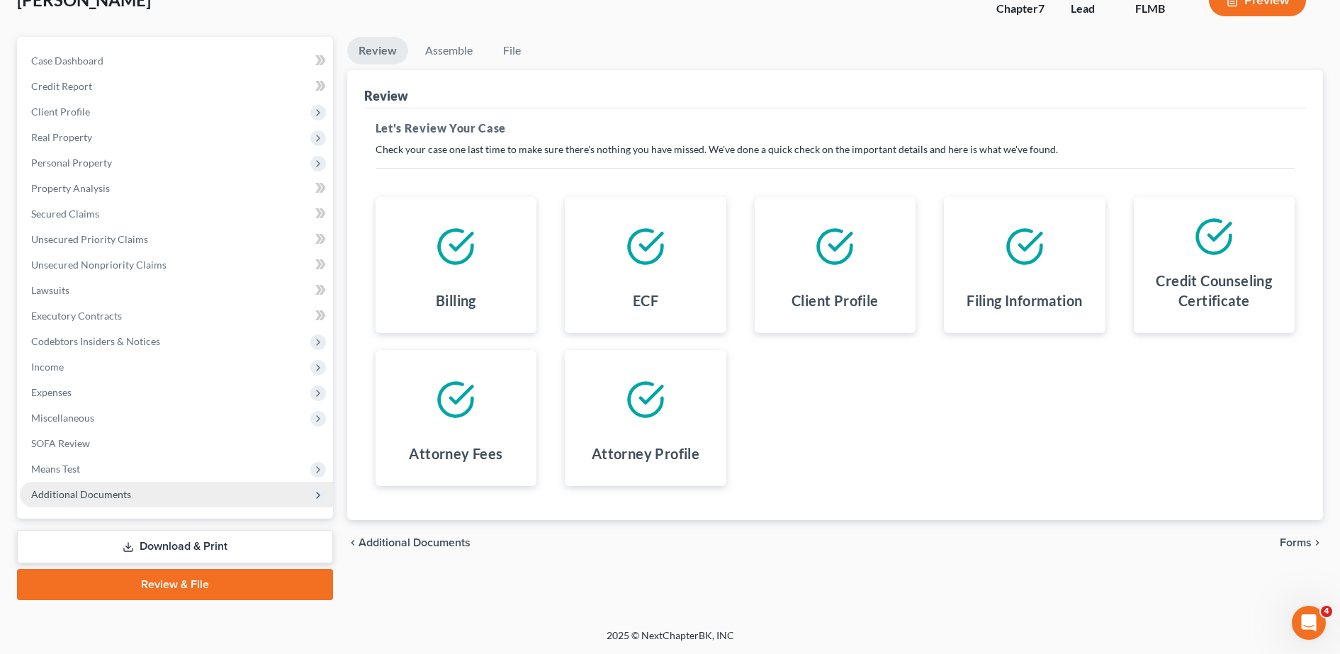
click at [157, 490] on span "Additional Documents" at bounding box center [176, 495] width 313 height 26
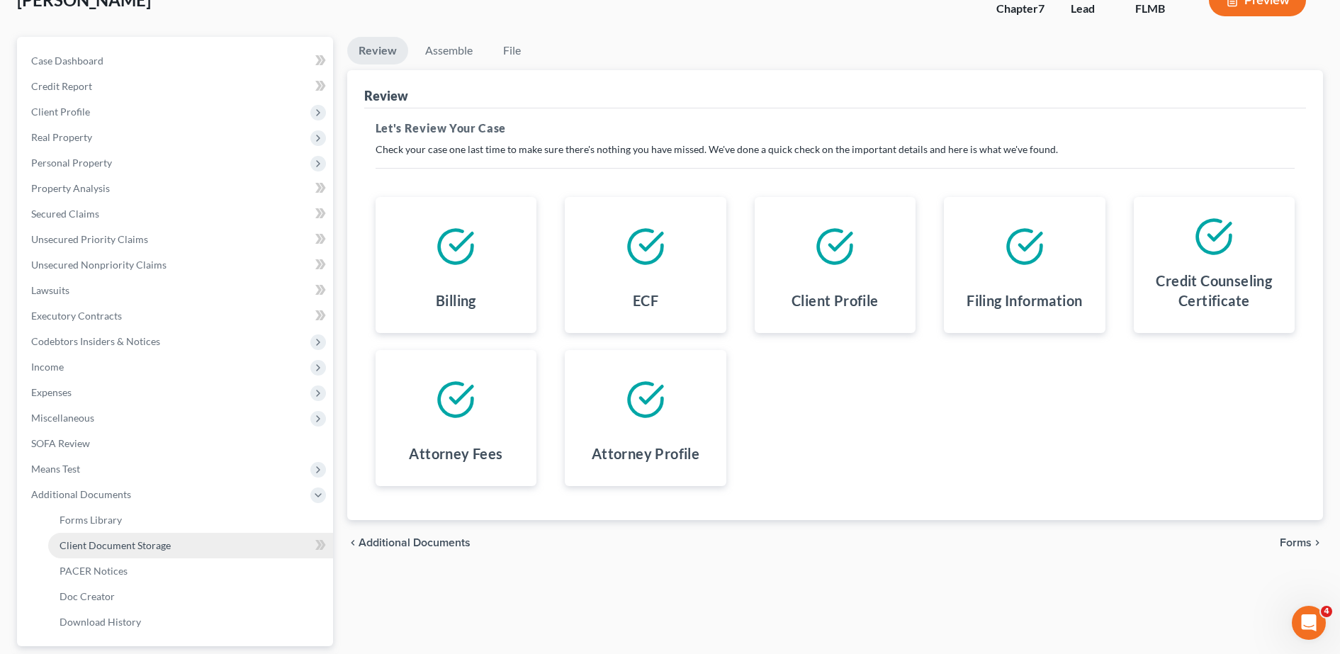
click at [164, 538] on link "Client Document Storage" at bounding box center [190, 546] width 285 height 26
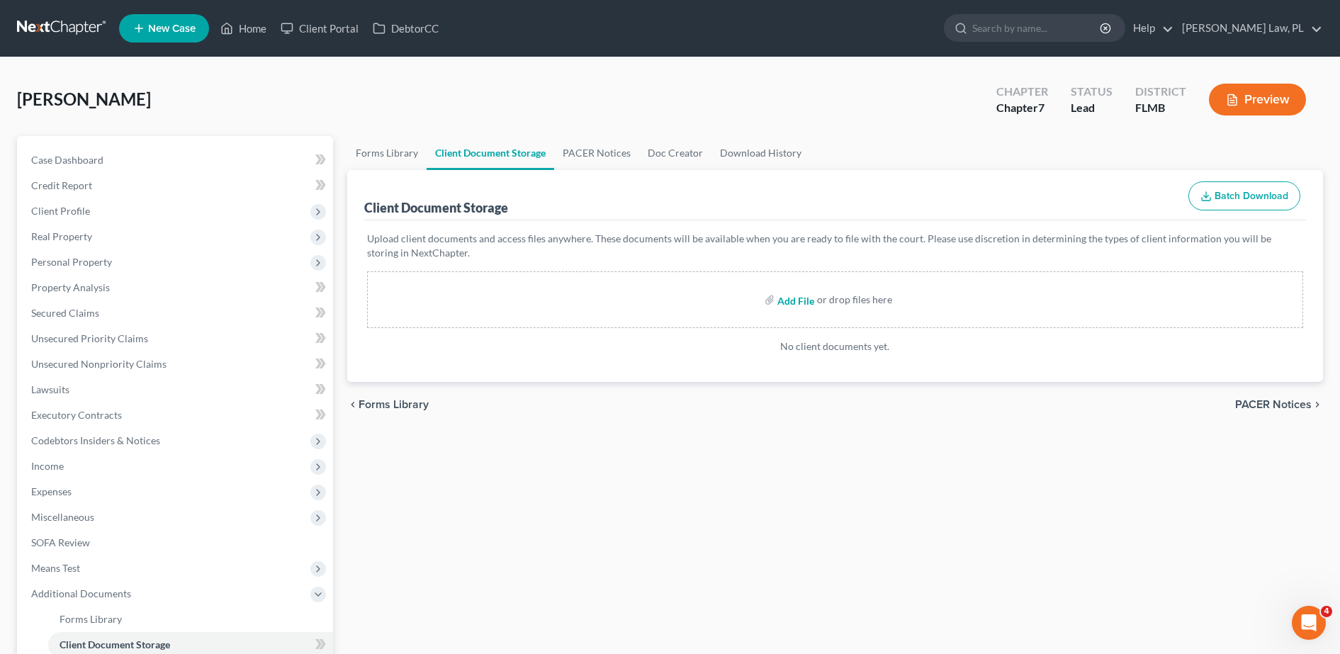
click at [809, 300] on input "file" at bounding box center [794, 300] width 34 height 26
type input "C:\fakepath\CC Cert.pdf"
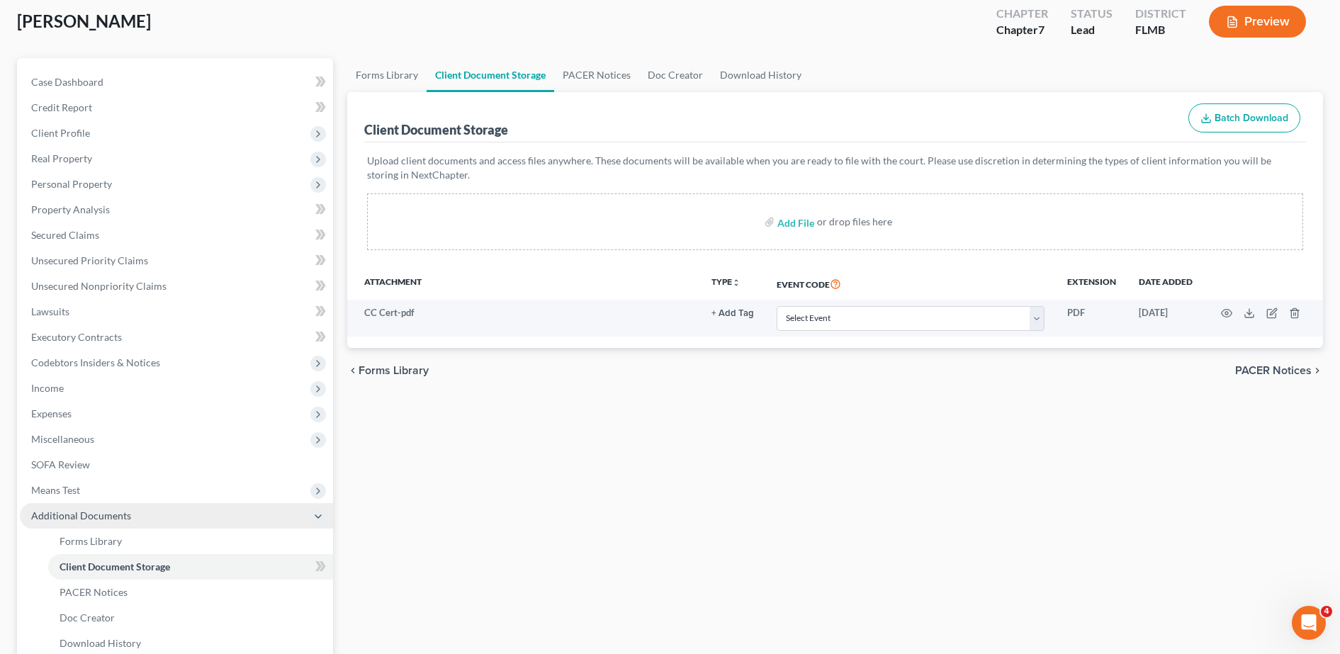
scroll to position [227, 0]
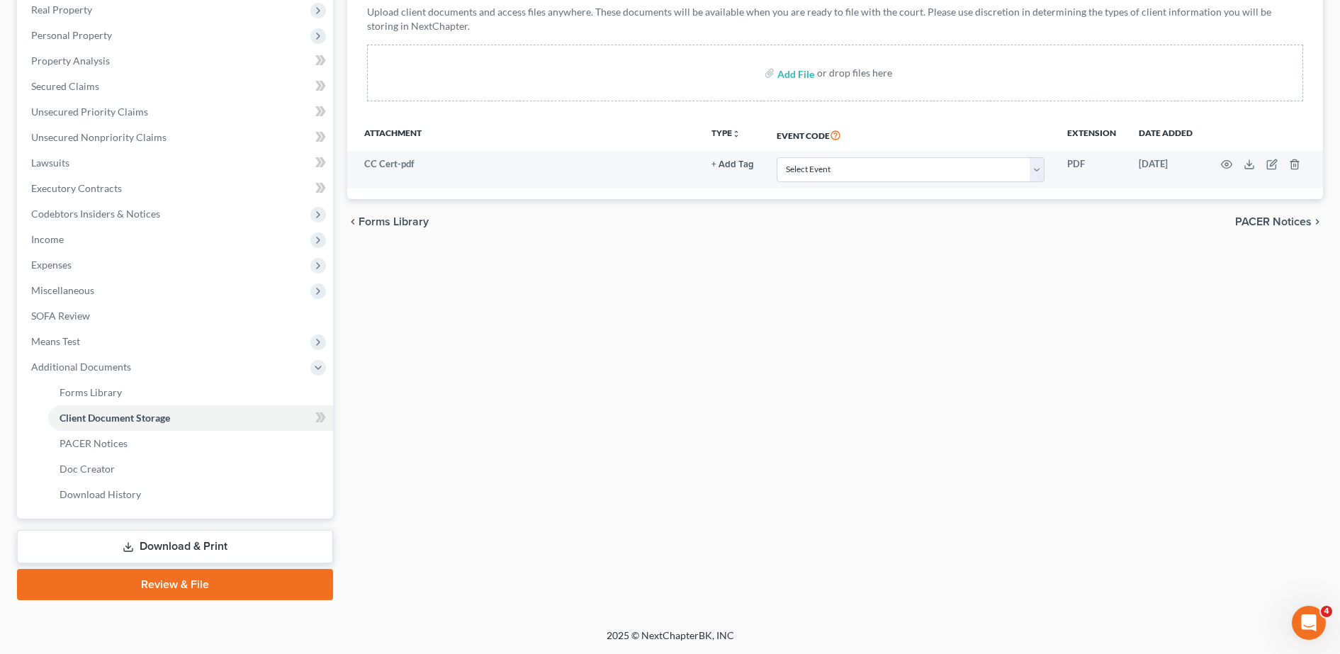
click at [224, 587] on link "Review & File" at bounding box center [175, 584] width 316 height 31
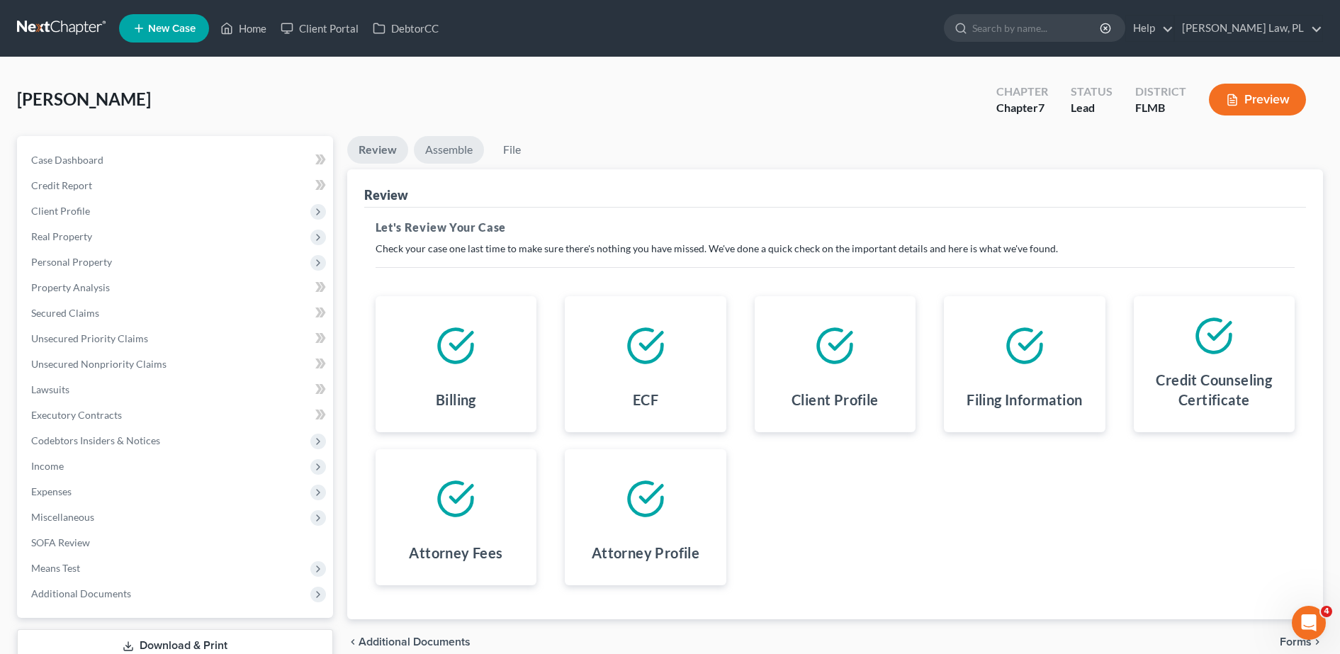
click at [456, 150] on link "Assemble" at bounding box center [449, 150] width 70 height 28
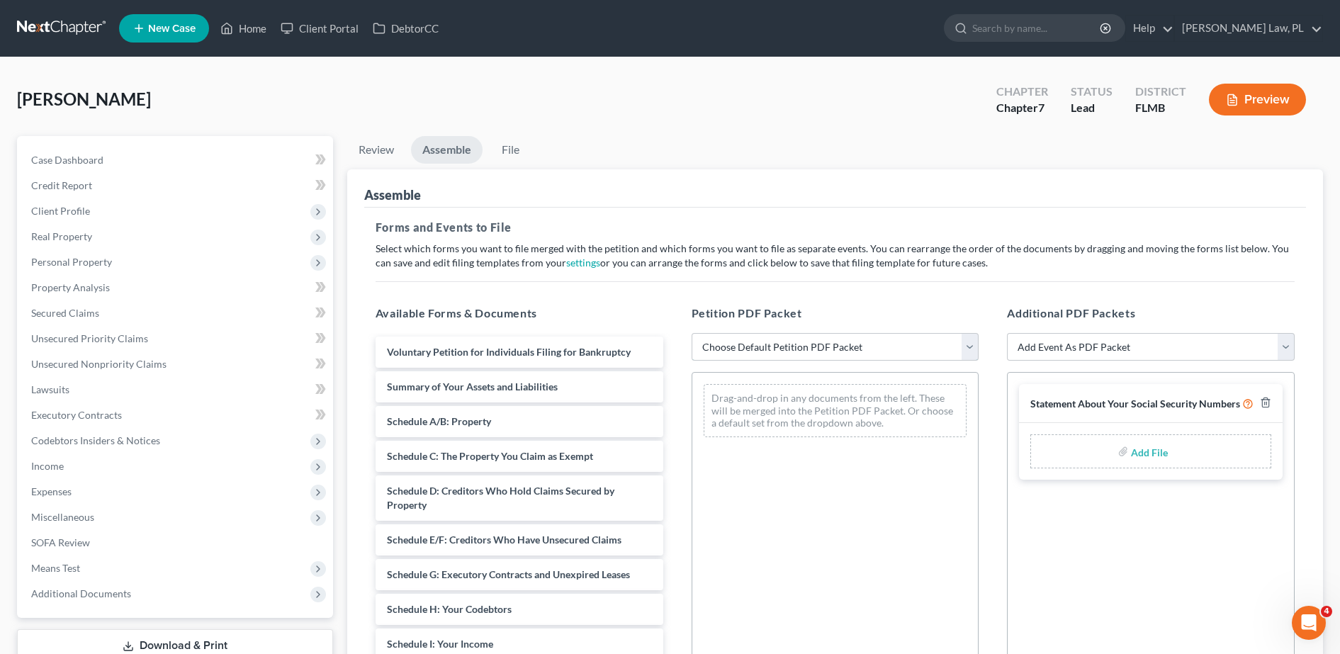
click at [765, 339] on select "Choose Default Petition PDF Packet Complete Bankruptcy Petition (all forms and …" at bounding box center [836, 347] width 288 height 28
select select "0"
click at [692, 333] on select "Choose Default Petition PDF Packet Complete Bankruptcy Petition (all forms and …" at bounding box center [836, 347] width 288 height 28
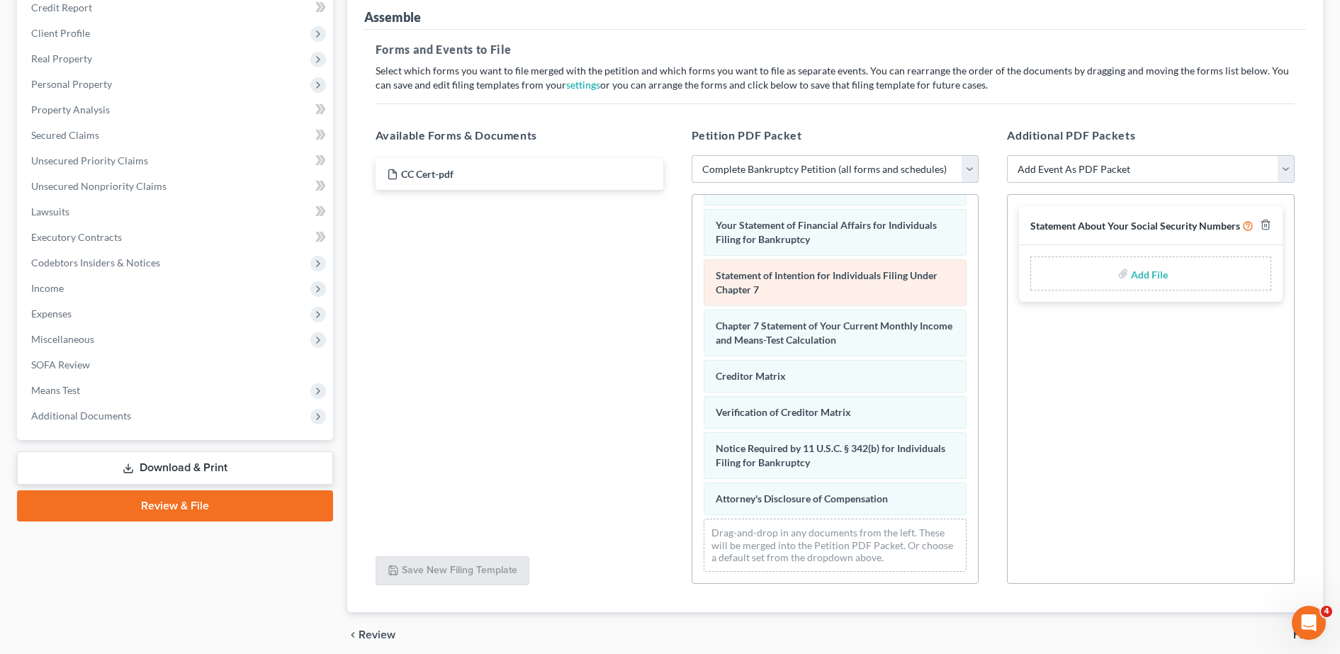
scroll to position [179, 0]
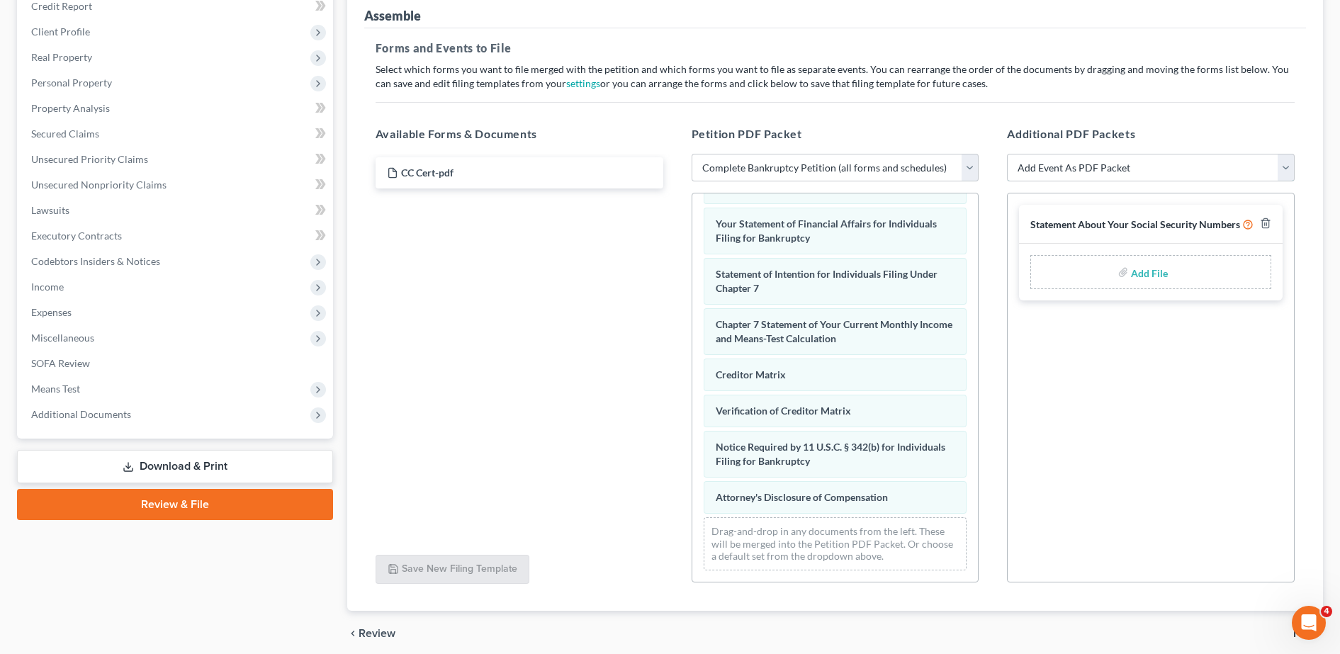
click at [1100, 165] on select "Add Event As PDF Packet Amended Creditor Matrix (Fee)- Only use when no separat…" at bounding box center [1151, 168] width 288 height 28
select select "4"
click at [1007, 154] on select "Add Event As PDF Packet Amended Creditor Matrix (Fee)- Only use when no separat…" at bounding box center [1151, 168] width 288 height 28
select select
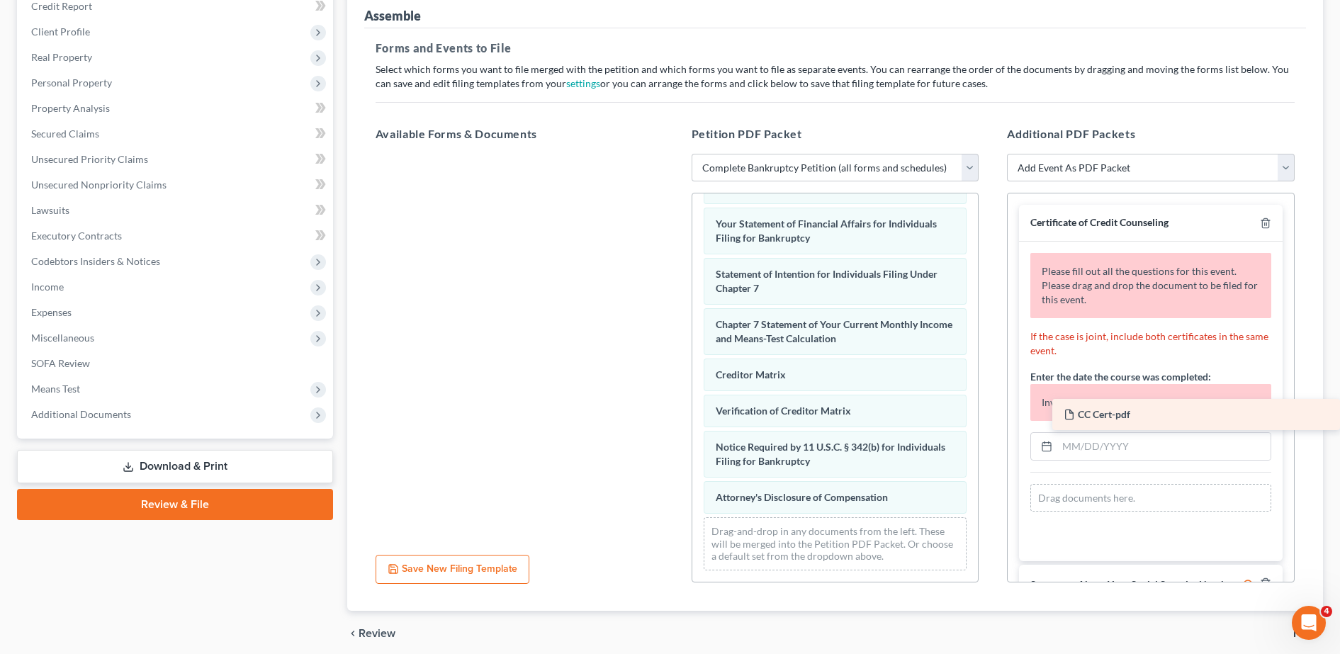
drag, startPoint x: 464, startPoint y: 171, endPoint x: 1145, endPoint y: 417, distance: 724.2
click at [675, 154] on div "CC Cert-pdf CC Cert-pdf" at bounding box center [519, 154] width 310 height 0
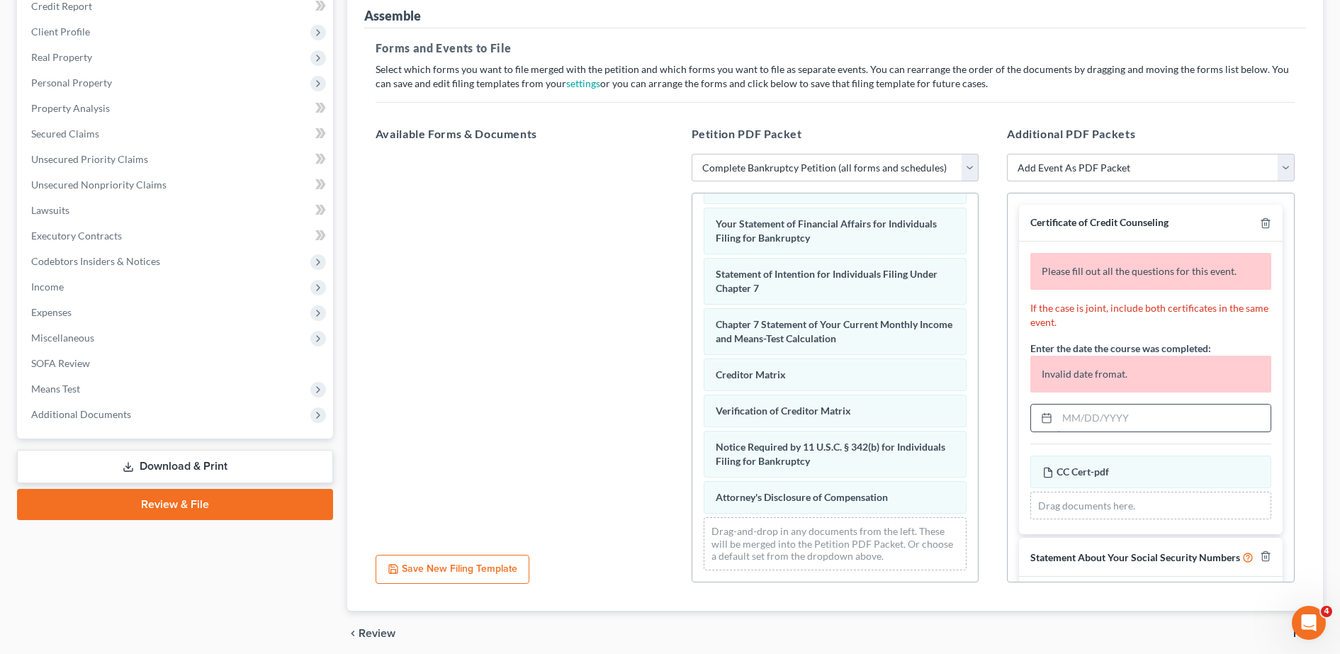
click at [1125, 417] on input "text" at bounding box center [1163, 418] width 213 height 27
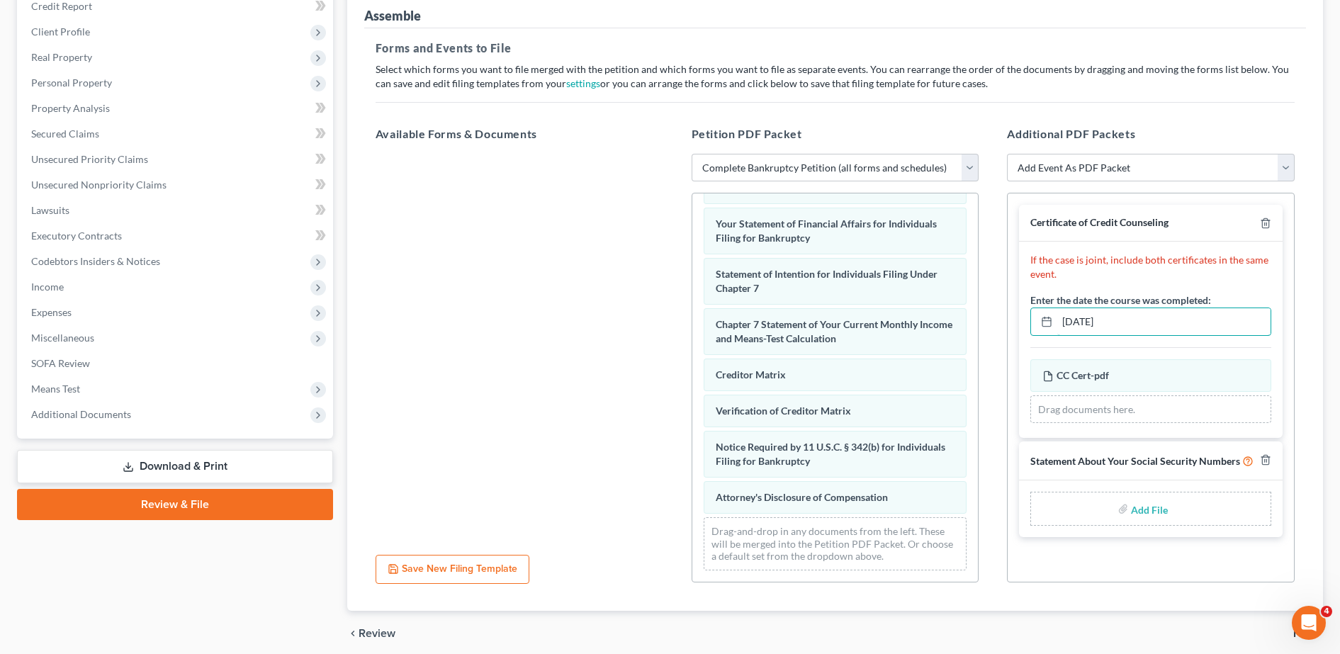
type input "[DATE]"
click at [1119, 500] on div "Add File" at bounding box center [1150, 509] width 241 height 34
click at [1149, 519] on input "file" at bounding box center [1148, 509] width 34 height 26
type input "C:\fakepath\Signed SSN.pdf"
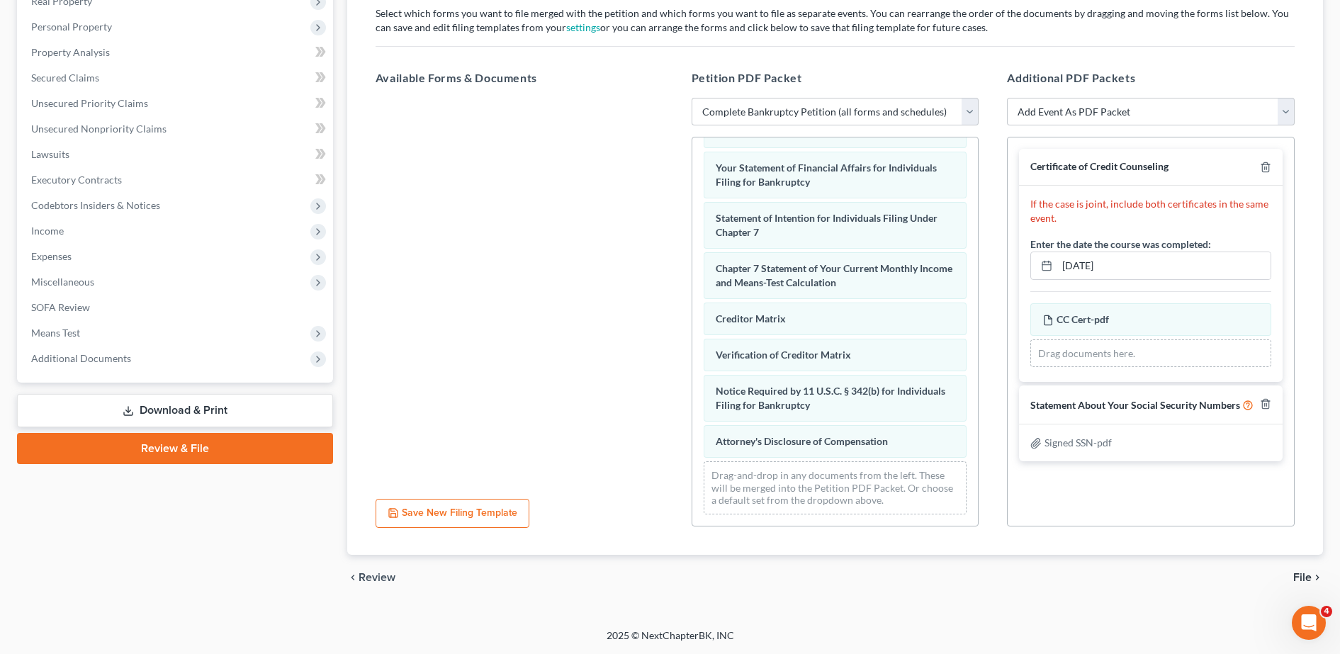
click at [1298, 575] on span "File" at bounding box center [1302, 577] width 18 height 11
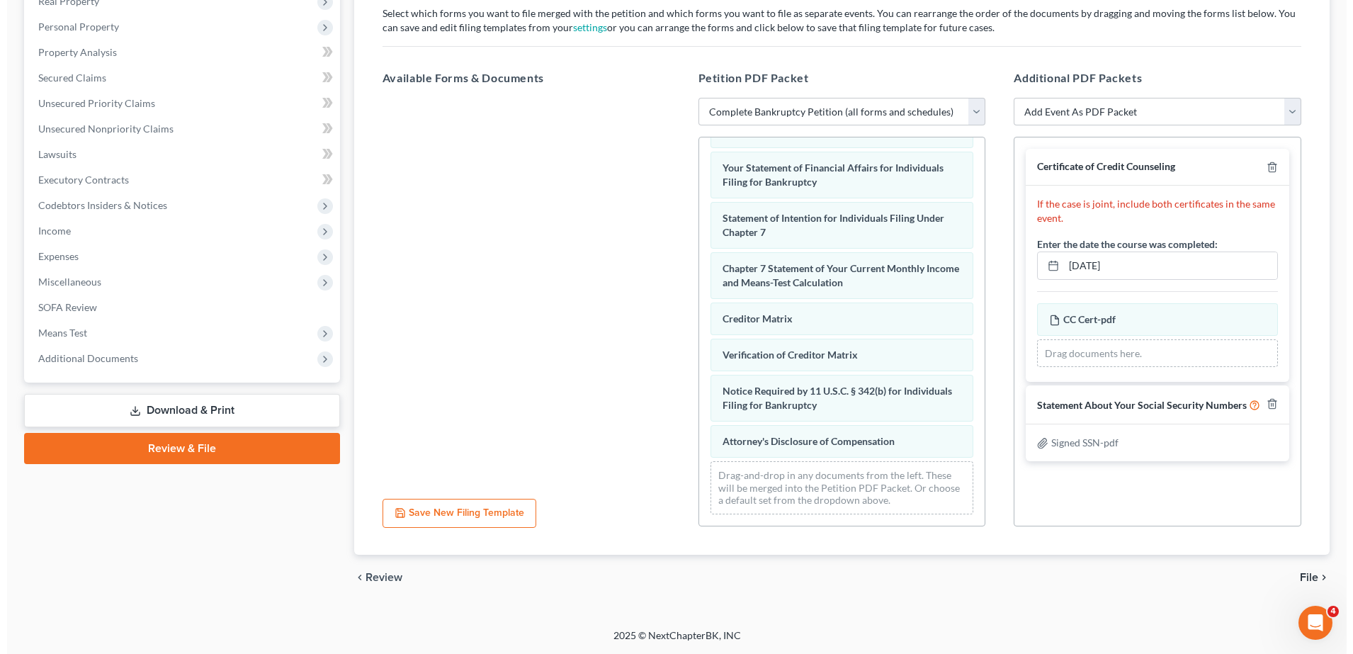
scroll to position [99, 0]
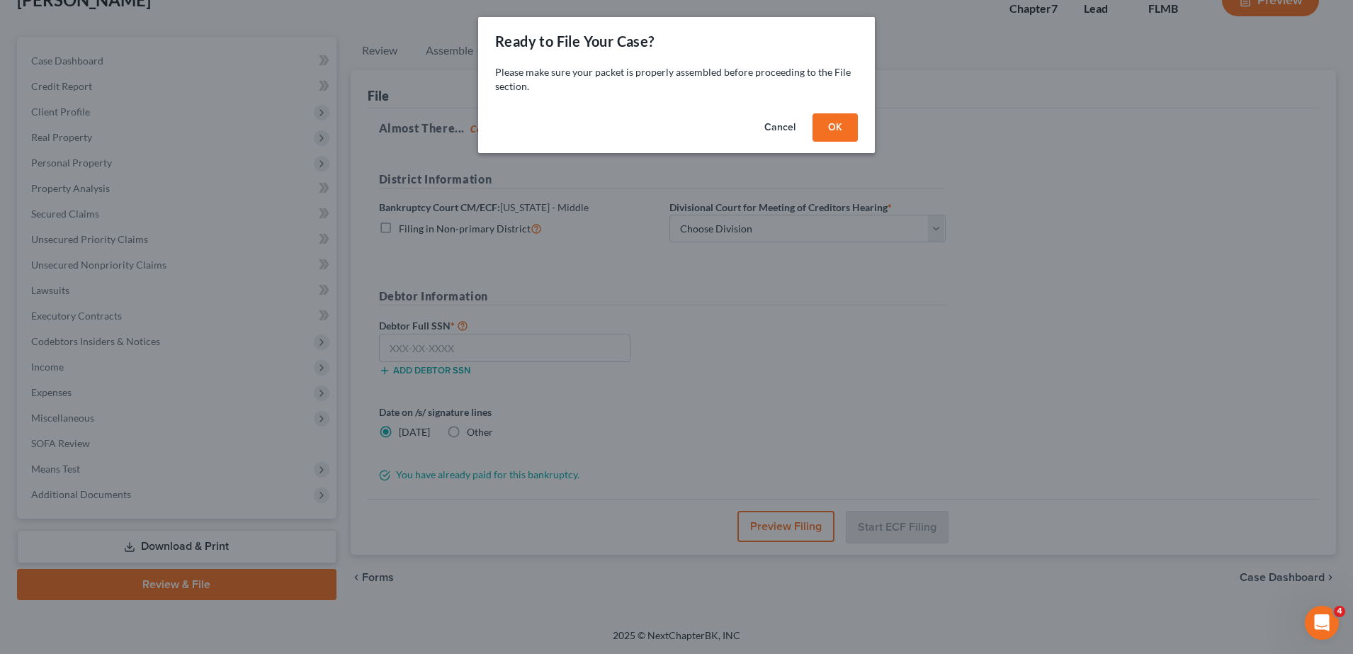
click at [825, 130] on button "OK" at bounding box center [835, 127] width 45 height 28
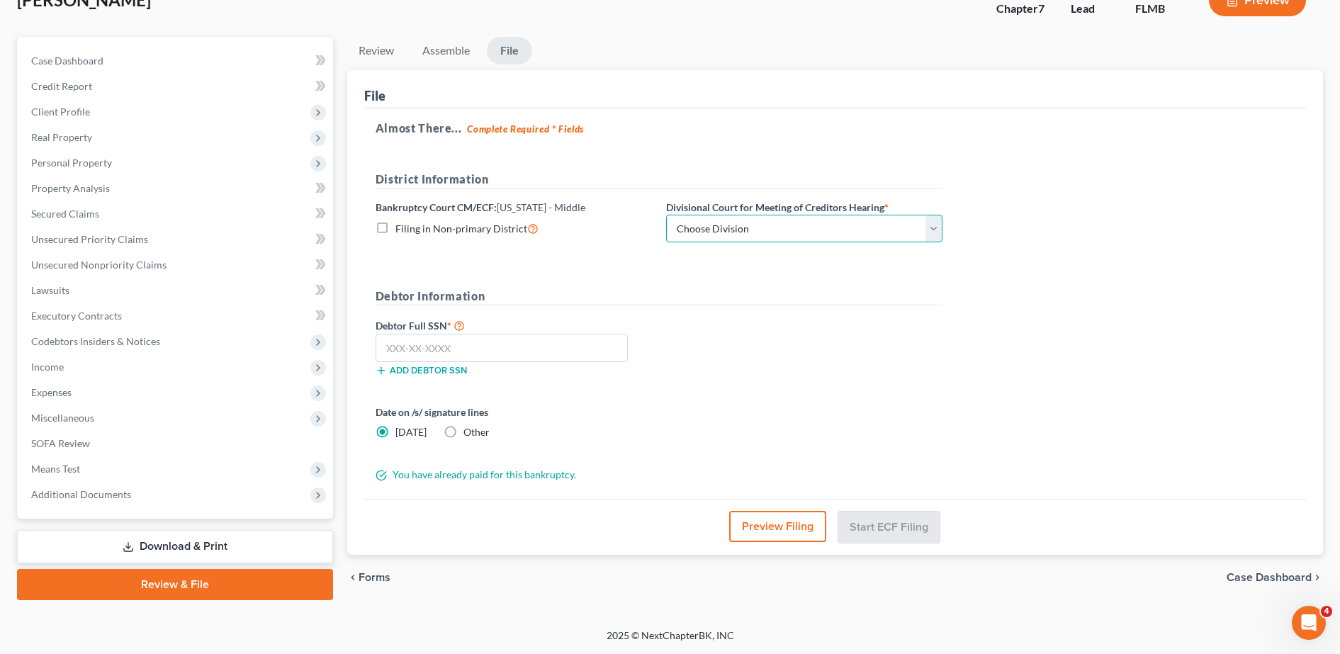
click at [845, 224] on select "Choose Division [GEOGRAPHIC_DATA][PERSON_NAME] [GEOGRAPHIC_DATA] [GEOGRAPHIC_DA…" at bounding box center [804, 229] width 276 height 28
select select "2"
click at [666, 215] on select "Choose Division [GEOGRAPHIC_DATA][PERSON_NAME] [GEOGRAPHIC_DATA] [GEOGRAPHIC_DA…" at bounding box center [804, 229] width 276 height 28
click at [524, 344] on input "text" at bounding box center [502, 348] width 252 height 28
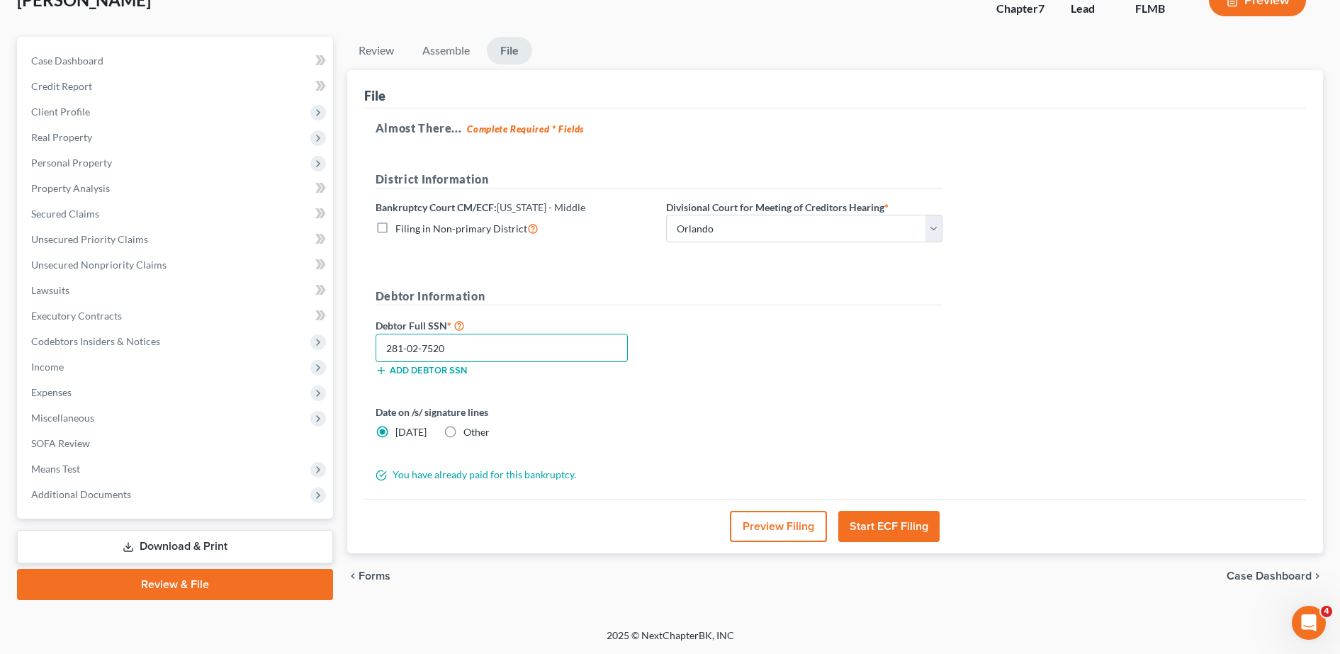
type input "281-02-7520"
click at [718, 367] on div "Debtor Full SSN * 281-02-7520 Add debtor SSN" at bounding box center [658, 352] width 581 height 71
click at [764, 516] on button "Preview Filing" at bounding box center [778, 526] width 97 height 31
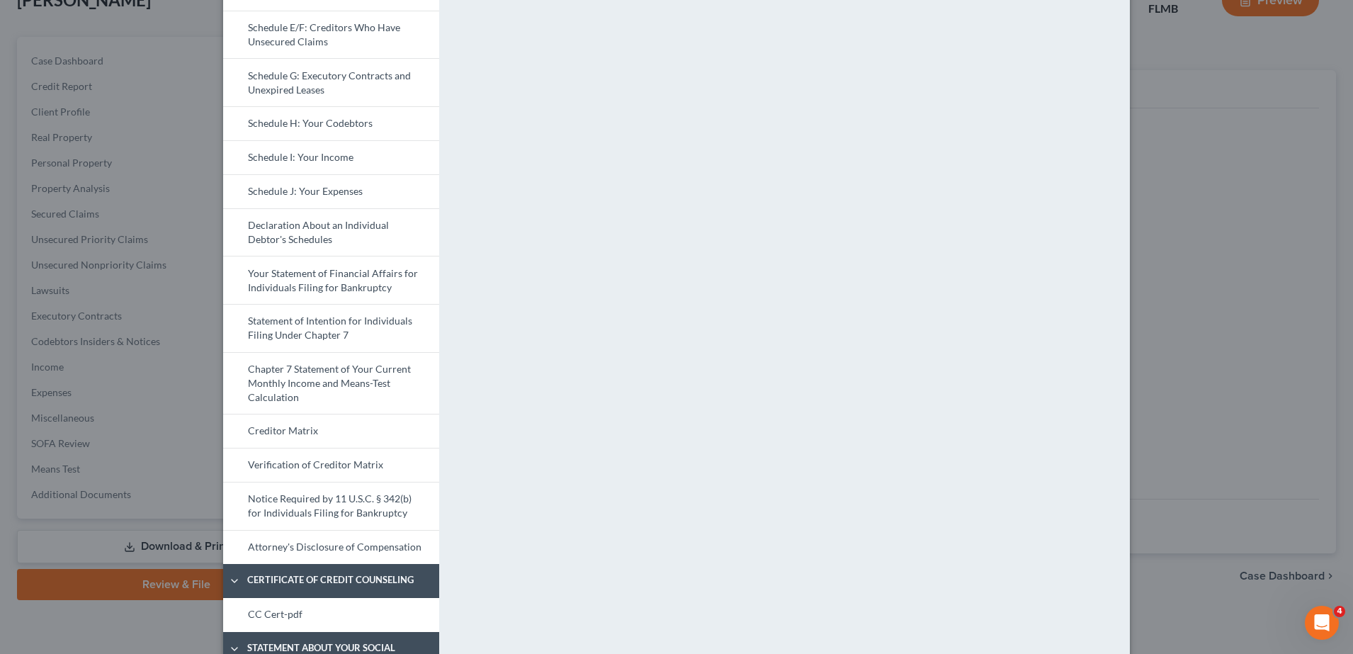
scroll to position [0, 0]
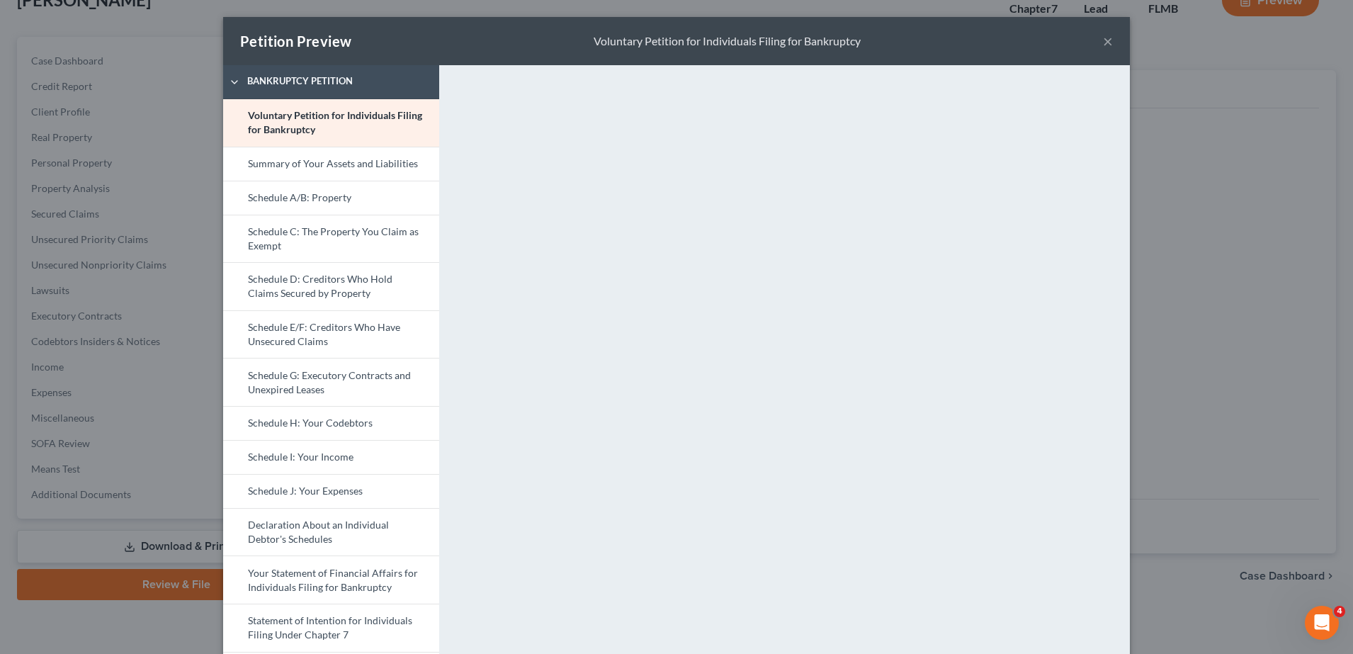
drag, startPoint x: 315, startPoint y: 159, endPoint x: 473, endPoint y: 176, distance: 158.8
click at [315, 159] on link "Summary of Your Assets and Liabilities" at bounding box center [331, 164] width 216 height 34
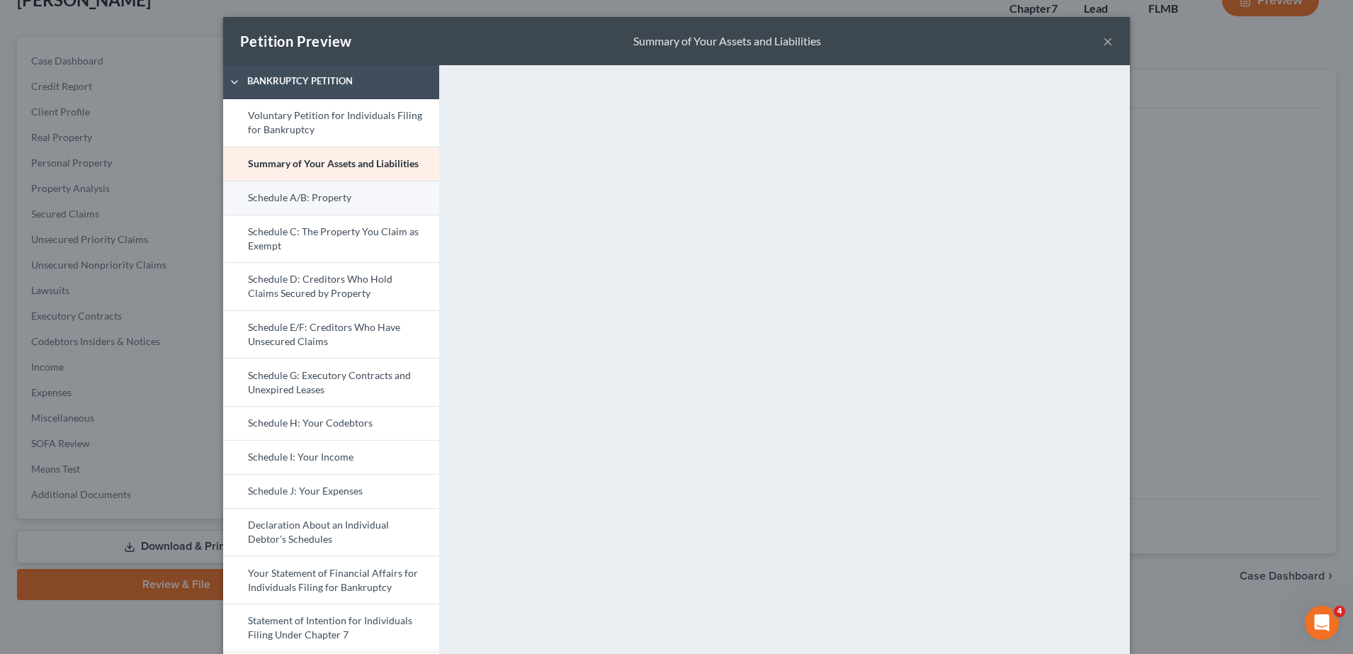
click at [370, 184] on link "Schedule A/B: Property" at bounding box center [331, 198] width 216 height 34
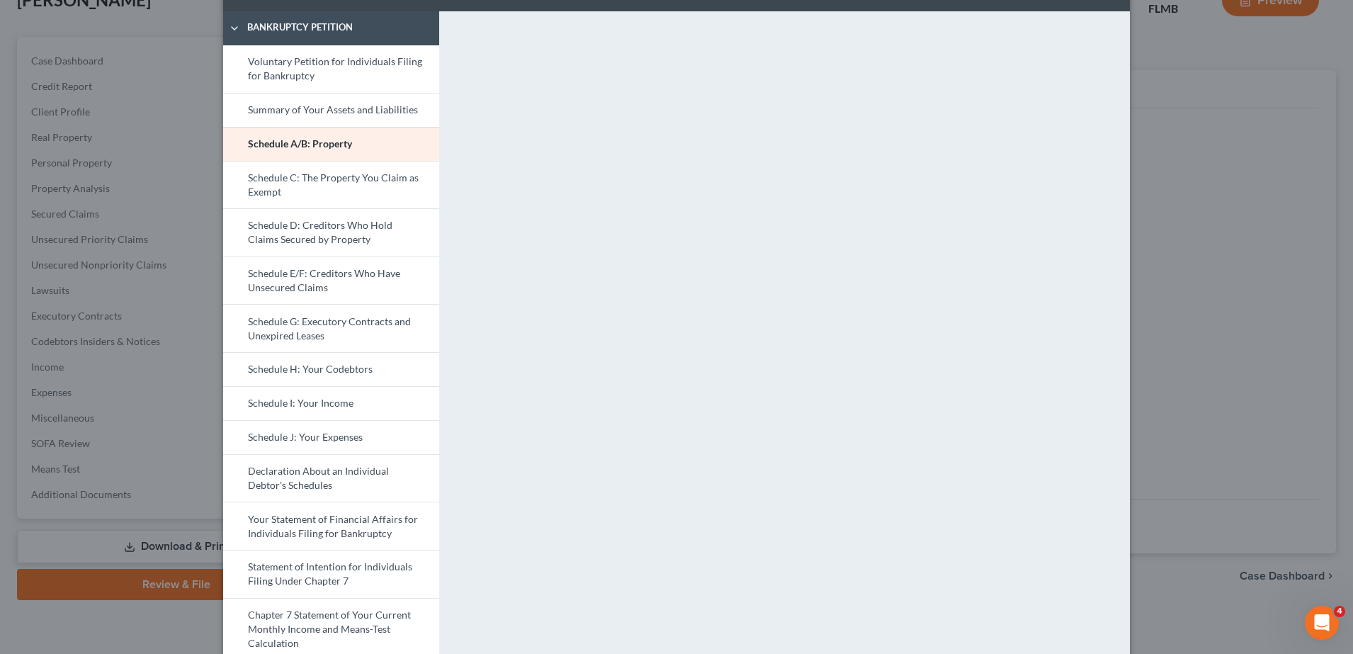
scroll to position [55, 0]
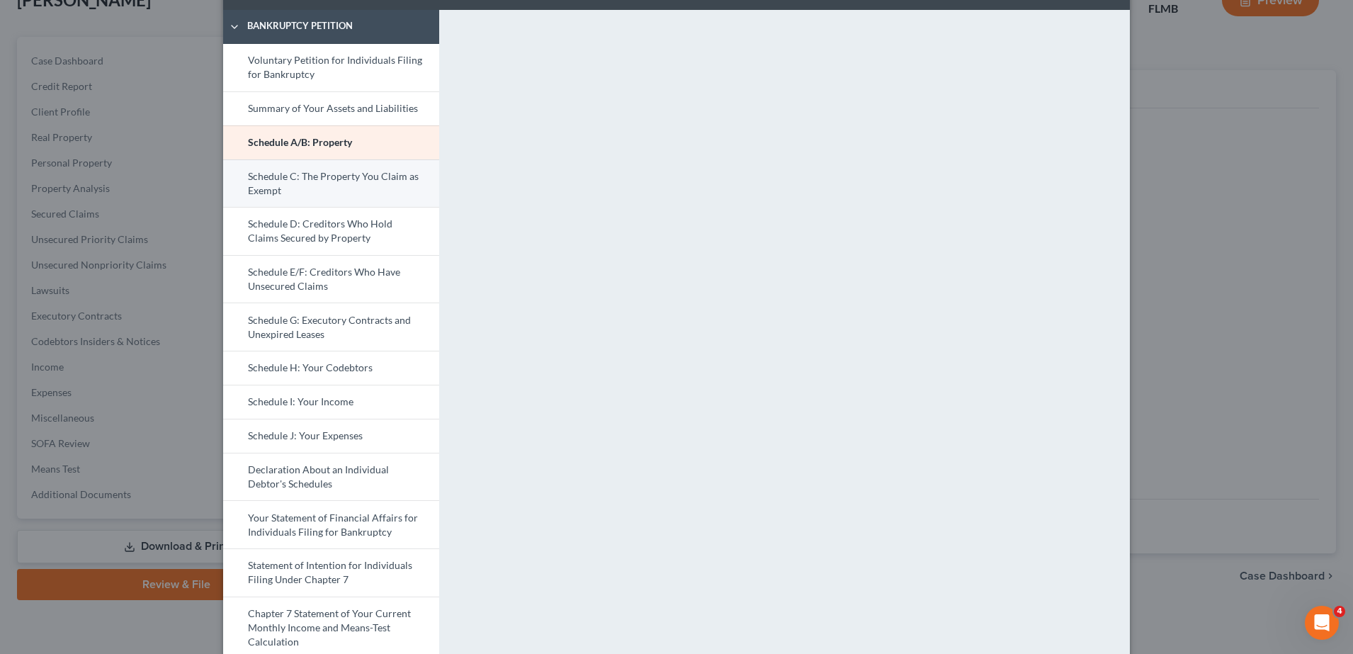
click at [341, 195] on link "Schedule C: The Property You Claim as Exempt" at bounding box center [331, 183] width 216 height 48
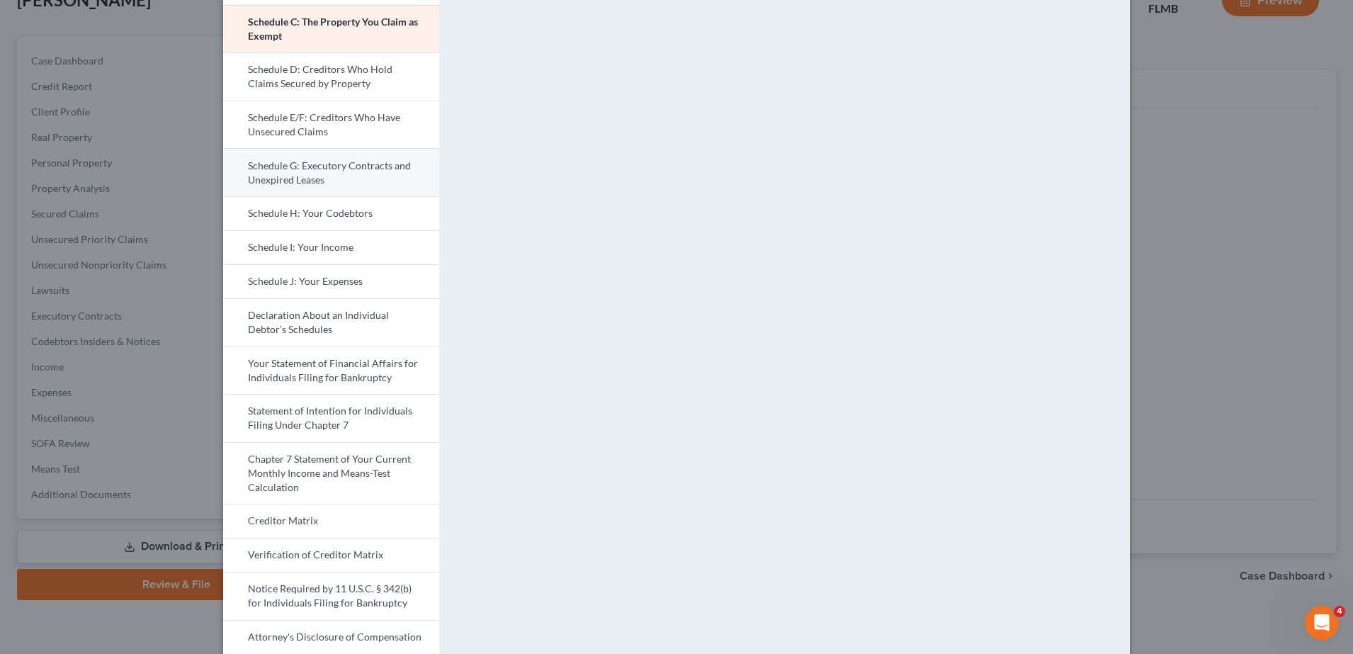
scroll to position [219, 0]
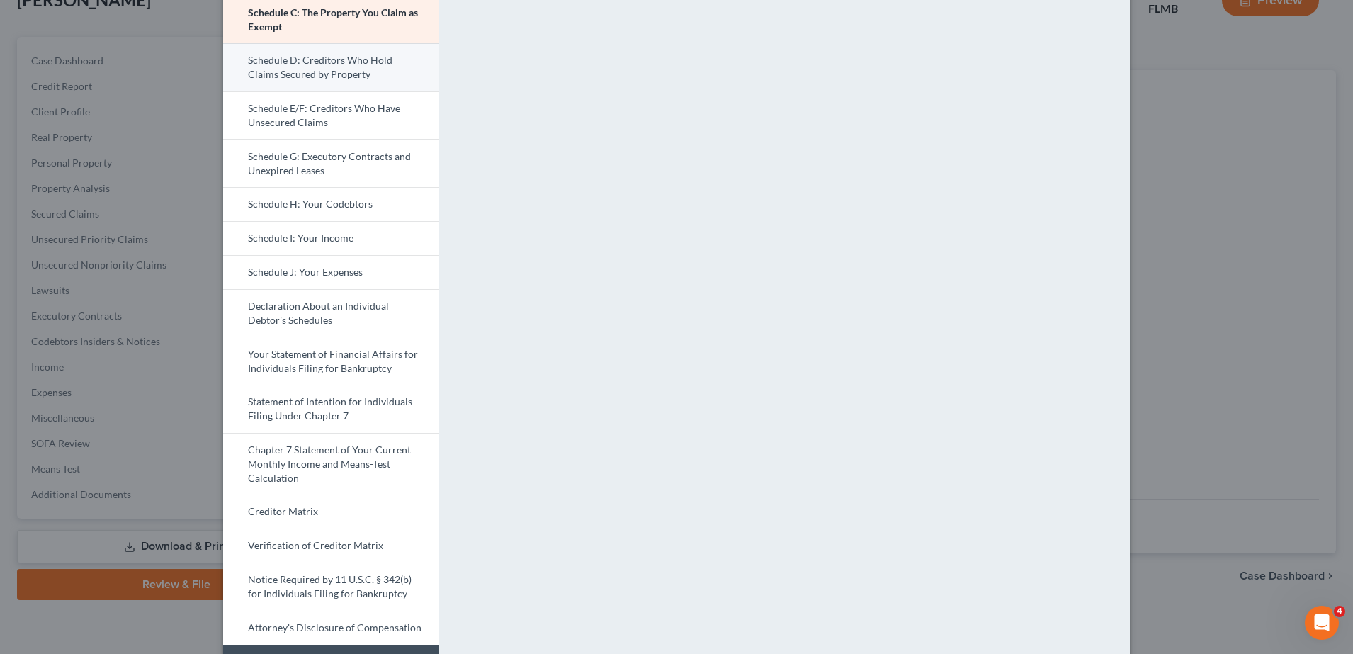
click at [330, 67] on link "Schedule D: Creditors Who Hold Claims Secured by Property" at bounding box center [331, 67] width 216 height 48
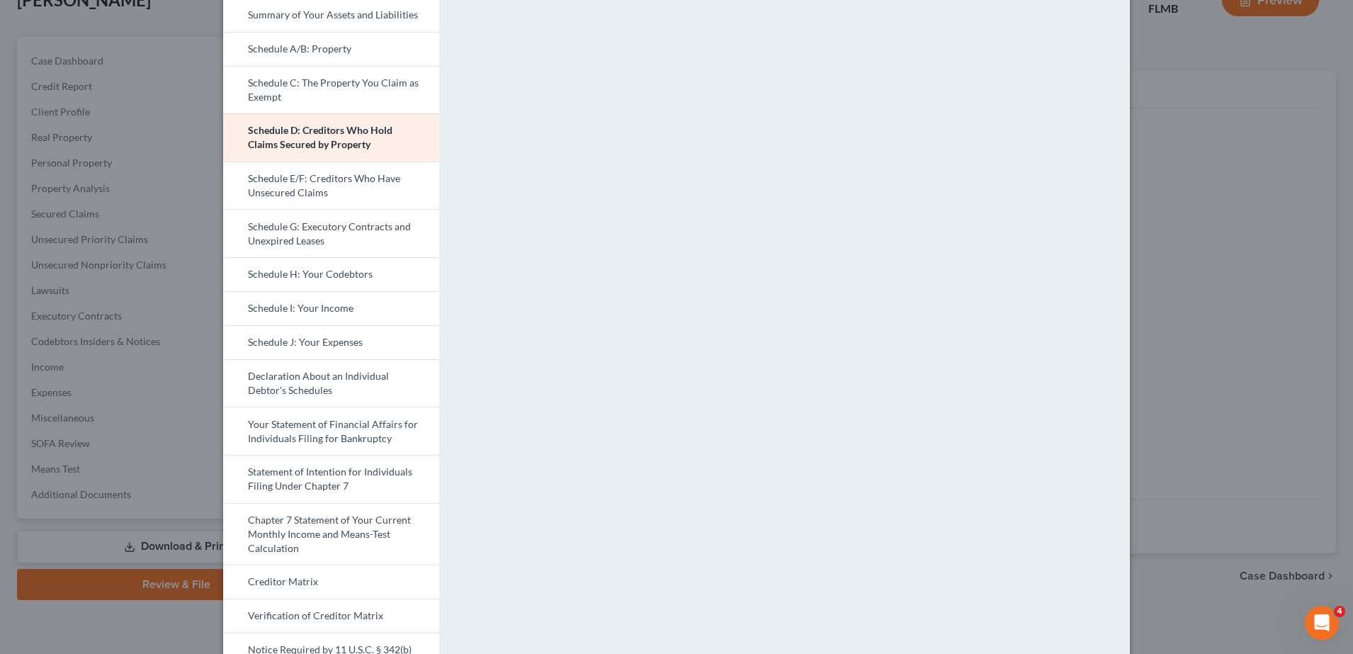
scroll to position [152, 0]
click at [380, 186] on link "Schedule E/F: Creditors Who Have Unsecured Claims" at bounding box center [331, 183] width 216 height 48
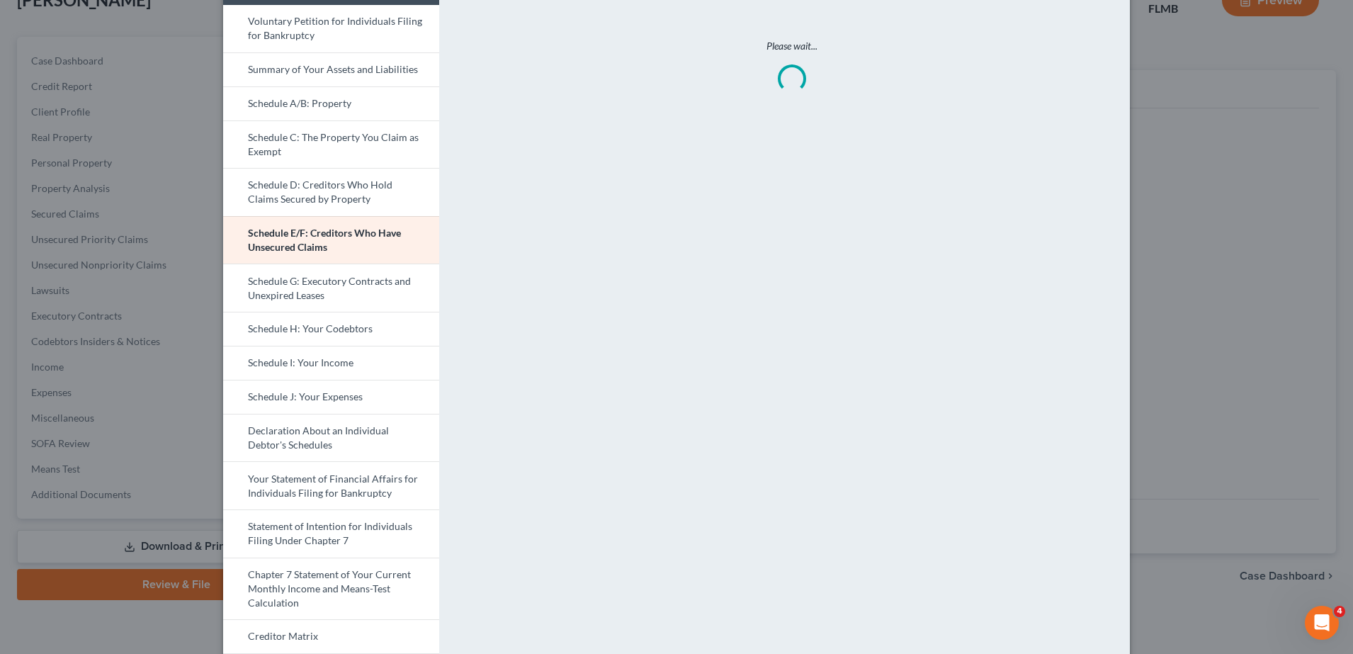
scroll to position [61, 0]
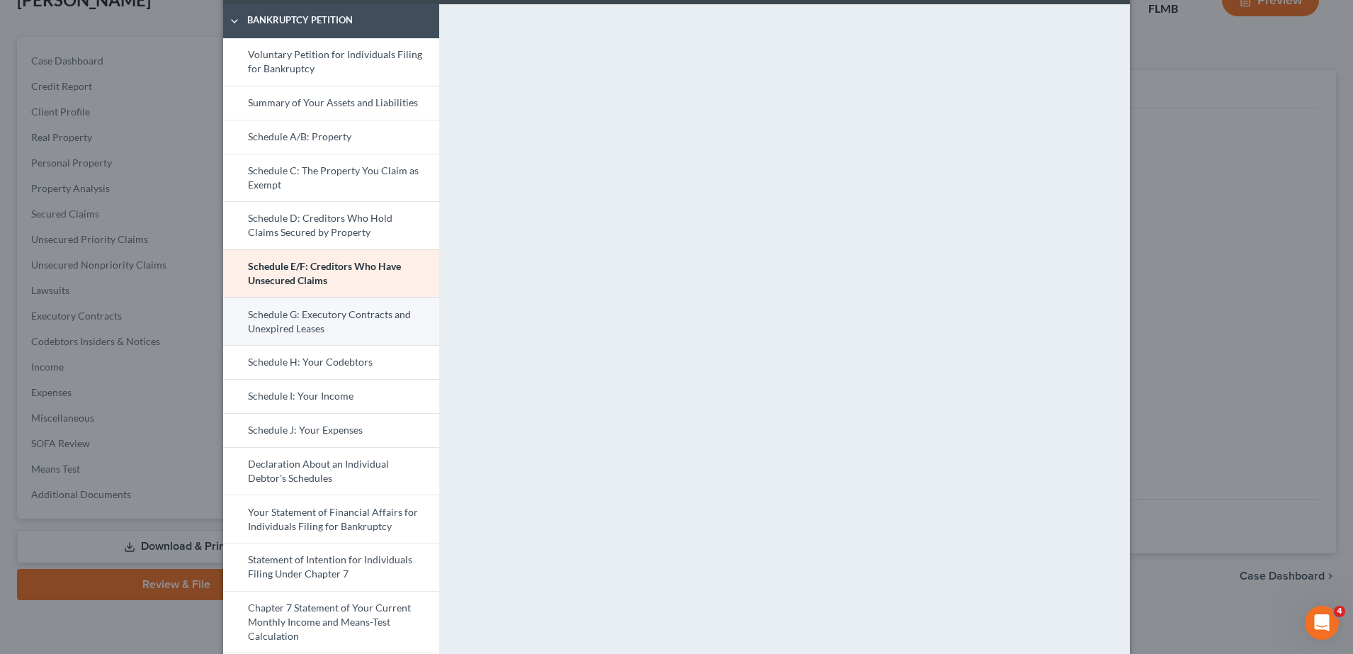
click at [371, 315] on link "Schedule G: Executory Contracts and Unexpired Leases" at bounding box center [331, 321] width 216 height 48
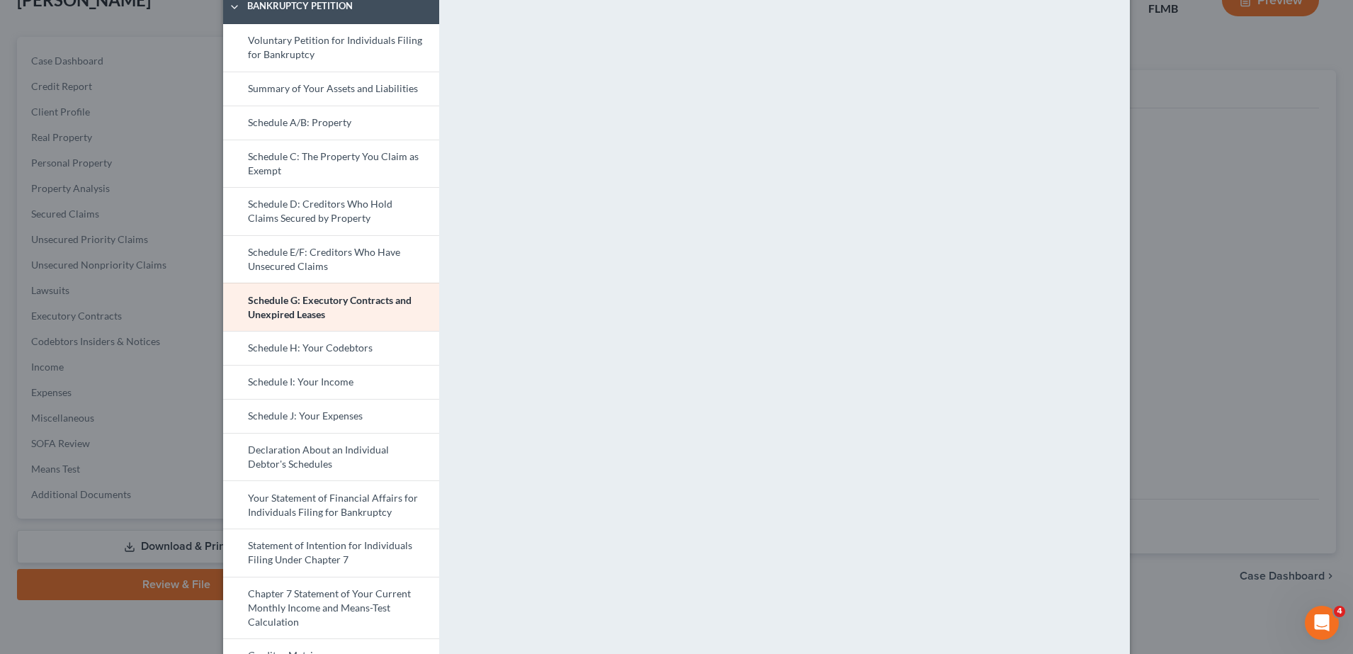
scroll to position [159, 0]
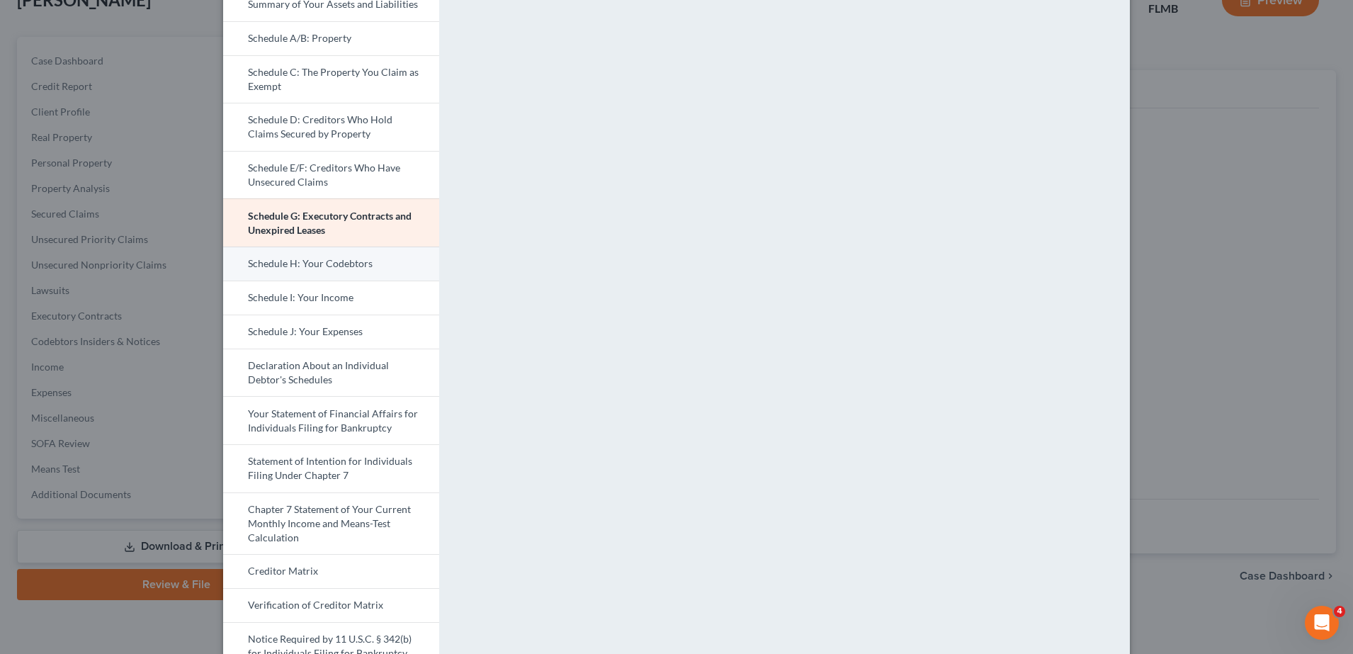
click at [355, 274] on link "Schedule H: Your Codebtors" at bounding box center [331, 264] width 216 height 34
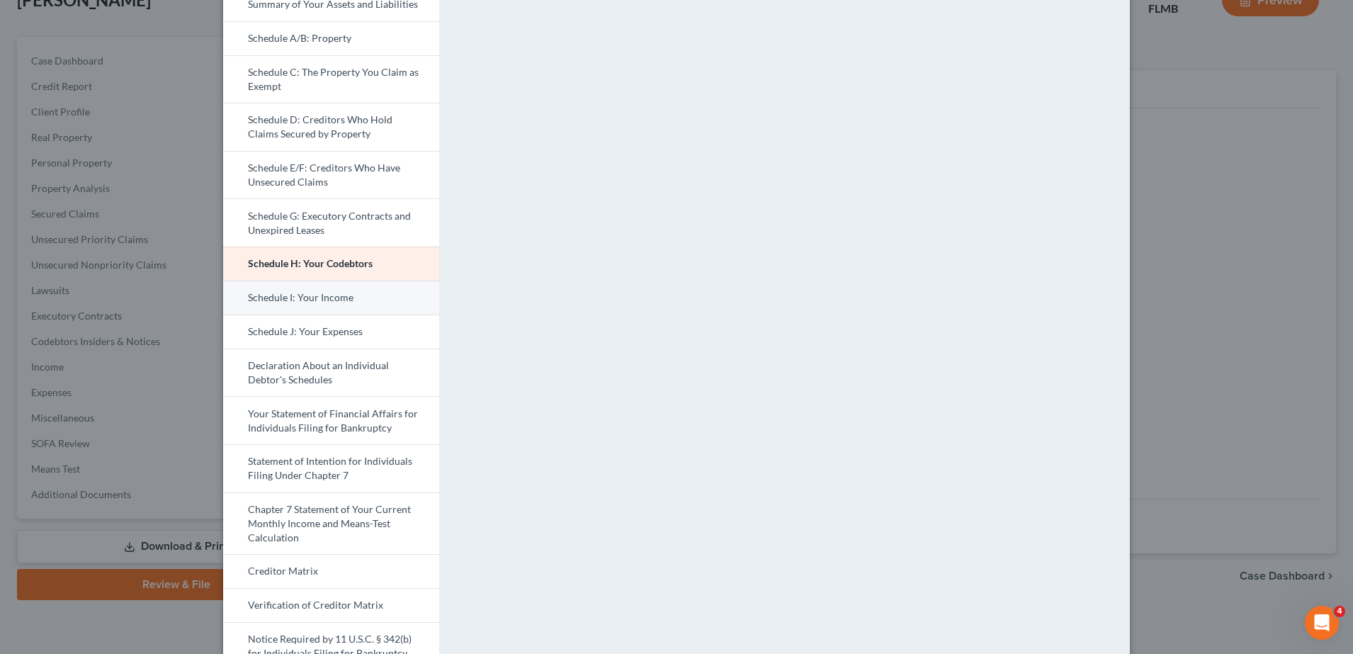
click at [365, 300] on link "Schedule I: Your Income" at bounding box center [331, 298] width 216 height 34
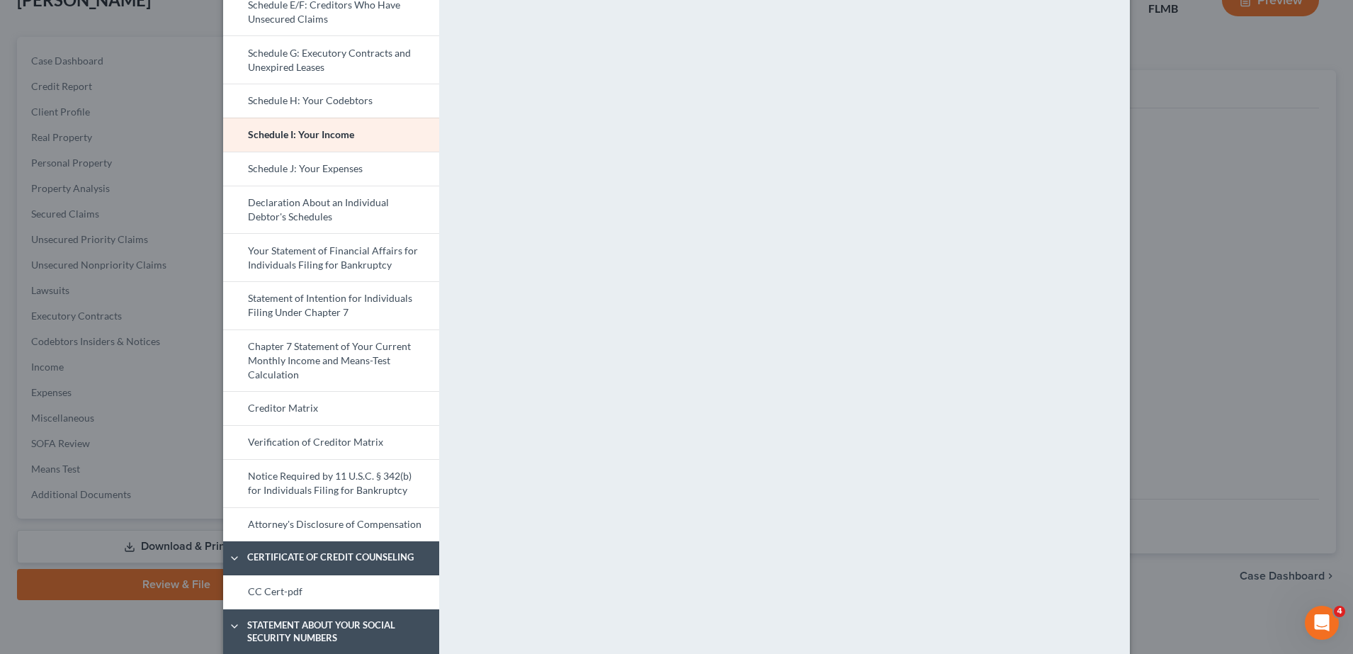
scroll to position [339, 0]
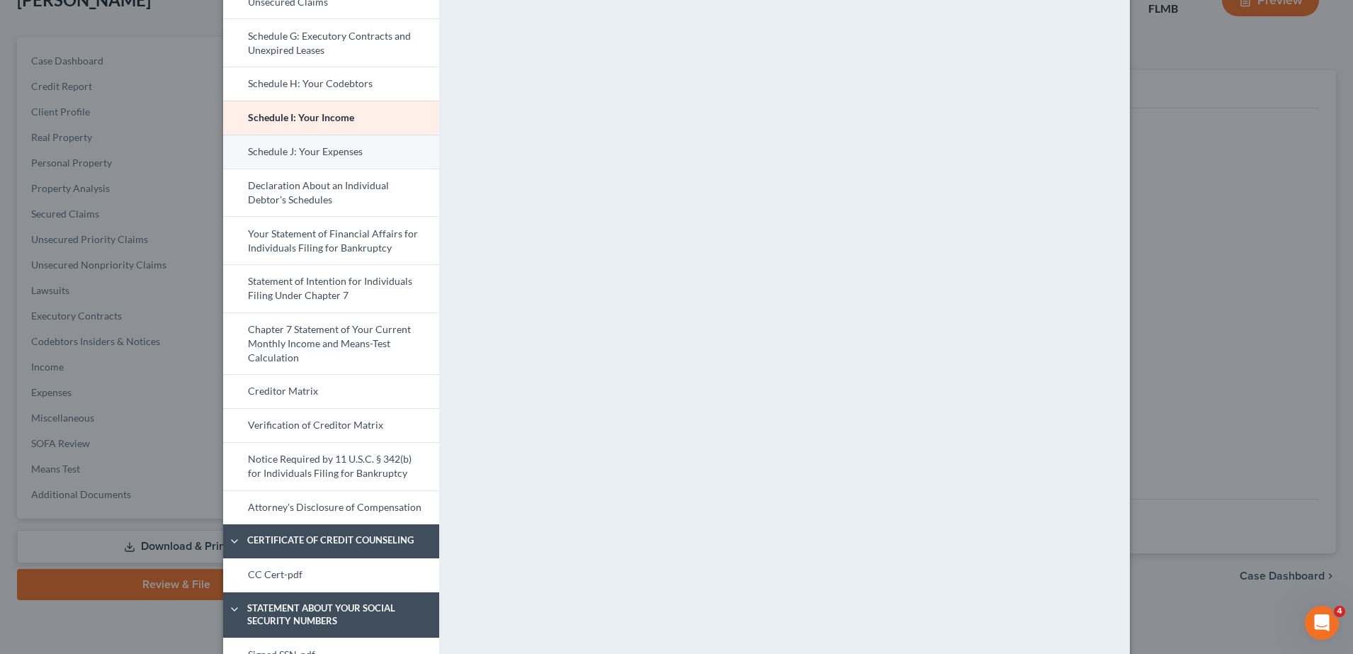
click at [349, 152] on link "Schedule J: Your Expenses" at bounding box center [331, 152] width 216 height 34
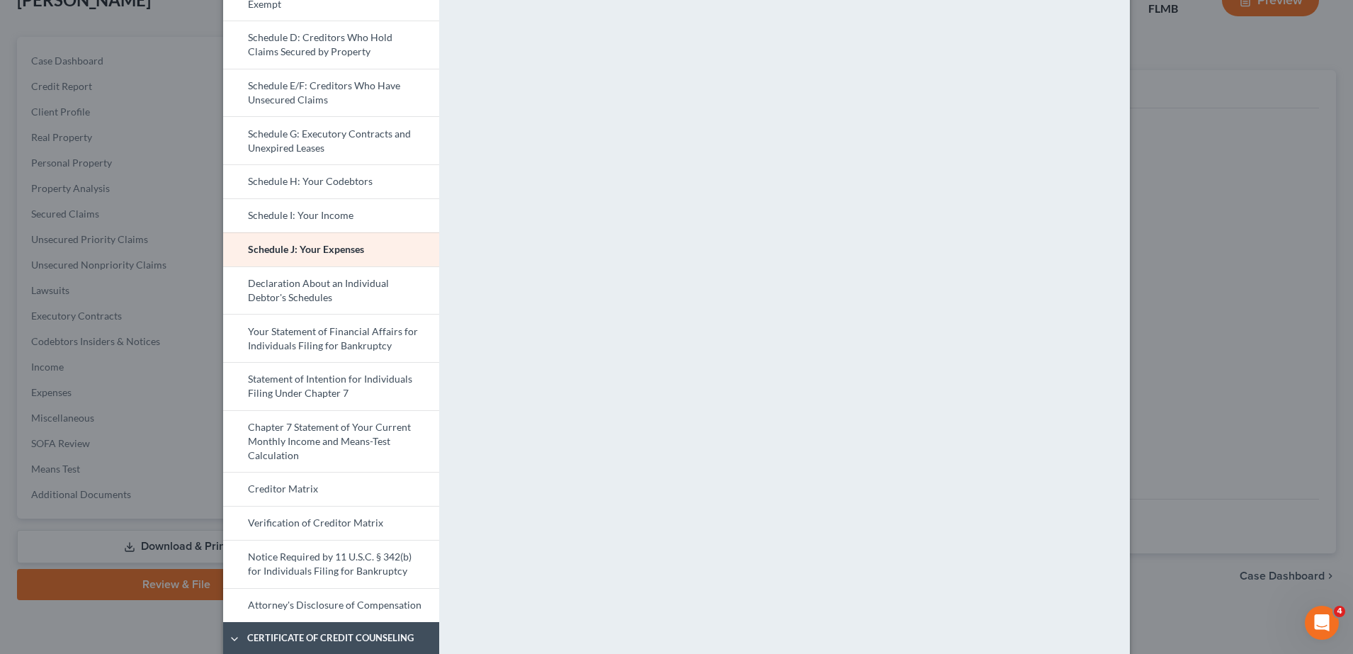
scroll to position [198, 0]
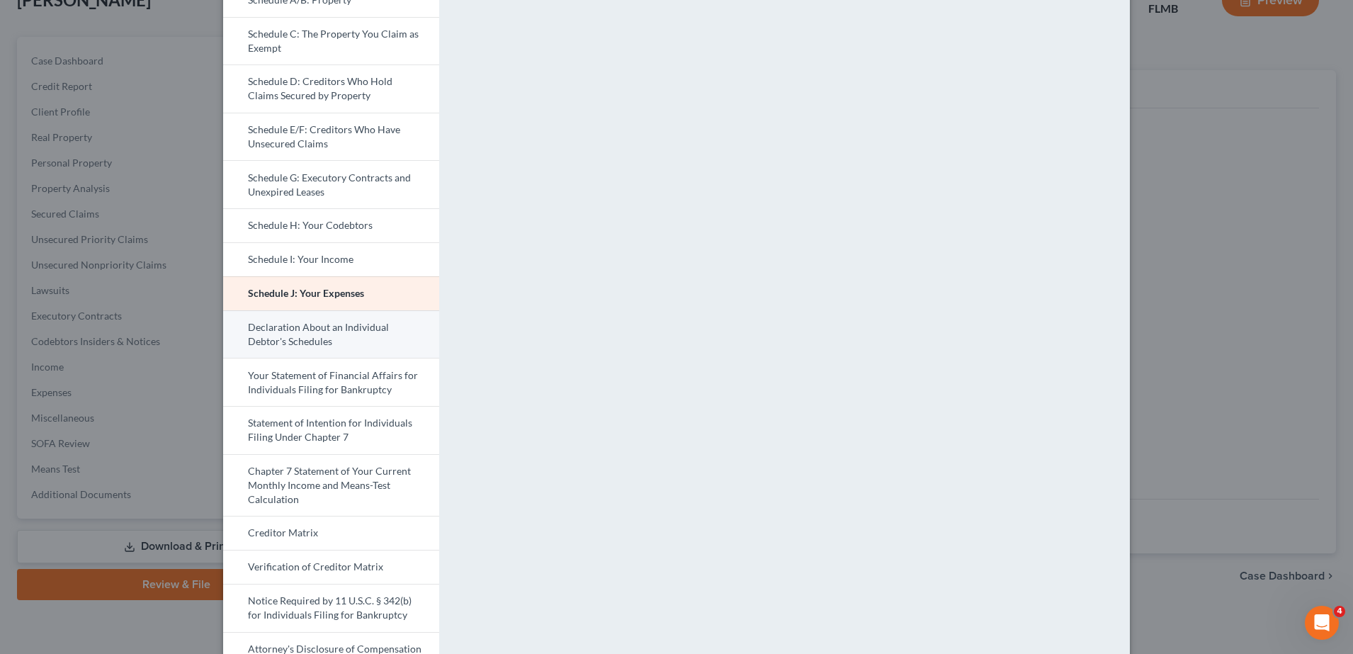
click at [363, 343] on link "Declaration About an Individual Debtor's Schedules" at bounding box center [331, 334] width 216 height 48
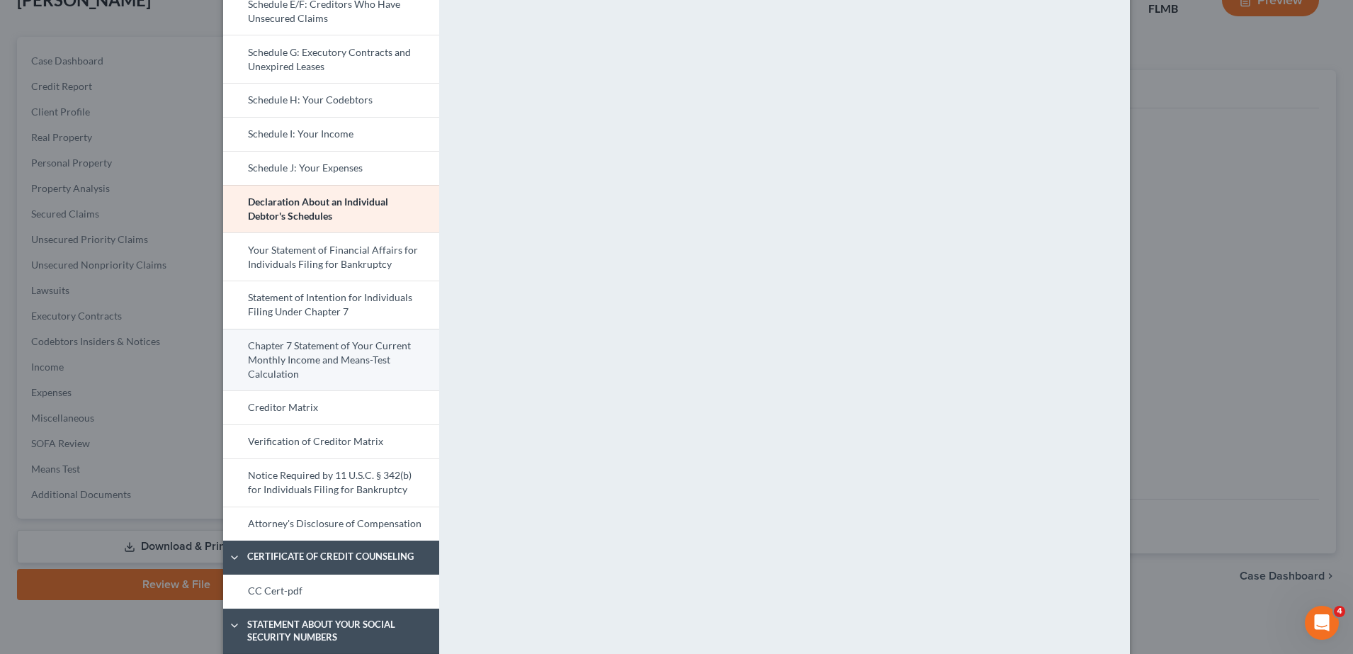
scroll to position [332, 0]
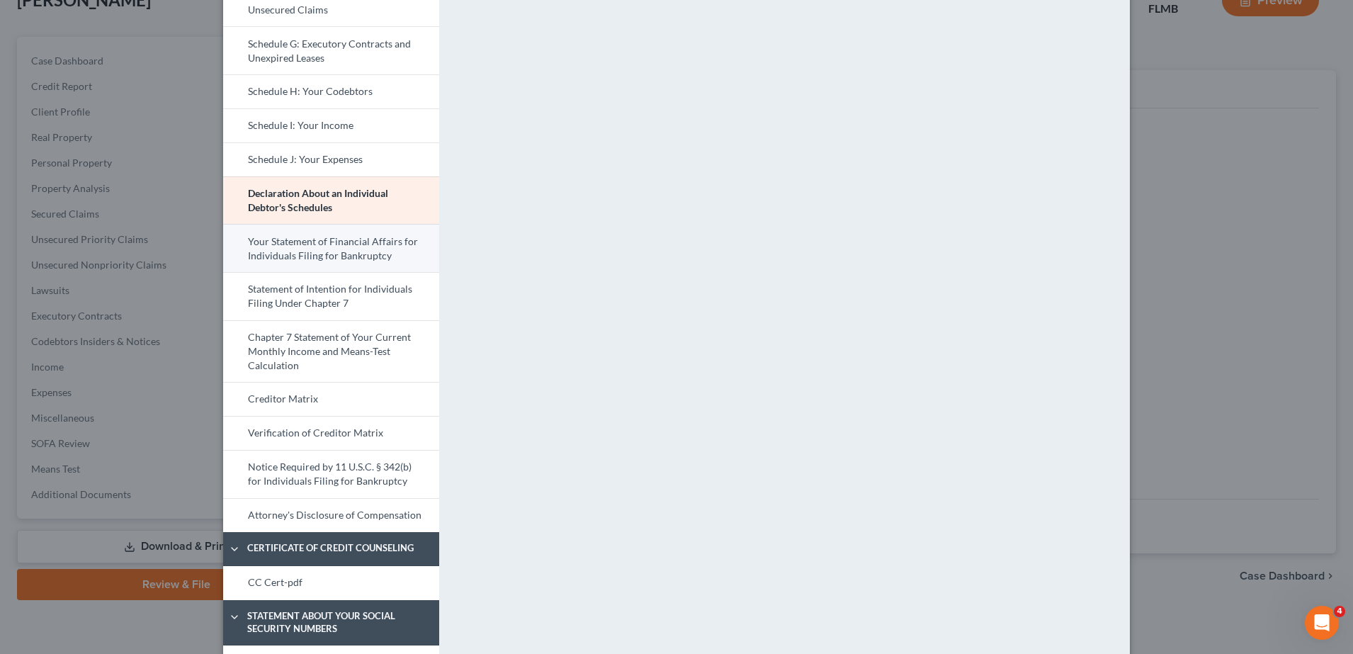
click at [314, 228] on link "Your Statement of Financial Affairs for Individuals Filing for Bankruptcy" at bounding box center [331, 248] width 216 height 48
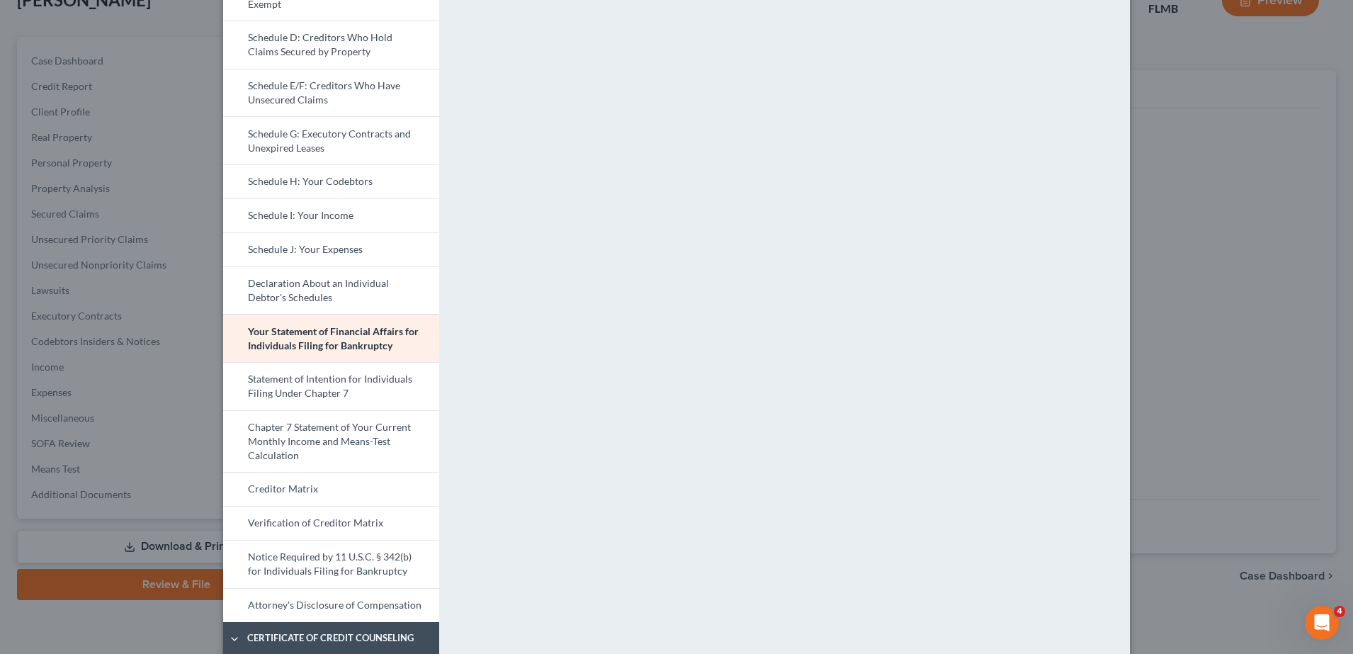
scroll to position [243, 0]
click at [342, 391] on link "Statement of Intention for Individuals Filing Under Chapter 7" at bounding box center [331, 385] width 216 height 48
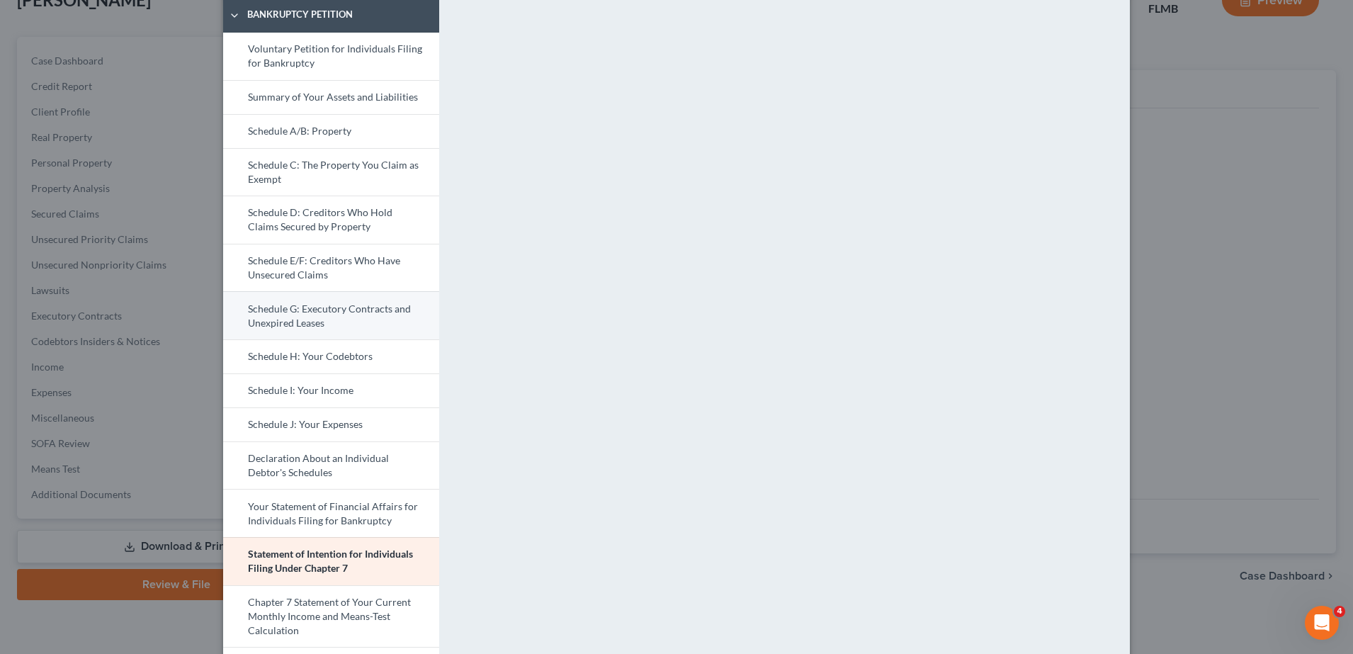
scroll to position [66, 0]
click at [320, 218] on link "Schedule D: Creditors Who Hold Claims Secured by Property" at bounding box center [331, 220] width 216 height 48
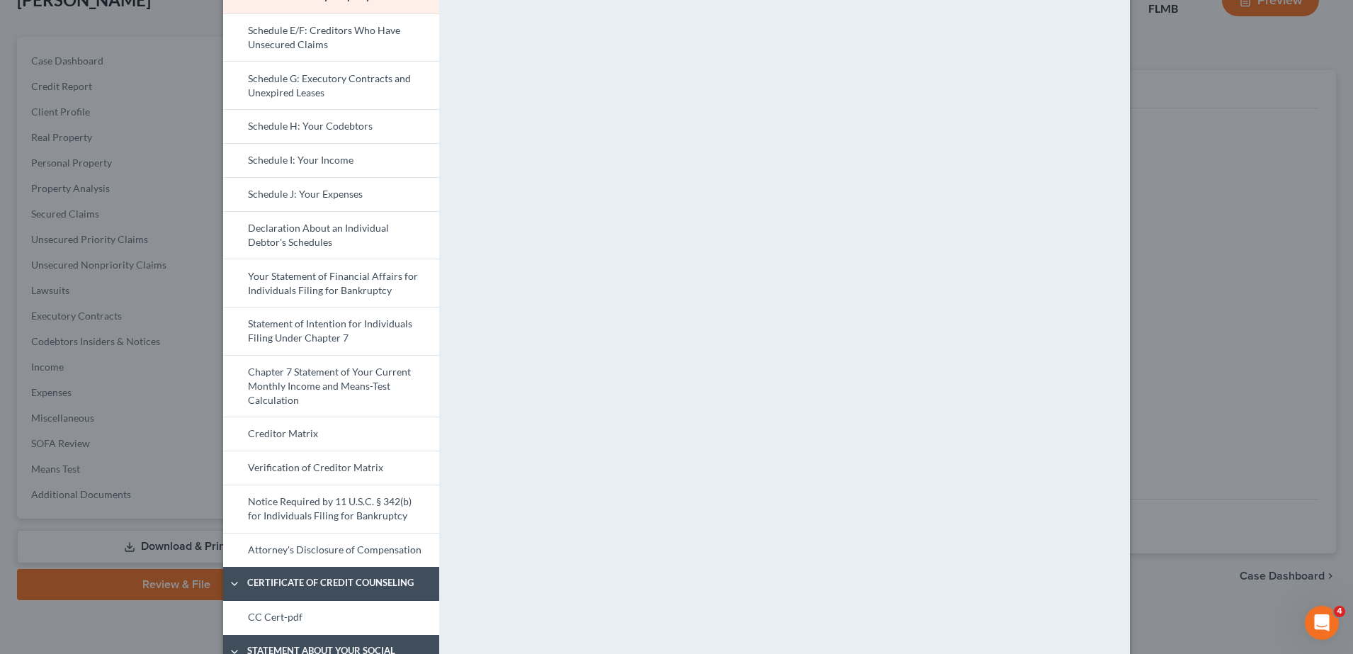
scroll to position [300, 0]
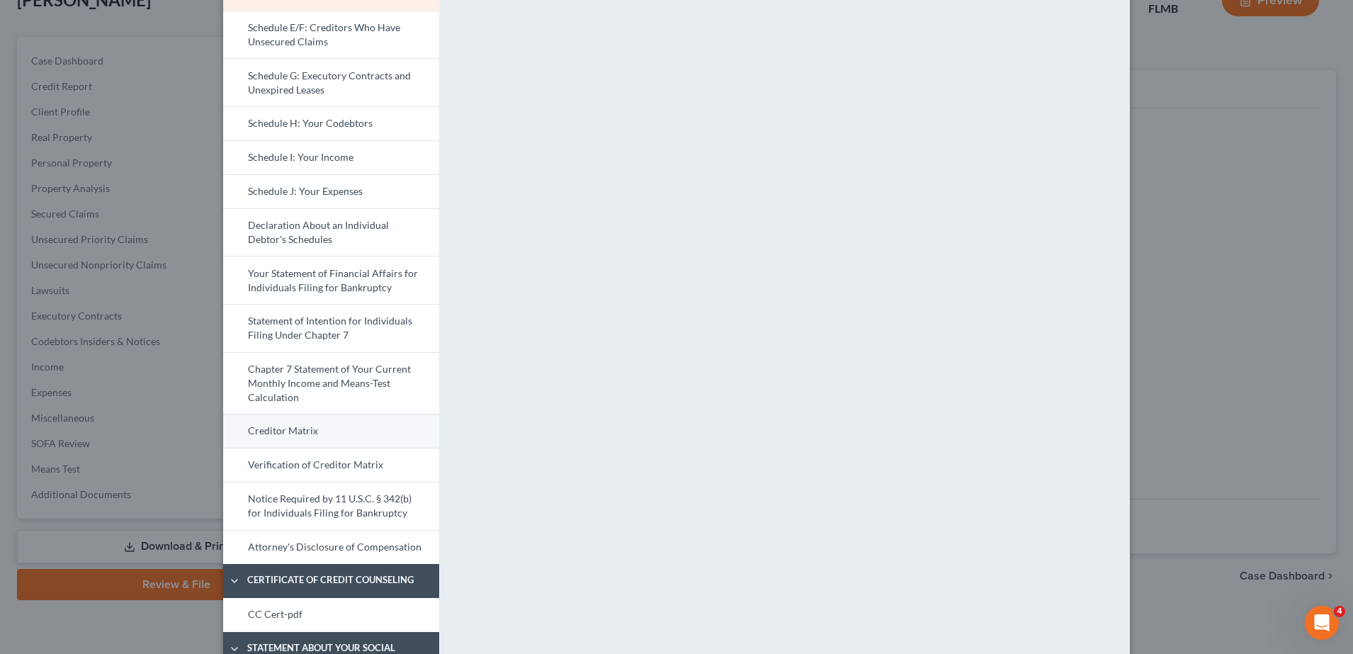
click at [332, 424] on link "Creditor Matrix" at bounding box center [331, 431] width 216 height 34
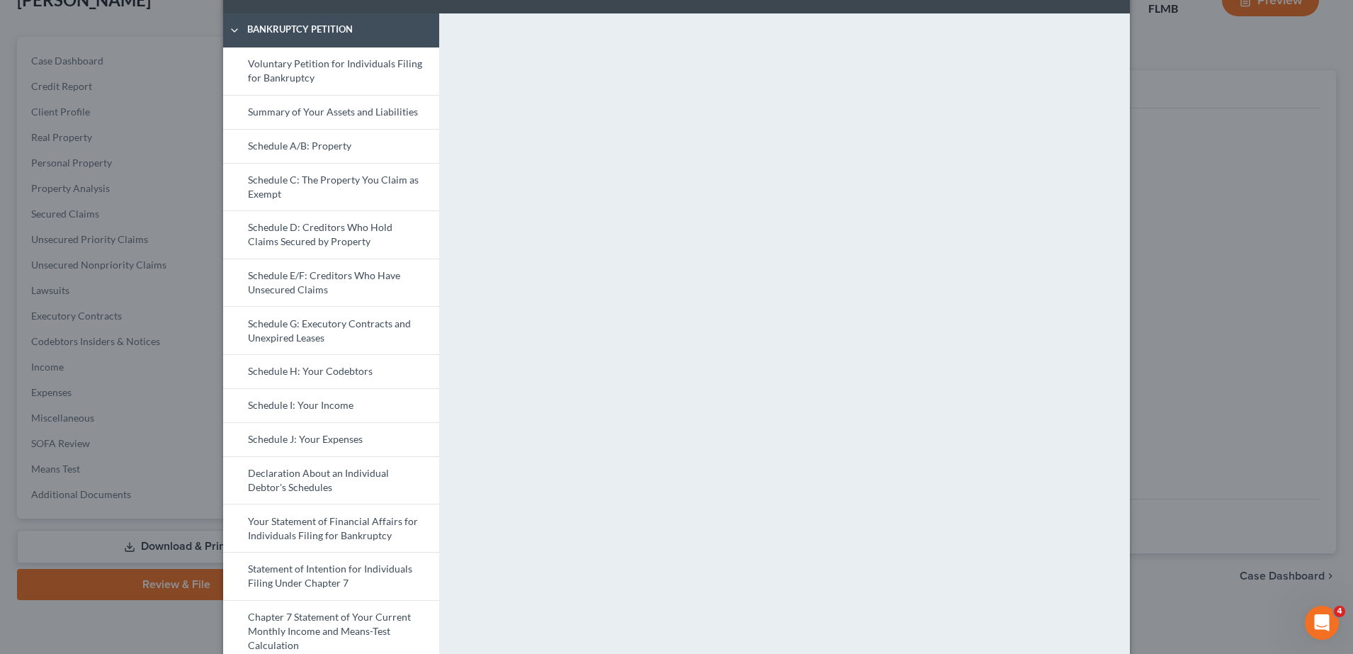
scroll to position [339, 0]
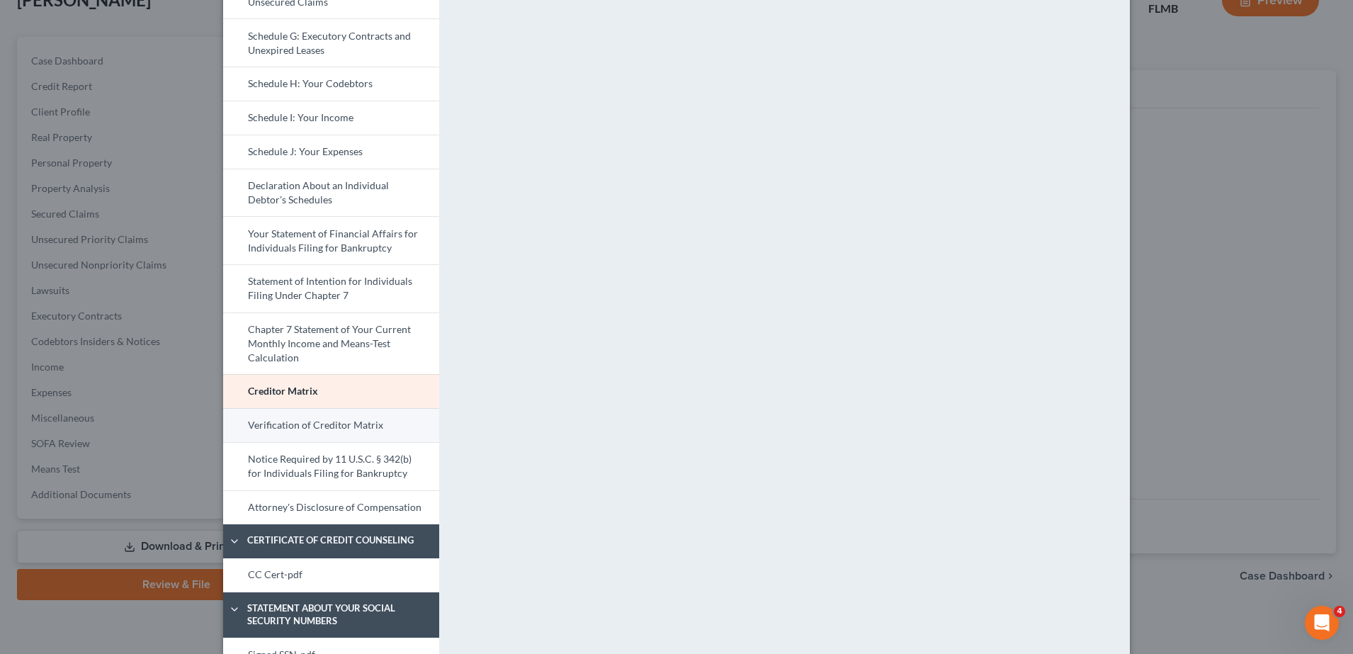
click at [356, 437] on link "Verification of Creditor Matrix" at bounding box center [331, 425] width 216 height 34
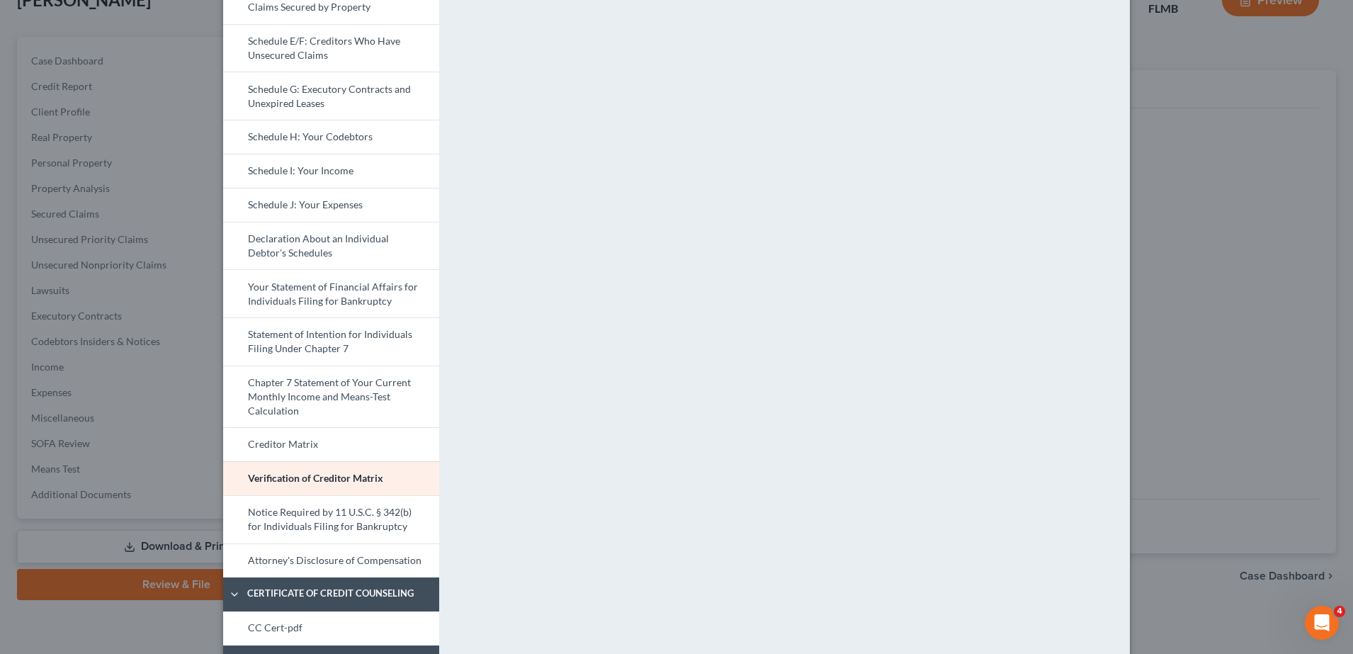
scroll to position [288, 0]
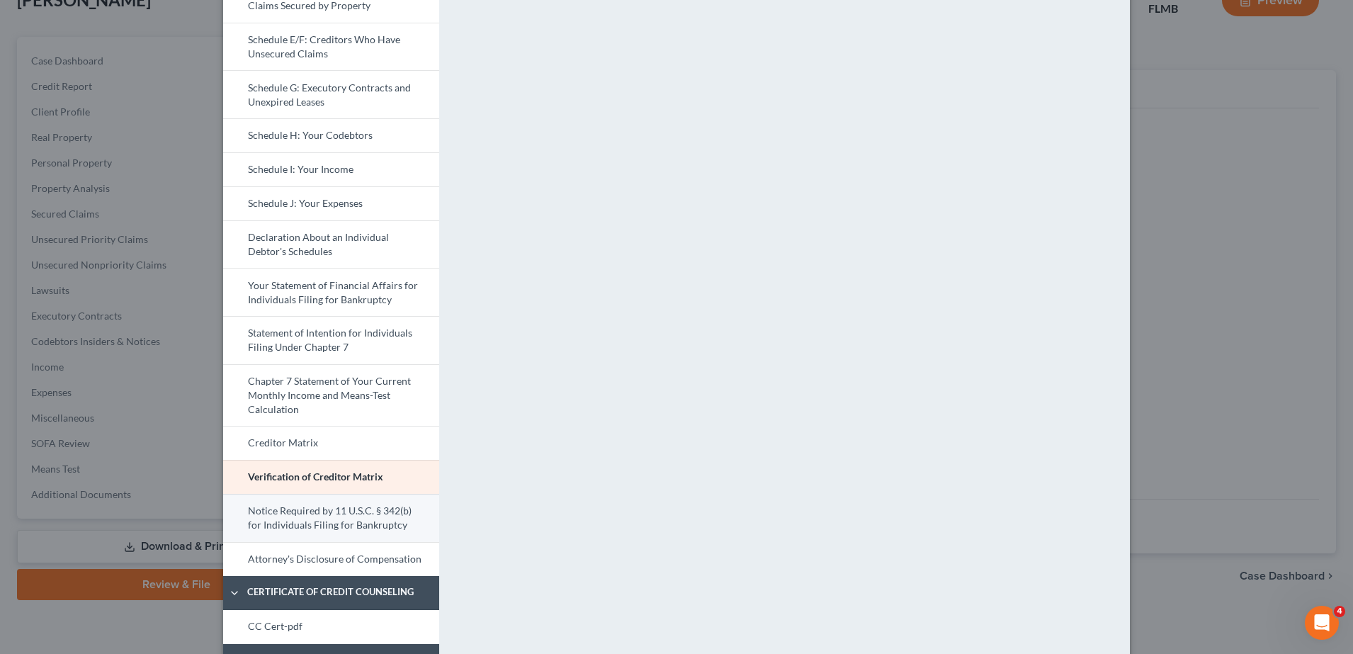
click at [363, 516] on link "Notice Required by 11 U.S.C. § 342(b) for Individuals Filing for Bankruptcy" at bounding box center [331, 518] width 216 height 48
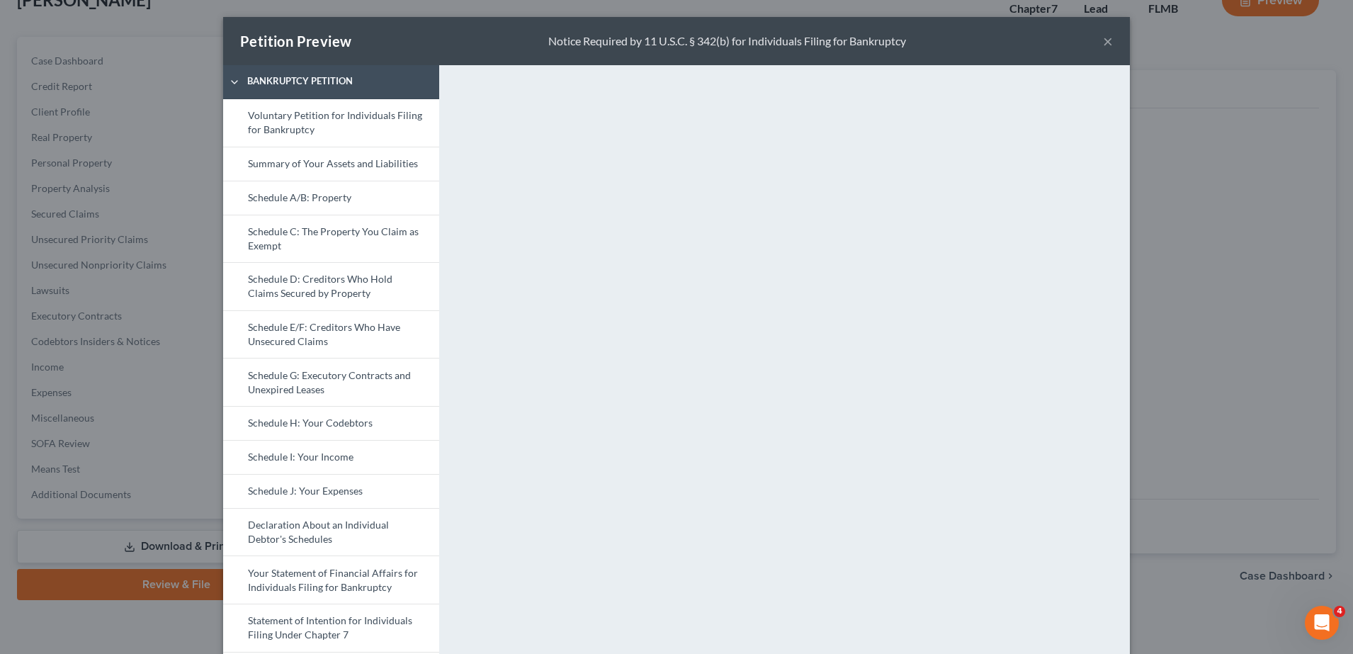
scroll to position [405, 0]
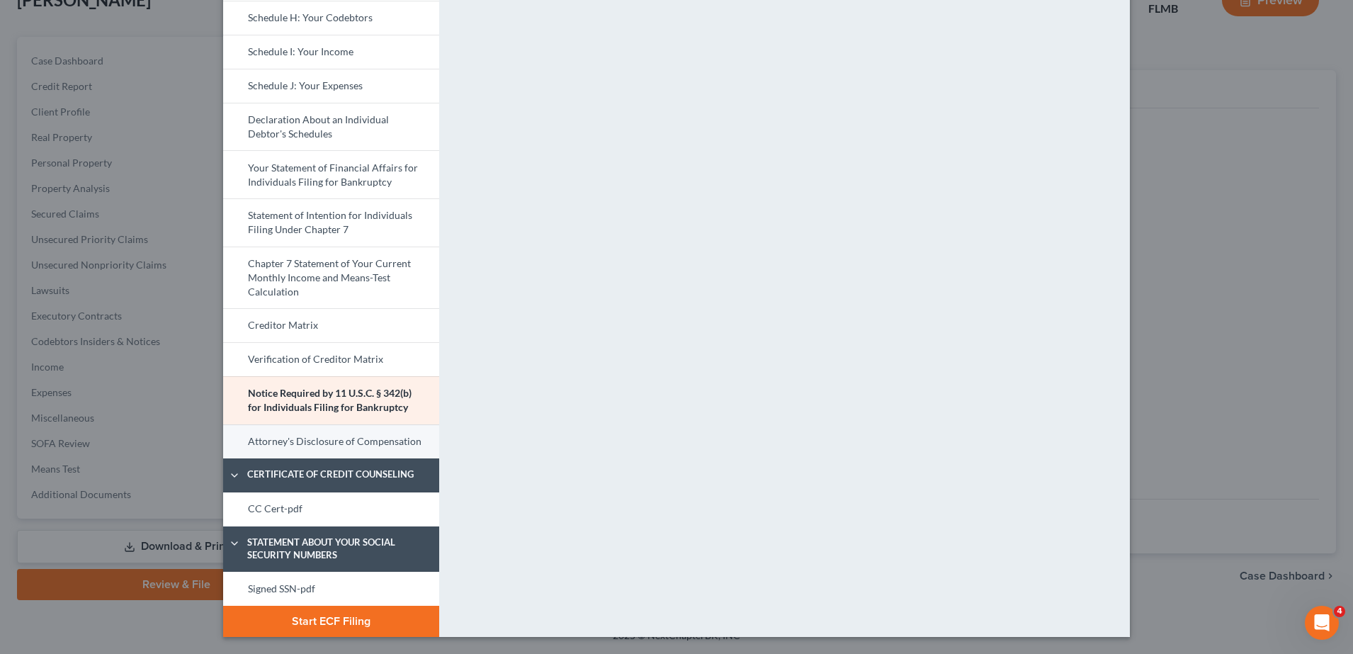
click at [329, 448] on link "Attorney's Disclosure of Compensation" at bounding box center [331, 441] width 216 height 34
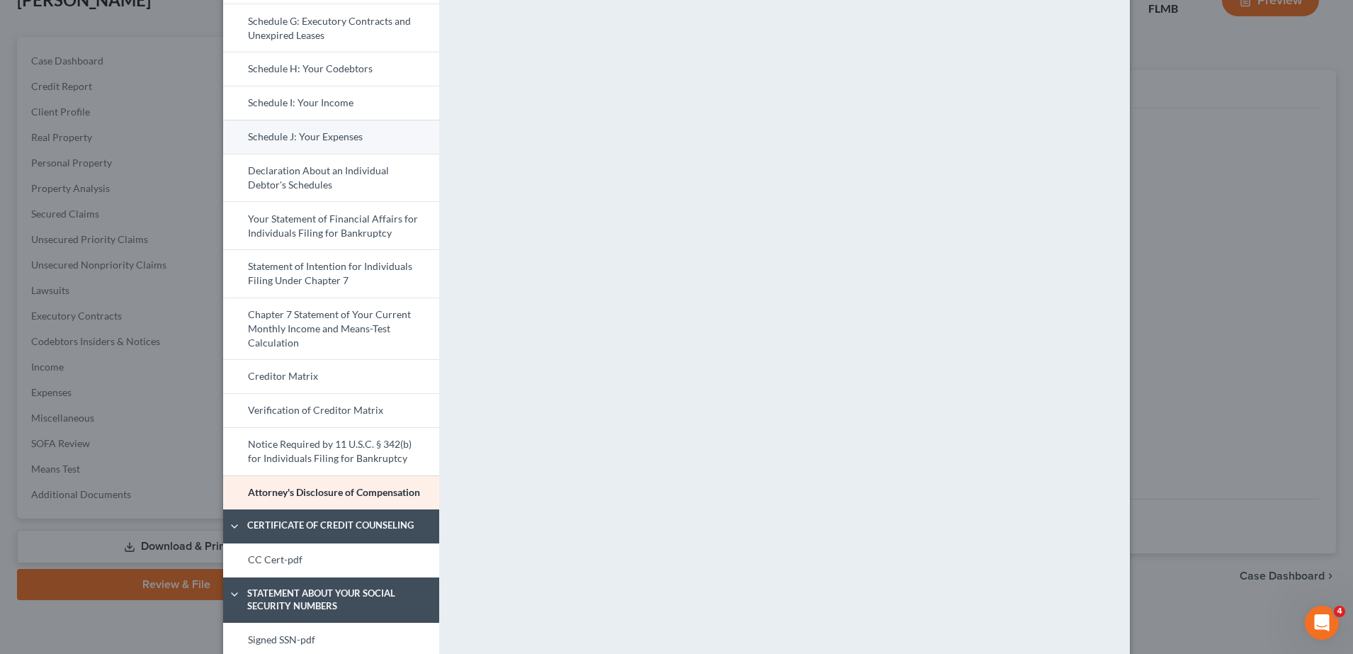
scroll to position [359, 0]
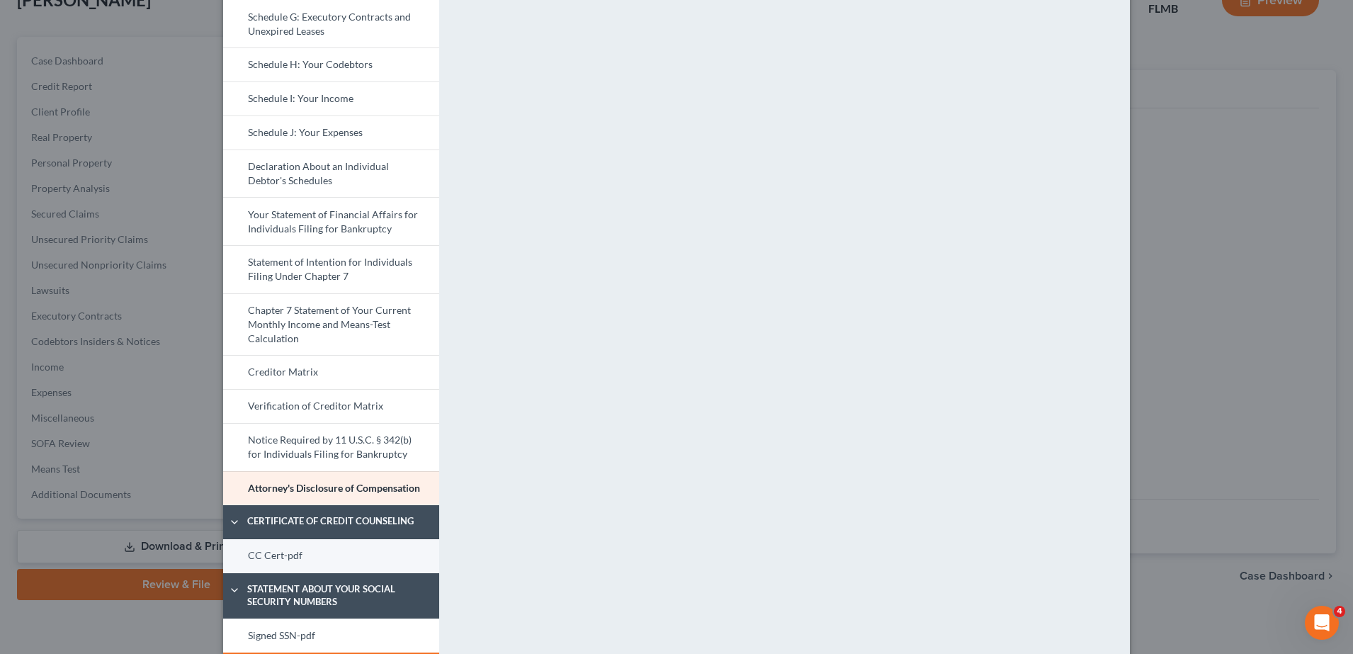
click at [315, 567] on link "CC Cert-pdf" at bounding box center [331, 556] width 216 height 34
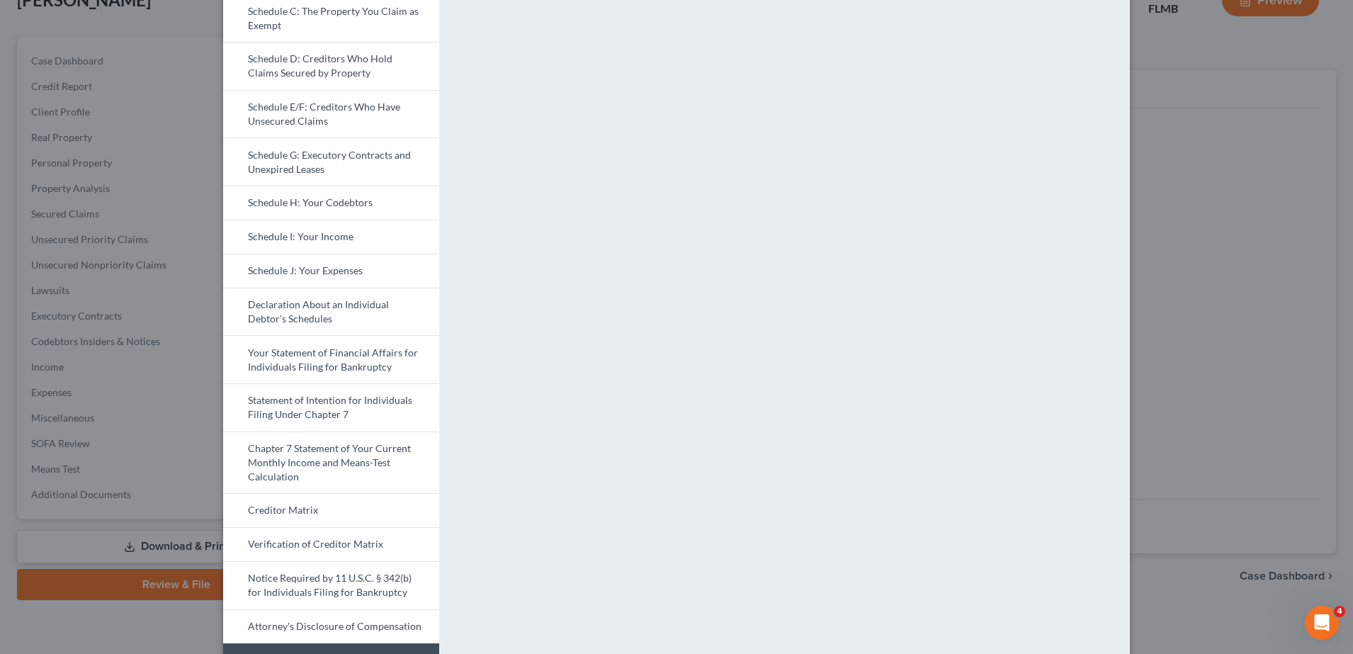
scroll to position [405, 0]
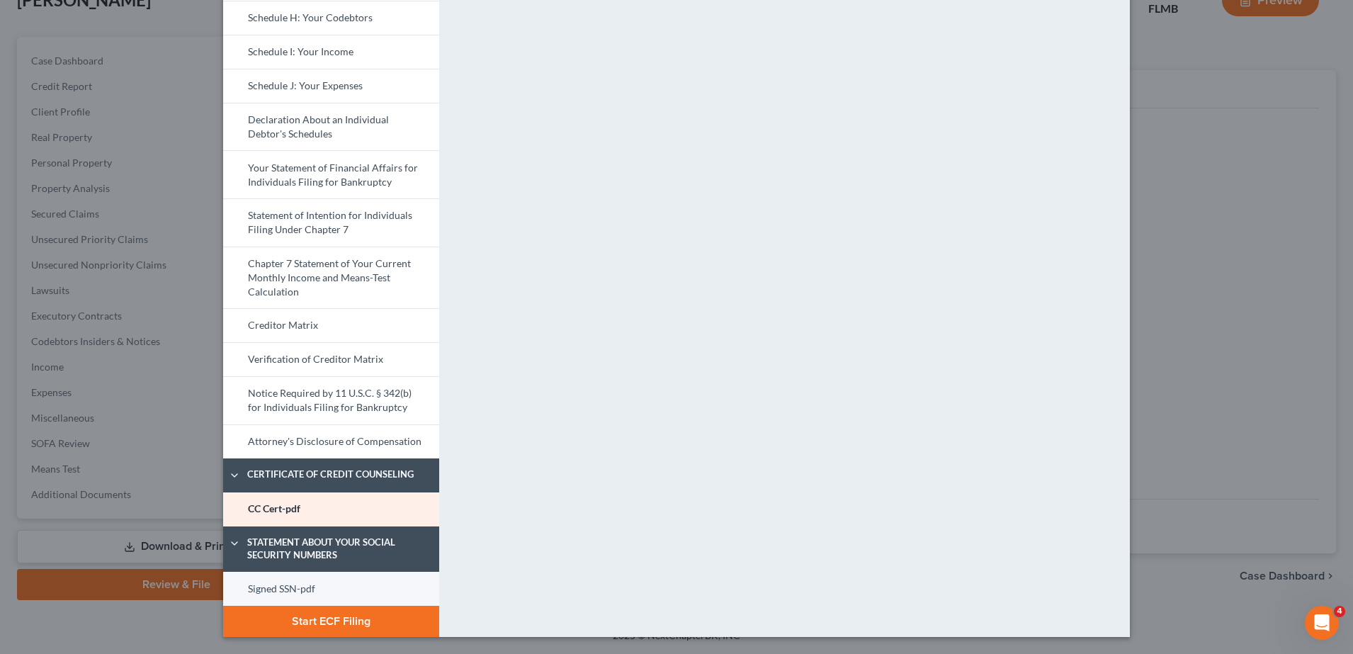
click at [310, 589] on link "Signed SSN-pdf" at bounding box center [331, 589] width 216 height 34
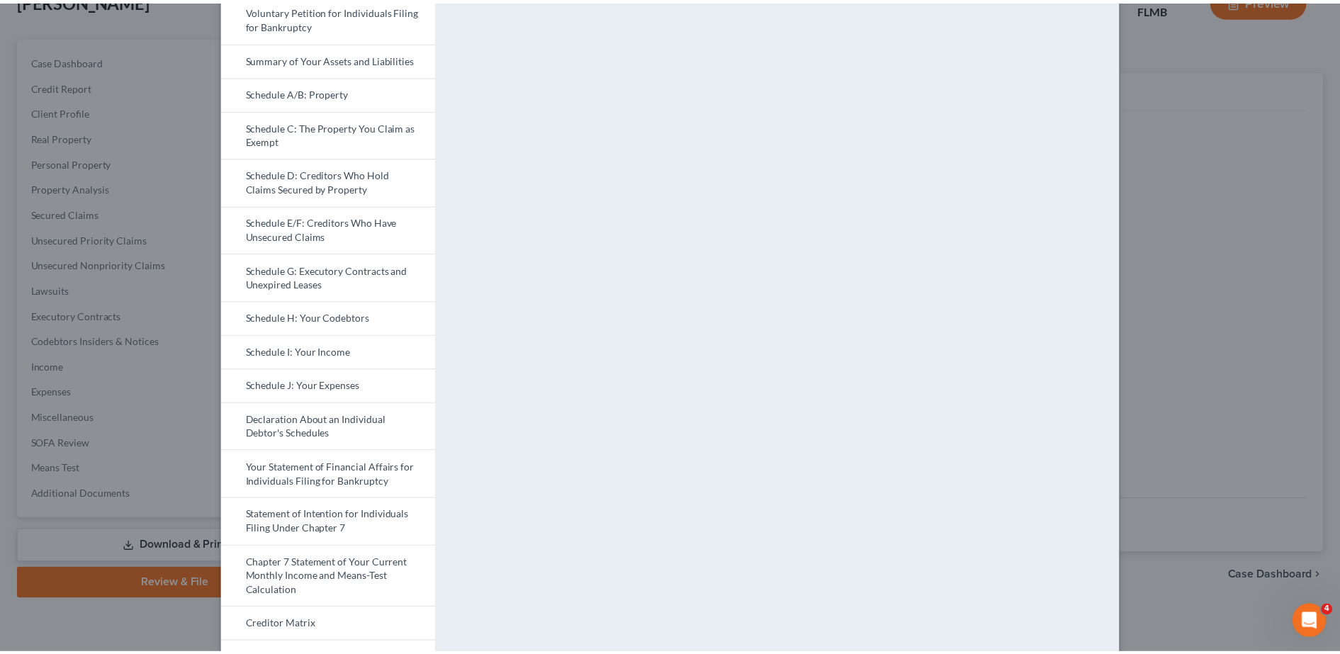
scroll to position [0, 0]
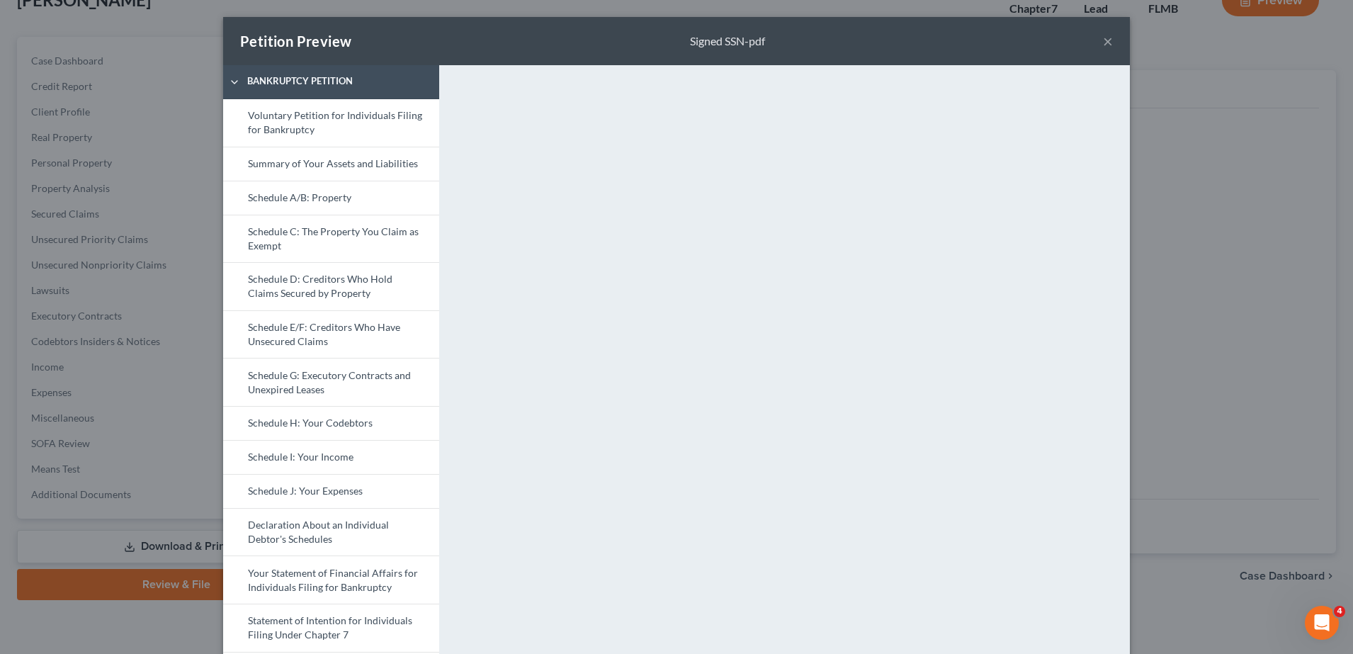
click at [1103, 37] on button "×" at bounding box center [1108, 41] width 10 height 17
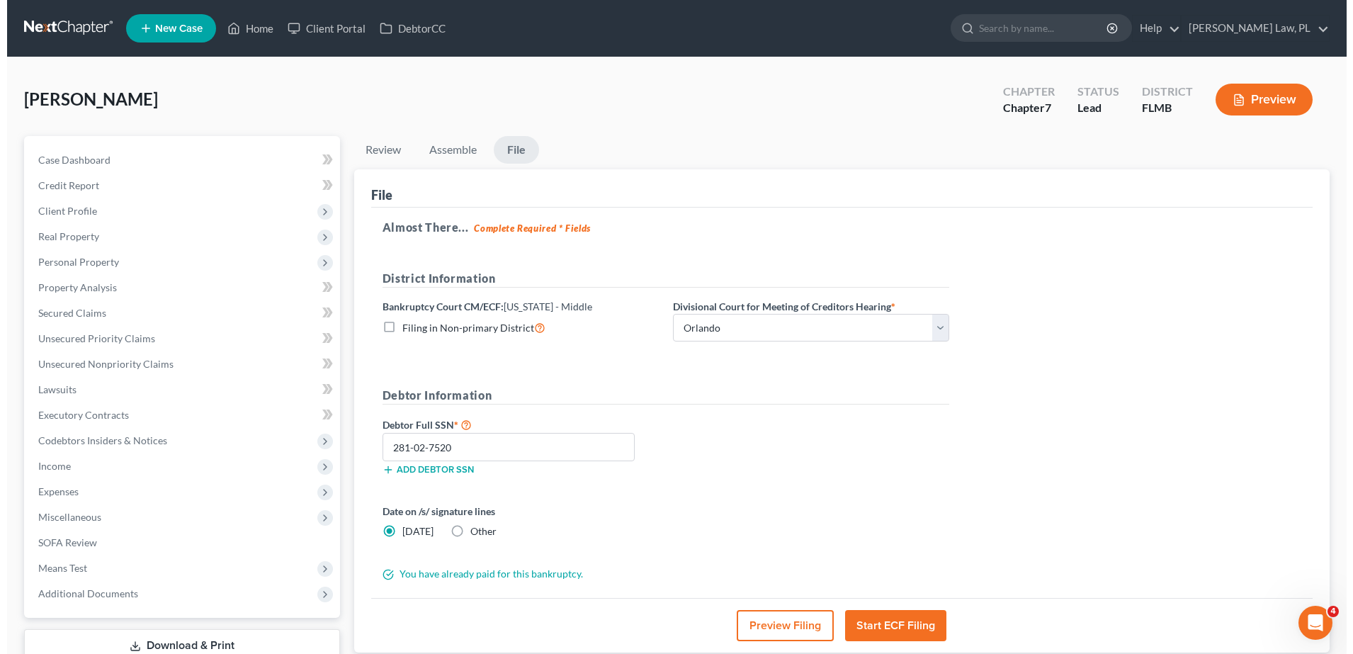
scroll to position [99, 0]
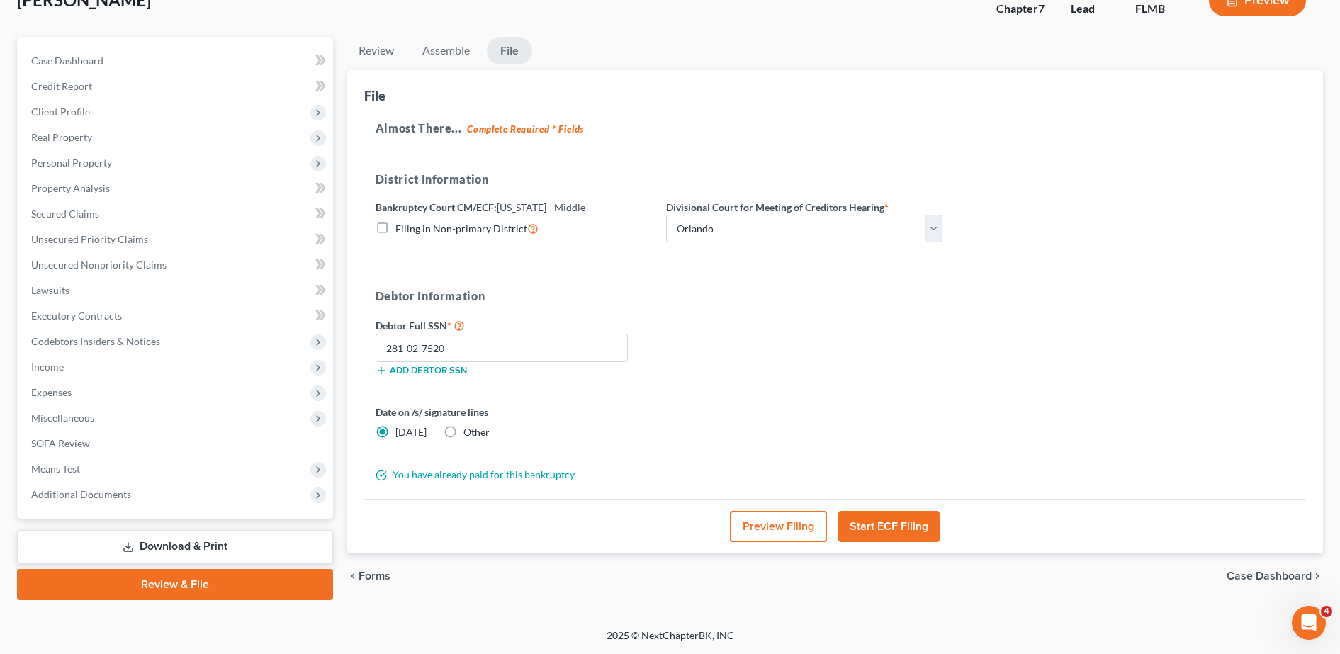
click at [776, 512] on button "Preview Filing" at bounding box center [778, 526] width 97 height 31
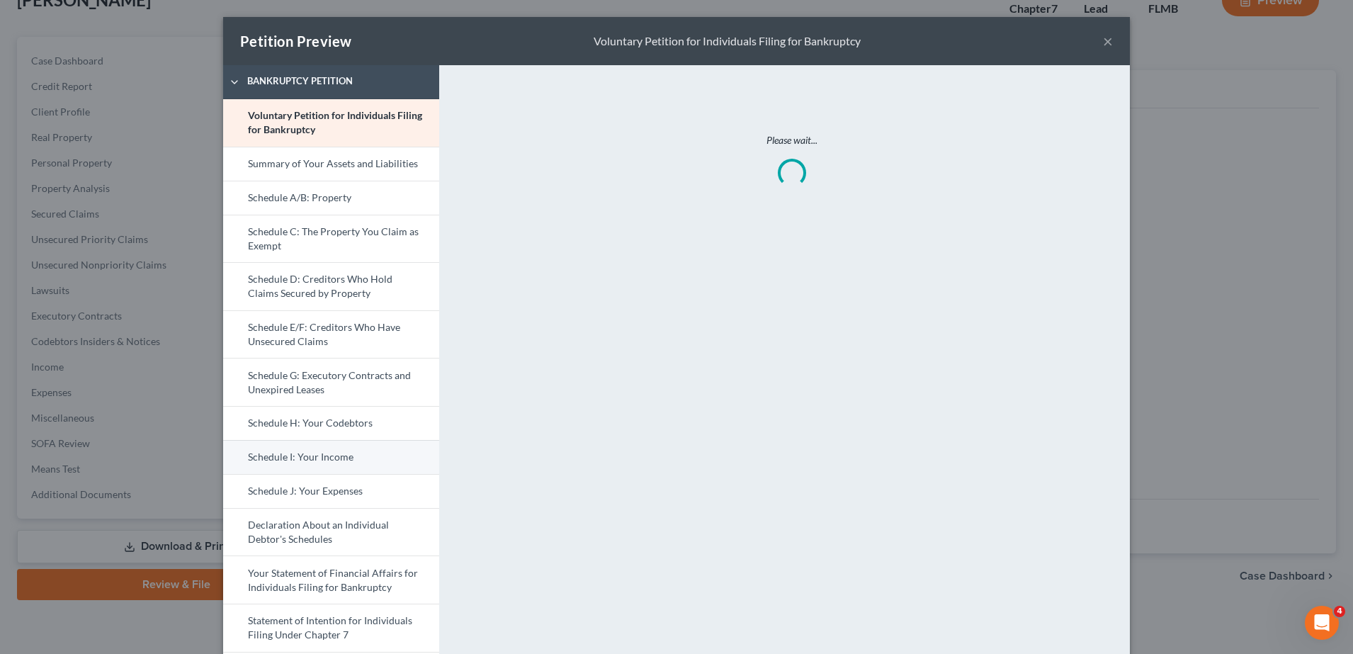
scroll to position [405, 0]
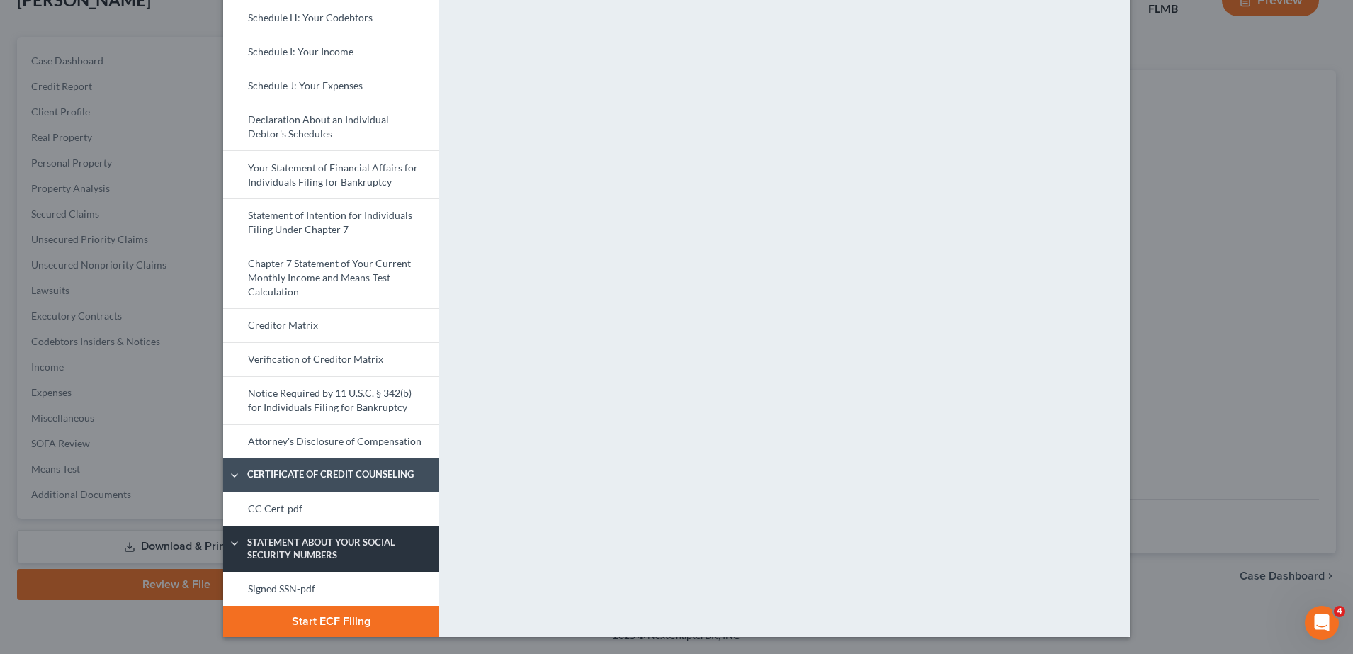
click at [295, 578] on link "Signed SSN-pdf" at bounding box center [331, 589] width 216 height 34
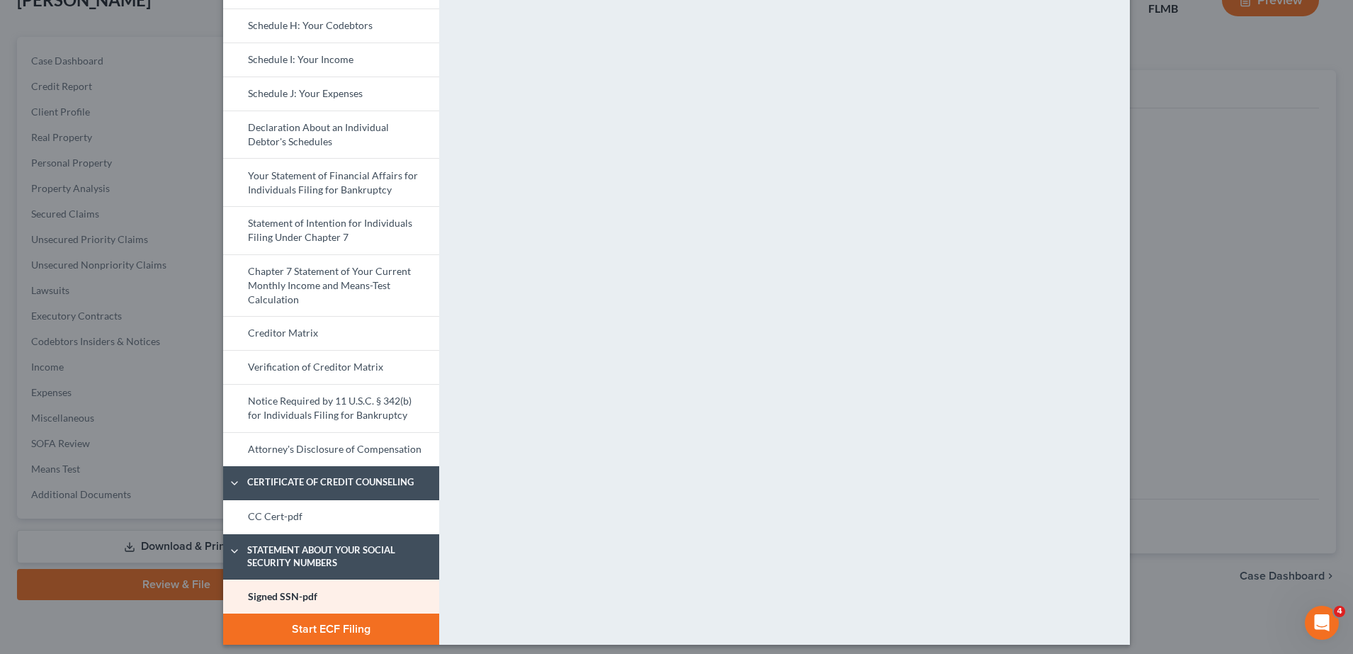
scroll to position [398, 0]
click at [306, 514] on link "CC Cert-pdf" at bounding box center [331, 517] width 216 height 34
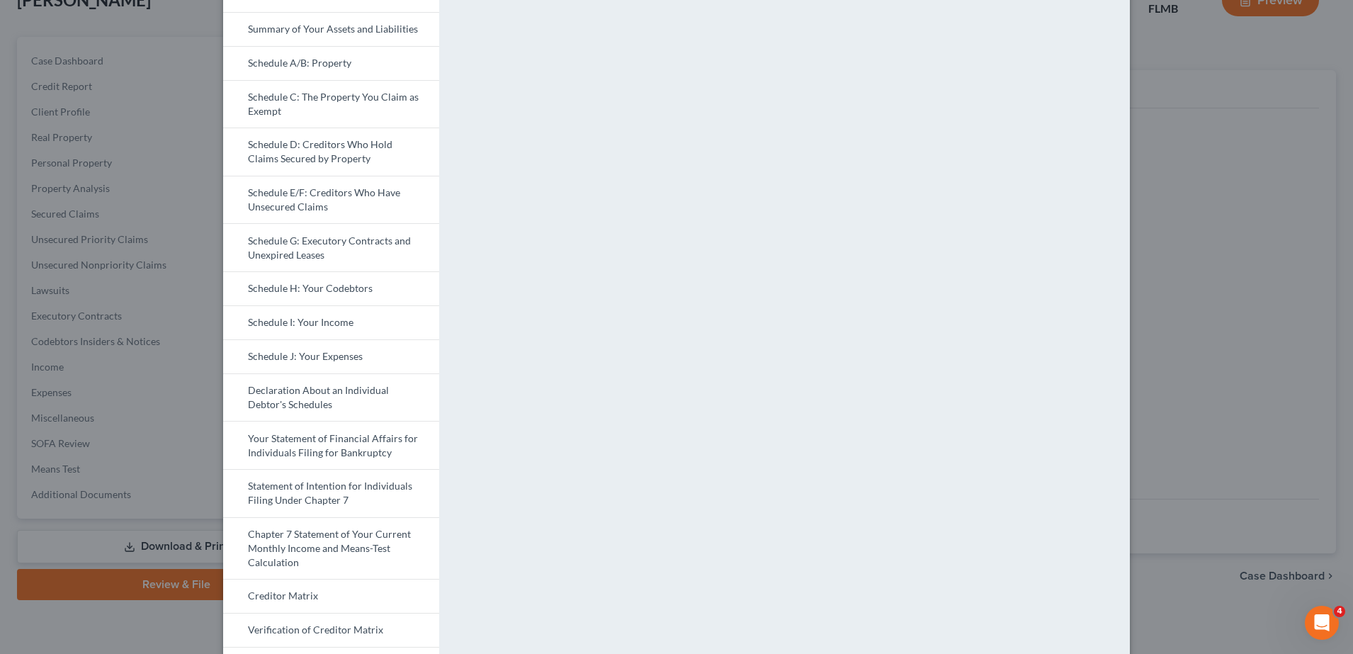
scroll to position [0, 0]
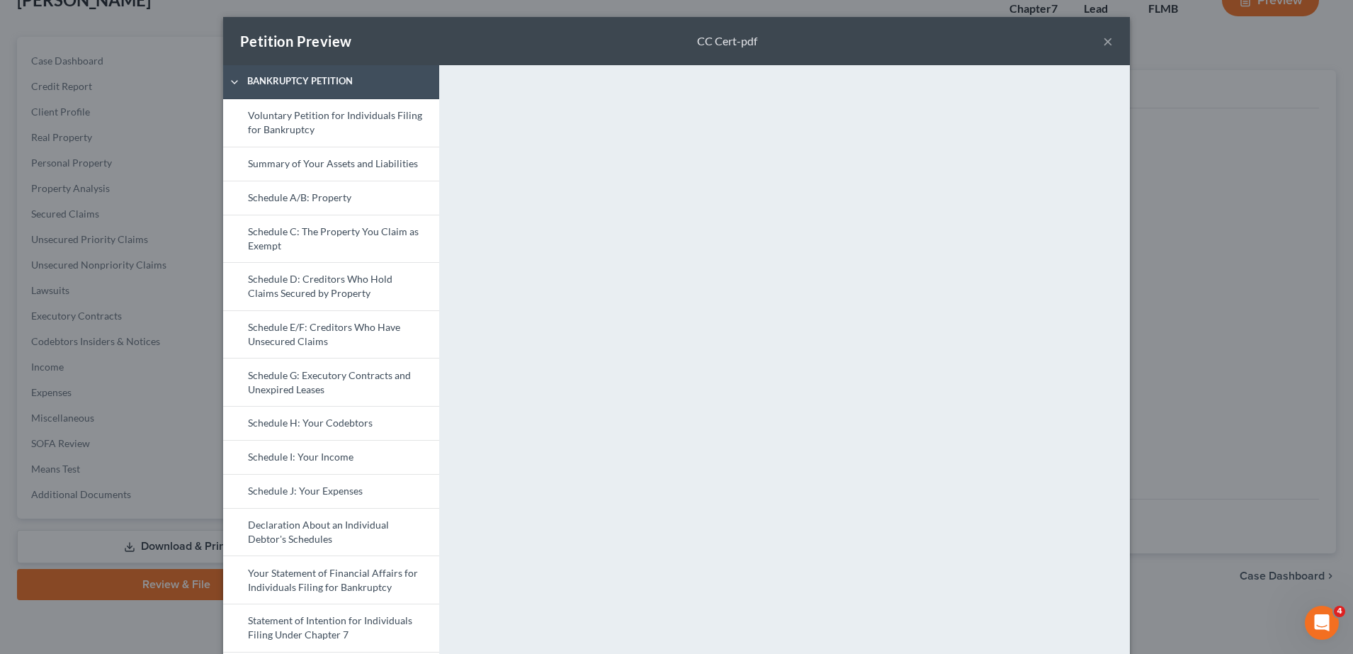
click at [1103, 36] on button "×" at bounding box center [1108, 41] width 10 height 17
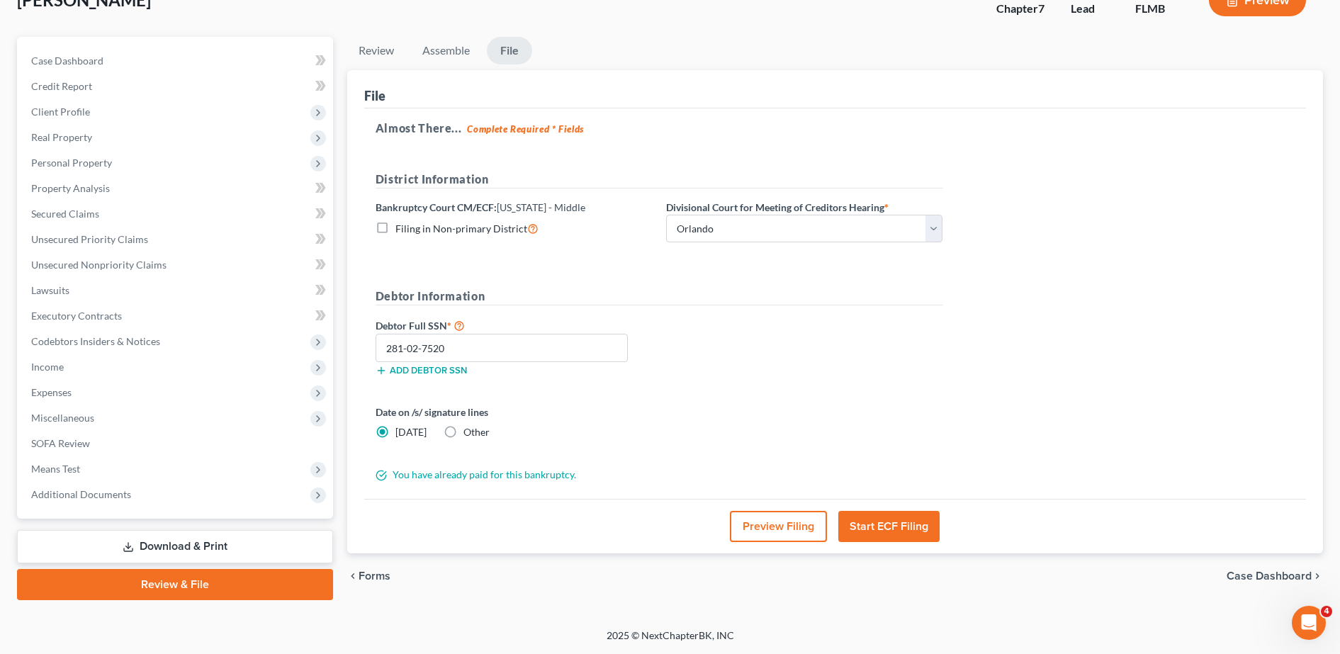
click at [876, 512] on button "Start ECF Filing" at bounding box center [888, 526] width 101 height 31
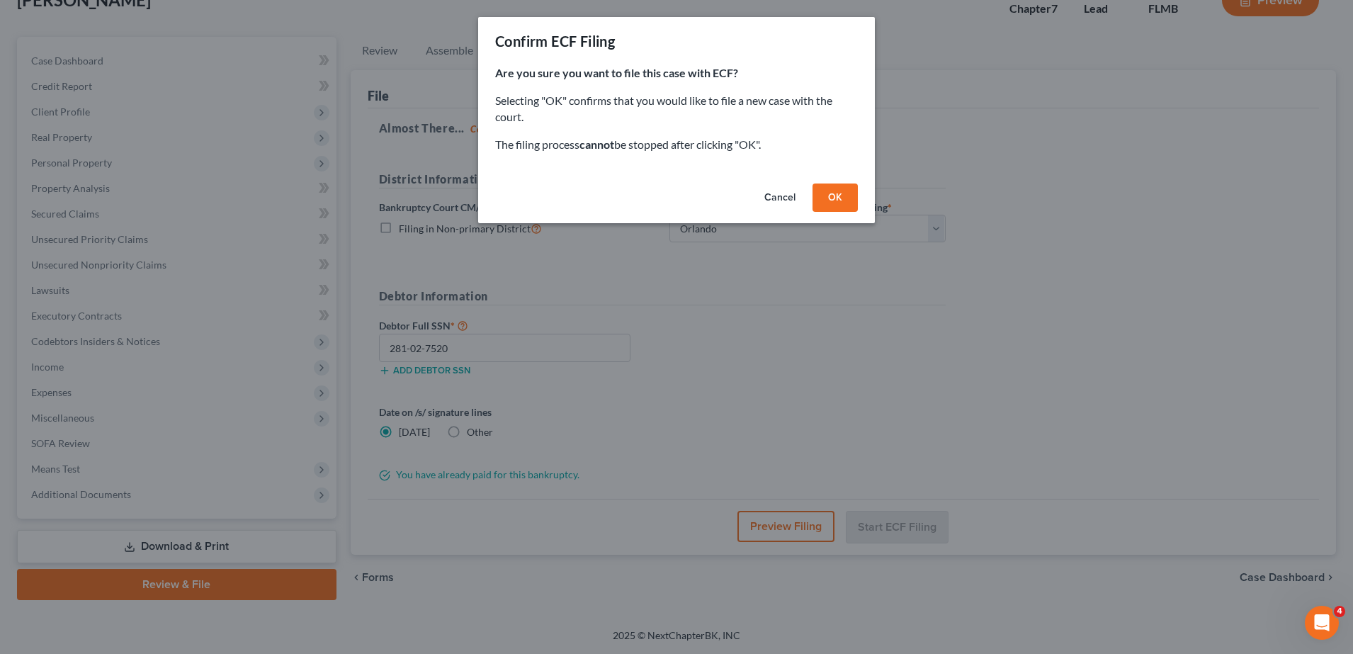
click at [777, 193] on button "Cancel" at bounding box center [780, 198] width 54 height 28
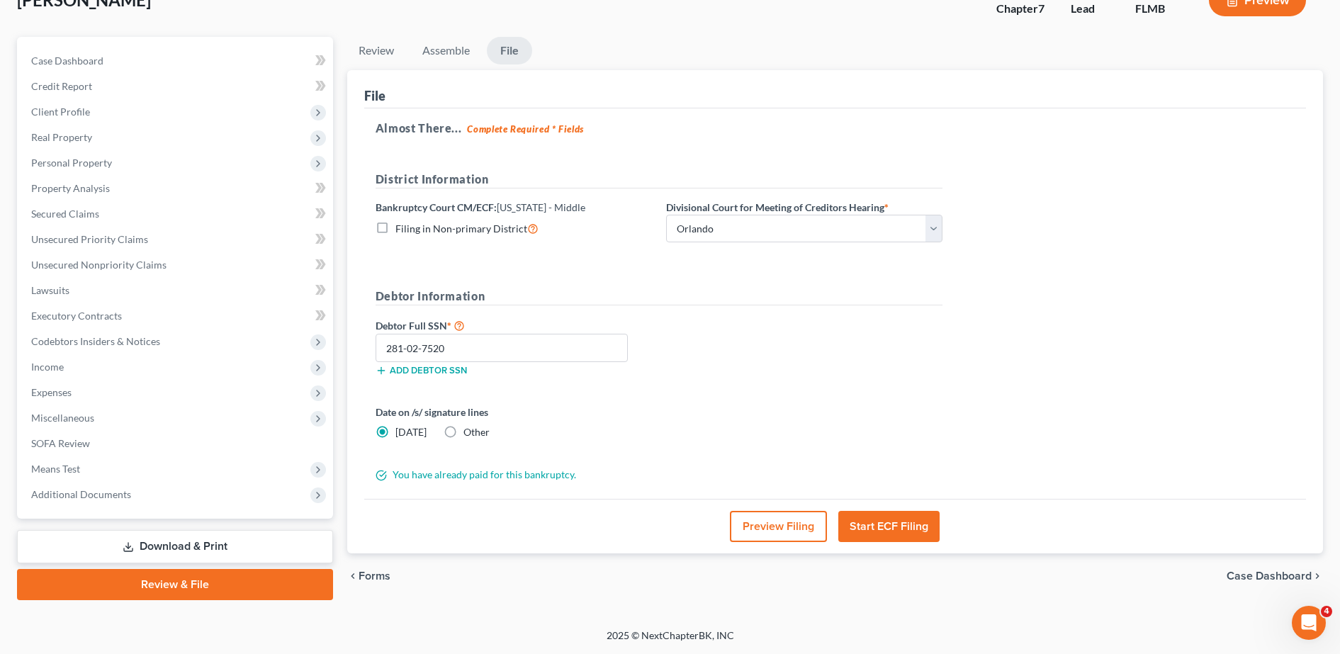
click at [762, 526] on button "Preview Filing" at bounding box center [778, 526] width 97 height 31
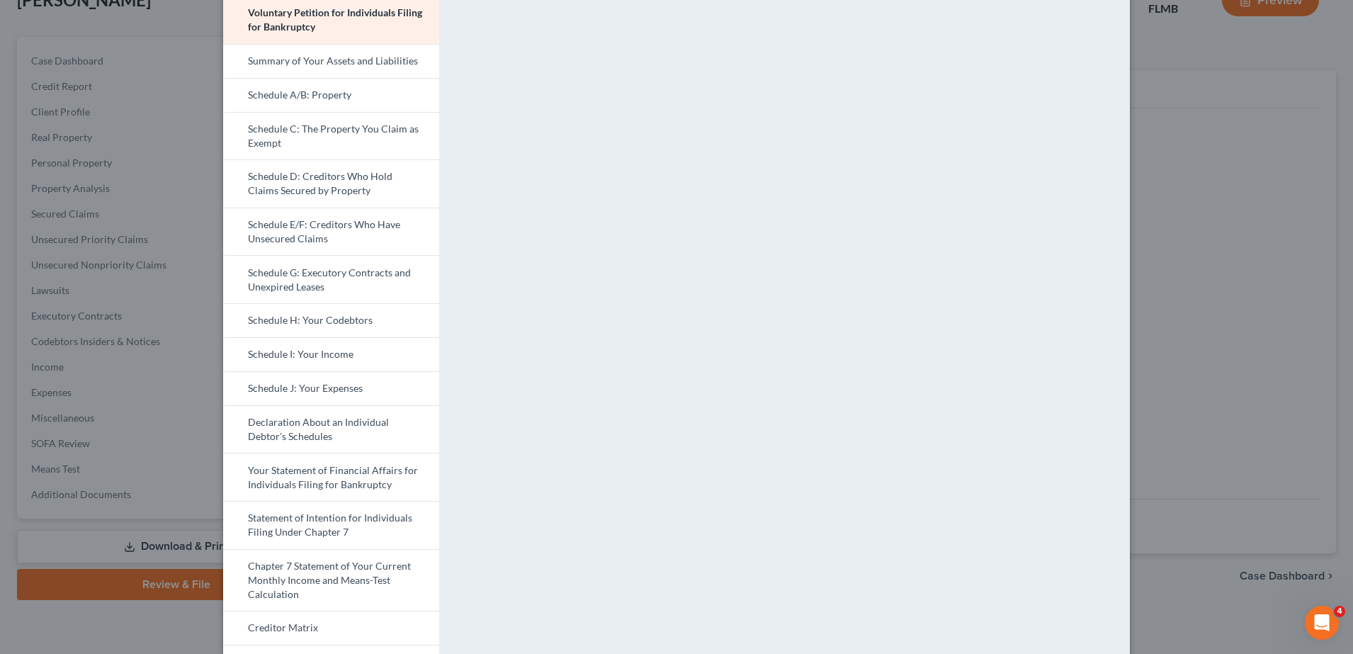
scroll to position [405, 0]
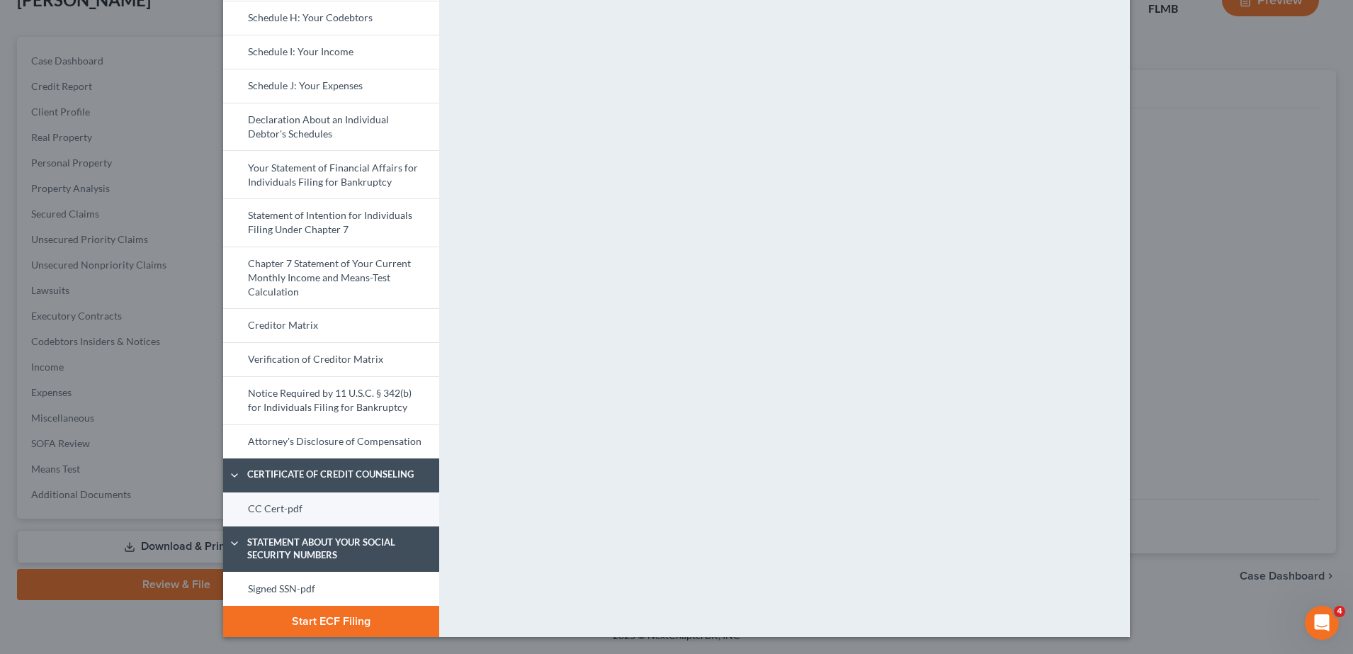
click at [359, 507] on link "CC Cert-pdf" at bounding box center [331, 509] width 216 height 34
click at [323, 578] on link "Signed SSN-pdf" at bounding box center [331, 589] width 216 height 34
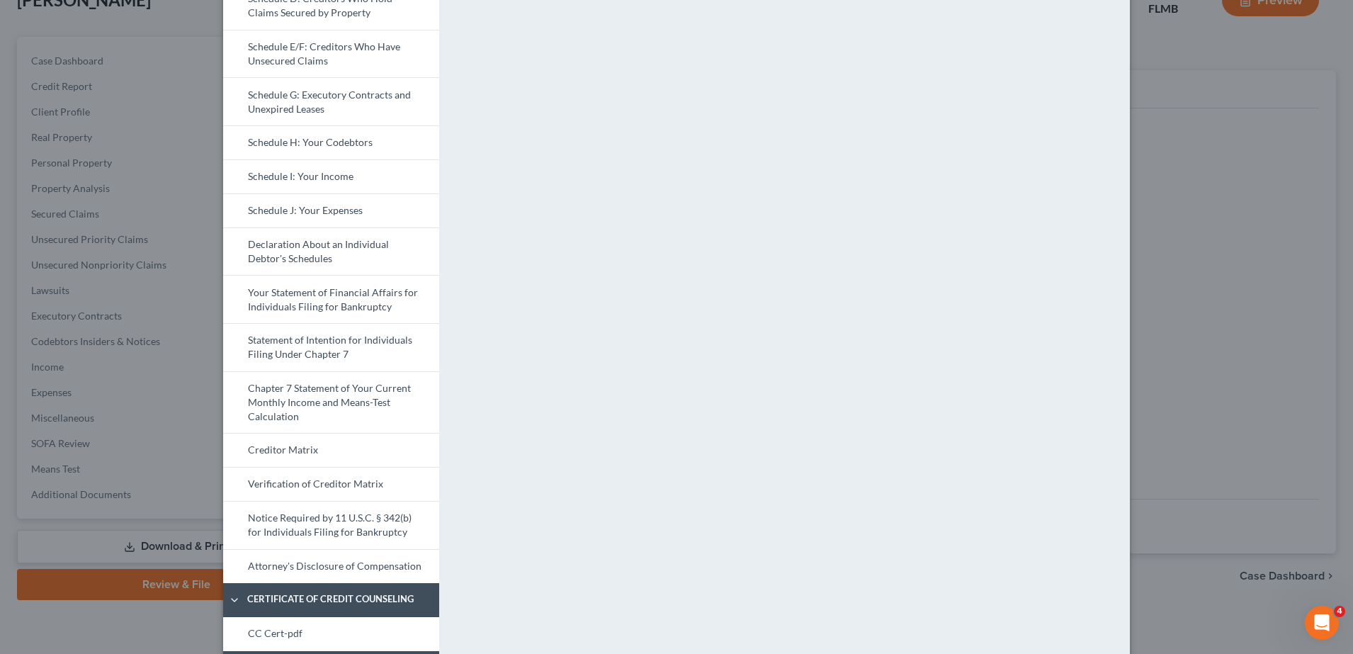
scroll to position [0, 0]
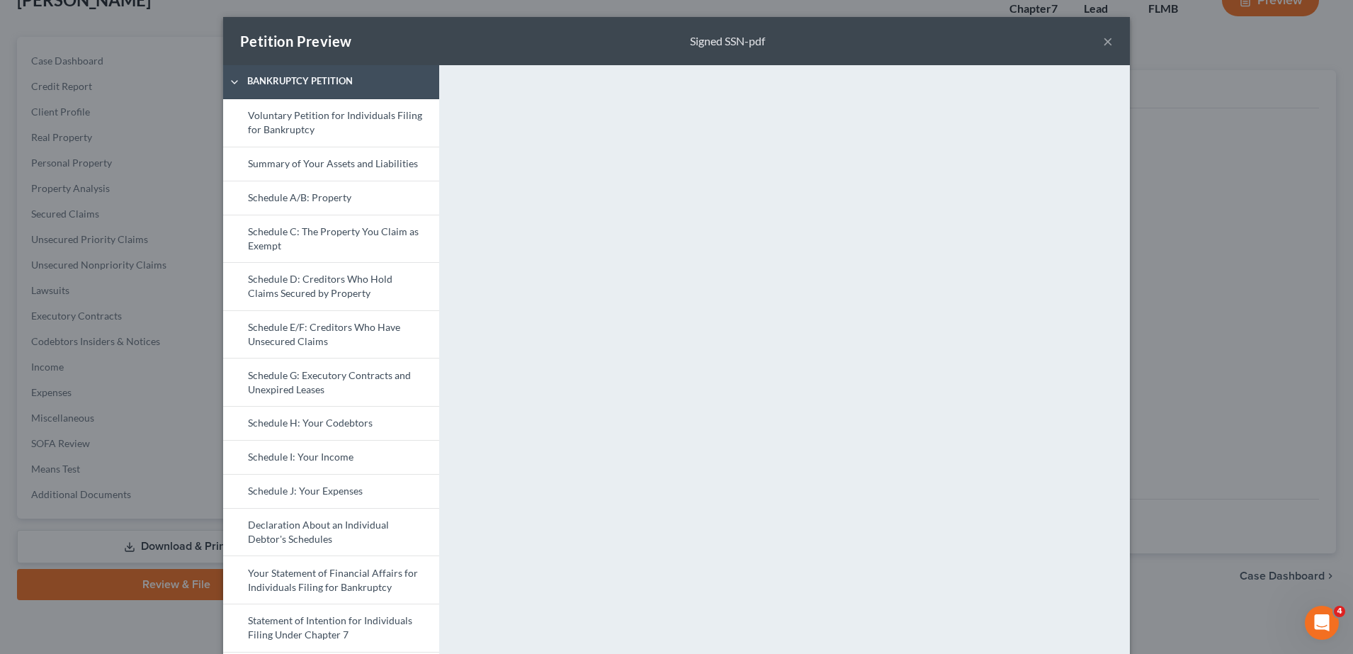
click at [1095, 46] on div "Petition Preview Signed SSN-pdf ×" at bounding box center [676, 41] width 907 height 48
click at [1103, 36] on button "×" at bounding box center [1108, 41] width 10 height 17
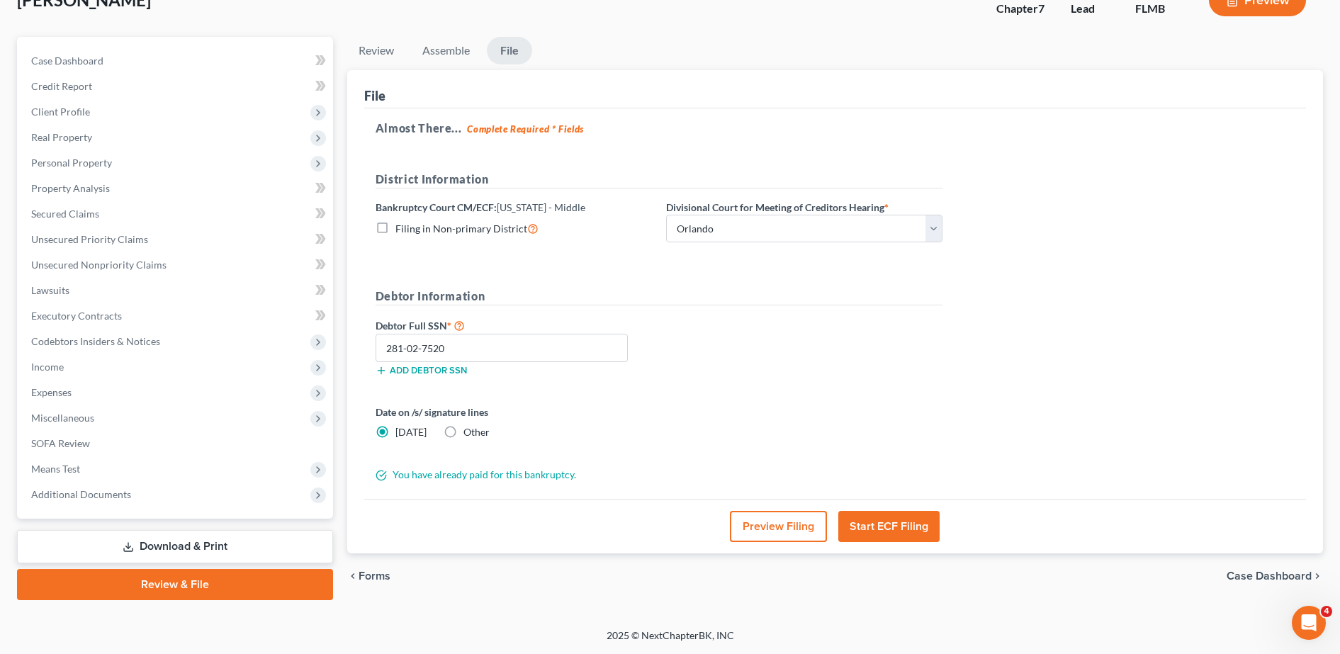
click at [885, 524] on button "Start ECF Filing" at bounding box center [888, 526] width 101 height 31
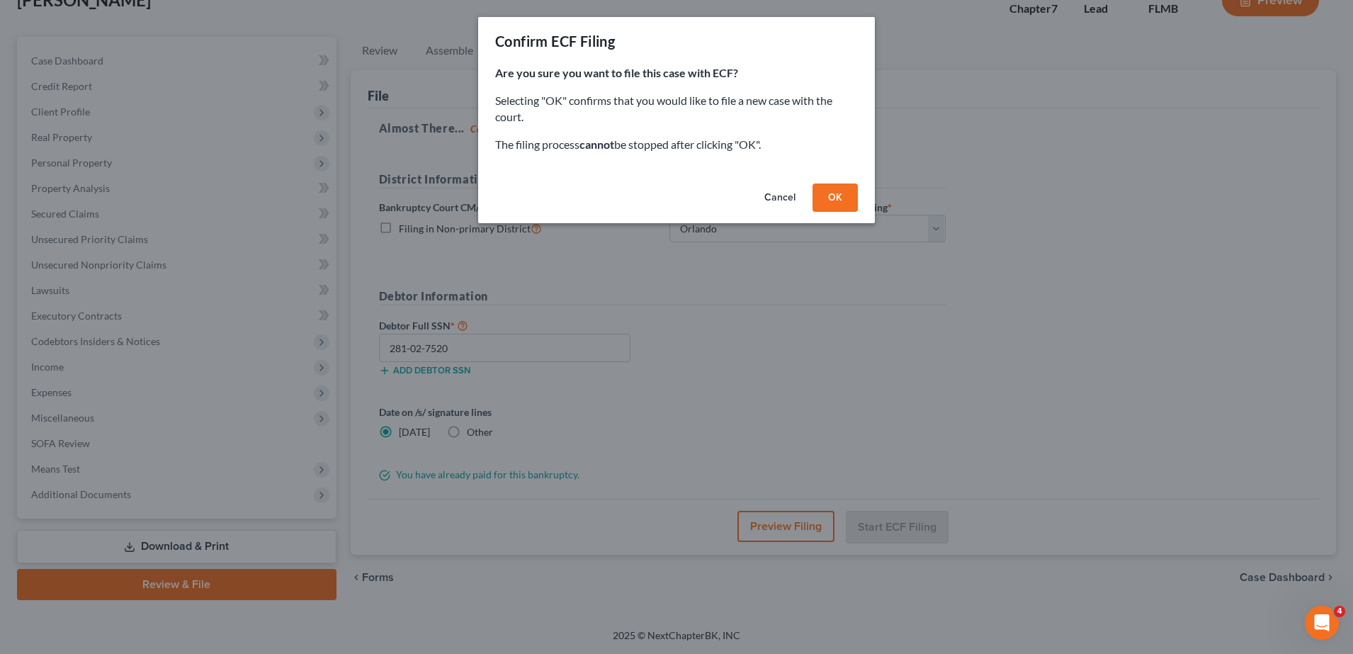
click at [838, 203] on button "OK" at bounding box center [835, 198] width 45 height 28
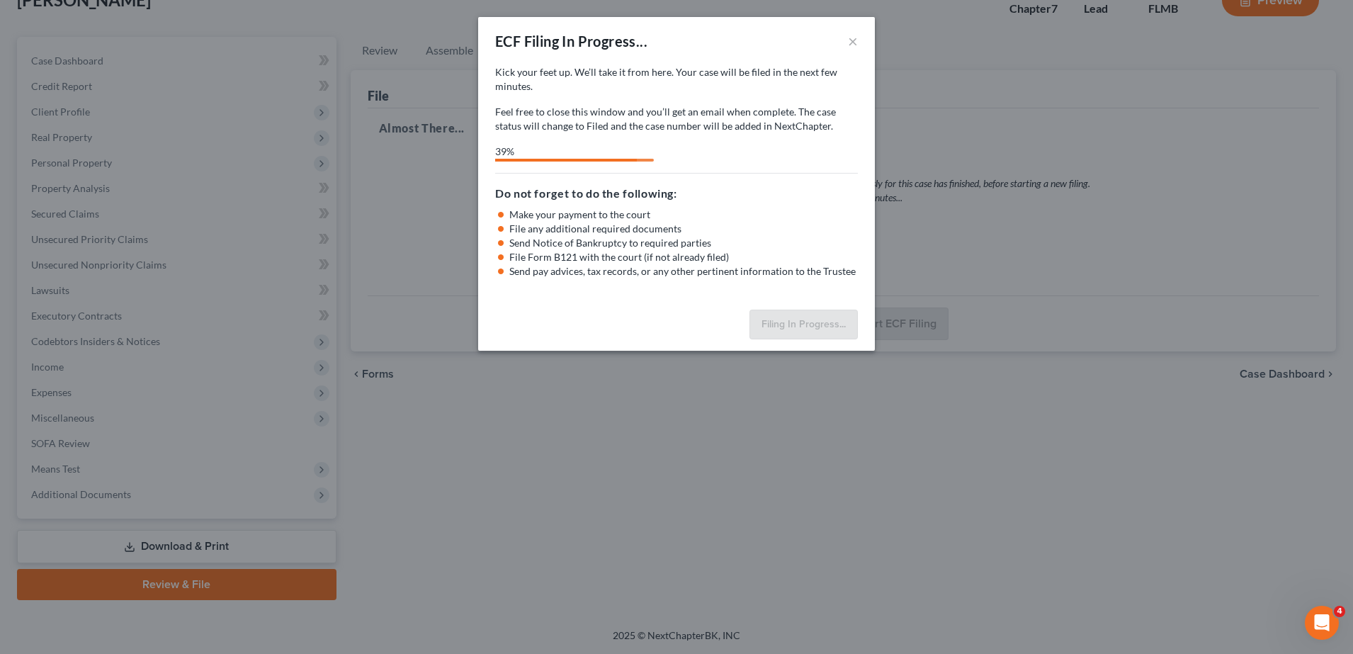
select select "2"
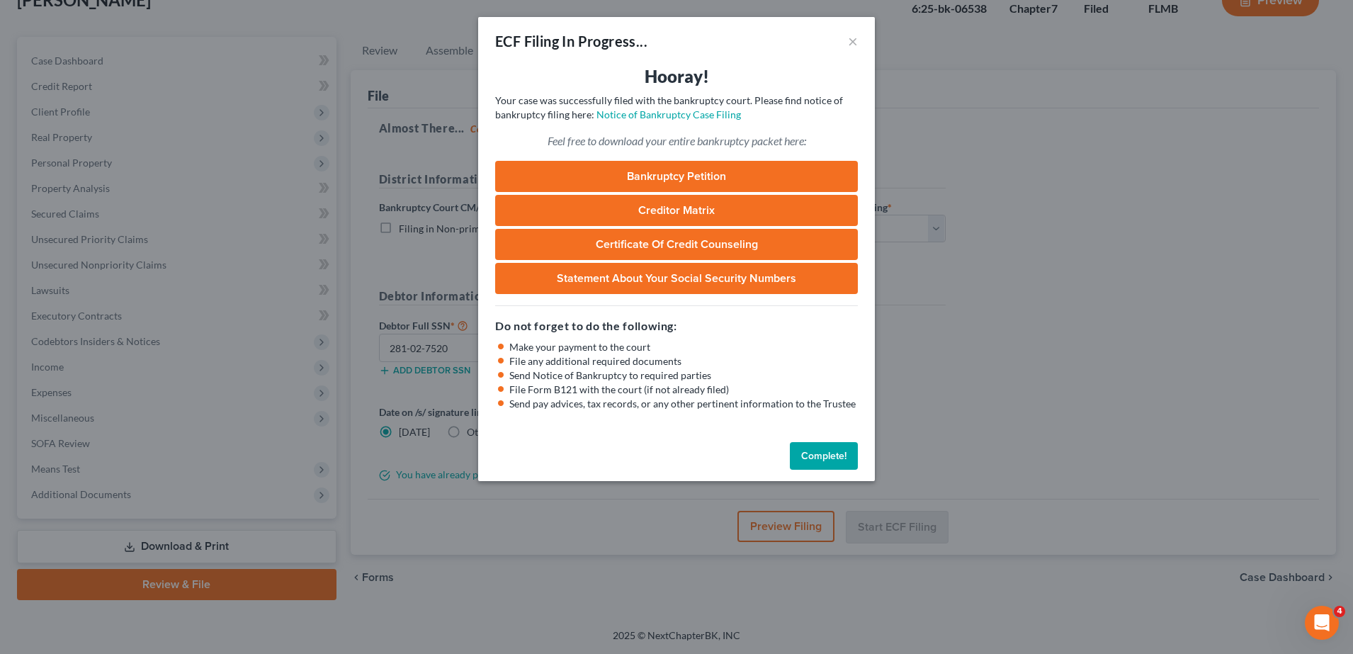
click at [341, 144] on div "ECF Filing In Progress... × Hooray! Your case was successfully filed with the b…" at bounding box center [676, 327] width 1353 height 654
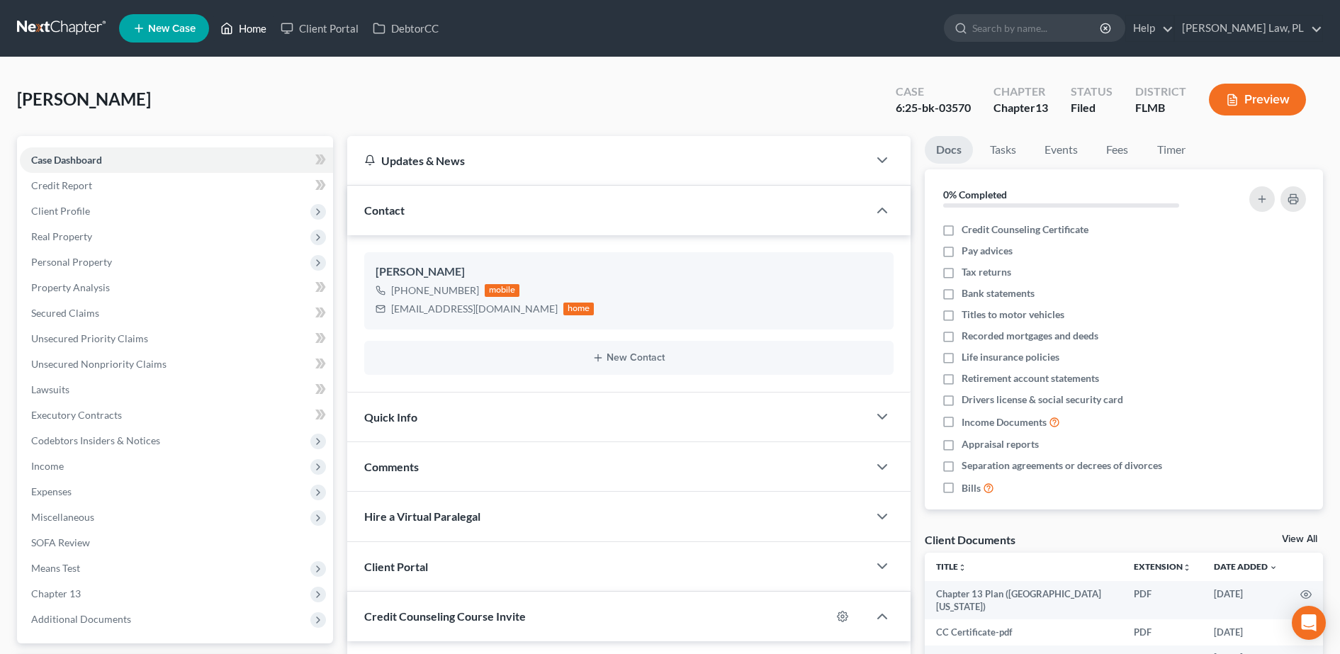
click at [259, 38] on link "Home" at bounding box center [243, 29] width 60 height 26
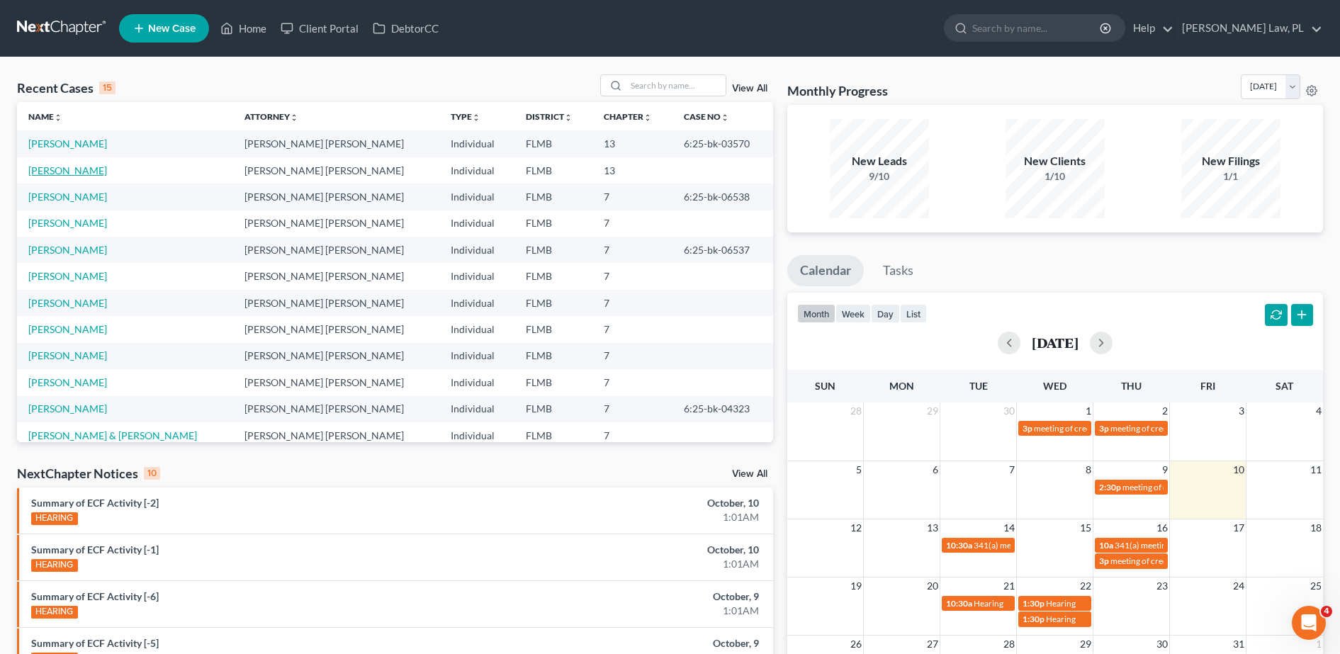
click at [68, 167] on link "Otero, Fernando" at bounding box center [67, 170] width 79 height 12
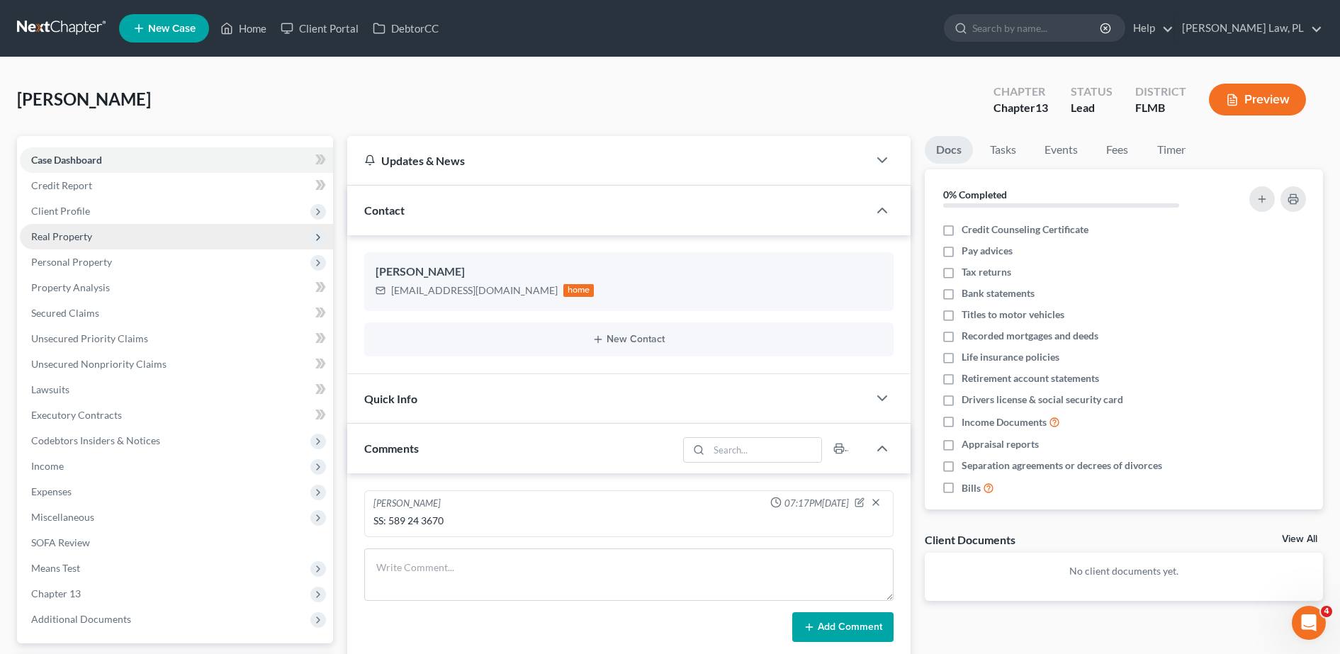
scroll to position [159, 0]
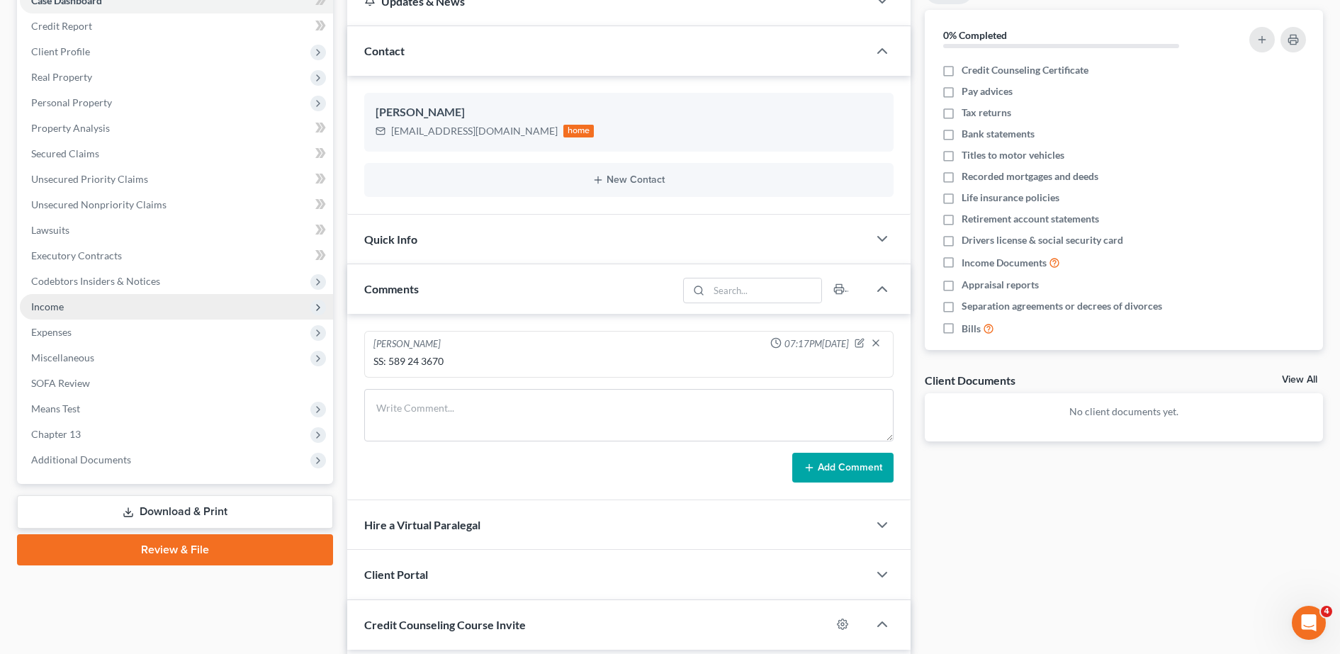
click at [79, 304] on span "Income" at bounding box center [176, 307] width 313 height 26
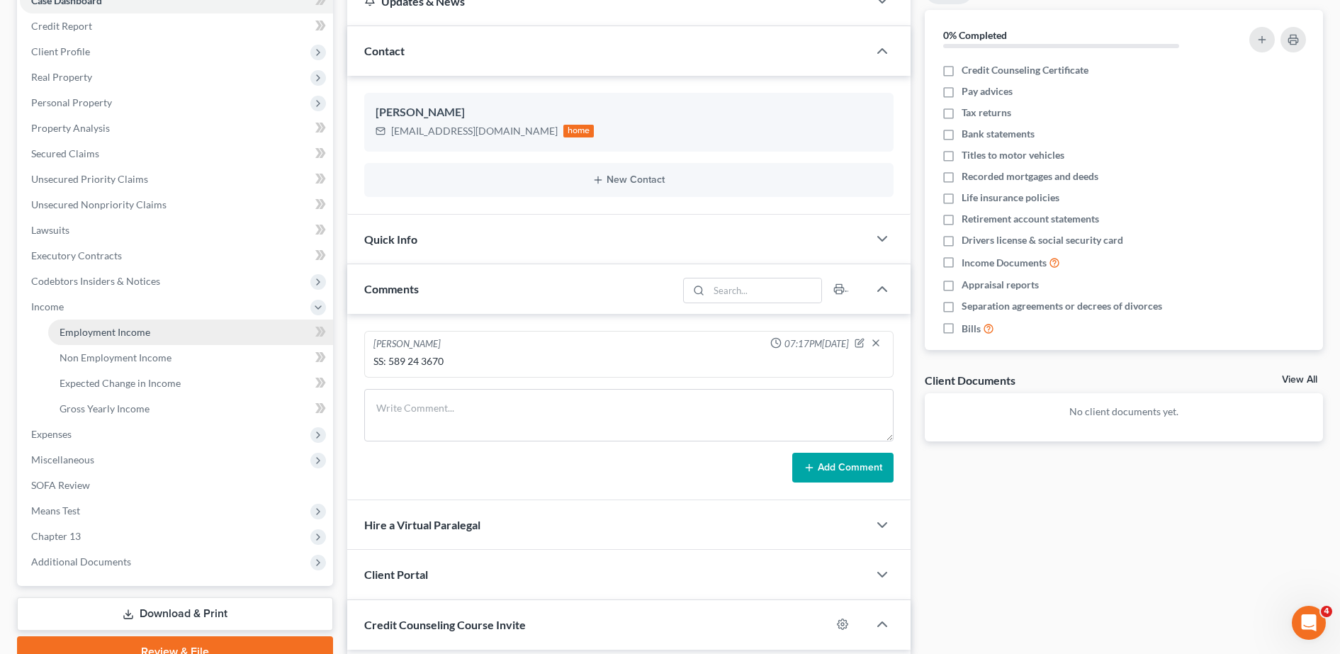
click at [107, 334] on span "Employment Income" at bounding box center [105, 332] width 91 height 12
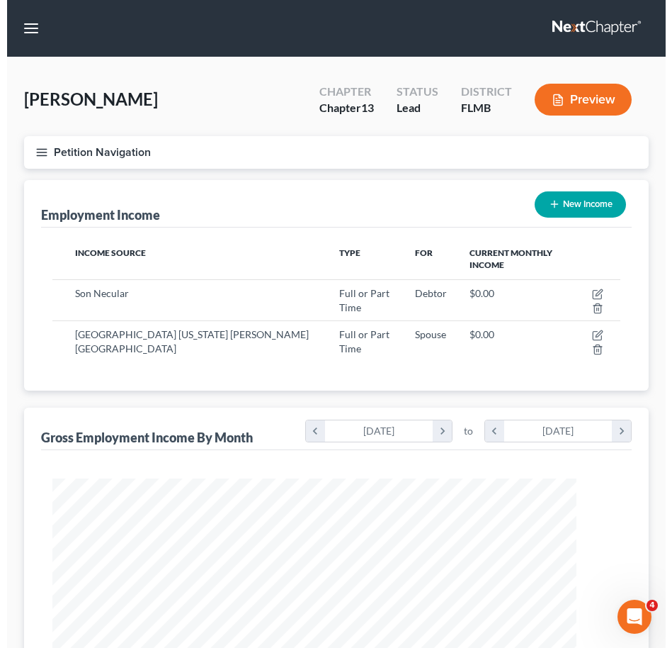
scroll to position [284, 597]
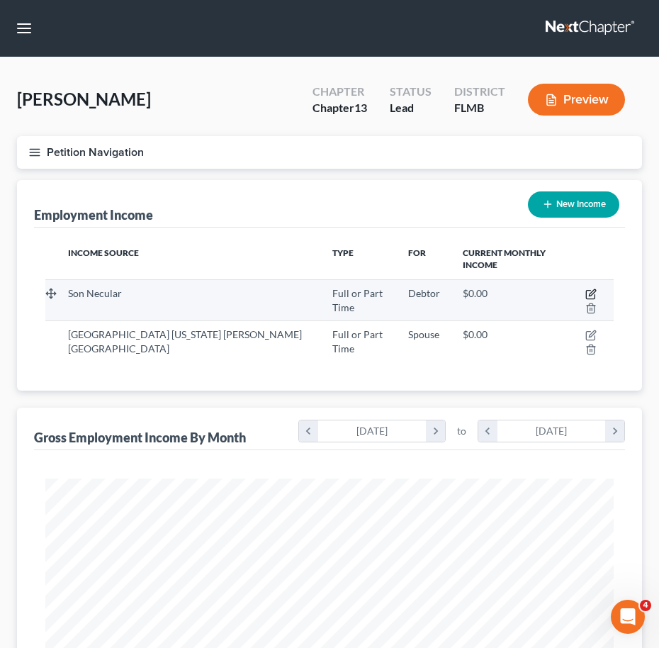
click at [585, 288] on icon "button" at bounding box center [590, 293] width 11 height 11
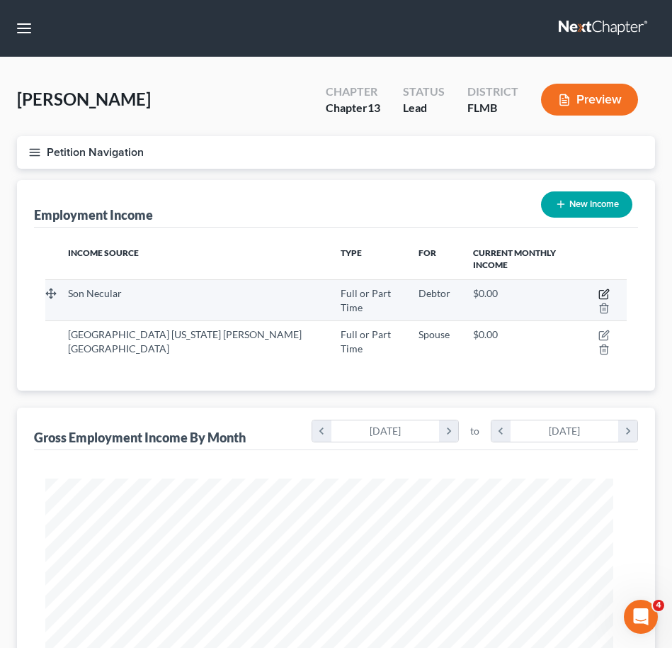
scroll to position [291, 610]
select select "0"
select select "9"
select select "2"
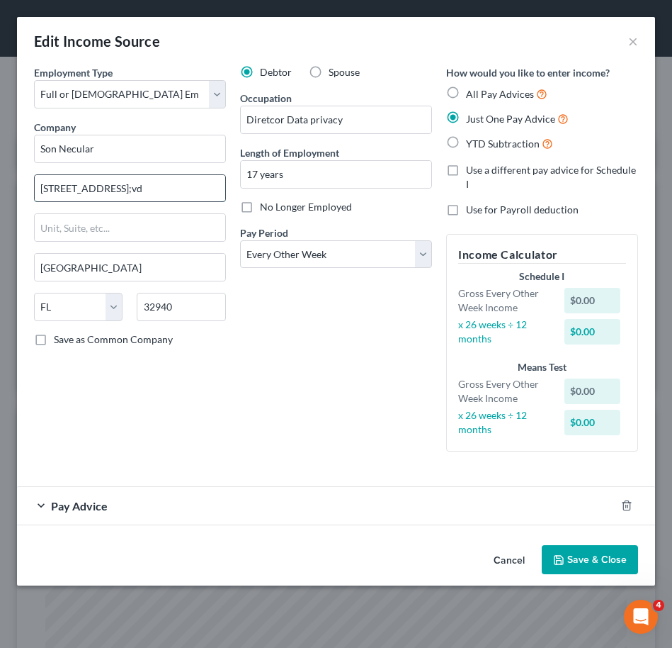
click at [172, 189] on input "3275 Suntree B;vd" at bounding box center [130, 188] width 191 height 27
type input "3275 Suntree Blvd"
click at [283, 119] on input "Diretcor Data privacy" at bounding box center [336, 119] width 191 height 27
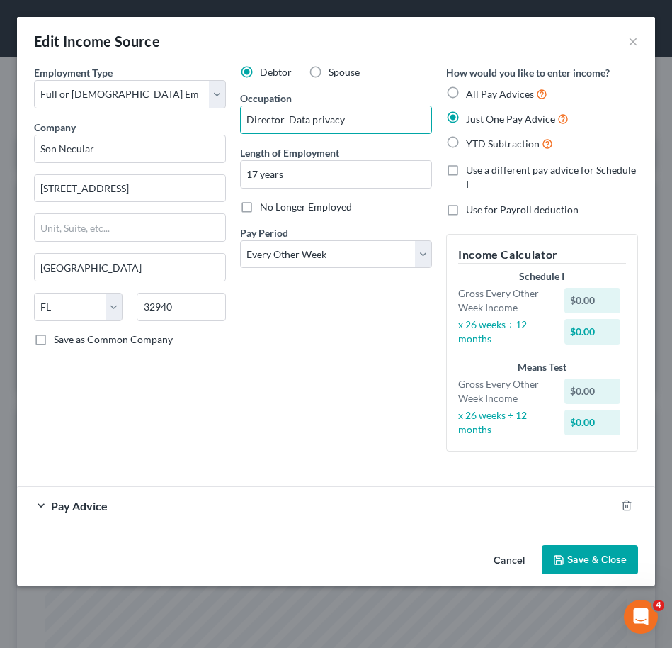
type input "Director Data privacy"
click at [361, 375] on div "Debtor Spouse Occupation Director Data privacy Length of Employment 17 years No…" at bounding box center [336, 264] width 206 height 398
click at [466, 86] on label "All Pay Advices" at bounding box center [506, 94] width 81 height 16
click at [472, 86] on input "All Pay Advices" at bounding box center [476, 90] width 9 height 9
radio input "true"
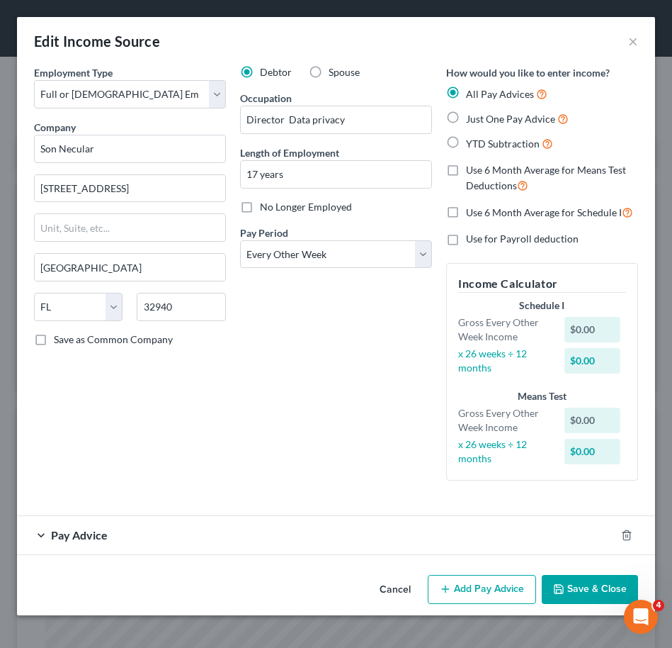
click at [193, 535] on div "Pay Advice" at bounding box center [316, 535] width 599 height 38
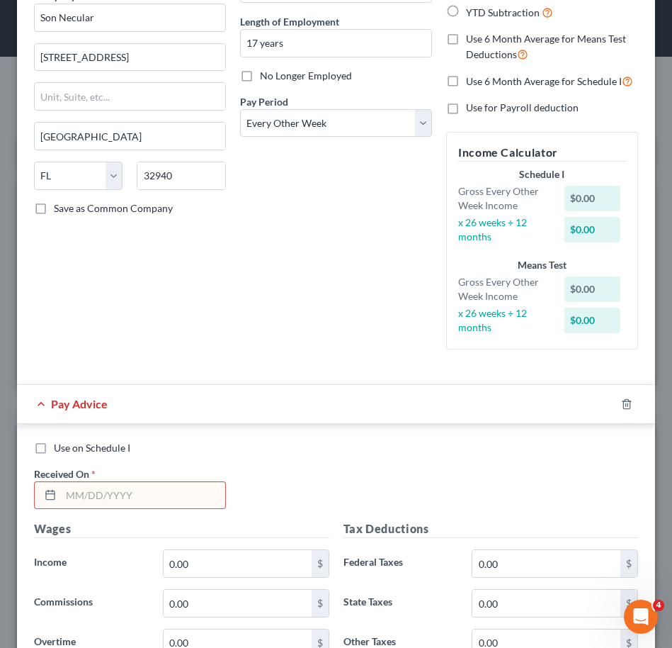
scroll to position [142, 0]
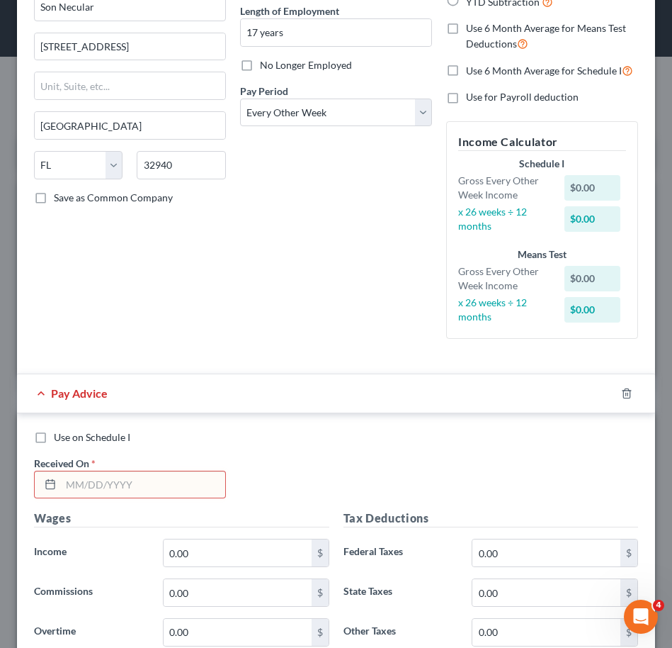
click at [132, 483] on input "text" at bounding box center [143, 484] width 164 height 27
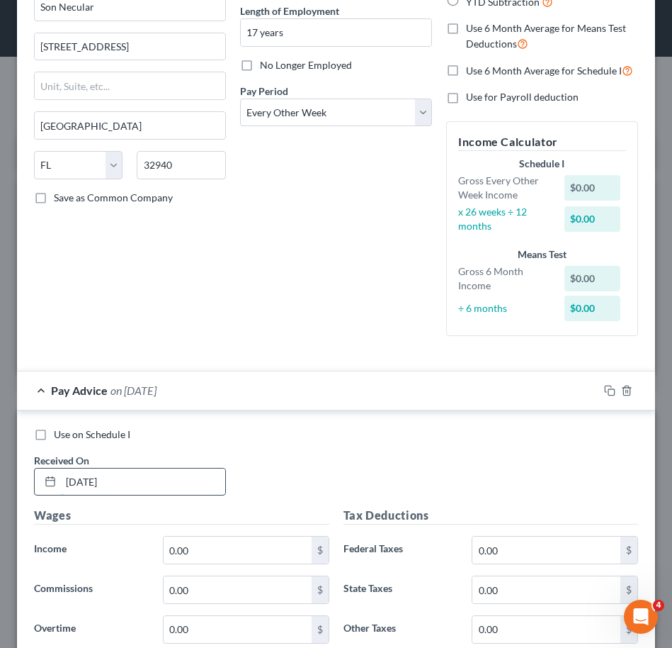
type input "07/11/2025"
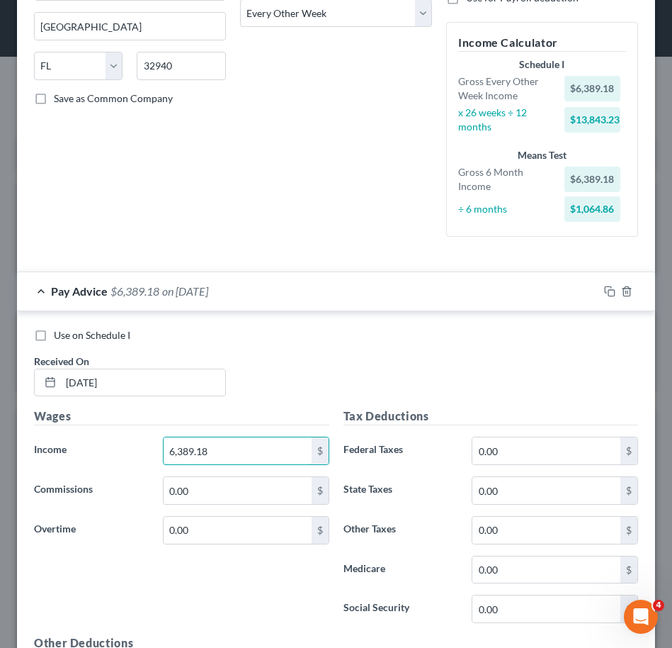
scroll to position [251, 0]
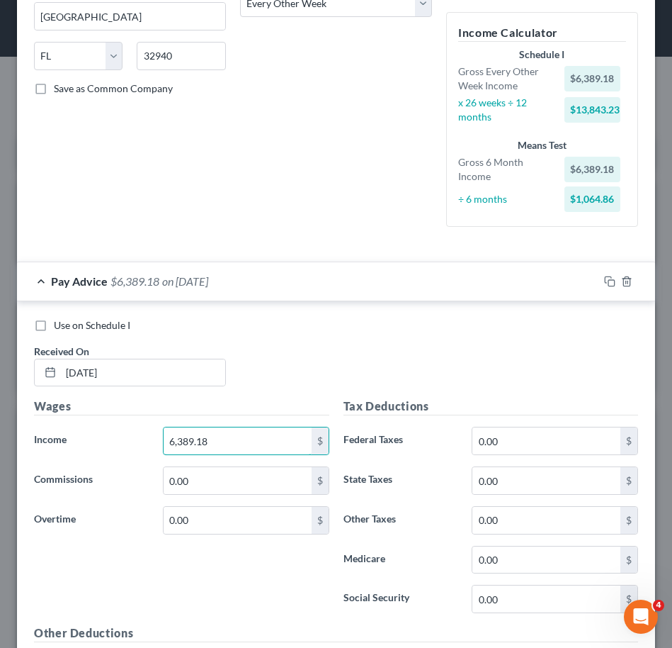
type input "6,389.18"
type input "587.45"
type input "88.94"
type input "380.30"
click at [512, 363] on div "Use on Schedule I Received On * 07/11/2025" at bounding box center [336, 358] width 619 height 80
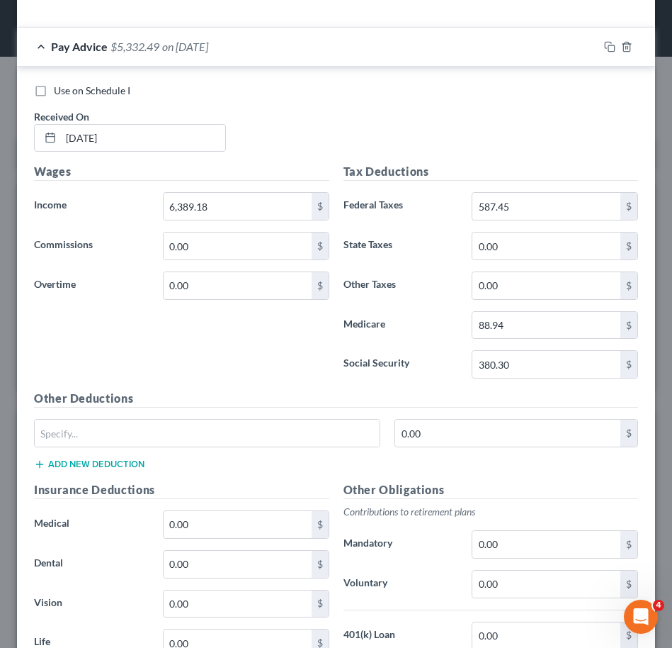
scroll to position [591, 0]
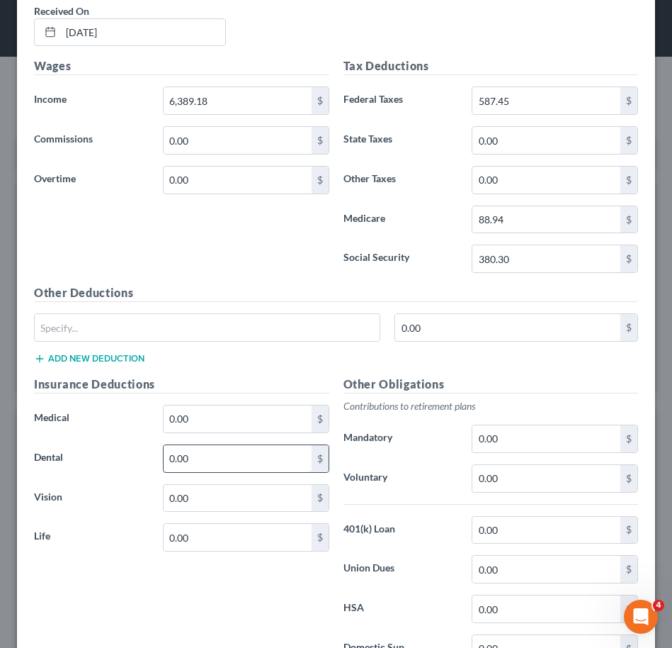
click at [179, 451] on input "0.00" at bounding box center [238, 458] width 148 height 27
type input "5.81"
click at [193, 418] on input "0.00" at bounding box center [238, 418] width 148 height 27
type input "126.92"
click at [220, 531] on input "0.00" at bounding box center [238, 537] width 148 height 27
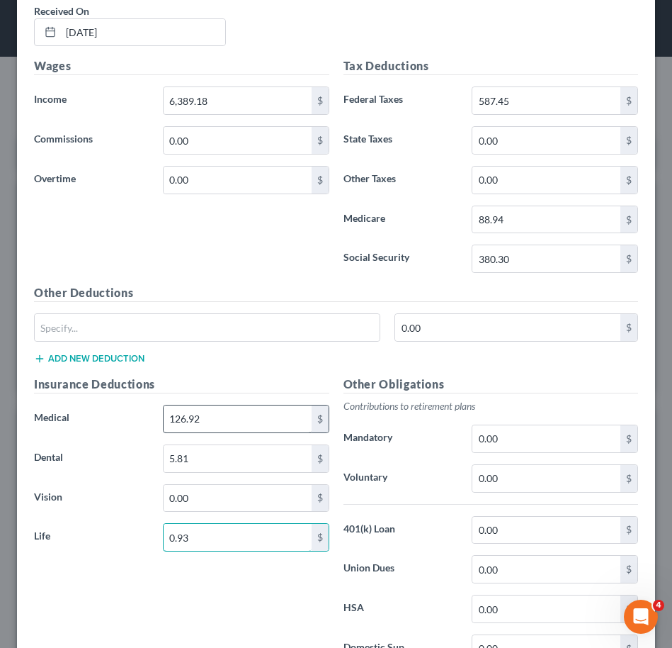
type input "0.93"
click at [270, 411] on input "126.92" at bounding box center [238, 418] width 148 height 27
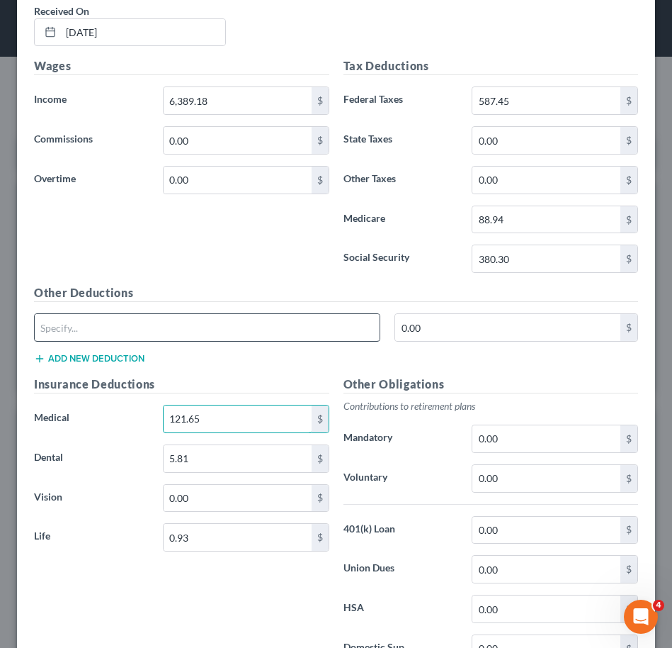
type input "121.65"
click at [179, 335] on input "text" at bounding box center [207, 327] width 345 height 27
type input "FSA Medical"
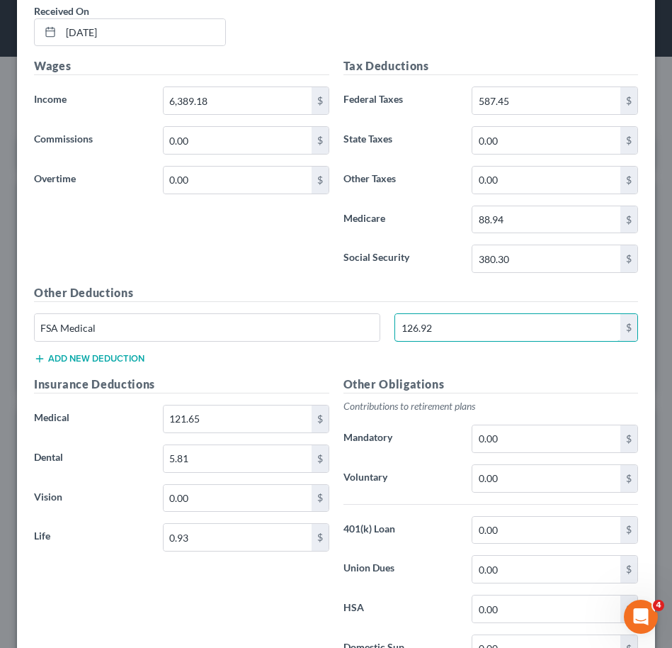
type input "126.92"
click at [240, 222] on div "Wages Income * 6,389.18 $ Commissions 0.00 $ Overtime 0.00 $" at bounding box center [182, 170] width 310 height 227
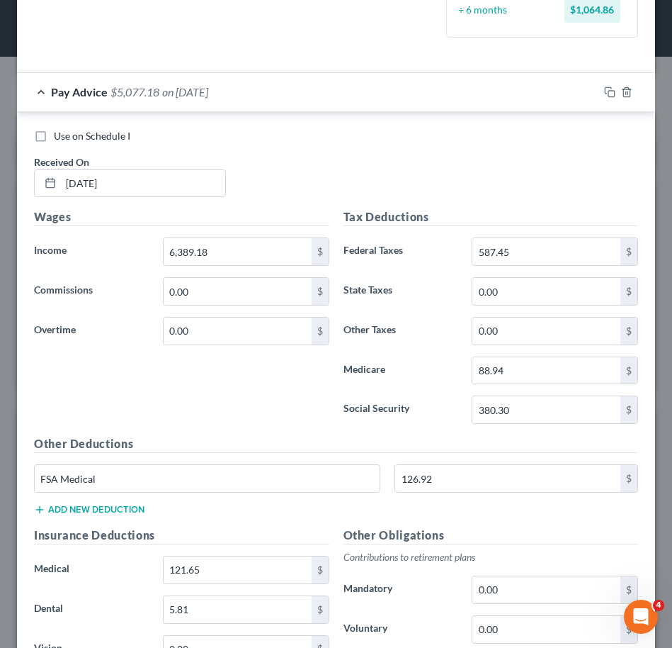
scroll to position [461, 0]
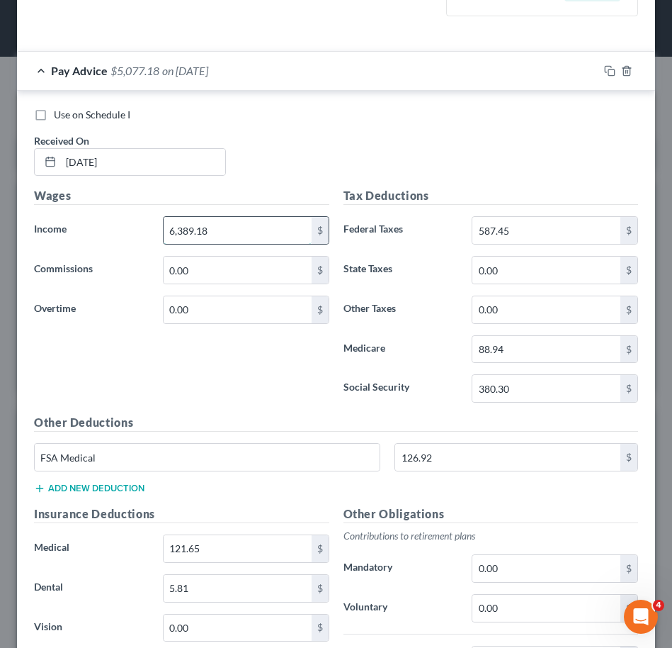
click at [208, 236] on input "6,389.18" at bounding box center [238, 230] width 148 height 27
click at [273, 161] on div "Use on Schedule I Received On * 07/11/2025" at bounding box center [336, 148] width 619 height 80
click at [243, 229] on input "6,133.87" at bounding box center [238, 230] width 148 height 27
type input "6,389.18"
click at [141, 393] on div "Wages Income * 6,389.18 $ Commissions 0.00 $ Overtime 0.00 $" at bounding box center [182, 300] width 310 height 227
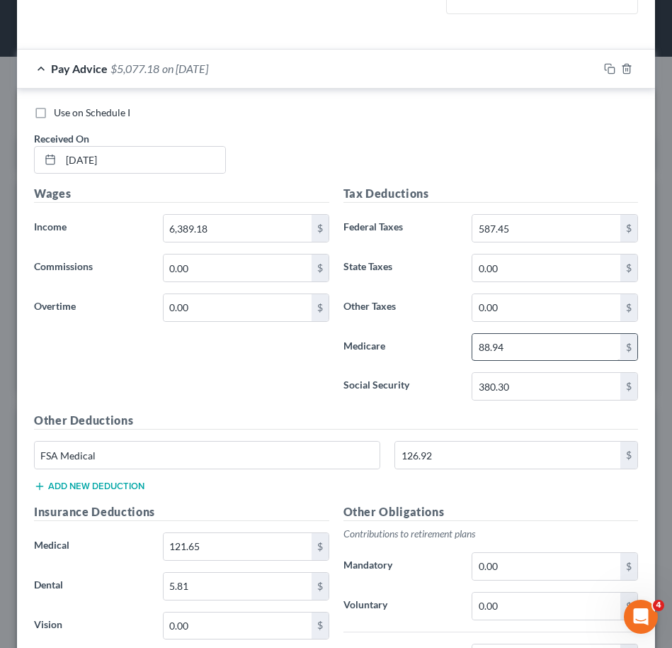
scroll to position [507, 0]
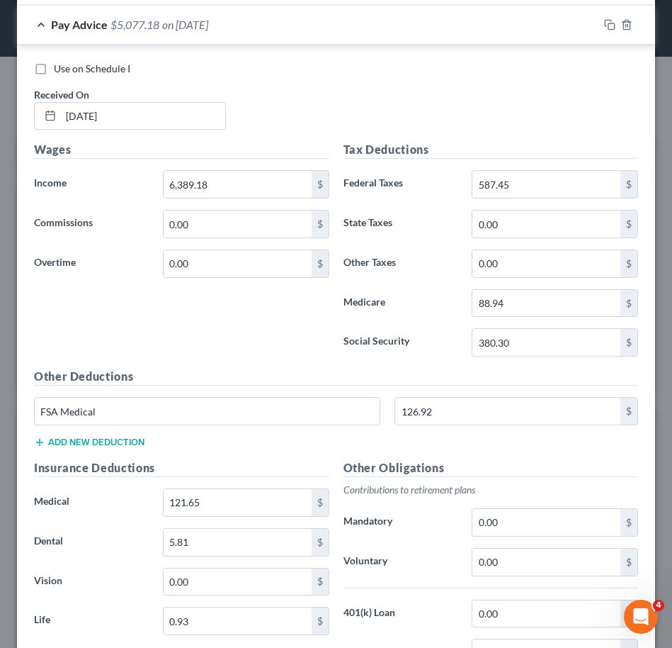
click at [368, 120] on div "Use on Schedule I Received On * 07/11/2025" at bounding box center [336, 102] width 619 height 80
drag, startPoint x: 188, startPoint y: 413, endPoint x: 5, endPoint y: 413, distance: 183.5
click at [5, 413] on div "Edit Income Source × Employment Type * Select Full or Part Time Employment Self…" at bounding box center [336, 324] width 672 height 648
drag, startPoint x: 208, startPoint y: 404, endPoint x: 120, endPoint y: 403, distance: 87.2
click at [120, 403] on input "Other Deductions (After Tax)" at bounding box center [207, 411] width 345 height 27
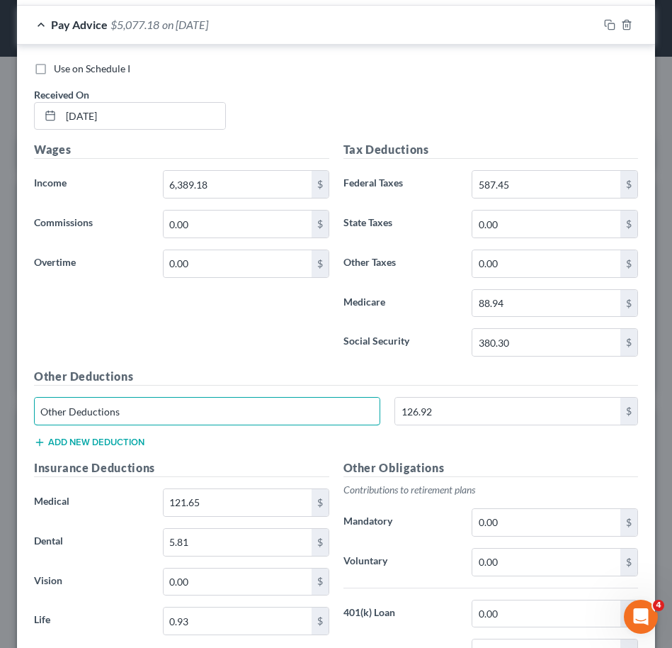
type input "Other Deductions"
click at [399, 366] on div "Tax Deductions Federal Taxes 587.45 $ State Taxes 0.00 $ Other Taxes 0.00 $ Med…" at bounding box center [492, 254] width 310 height 227
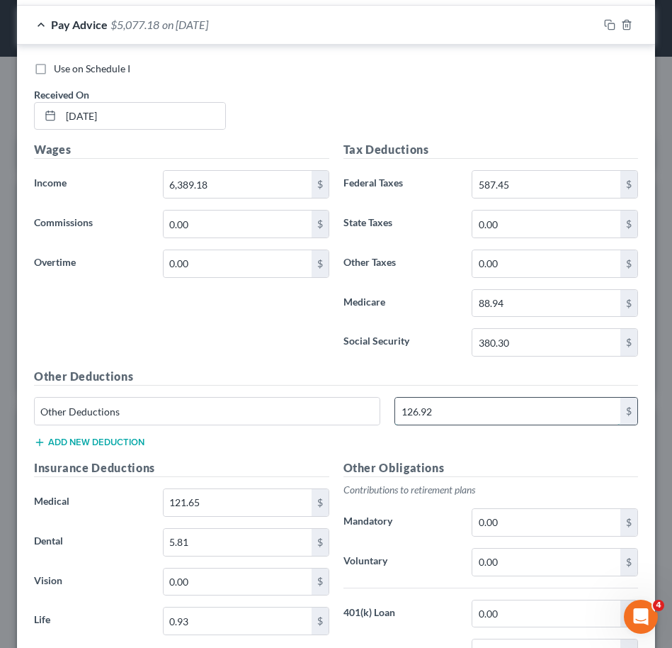
click at [502, 402] on input "126.92" at bounding box center [507, 411] width 225 height 27
type input "290.60"
click at [350, 352] on label "Social Security" at bounding box center [401, 342] width 129 height 28
click at [398, 36] on div "Pay Advice $4,913.50 on 07/11/2025" at bounding box center [308, 25] width 582 height 38
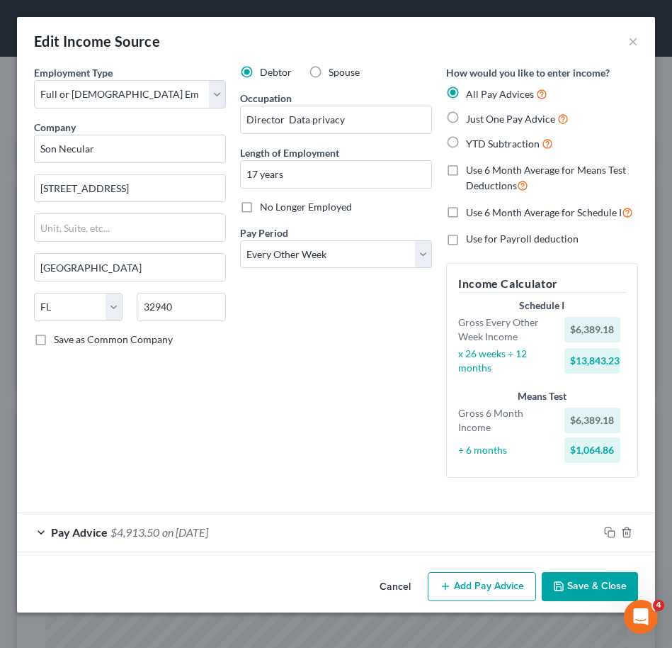
scroll to position [0, 0]
click at [609, 531] on rect "button" at bounding box center [612, 534] width 6 height 6
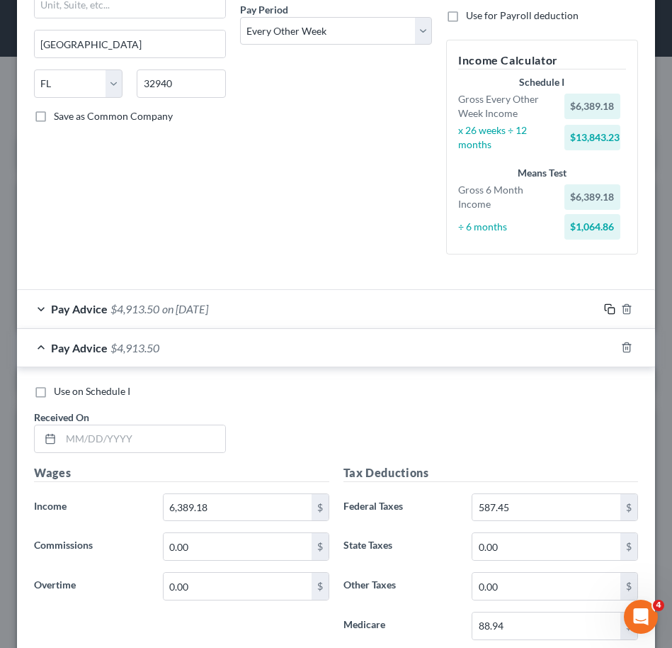
scroll to position [243, 0]
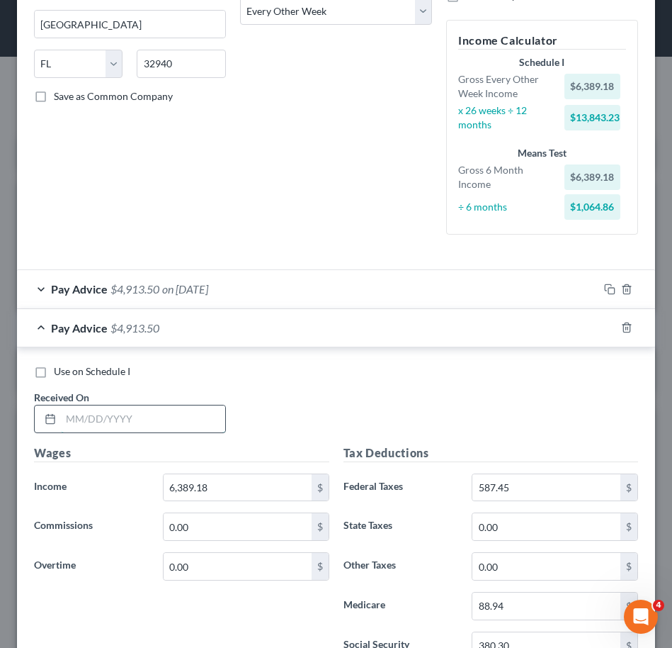
click at [159, 425] on input "text" at bounding box center [143, 418] width 164 height 27
type input "8/8/2025"
click at [422, 334] on div "Pay Advice $4,913.50 on 08/08/2025" at bounding box center [308, 328] width 582 height 38
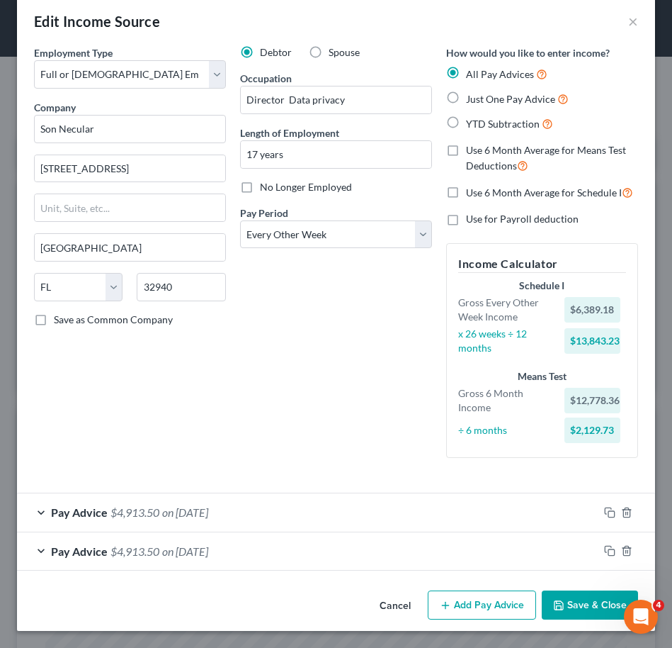
scroll to position [20, 0]
click at [604, 508] on icon "button" at bounding box center [609, 512] width 11 height 11
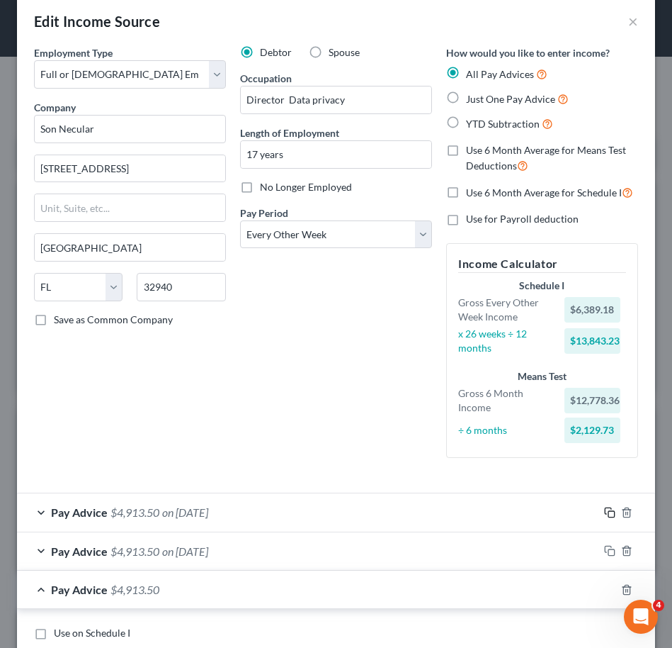
scroll to position [227, 0]
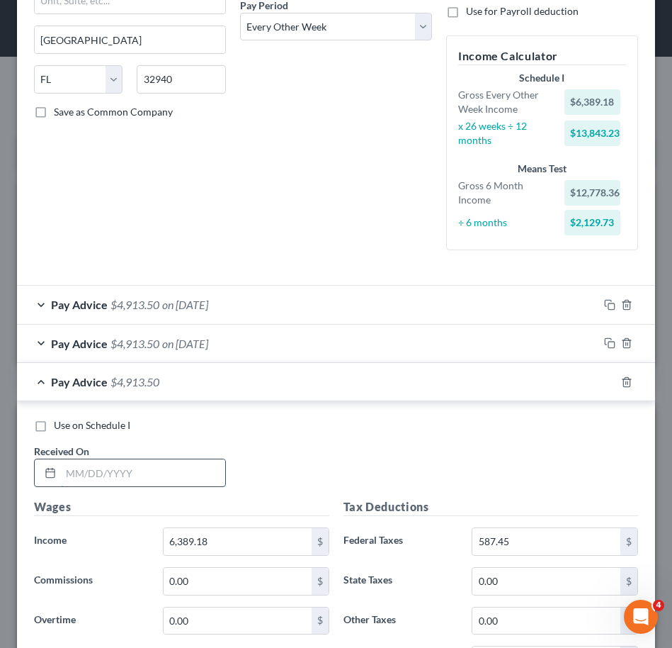
click at [162, 471] on input "text" at bounding box center [143, 472] width 164 height 27
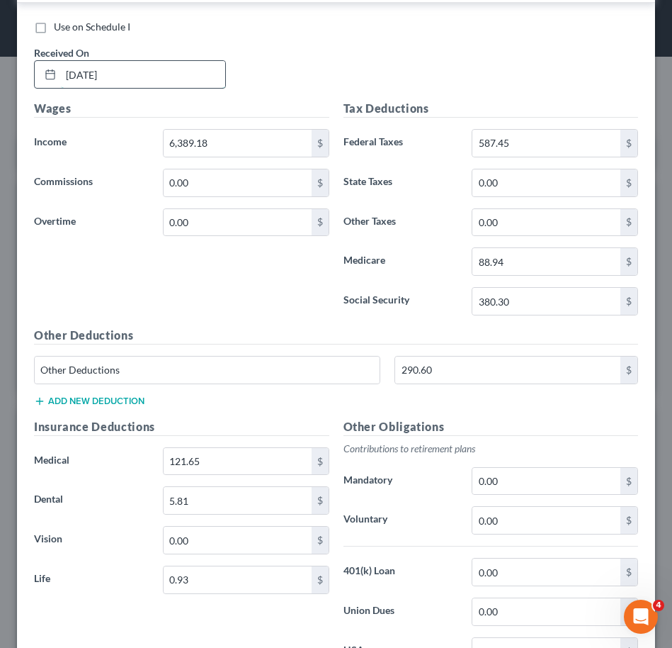
scroll to position [721, 0]
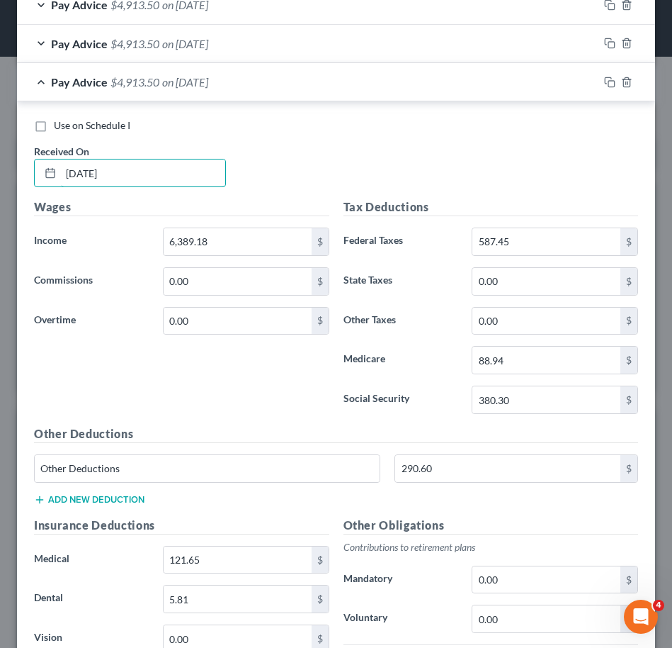
type input "7/25/2025"
click at [205, 81] on span "on 07/25/2025" at bounding box center [185, 81] width 46 height 13
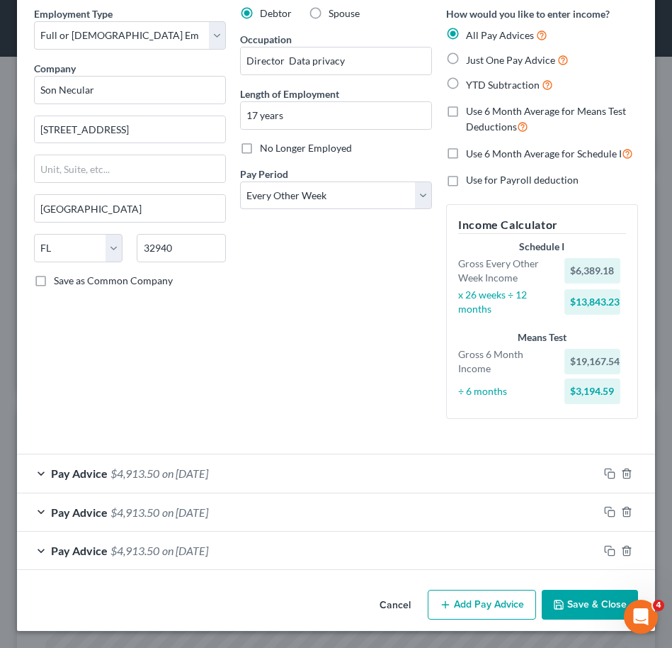
scroll to position [59, 0]
click at [502, 597] on button "Add Pay Advice" at bounding box center [482, 605] width 108 height 30
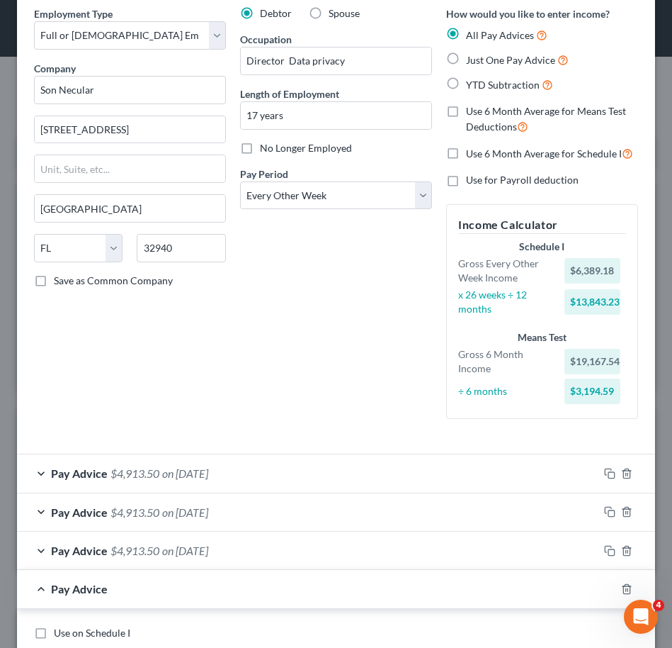
scroll to position [308, 0]
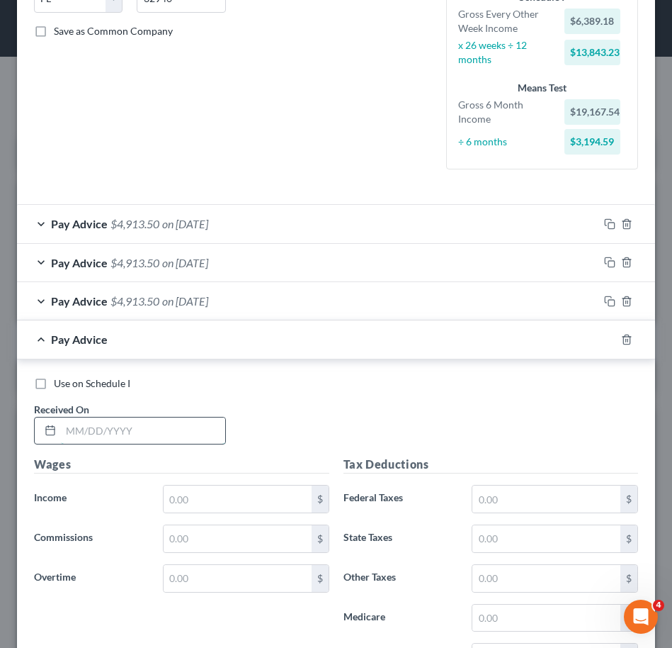
click at [195, 426] on input "text" at bounding box center [143, 430] width 164 height 27
type input "9/5/2025"
click at [621, 339] on icon "button" at bounding box center [626, 339] width 11 height 11
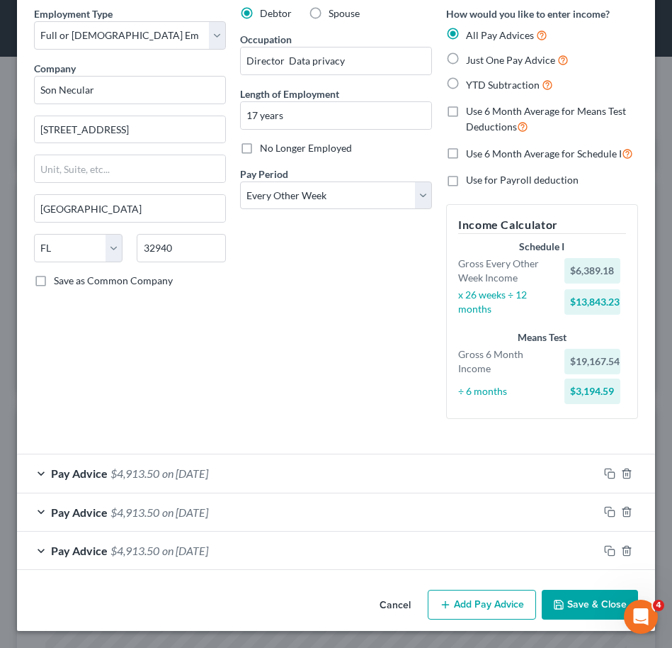
scroll to position [59, 0]
click at [604, 512] on icon "button" at bounding box center [609, 511] width 11 height 11
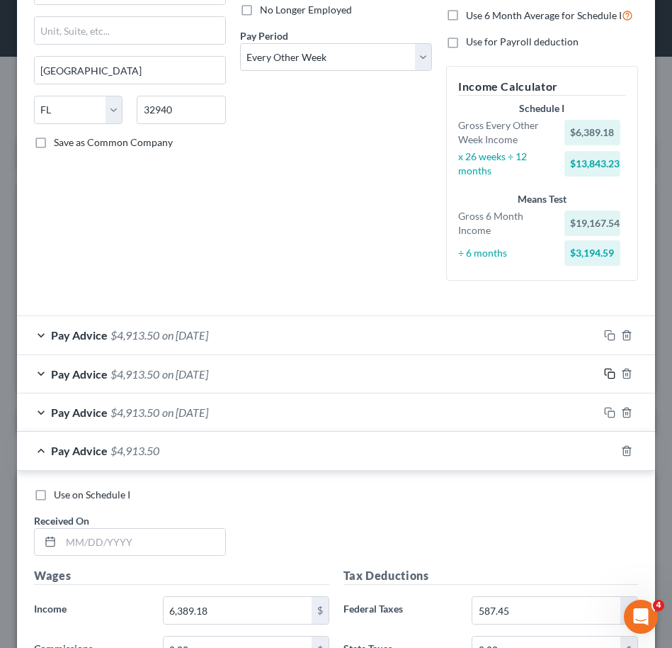
scroll to position [205, 0]
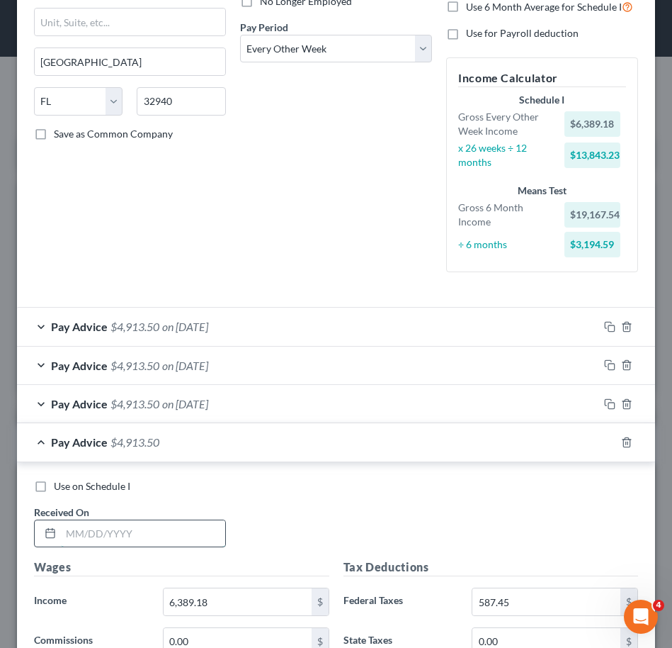
click at [137, 529] on input "text" at bounding box center [143, 533] width 164 height 27
type input "9/5/2025"
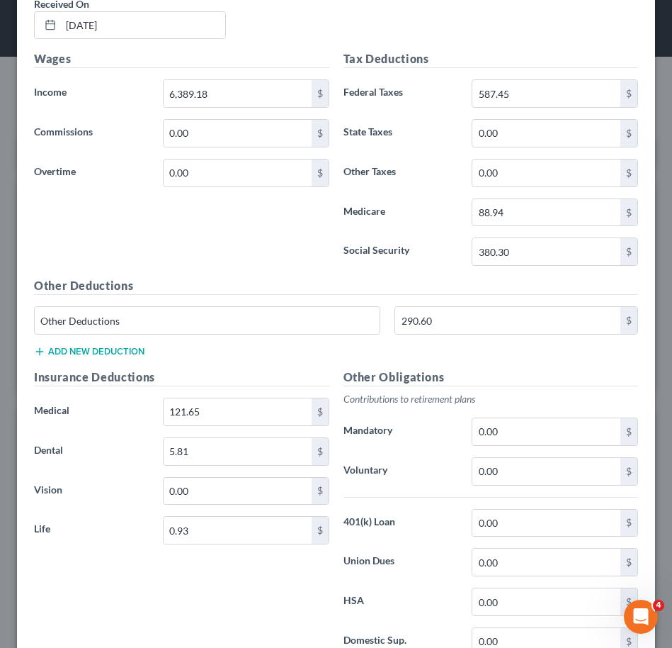
scroll to position [713, 0]
click at [525, 322] on input "290.60" at bounding box center [507, 321] width 225 height 27
click at [508, 320] on input "290.60" at bounding box center [507, 321] width 225 height 27
type input "290.59"
click at [407, 257] on label "Social Security" at bounding box center [401, 252] width 129 height 28
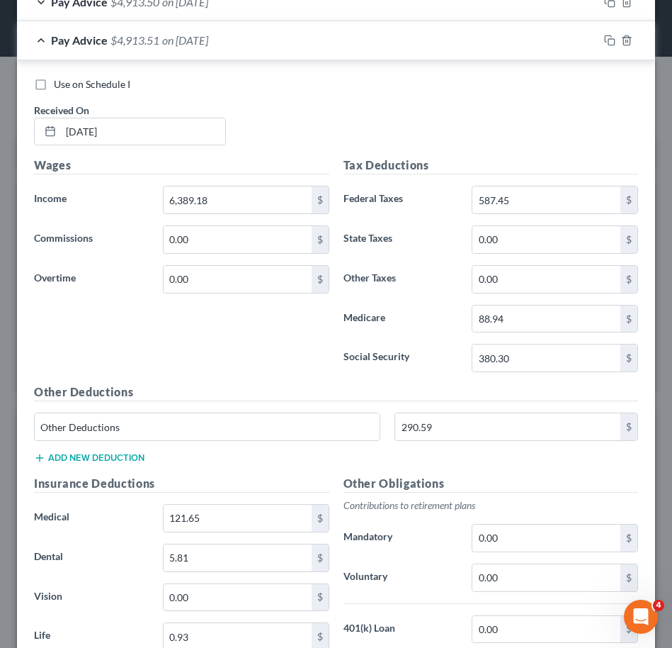
scroll to position [608, 0]
click at [292, 35] on div "Pay Advice $4,913.51 on 09/05/2025" at bounding box center [308, 40] width 582 height 38
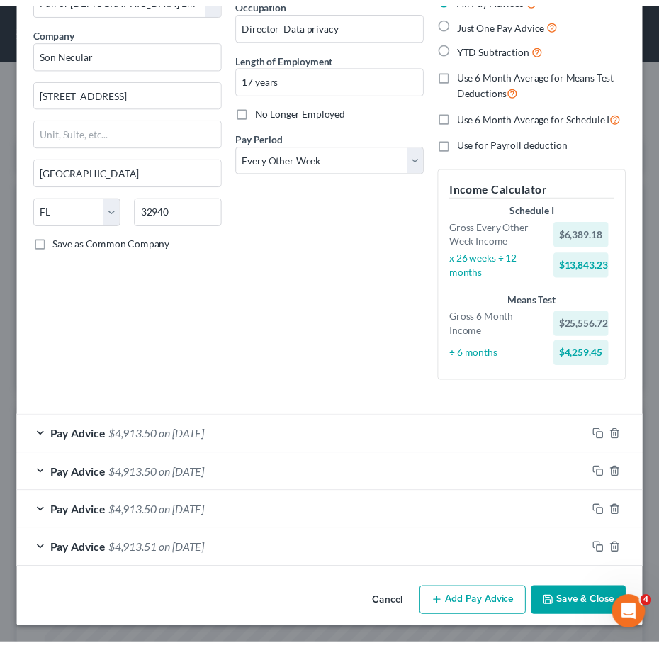
scroll to position [97, 0]
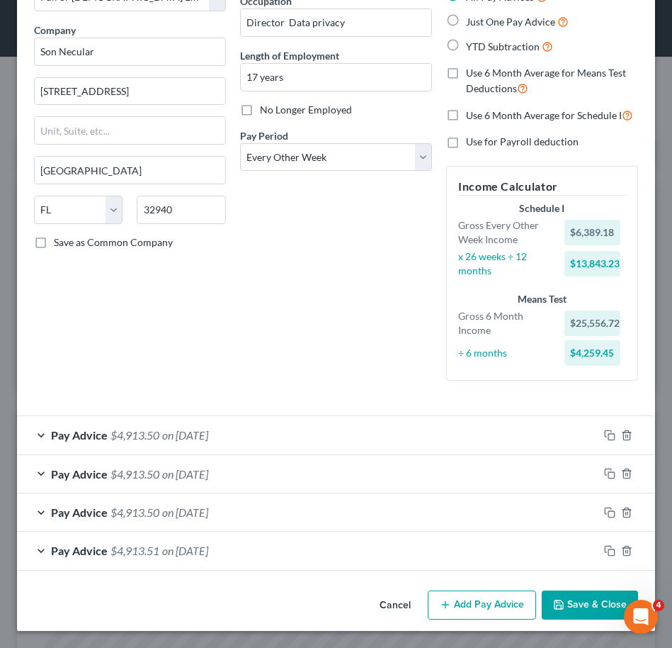
drag, startPoint x: 604, startPoint y: 247, endPoint x: 641, endPoint y: 391, distance: 149.0
click at [604, 247] on div "Schedule I Gross Every Other Week Income $6,389.18 x 26 weeks ÷ 12 months $13,8…" at bounding box center [542, 240] width 182 height 79
click at [575, 609] on button "Save & Close" at bounding box center [590, 605] width 96 height 30
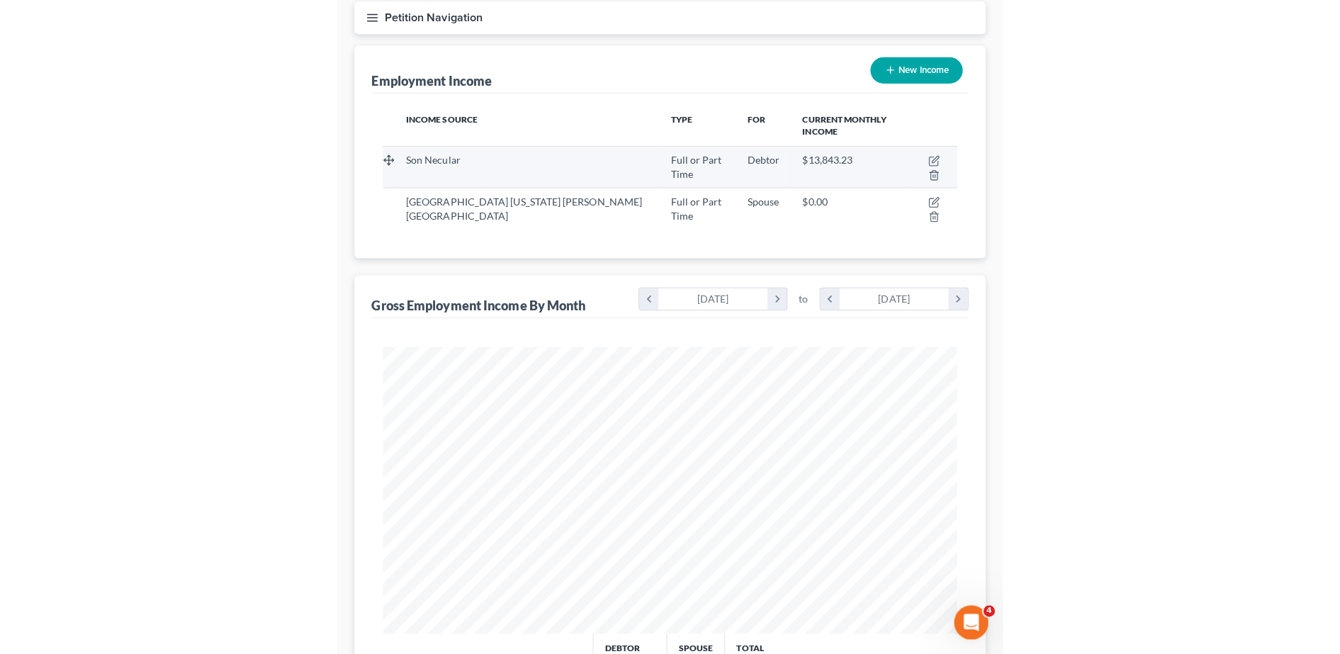
scroll to position [0, 0]
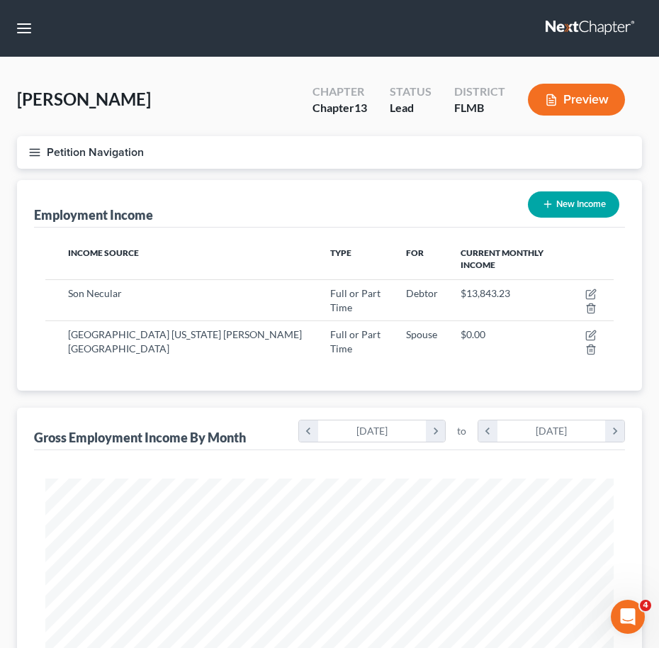
click at [28, 145] on button "Petition Navigation" at bounding box center [329, 152] width 625 height 33
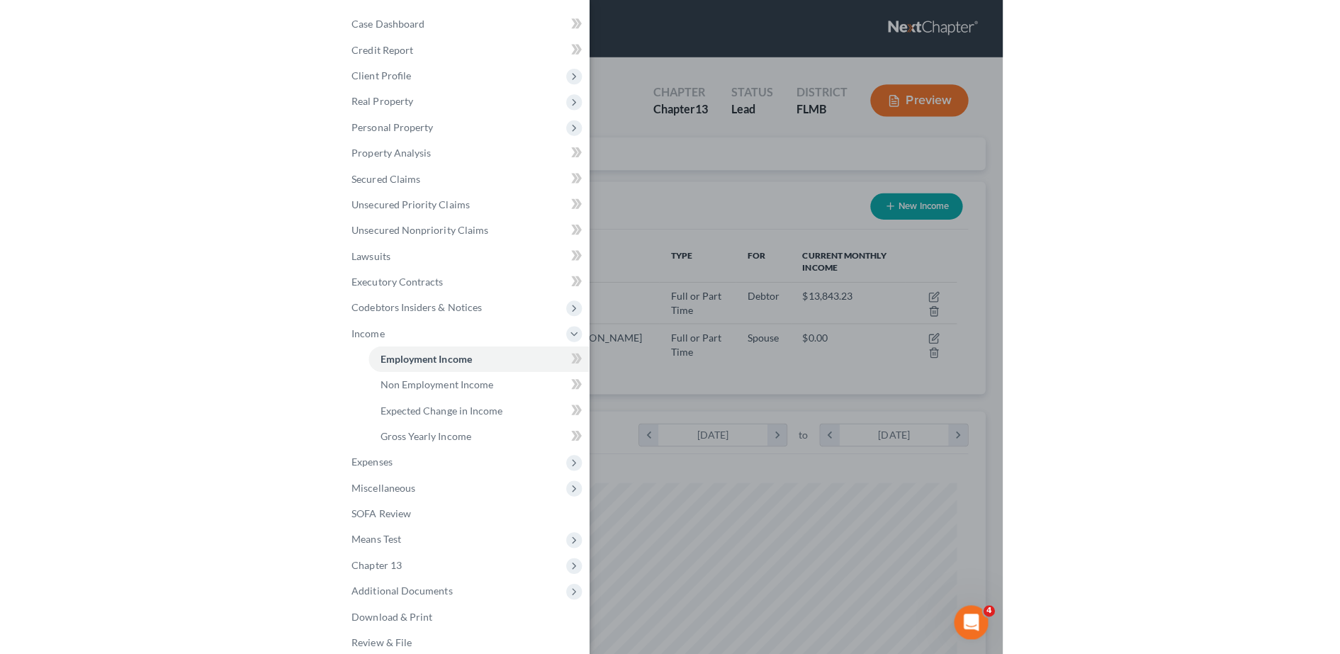
scroll to position [708310, 708019]
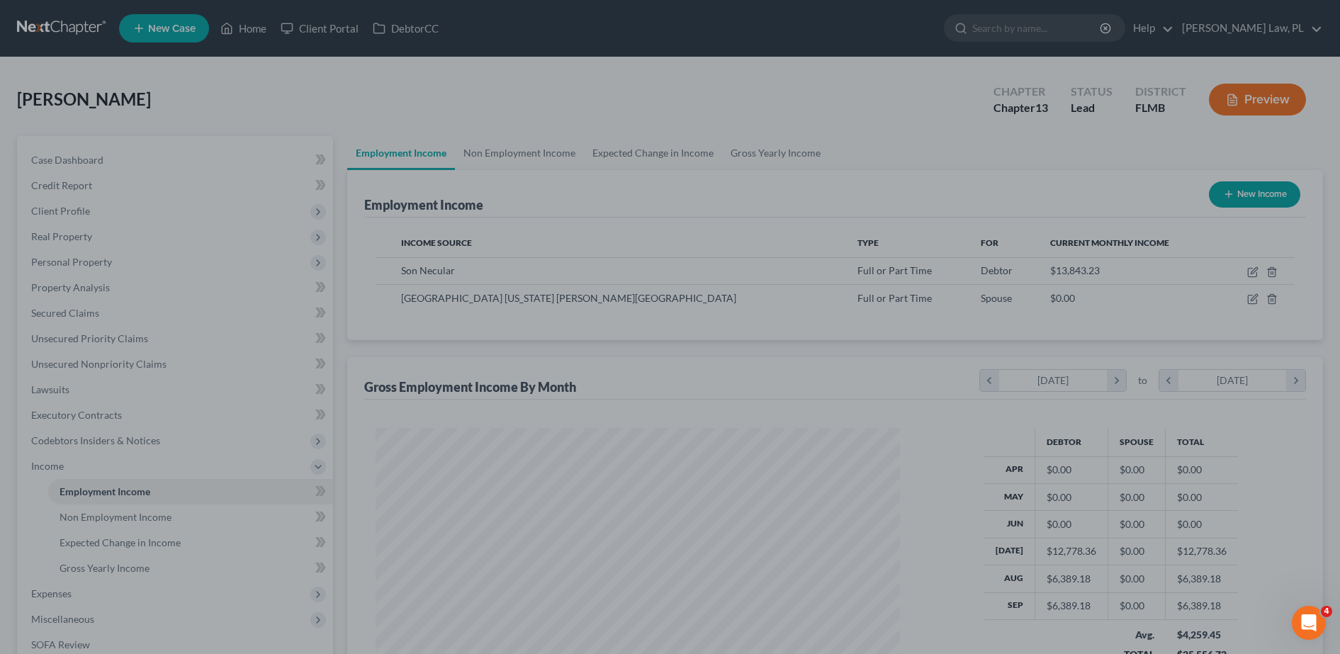
click at [556, 288] on div at bounding box center [670, 327] width 1340 height 654
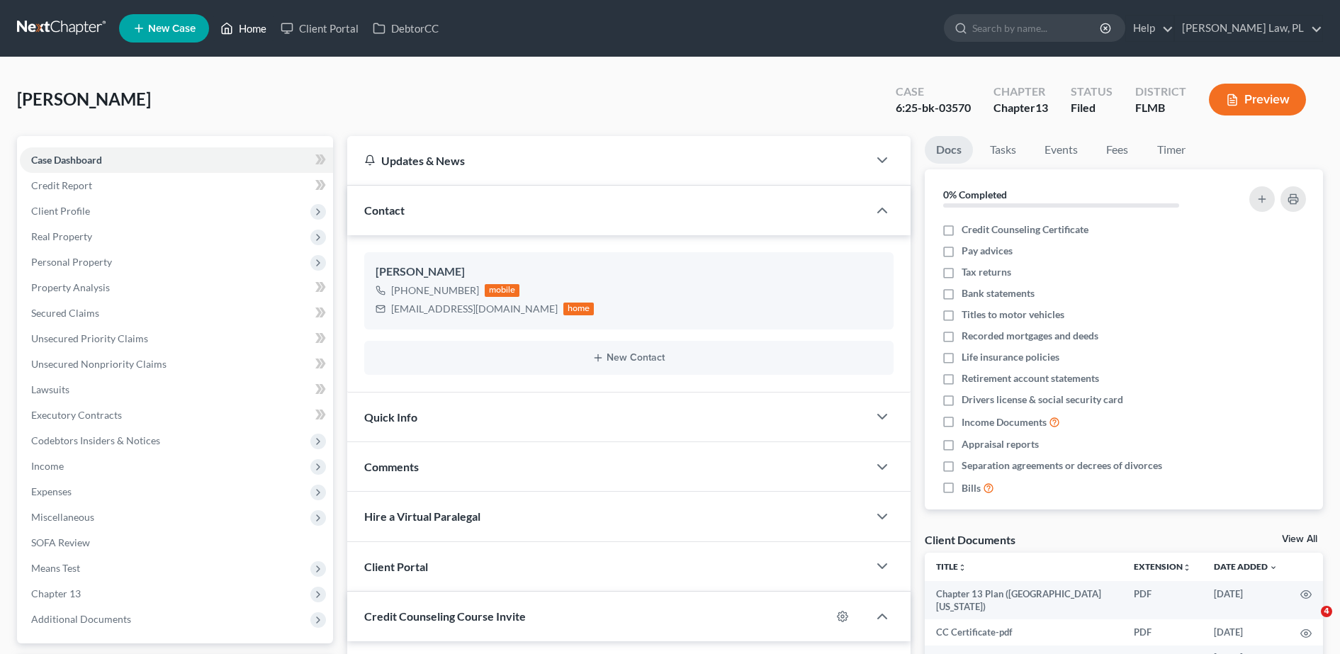
click at [257, 30] on link "Home" at bounding box center [243, 29] width 60 height 26
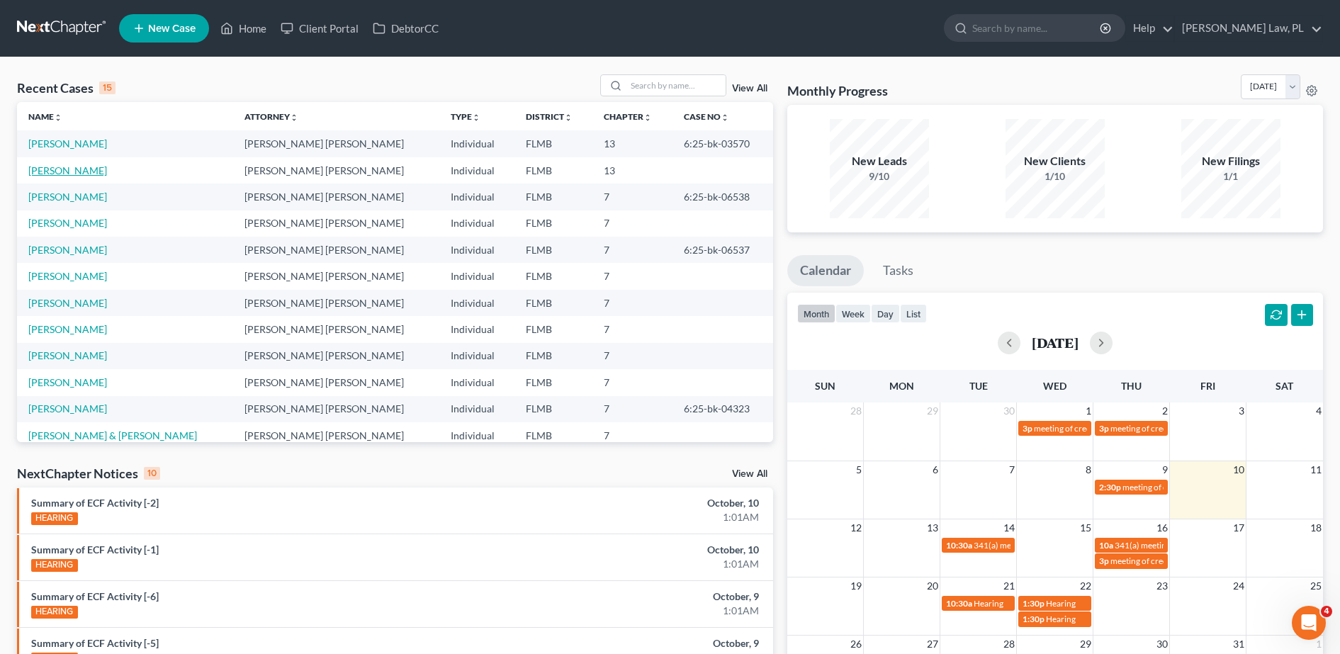
click at [71, 168] on link "Otero, Fernando" at bounding box center [67, 170] width 79 height 12
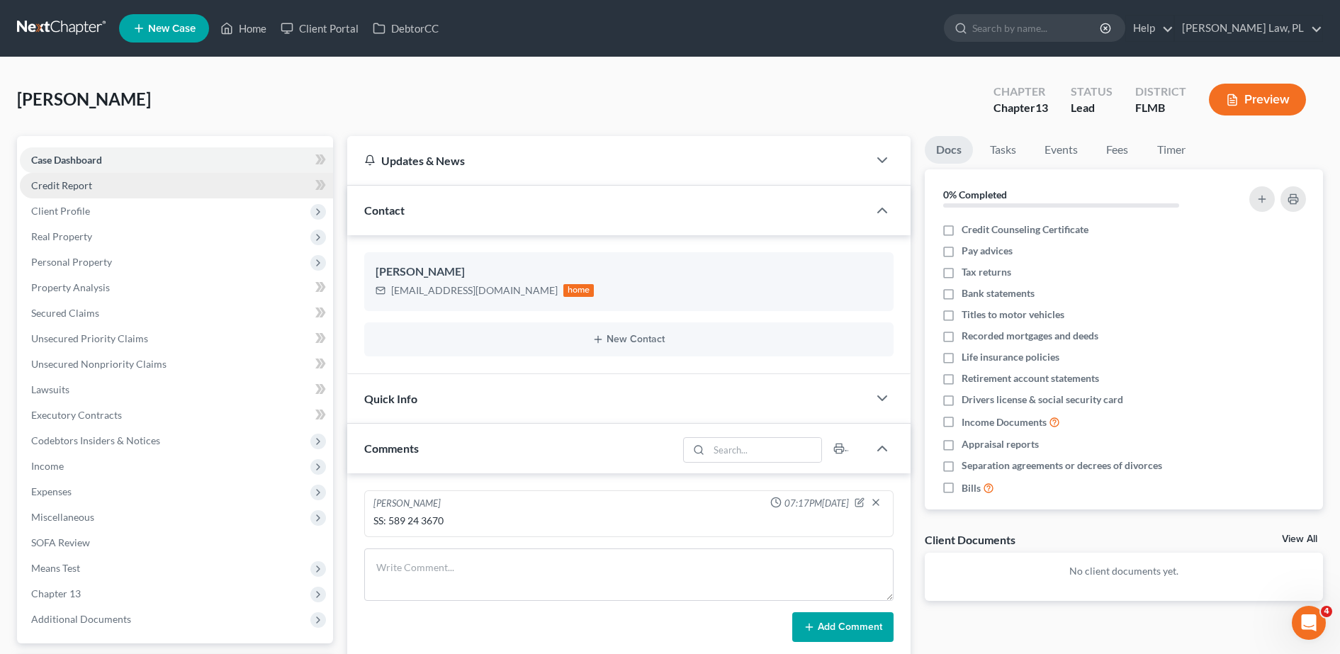
click at [80, 184] on span "Credit Report" at bounding box center [61, 185] width 61 height 12
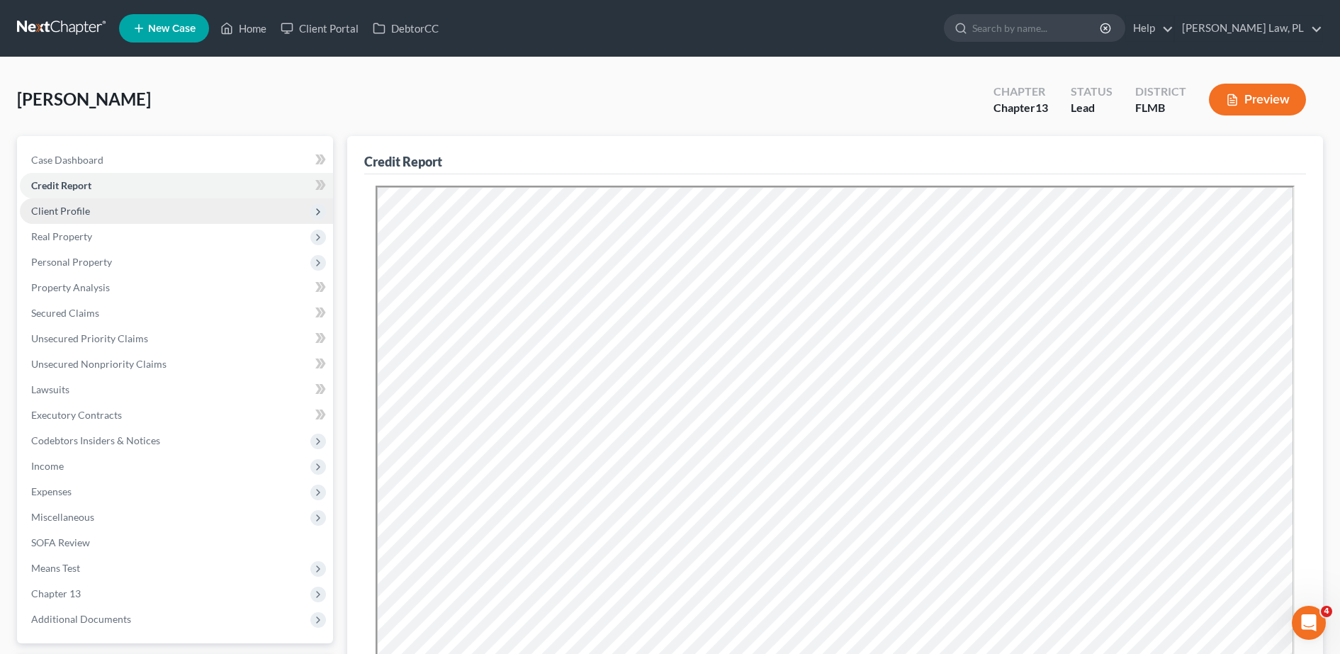
click at [91, 216] on span "Client Profile" at bounding box center [176, 211] width 313 height 26
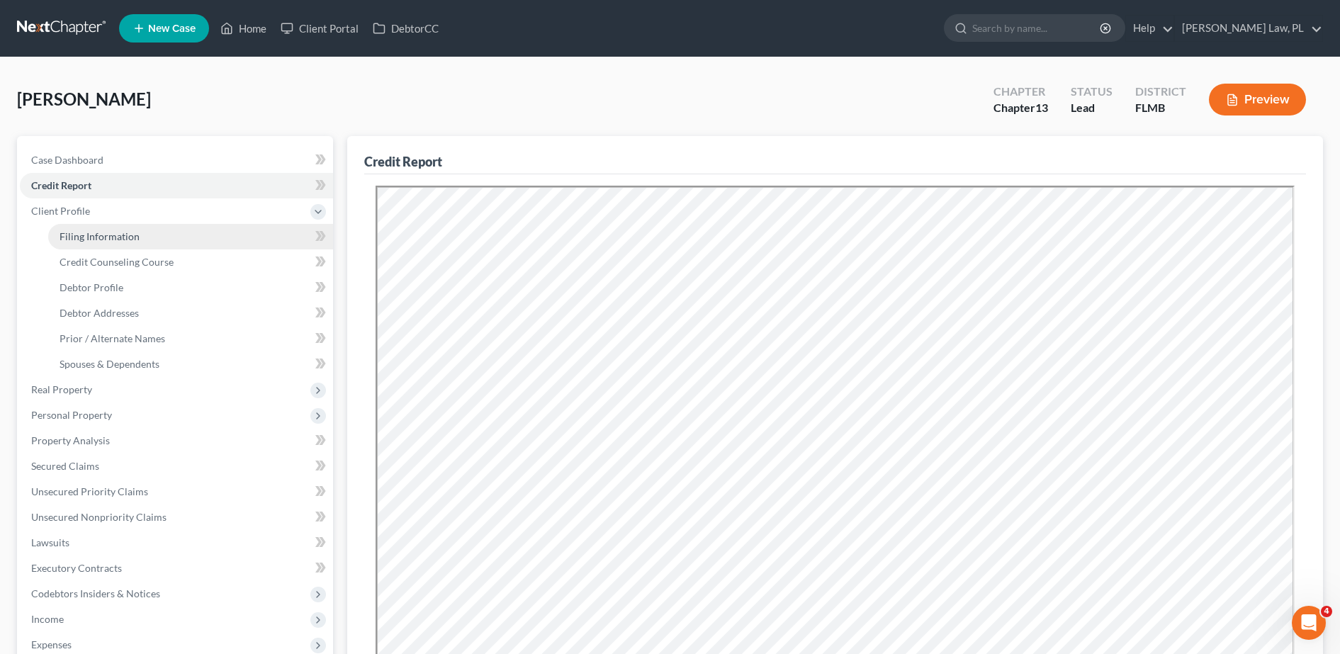
click at [101, 239] on span "Filing Information" at bounding box center [100, 236] width 80 height 12
select select "1"
select select "0"
select select "3"
select select "9"
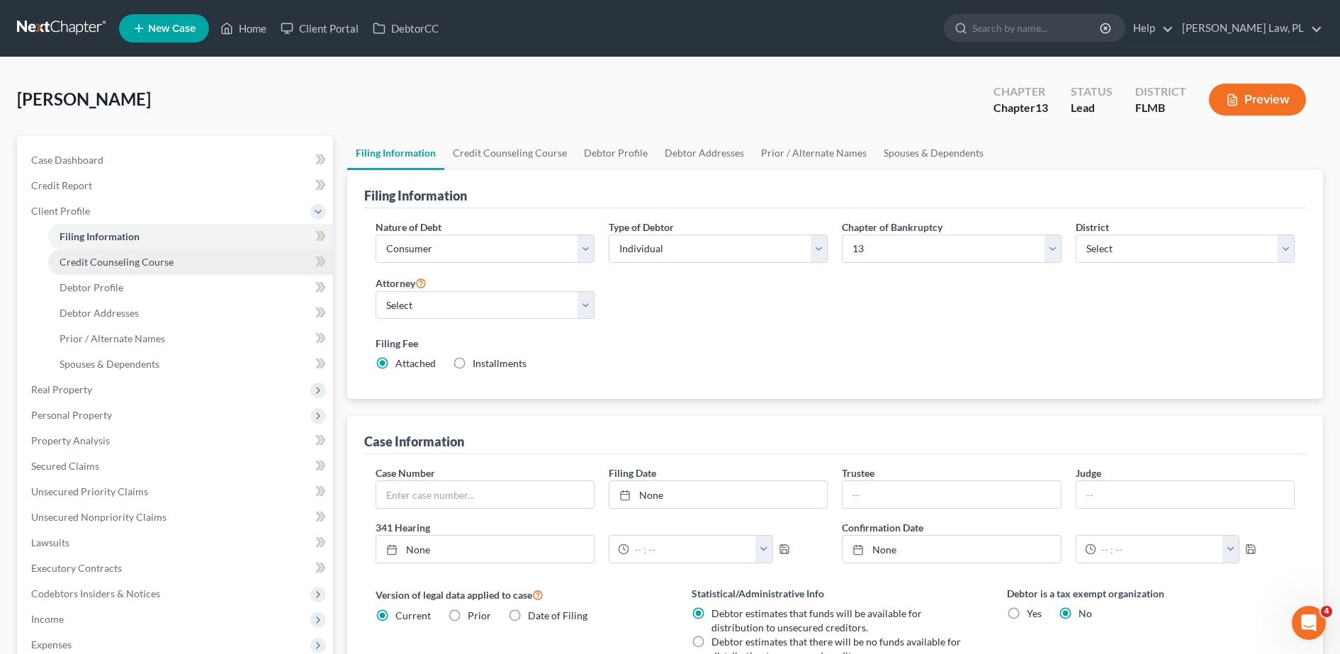
click at [111, 263] on span "Credit Counseling Course" at bounding box center [117, 262] width 114 height 12
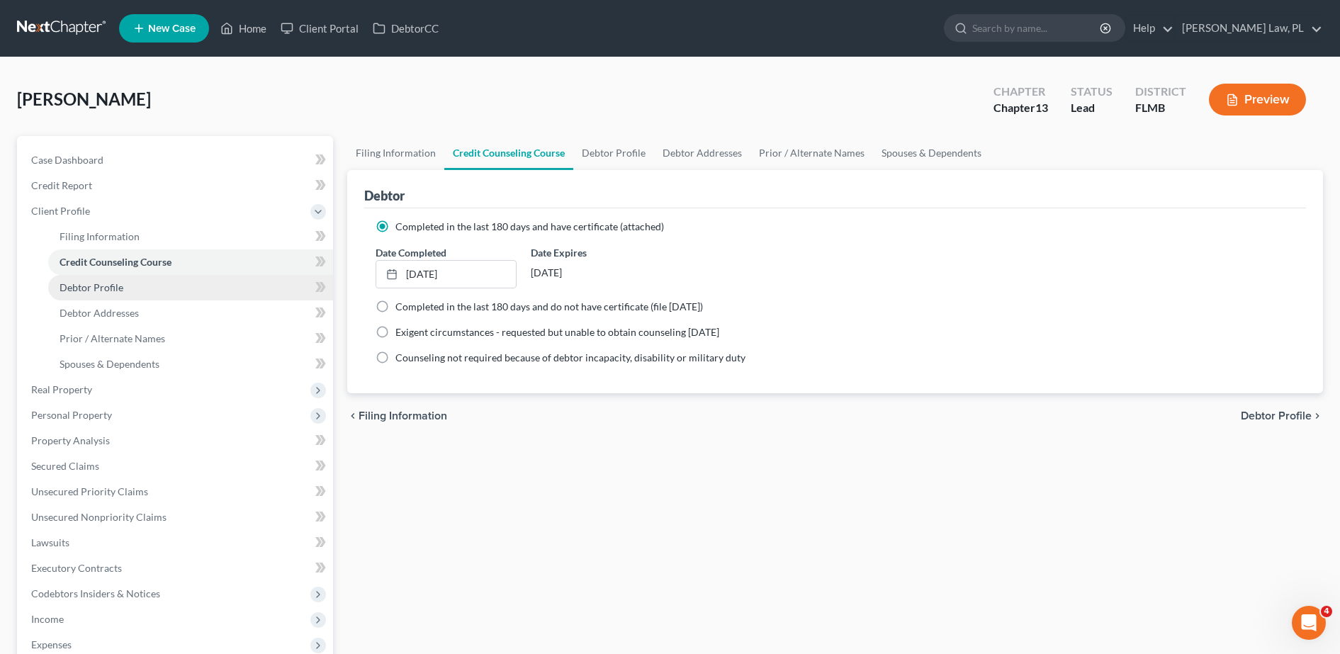
click at [114, 289] on span "Debtor Profile" at bounding box center [92, 287] width 64 height 12
select select "1"
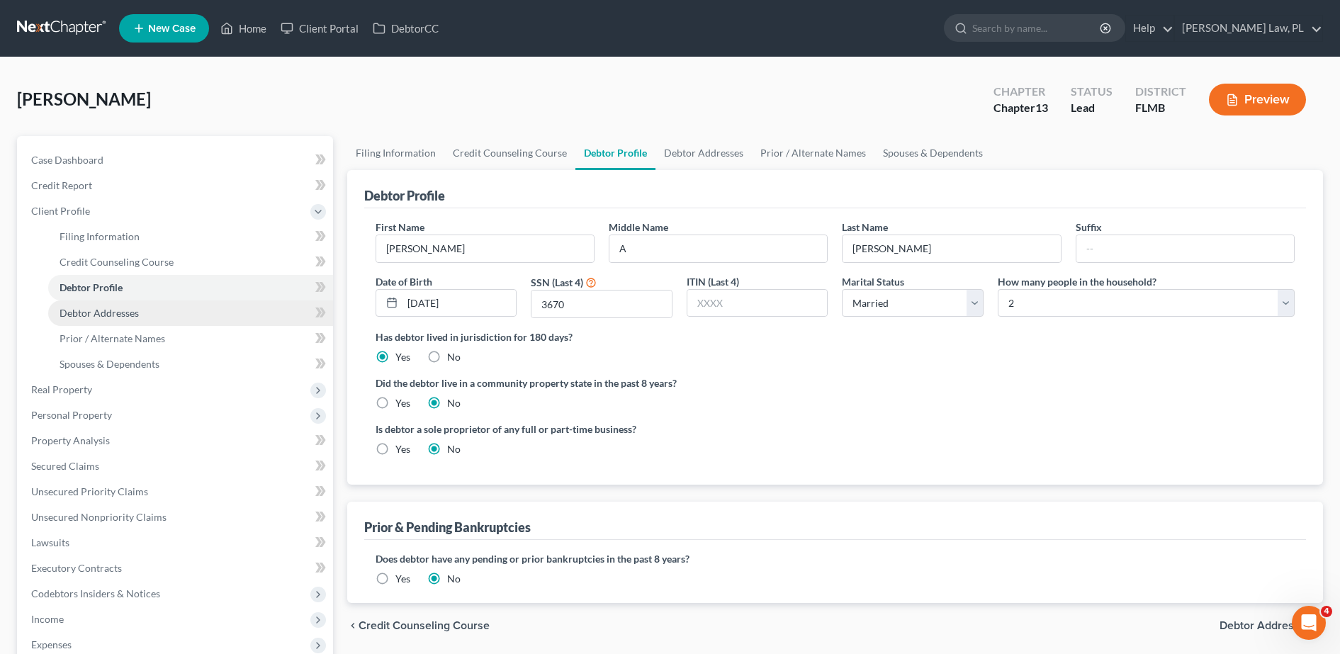
click at [122, 319] on link "Debtor Addresses" at bounding box center [190, 313] width 285 height 26
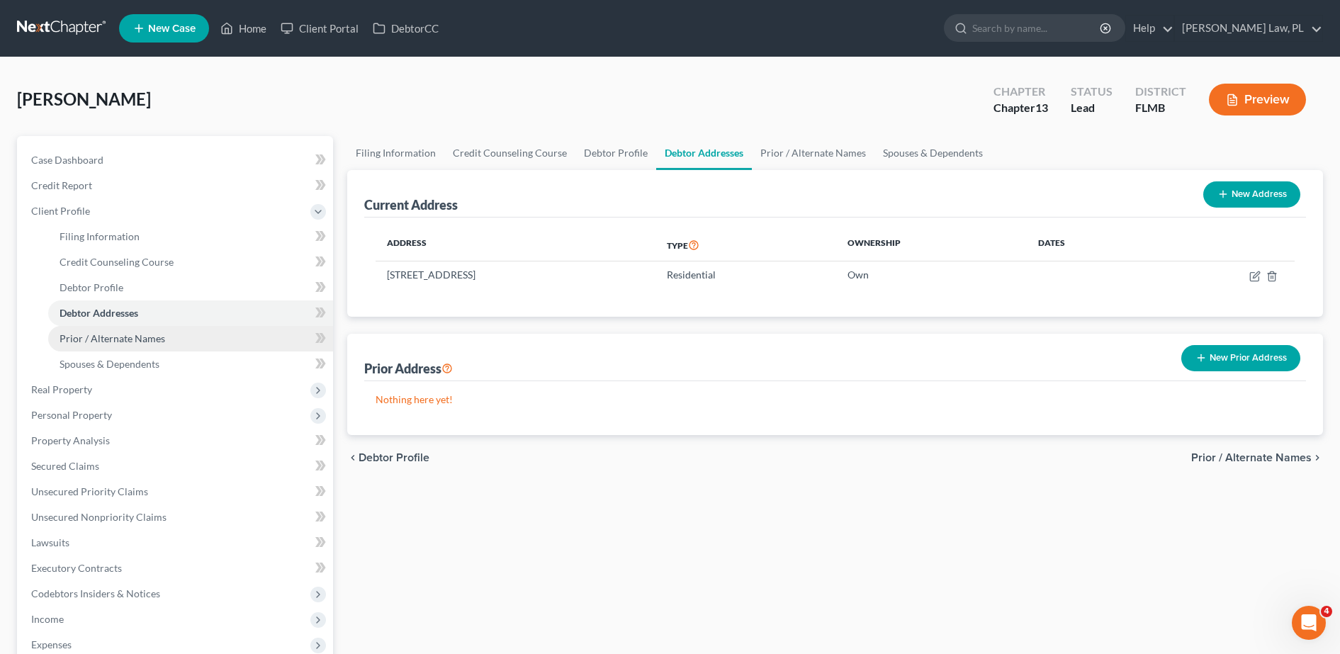
click at [131, 342] on span "Prior / Alternate Names" at bounding box center [113, 338] width 106 height 12
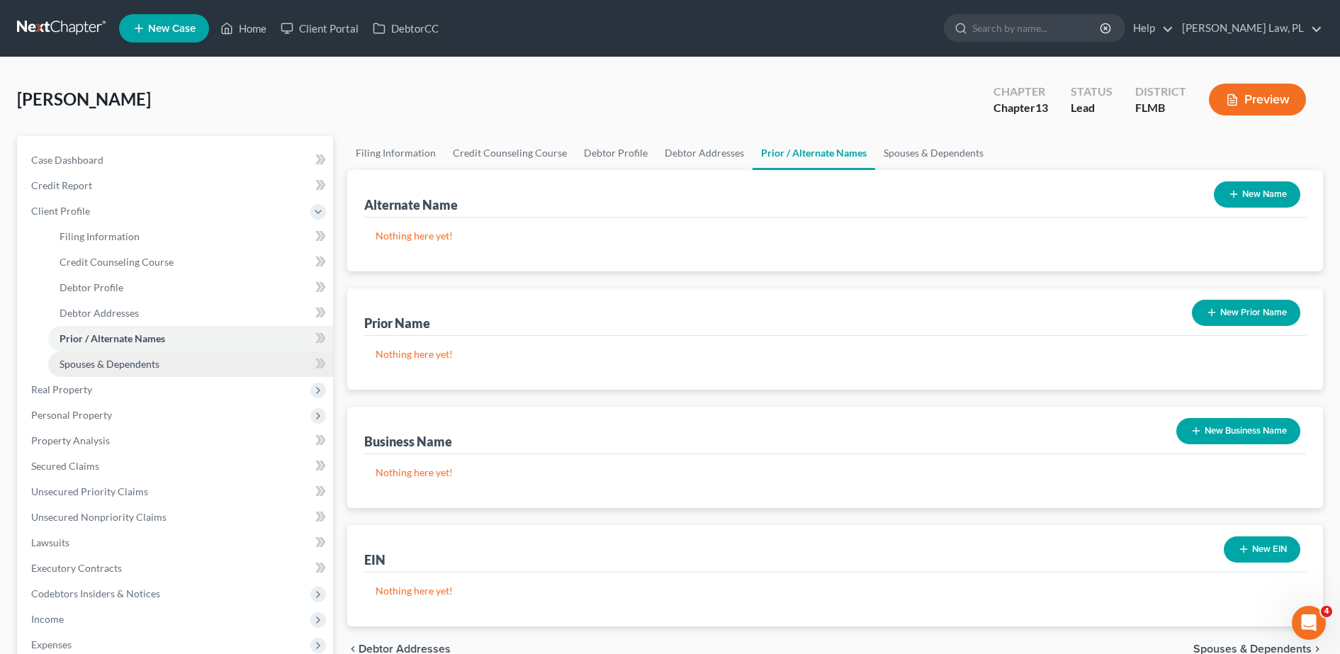
click at [137, 363] on span "Spouses & Dependents" at bounding box center [110, 364] width 100 height 12
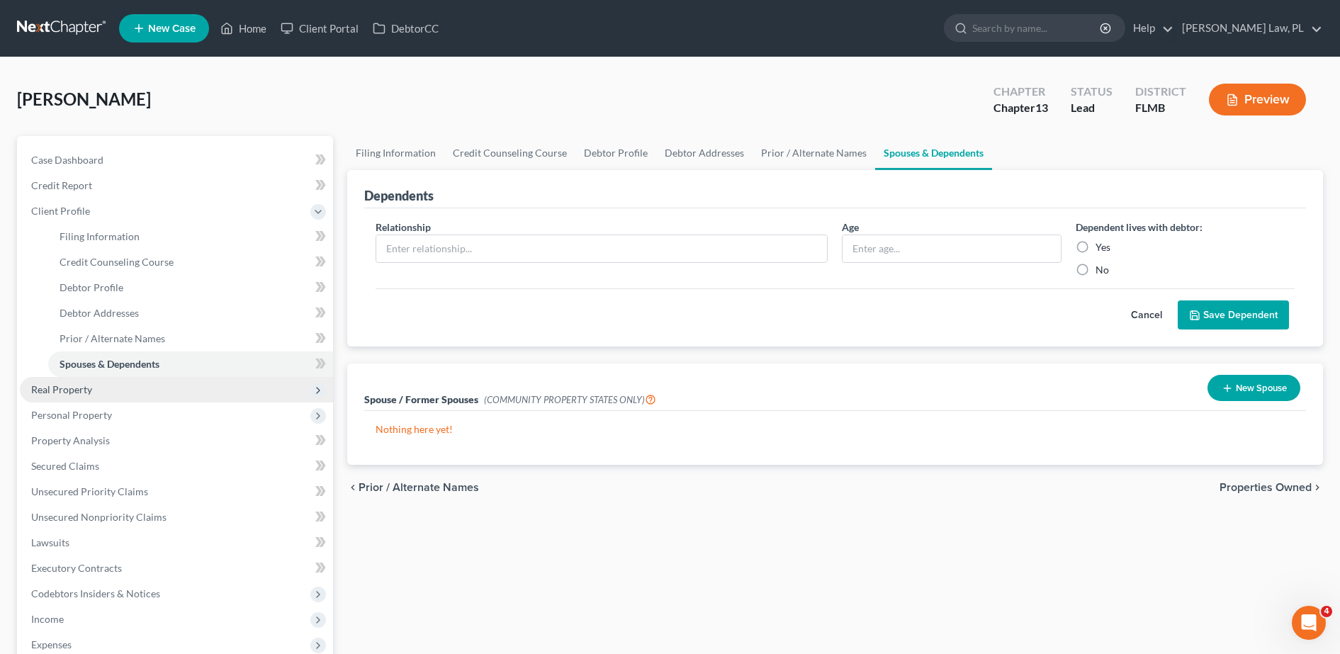
click at [104, 384] on span "Real Property" at bounding box center [176, 390] width 313 height 26
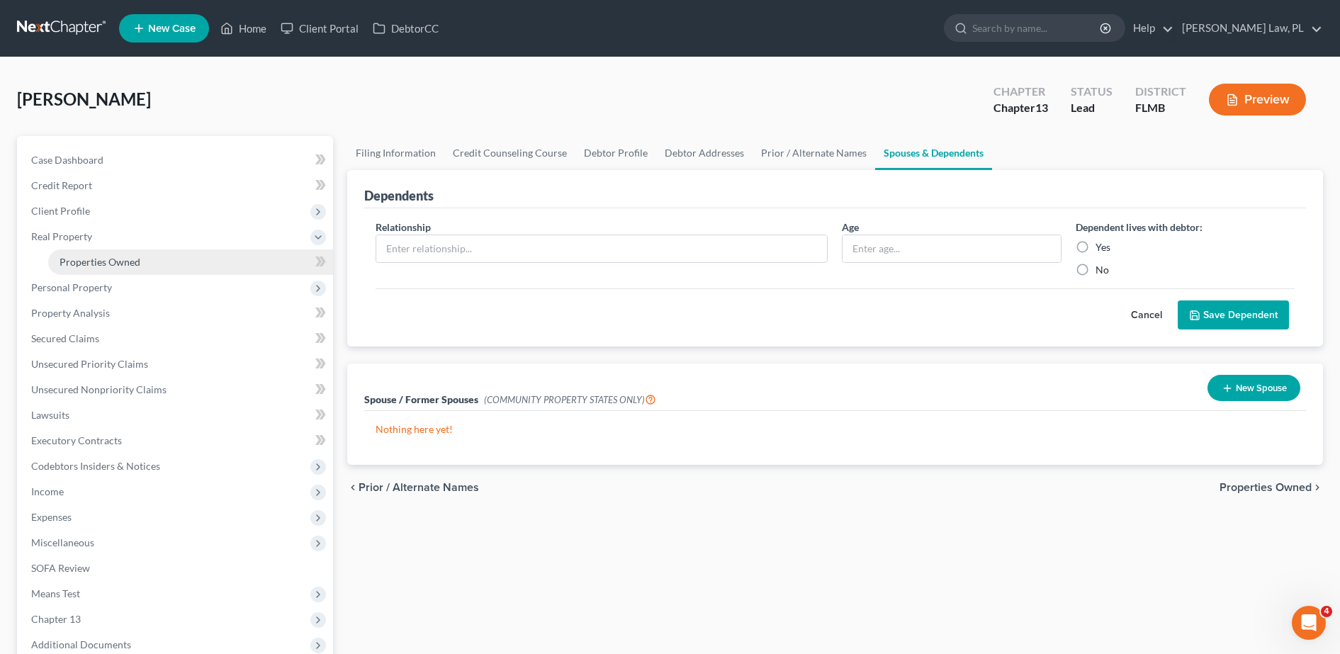
click at [101, 258] on span "Properties Owned" at bounding box center [100, 262] width 81 height 12
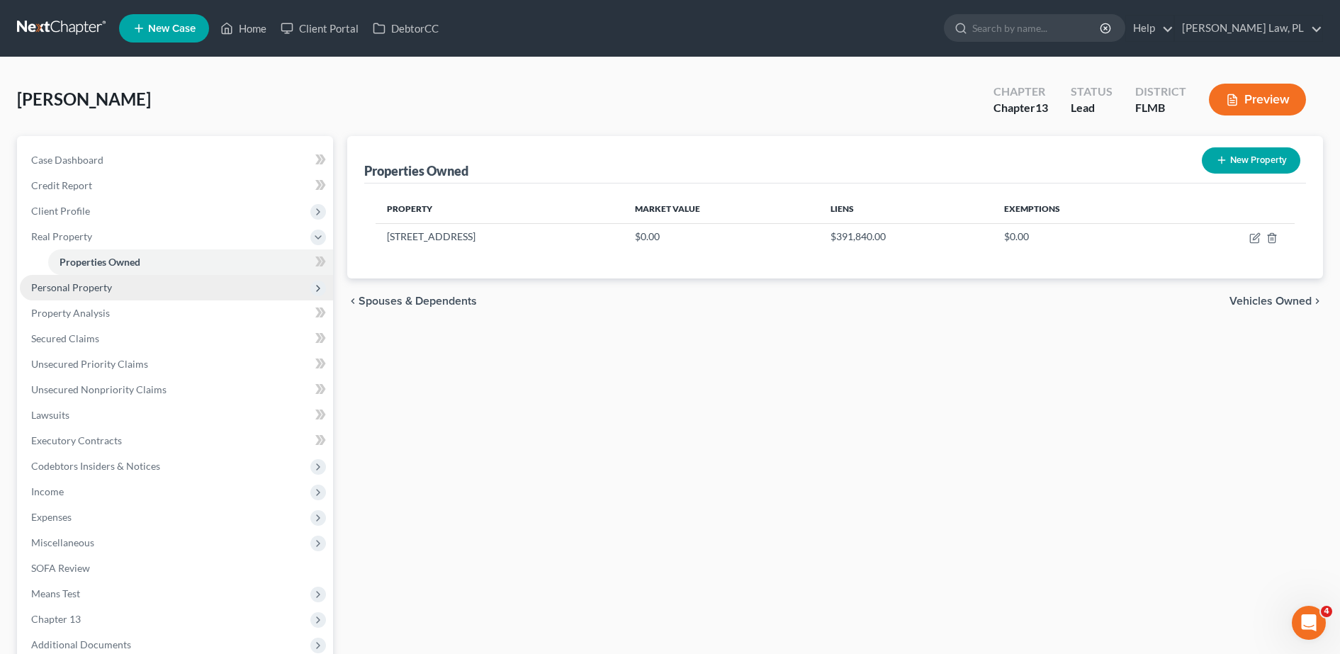
click at [79, 291] on span "Personal Property" at bounding box center [71, 287] width 81 height 12
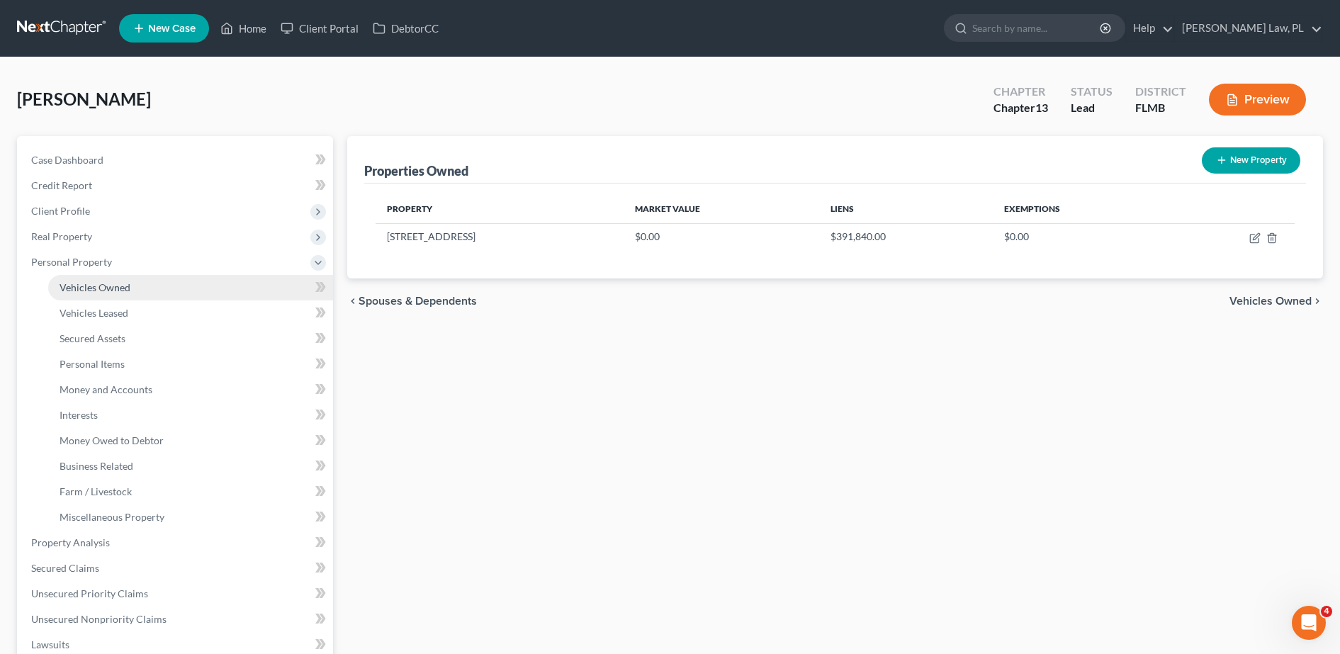
click at [120, 287] on span "Vehicles Owned" at bounding box center [95, 287] width 71 height 12
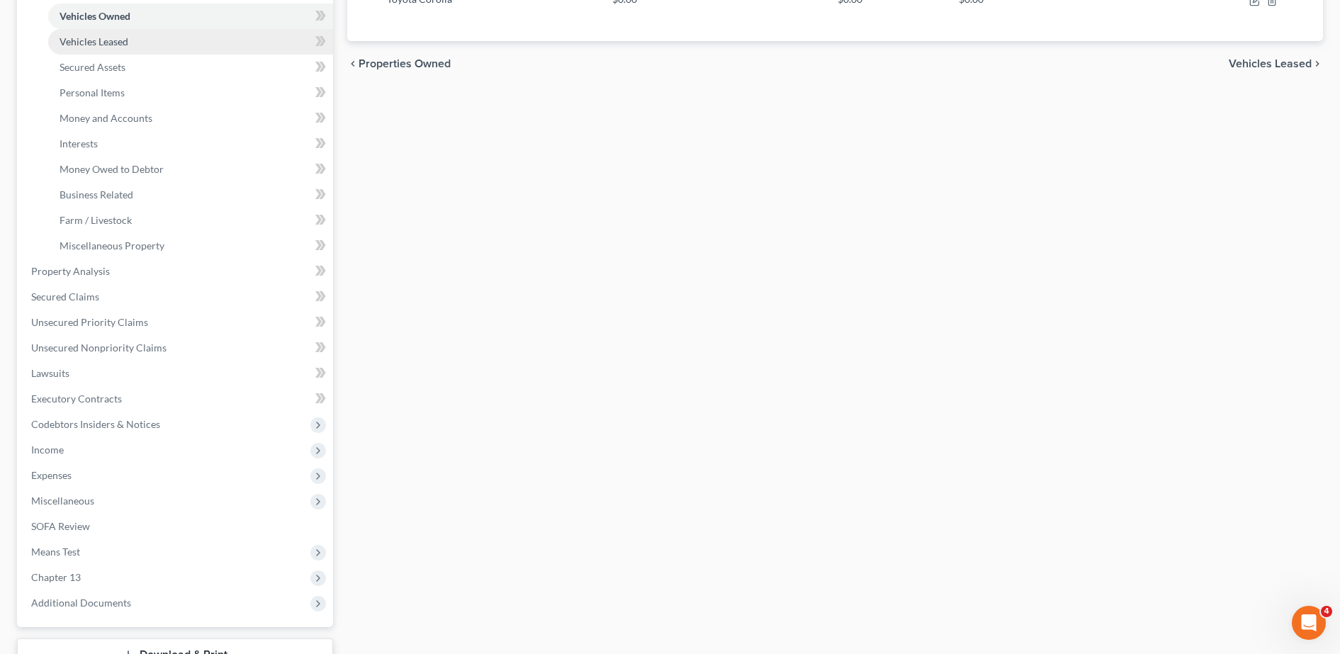
scroll to position [273, 0]
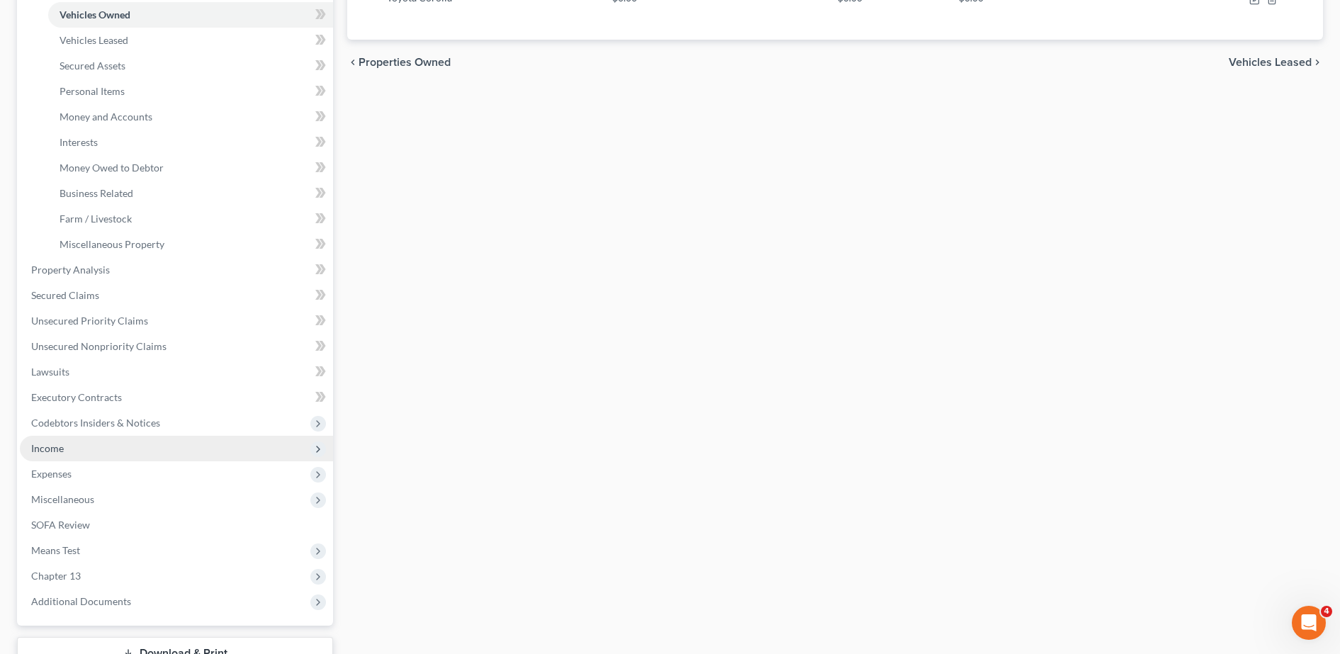
click at [105, 453] on span "Income" at bounding box center [176, 449] width 313 height 26
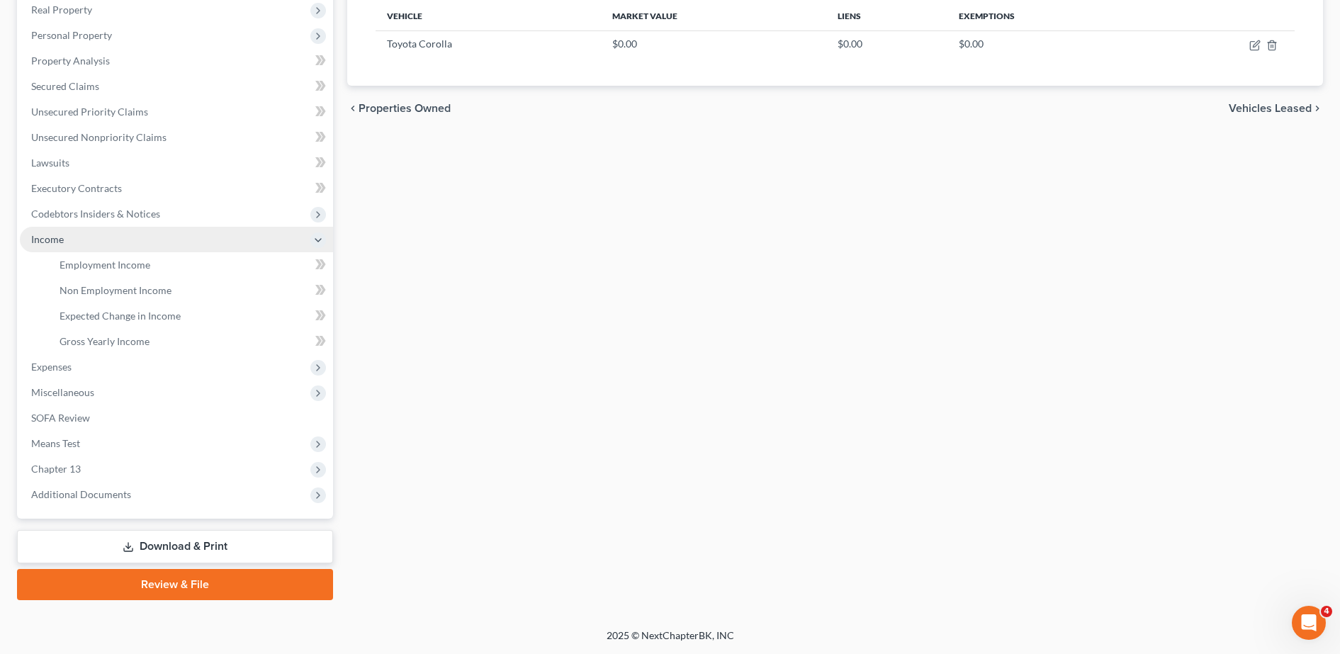
scroll to position [227, 0]
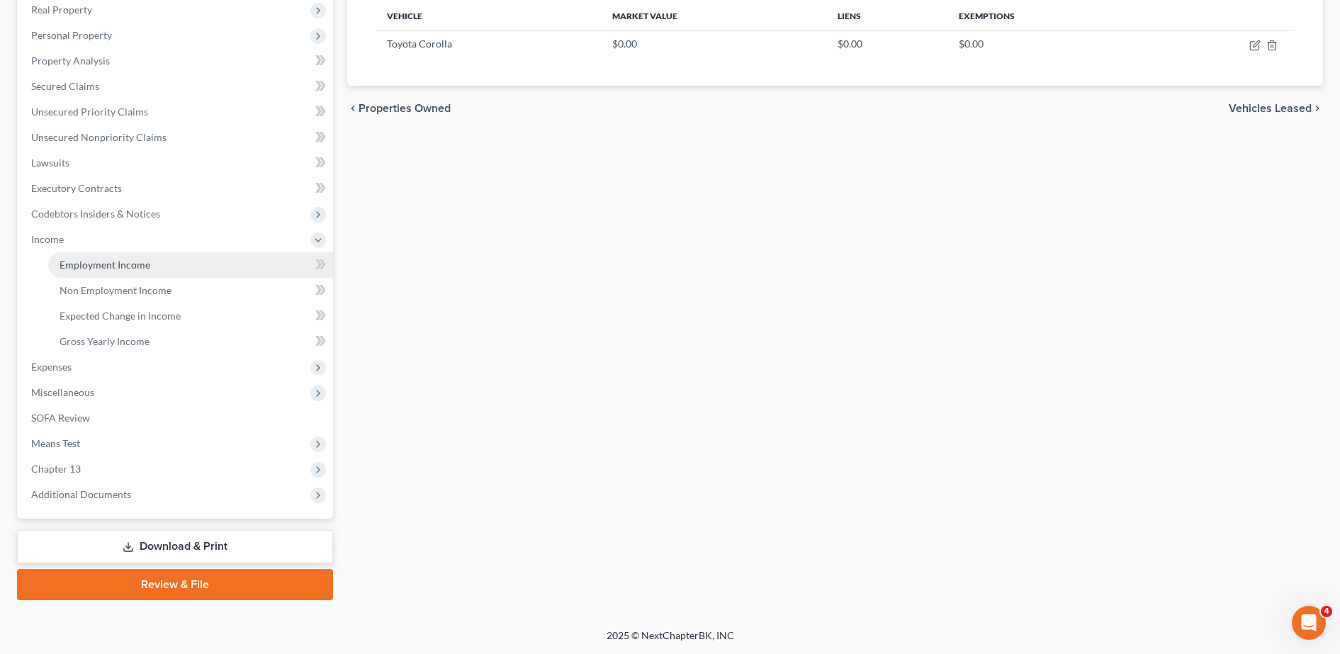
click at [125, 254] on link "Employment Income" at bounding box center [190, 265] width 285 height 26
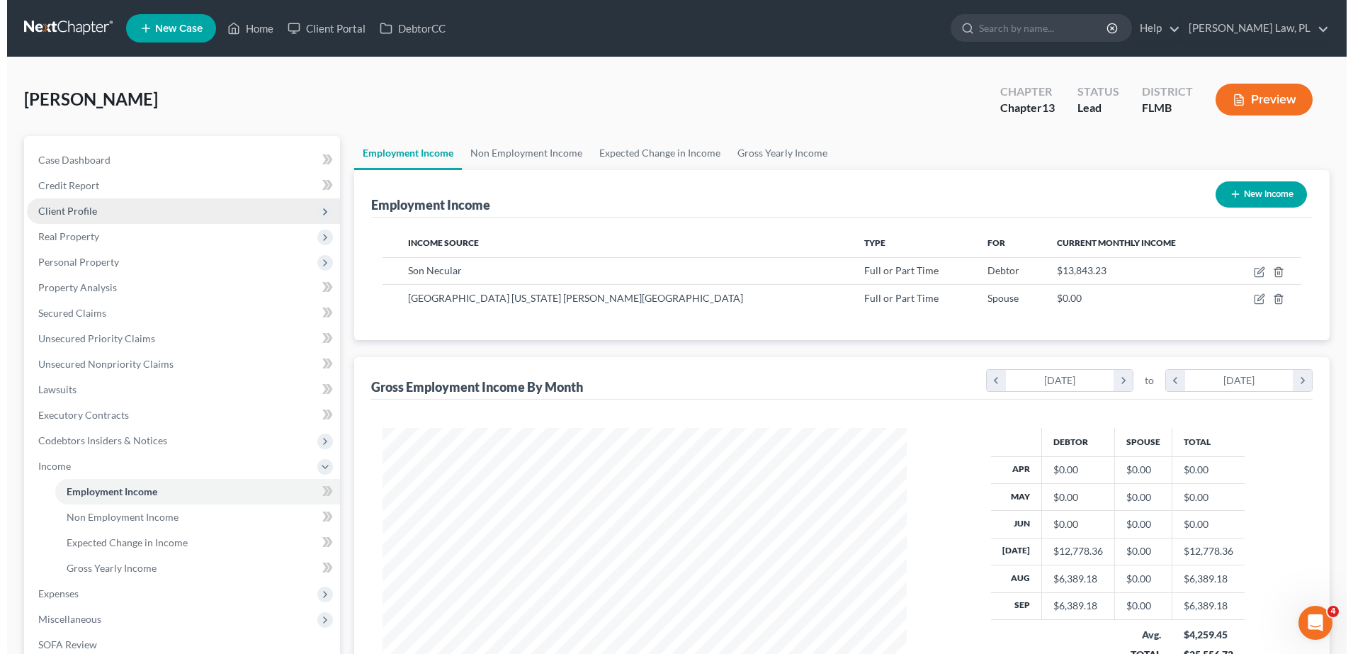
scroll to position [262, 553]
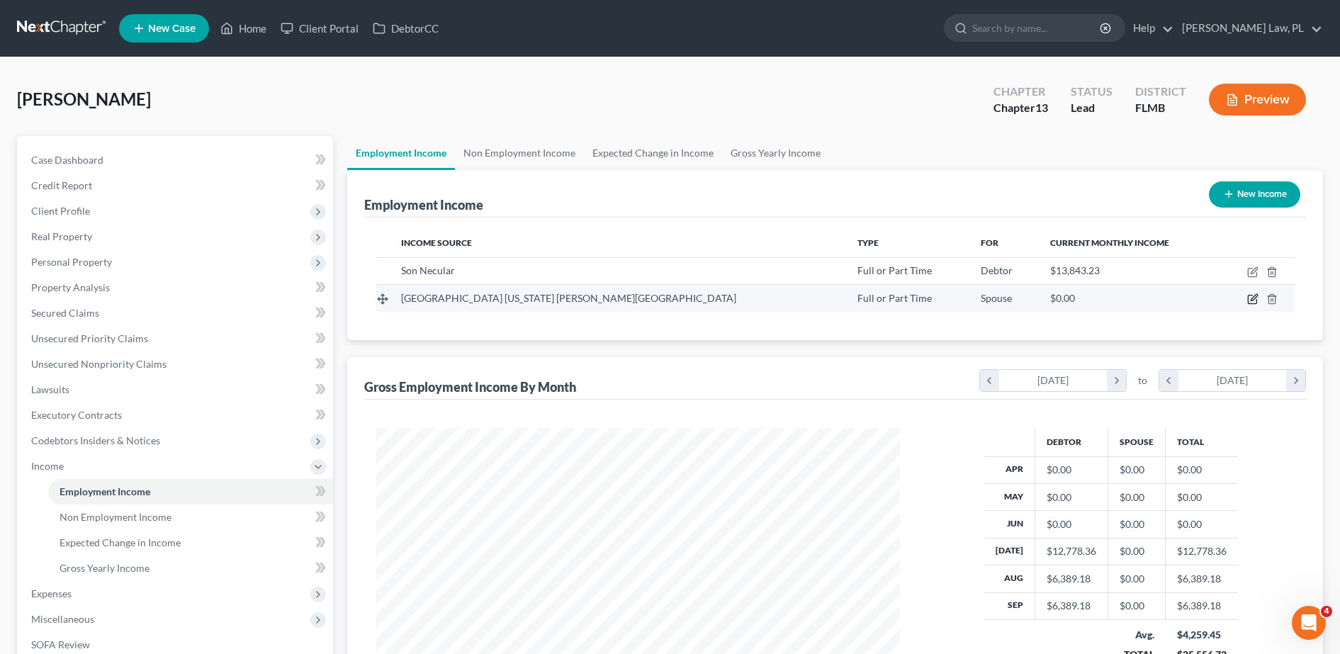
click at [1258, 300] on icon "button" at bounding box center [1252, 298] width 11 height 11
select select "0"
select select "1"
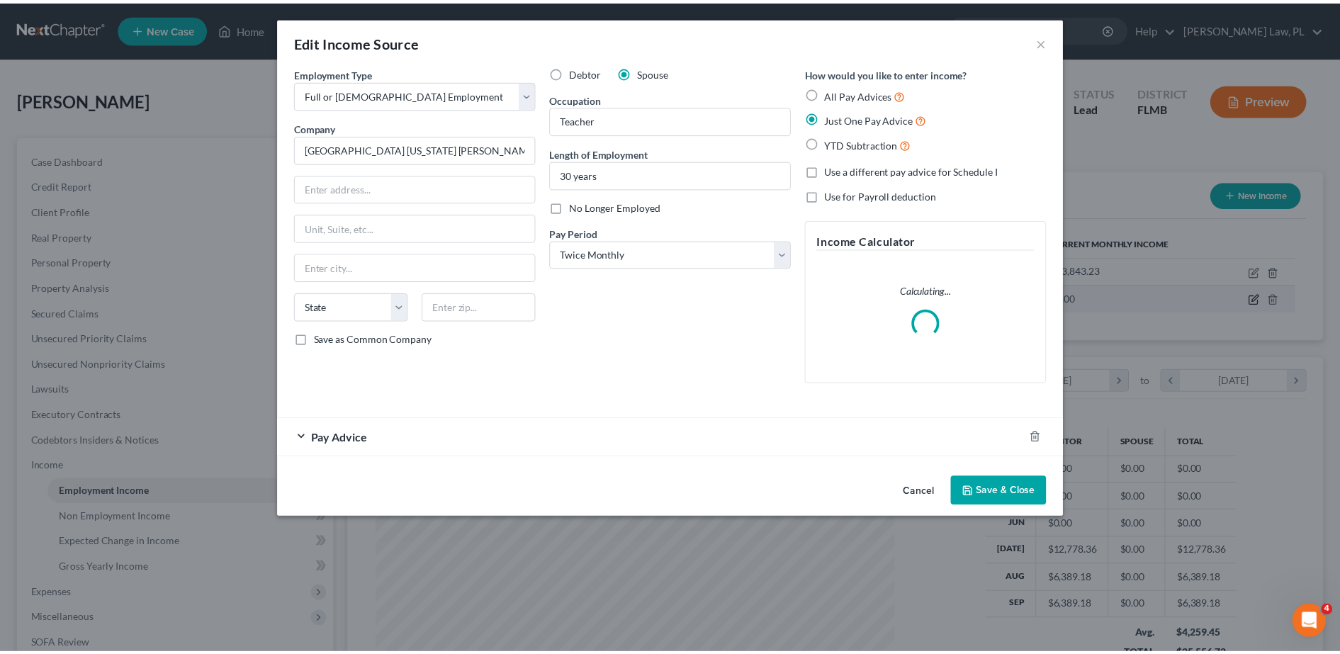
scroll to position [265, 559]
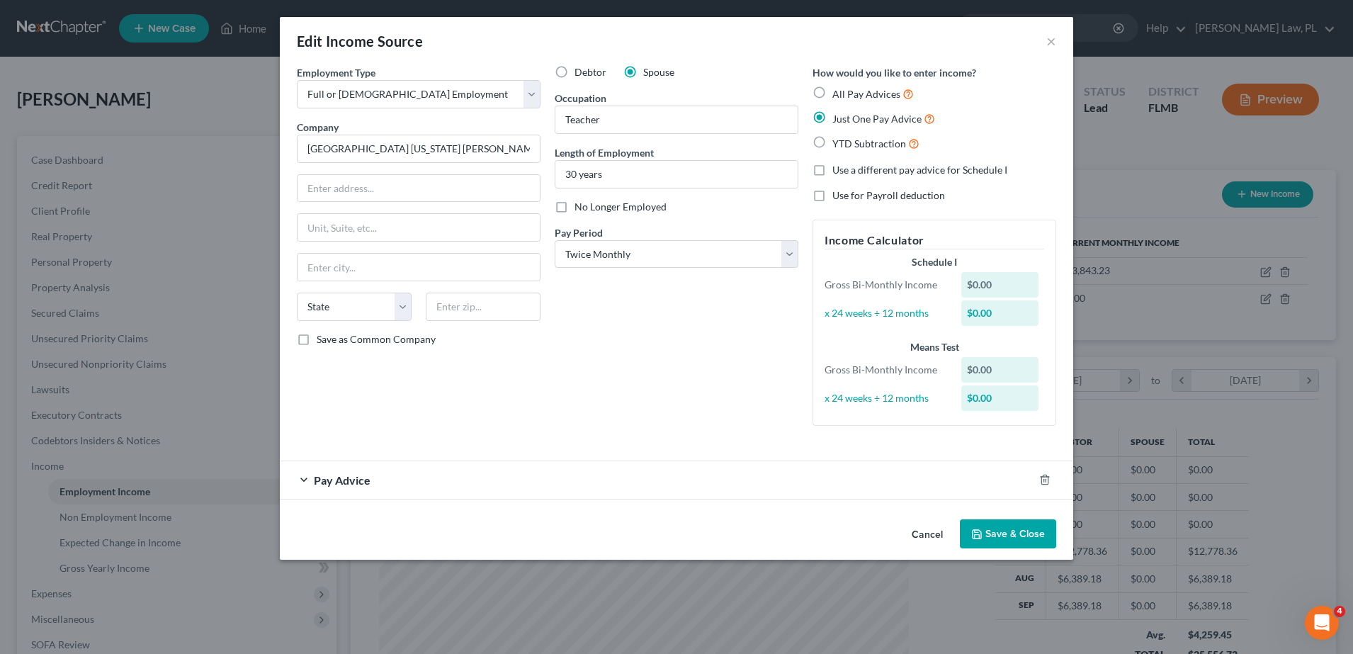
click at [1006, 534] on button "Save & Close" at bounding box center [1008, 534] width 96 height 30
click at [1015, 527] on button "Save & Close" at bounding box center [1008, 534] width 96 height 30
click at [1050, 37] on button "×" at bounding box center [1052, 41] width 10 height 17
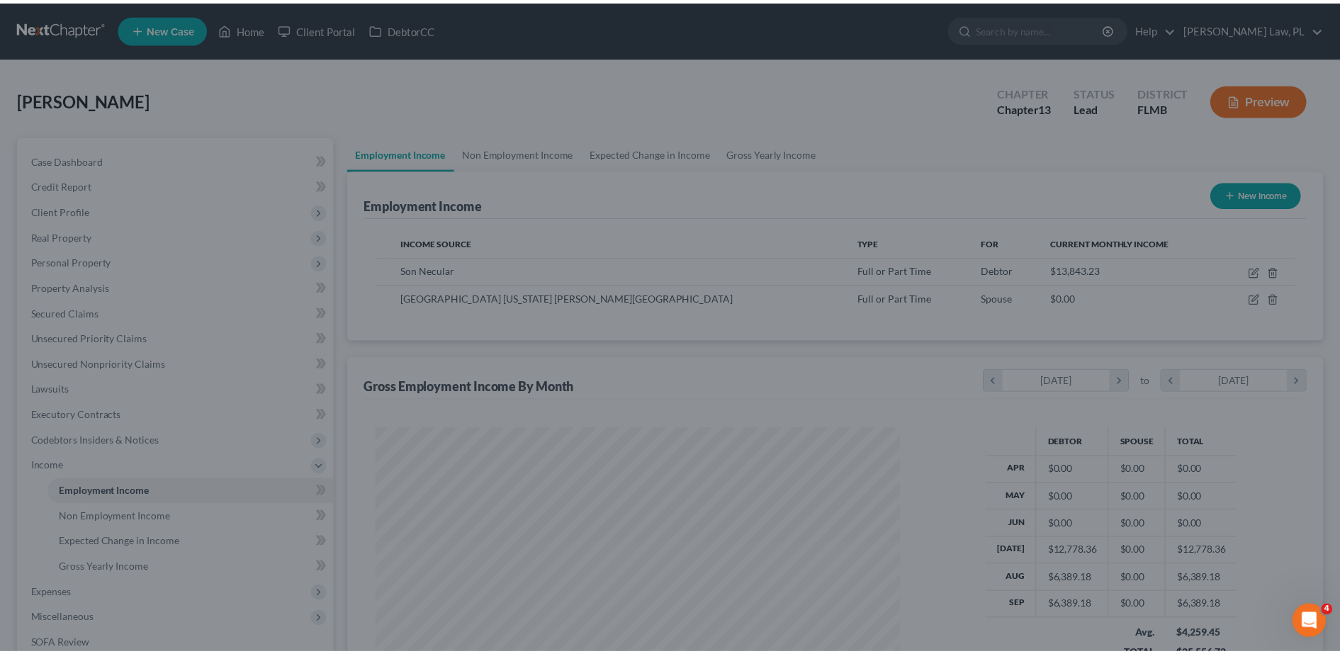
scroll to position [708310, 708019]
